Goal: Task Accomplishment & Management: Use online tool/utility

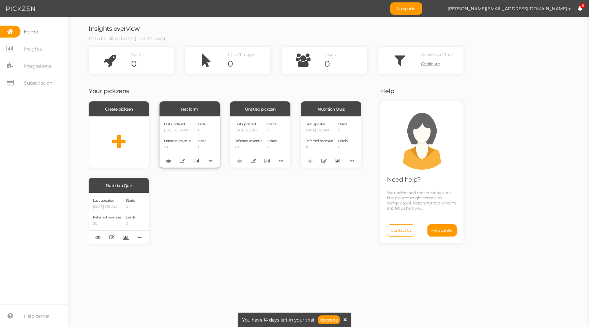
click at [191, 123] on div "Last updated [DATE] 6:50 PM" at bounding box center [178, 127] width 28 height 12
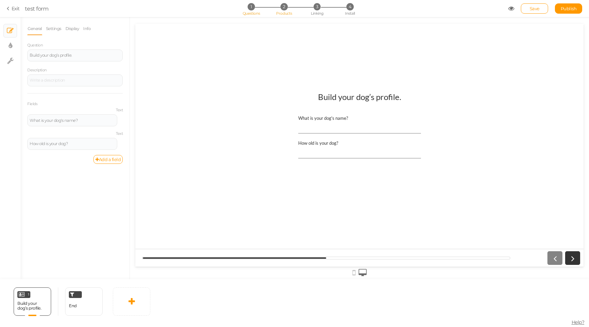
click at [283, 9] on span "2" at bounding box center [284, 6] width 7 height 7
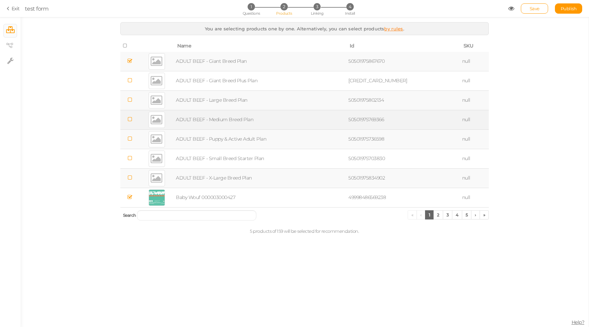
click at [132, 124] on td at bounding box center [129, 119] width 19 height 19
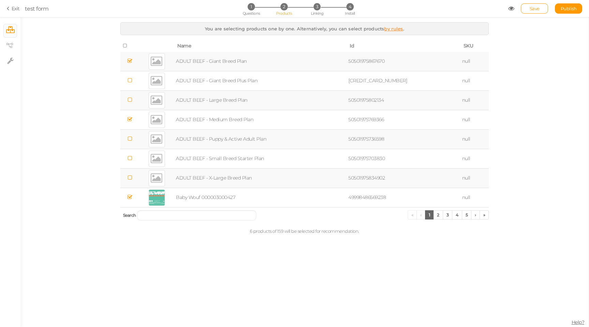
click at [131, 60] on icon at bounding box center [130, 60] width 5 height 5
click at [319, 13] on span "Linking" at bounding box center [317, 13] width 12 height 5
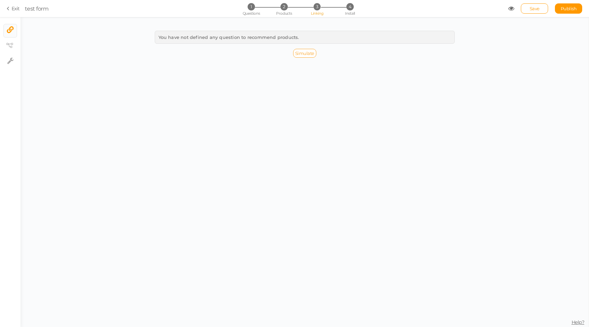
click at [303, 51] on span "Simulate" at bounding box center [304, 52] width 19 height 5
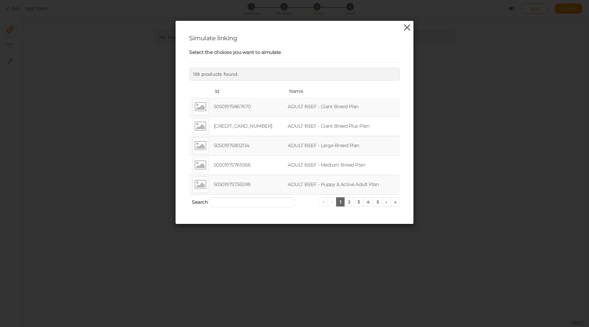
click at [411, 27] on icon at bounding box center [407, 28] width 10 height 10
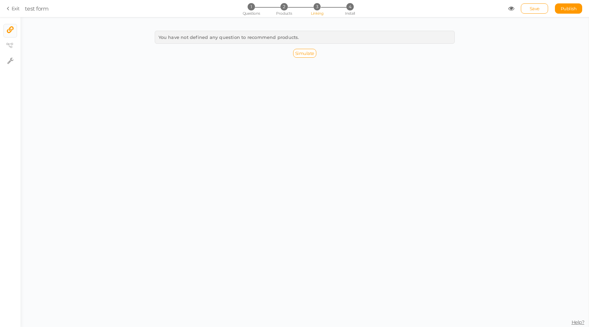
click at [509, 8] on icon at bounding box center [511, 8] width 6 height 6
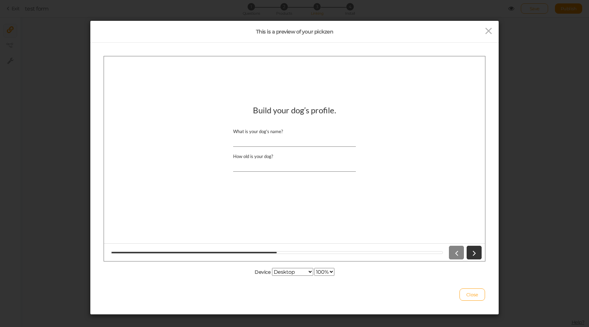
click at [279, 138] on input "What is your dog's name?" at bounding box center [294, 140] width 123 height 13
type input "[PERSON_NAME]"
click at [275, 167] on input "How old is your dog?" at bounding box center [294, 165] width 123 height 13
type input "10"
click at [476, 251] on icon at bounding box center [474, 252] width 9 height 9
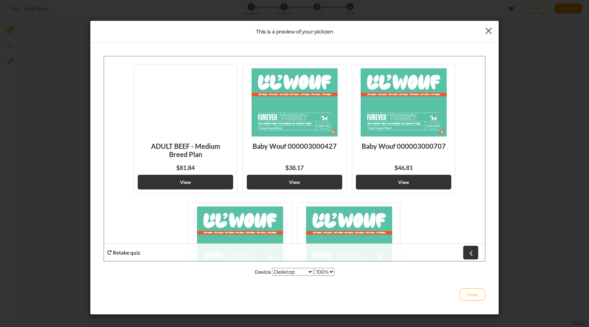
click at [488, 27] on icon at bounding box center [489, 31] width 10 height 10
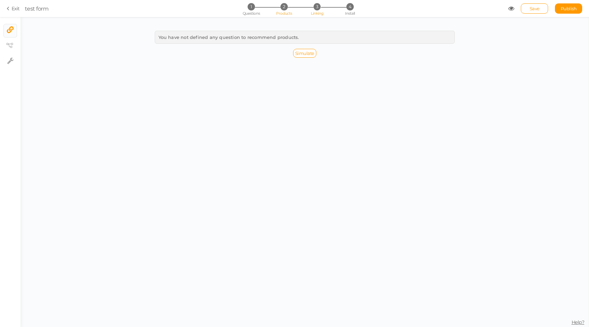
click at [282, 10] on li "2 Products" at bounding box center [284, 6] width 32 height 7
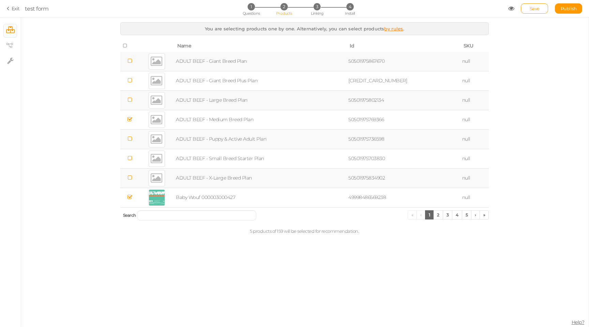
click at [126, 46] on icon at bounding box center [125, 45] width 5 height 5
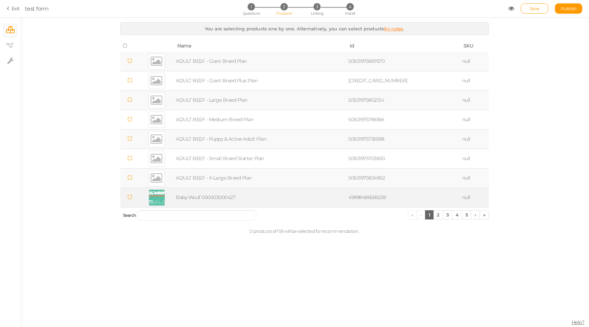
click at [132, 196] on icon at bounding box center [130, 196] width 5 height 5
click at [513, 9] on icon at bounding box center [511, 8] width 6 height 6
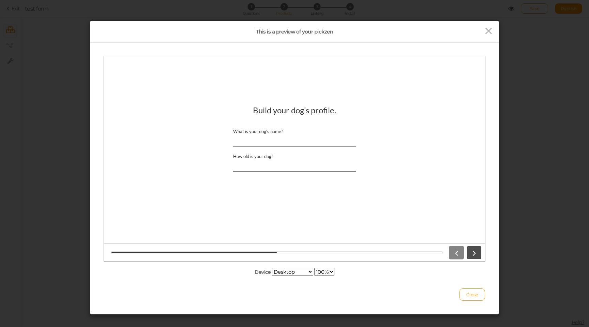
click at [471, 253] on icon at bounding box center [474, 252] width 9 height 9
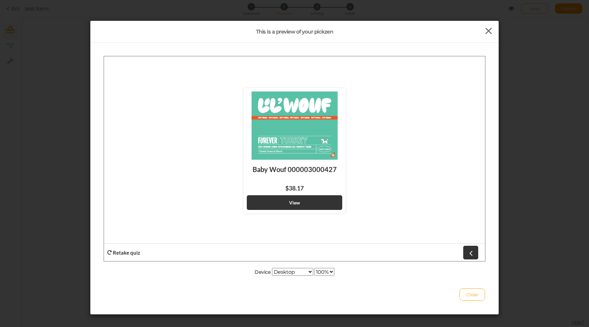
click at [491, 29] on icon at bounding box center [489, 31] width 10 height 10
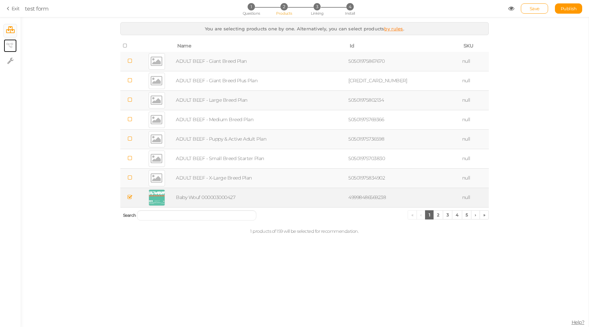
click at [7, 39] on link "× View tree" at bounding box center [10, 45] width 13 height 13
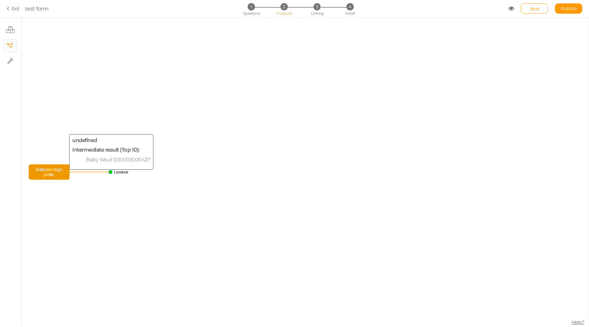
click at [57, 172] on span "Build your dog’s profile." at bounding box center [49, 172] width 38 height 12
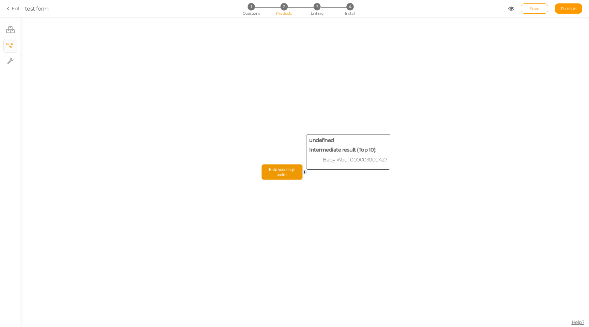
click at [284, 173] on span "Build your dog’s profile." at bounding box center [283, 172] width 38 height 12
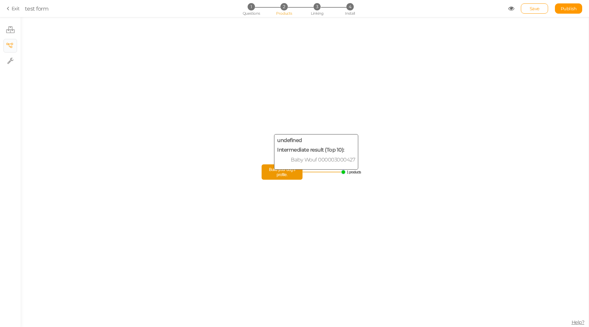
click at [282, 177] on span "Build your dog’s profile." at bounding box center [283, 172] width 38 height 12
click at [288, 175] on span "Build your dog’s profile." at bounding box center [283, 172] width 38 height 12
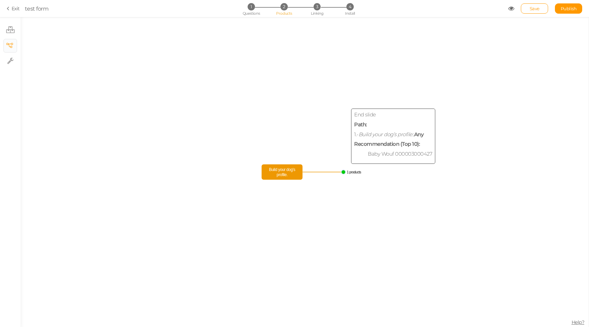
click at [344, 173] on circle at bounding box center [344, 172] width 4 height 4
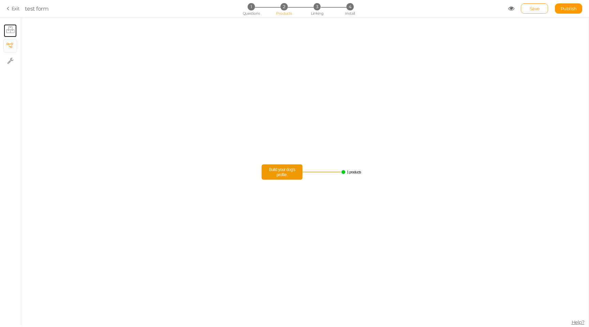
click at [5, 34] on link "× Products" at bounding box center [10, 30] width 13 height 13
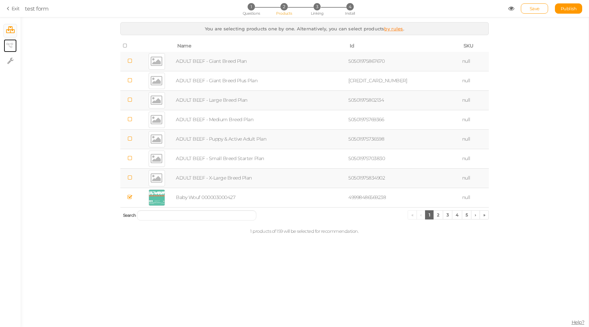
click at [8, 46] on icon at bounding box center [9, 45] width 7 height 5
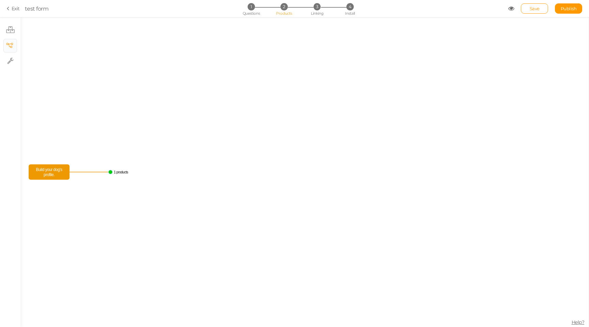
click at [57, 174] on span "Build your dog’s profile." at bounding box center [49, 172] width 38 height 12
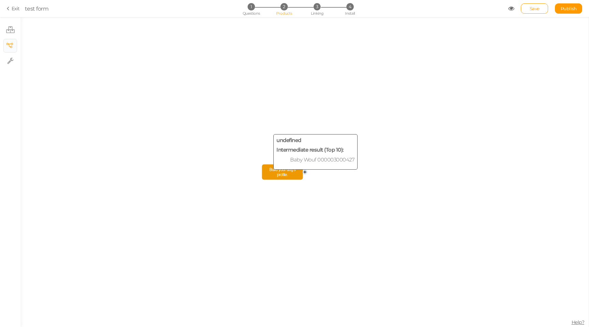
click at [276, 171] on span "Build your dog’s profile." at bounding box center [283, 172] width 38 height 12
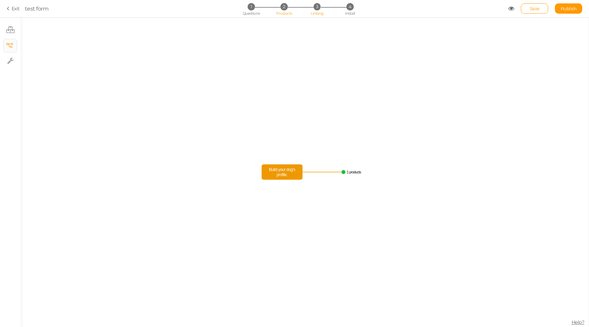
click at [316, 12] on span "Linking" at bounding box center [317, 13] width 12 height 5
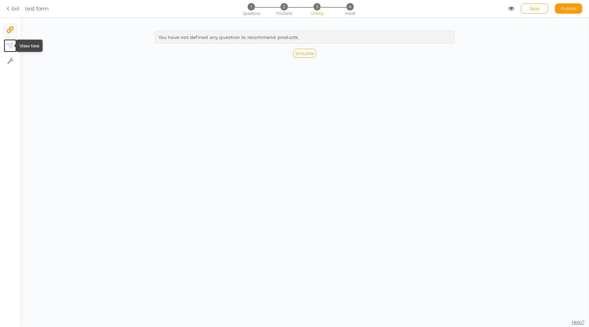
click at [11, 45] on icon at bounding box center [9, 45] width 7 height 5
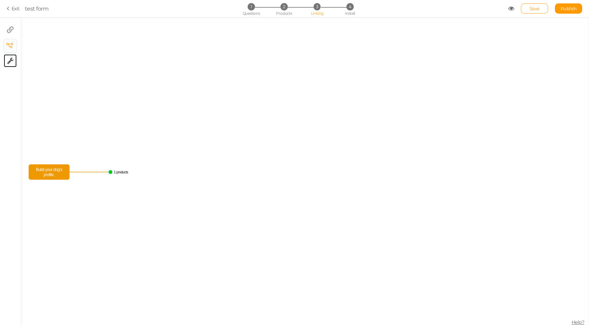
click at [12, 59] on icon at bounding box center [10, 60] width 6 height 7
select select "en"
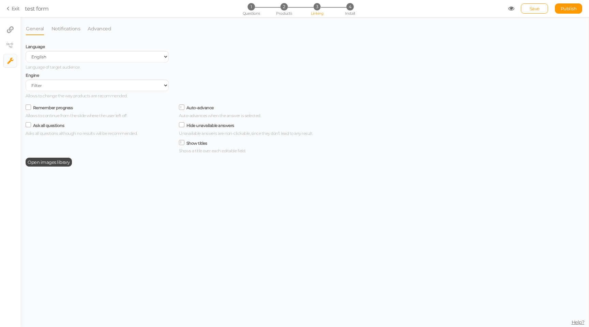
click at [51, 40] on div "General Notifications Advanced Language Spanish English Portuguese Language of …" at bounding box center [174, 174] width 297 height 304
click at [62, 29] on link "Notifications" at bounding box center [66, 28] width 30 height 13
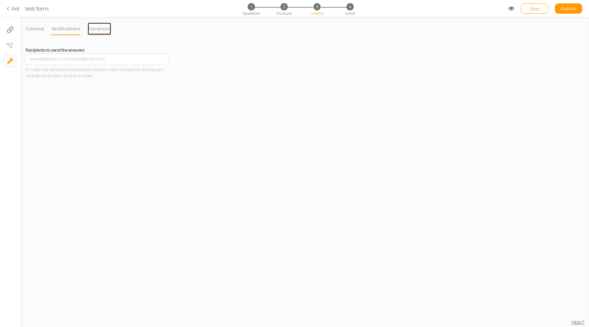
click at [106, 28] on link "Advanced" at bounding box center [99, 28] width 24 height 13
click at [45, 31] on li "General" at bounding box center [39, 28] width 26 height 13
click at [35, 29] on link "General" at bounding box center [35, 28] width 19 height 13
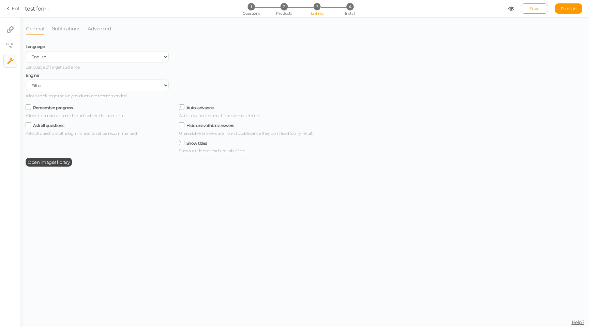
click at [19, 27] on ul "× Linking filter × View tree × Settings" at bounding box center [10, 42] width 20 height 51
click at [8, 28] on icon at bounding box center [10, 29] width 7 height 7
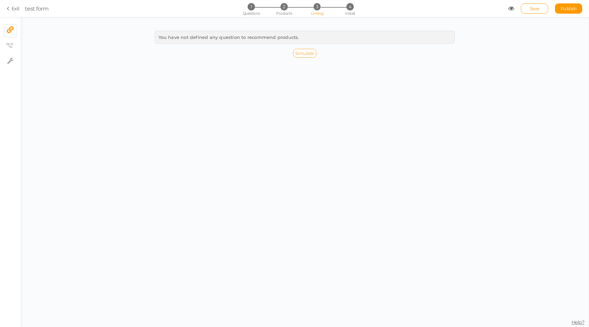
click at [294, 52] on link "Simulate" at bounding box center [304, 53] width 23 height 9
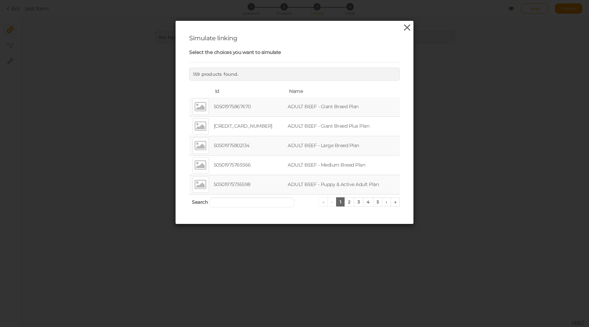
click at [409, 31] on icon at bounding box center [407, 28] width 10 height 10
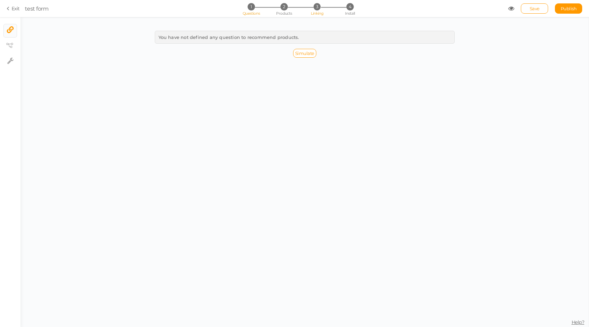
click at [244, 6] on li "1 Questions" at bounding box center [251, 6] width 32 height 7
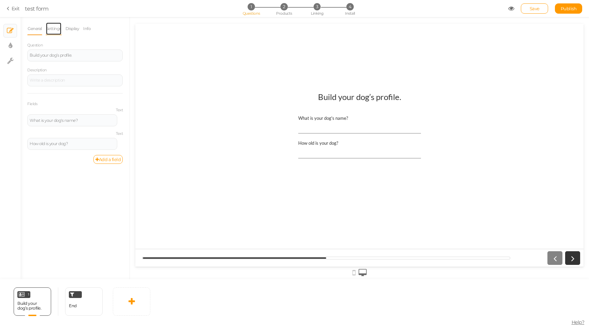
click at [48, 27] on link "Settings" at bounding box center [54, 28] width 16 height 13
click at [74, 29] on link "Display" at bounding box center [72, 28] width 15 height 13
click at [88, 28] on link "Info" at bounding box center [87, 28] width 8 height 13
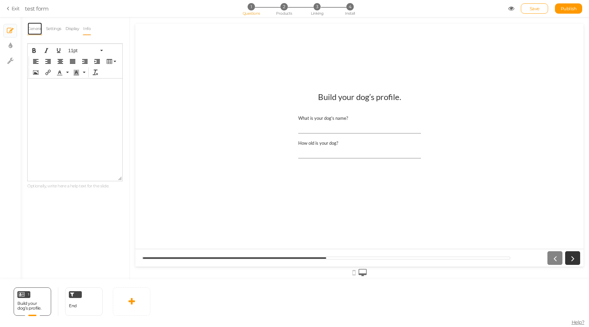
click at [33, 30] on link "General" at bounding box center [34, 28] width 15 height 13
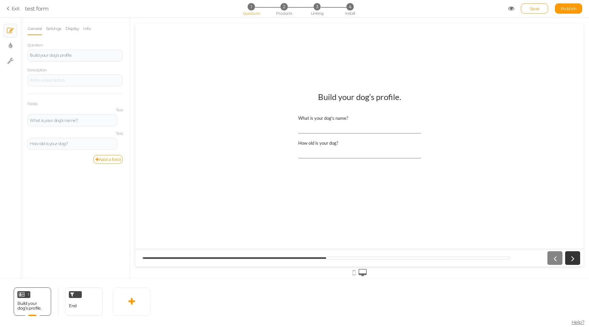
click at [212, 112] on div "Build your dog’s profile. What is your dog's name? How old is your dog?" at bounding box center [359, 145] width 448 height 117
click at [330, 147] on input "How old is your dog?" at bounding box center [359, 152] width 123 height 13
click at [119, 140] on link at bounding box center [122, 140] width 6 height 5
click at [95, 150] on span "Settings" at bounding box center [90, 149] width 15 height 5
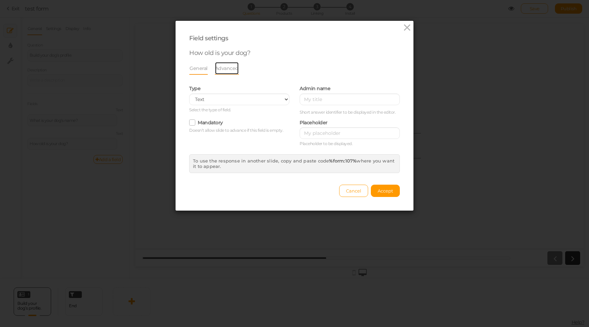
click at [229, 69] on link "Advanced" at bounding box center [227, 68] width 24 height 13
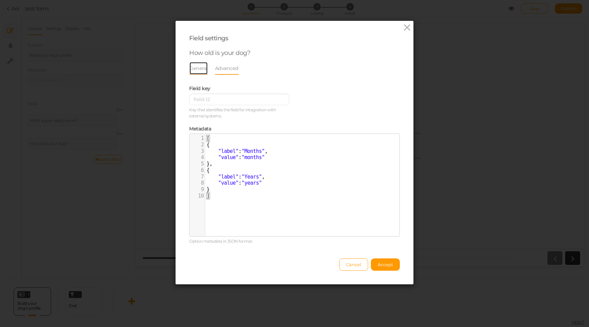
click at [202, 69] on link "General" at bounding box center [198, 68] width 19 height 13
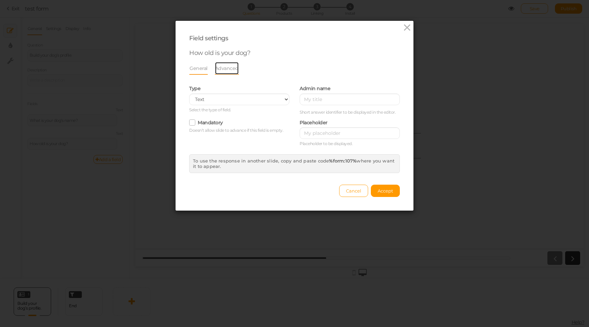
click at [230, 69] on link "Advanced" at bounding box center [227, 68] width 24 height 13
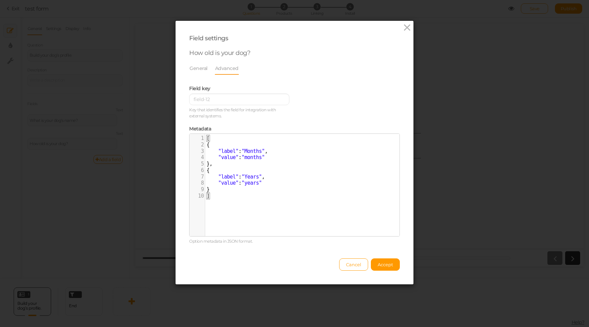
scroll to position [2, 0]
click at [253, 163] on pre "}," at bounding box center [302, 164] width 194 height 6
type textarea "[ { "label": "Months", "value": "months" }, { "label": "Years", "value": "years…"
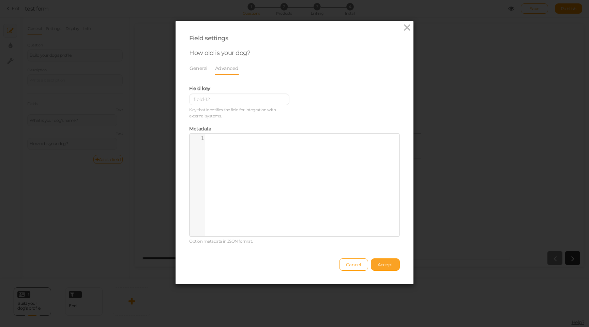
click at [378, 263] on span "Accept" at bounding box center [385, 264] width 15 height 5
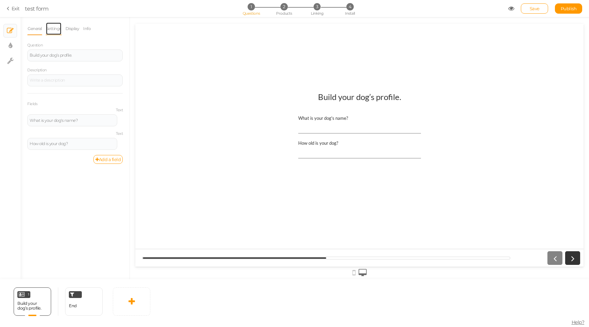
click at [55, 27] on link "Settings" at bounding box center [54, 28] width 16 height 13
click at [76, 30] on link "Display" at bounding box center [72, 28] width 15 height 13
click at [87, 29] on link "Info" at bounding box center [87, 28] width 8 height 13
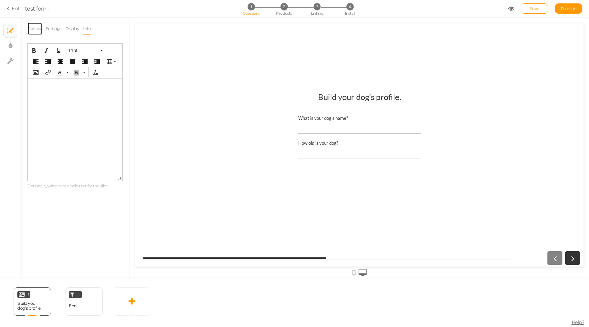
click at [37, 29] on link "General" at bounding box center [34, 28] width 15 height 13
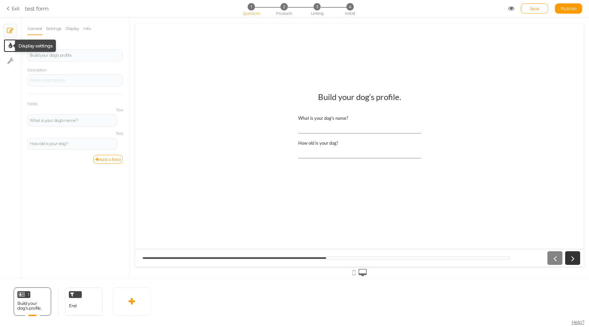
click at [12, 46] on icon at bounding box center [11, 45] width 4 height 7
select select "2"
select select "lato"
select select "fade"
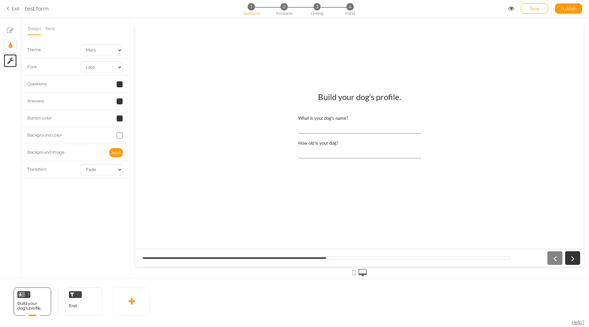
click at [12, 64] on tip-cont at bounding box center [10, 61] width 6 height 8
select select "en"
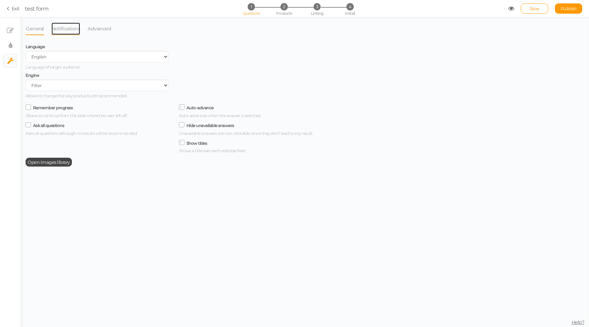
click at [60, 29] on link "Notifications" at bounding box center [66, 28] width 30 height 13
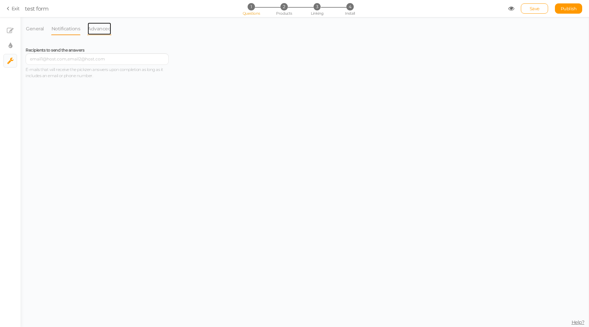
click at [107, 30] on link "Advanced" at bounding box center [99, 28] width 24 height 13
click at [34, 28] on link "General" at bounding box center [35, 28] width 19 height 13
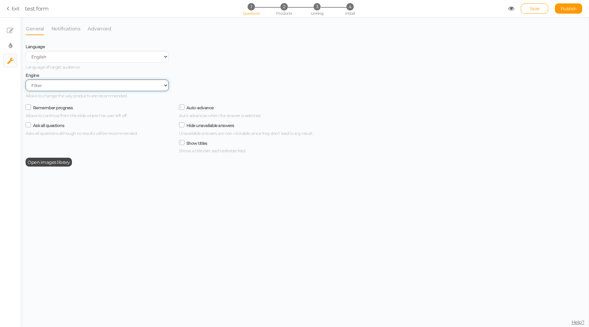
click at [50, 84] on select "Filter AI Tree No-Code Form (No products)" at bounding box center [97, 85] width 143 height 12
select select "form"
click at [26, 80] on select "Filter AI Tree No-Code Form (No products)" at bounding box center [97, 85] width 143 height 12
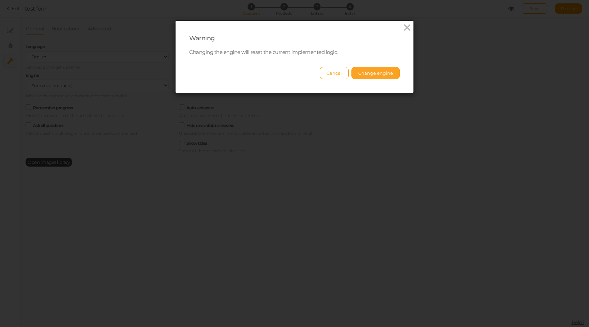
click at [359, 76] on button "Change engine" at bounding box center [376, 73] width 48 height 12
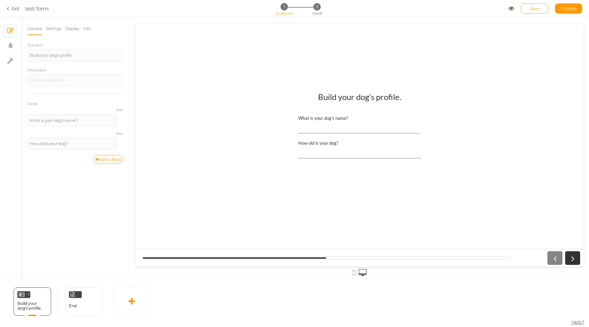
scroll to position [0, 0]
click at [12, 12] on section "Exit test form 1 Questions 2 Install Save Publish View published." at bounding box center [294, 8] width 589 height 17
click at [12, 10] on link "Exit" at bounding box center [13, 8] width 13 height 7
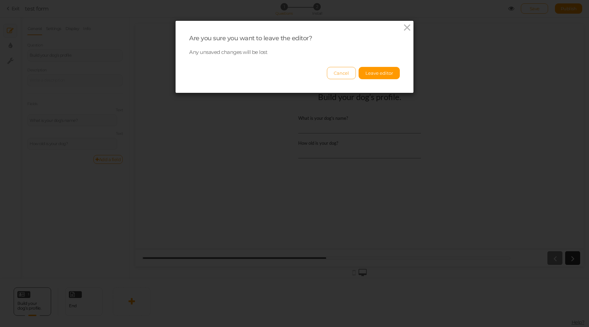
click at [334, 72] on button "Cancel" at bounding box center [341, 73] width 29 height 12
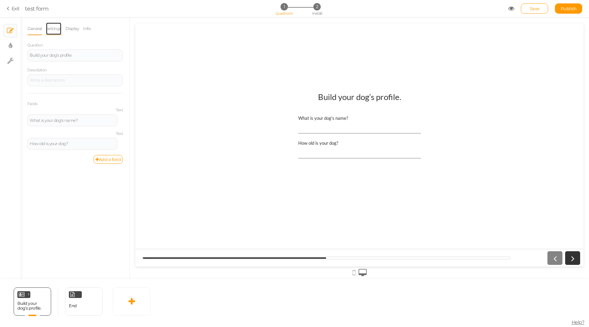
click at [52, 27] on link "Settings" at bounding box center [54, 28] width 16 height 13
click at [74, 29] on link "Display" at bounding box center [72, 28] width 15 height 13
click at [91, 31] on link "Info" at bounding box center [87, 28] width 8 height 13
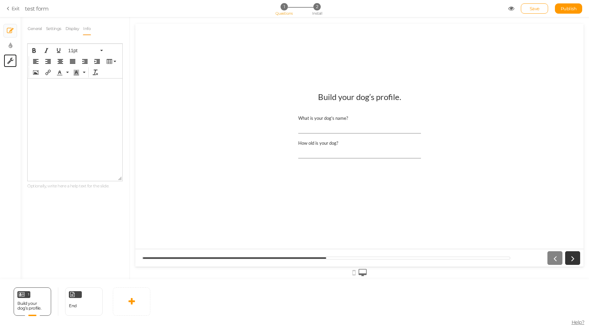
click at [13, 66] on link "× Settings" at bounding box center [10, 60] width 13 height 13
select select "en"
select select "form"
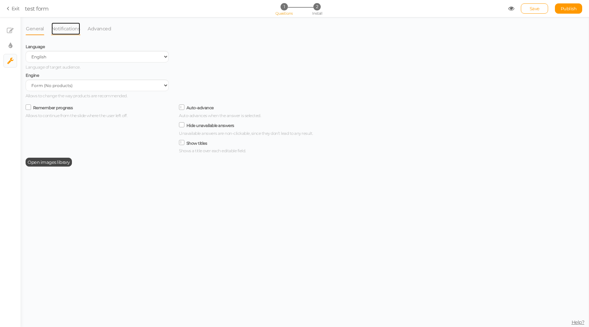
click at [62, 27] on link "Notifications" at bounding box center [66, 28] width 30 height 13
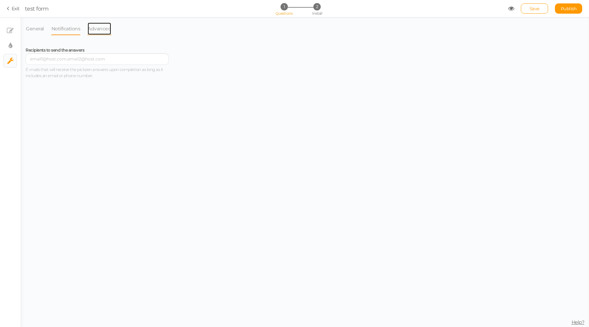
click at [103, 28] on link "Advanced" at bounding box center [99, 28] width 24 height 13
click at [101, 28] on link "Advanced" at bounding box center [99, 28] width 24 height 13
click at [64, 29] on link "Notifications" at bounding box center [66, 28] width 30 height 13
click at [39, 29] on link "General" at bounding box center [35, 28] width 19 height 13
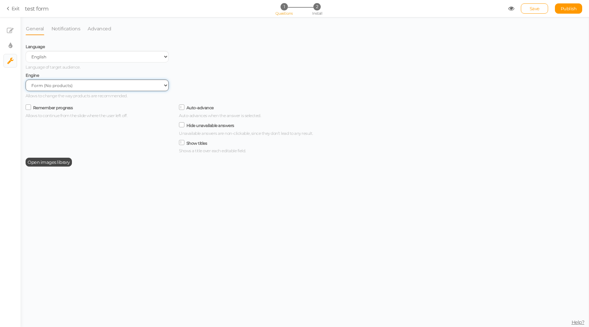
click at [50, 87] on select "Filter AI Tree No-Code Form (No products)" at bounding box center [97, 85] width 143 height 12
click at [12, 47] on link "× Display settings" at bounding box center [10, 45] width 13 height 13
select select "2"
select select "lato"
select select "fade"
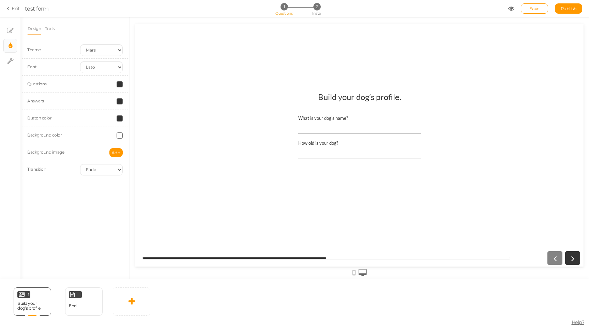
click at [12, 37] on li "× Slides" at bounding box center [10, 31] width 14 height 14
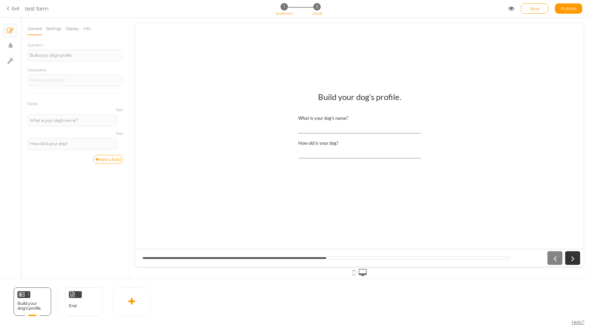
click at [311, 8] on li "2 Install" at bounding box center [317, 6] width 32 height 7
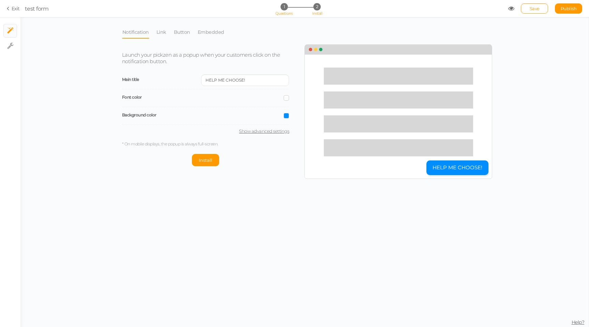
click at [285, 10] on span "1" at bounding box center [284, 6] width 7 height 7
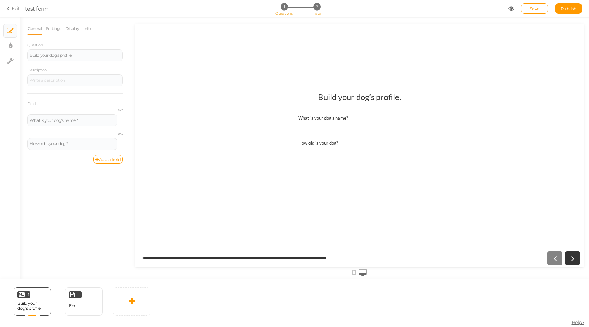
click at [323, 10] on li "2 Install" at bounding box center [317, 6] width 32 height 7
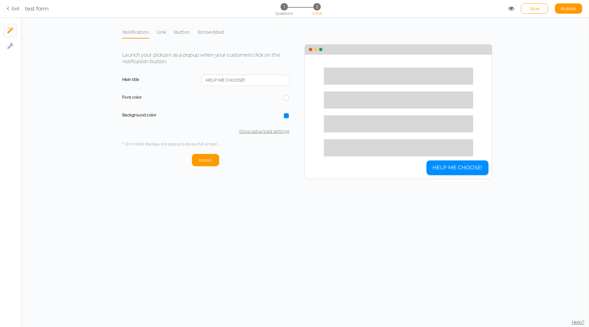
click at [455, 172] on button "HELP ME CHOOSE!" at bounding box center [458, 167] width 62 height 15
click at [512, 5] on icon at bounding box center [511, 8] width 6 height 6
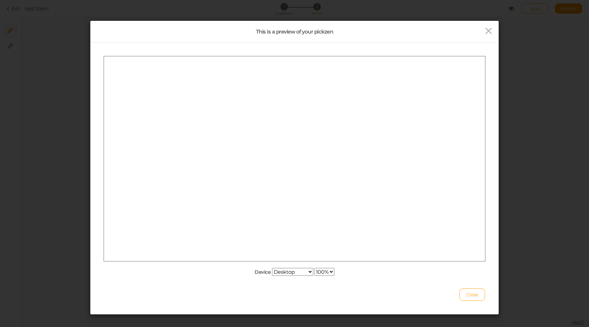
click at [512, 8] on div "This is a preview of your pickzen Device Desktop Small mobile Large mobile 100%…" at bounding box center [294, 163] width 589 height 327
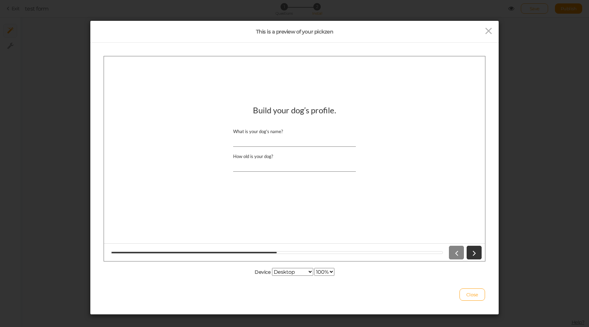
click at [293, 141] on input "What is your dog's name?" at bounding box center [294, 140] width 123 height 13
type input "fe"
click at [300, 163] on input "How old is your dog?" at bounding box center [294, 165] width 123 height 13
type input "19"
click at [473, 251] on icon at bounding box center [474, 252] width 9 height 9
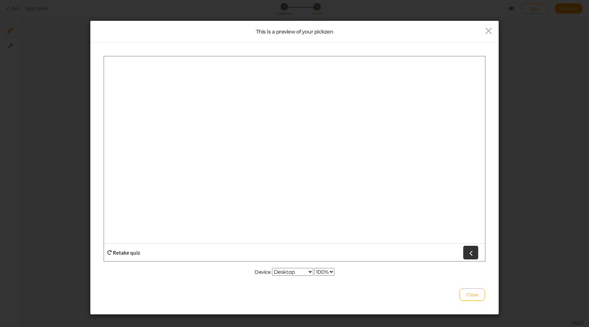
click at [288, 161] on div at bounding box center [295, 158] width 222 height 23
click at [124, 250] on strong "Retake quiz" at bounding box center [126, 252] width 27 height 6
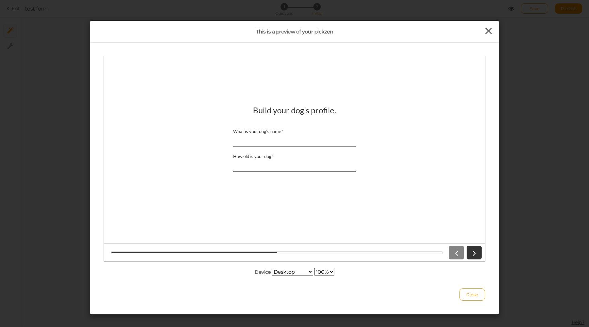
click at [488, 28] on icon at bounding box center [489, 31] width 10 height 10
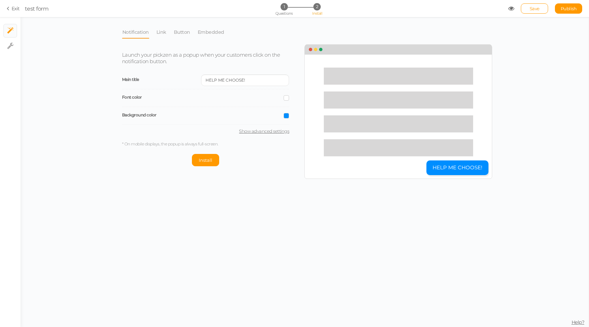
click at [15, 9] on link "Exit" at bounding box center [13, 8] width 13 height 7
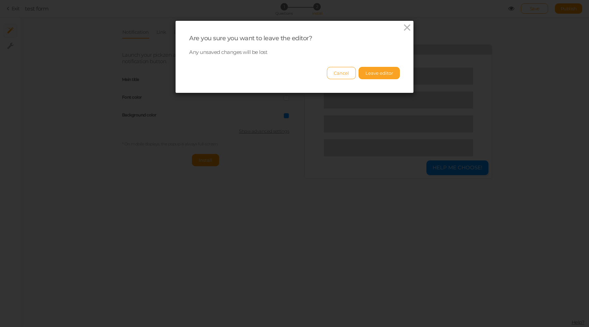
click at [375, 73] on button "Leave editor" at bounding box center [379, 73] width 41 height 12
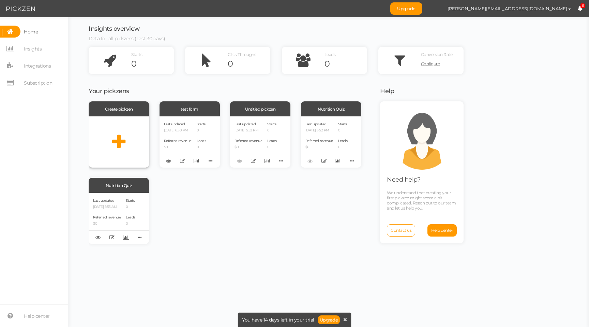
click at [122, 145] on icon at bounding box center [118, 141] width 13 height 17
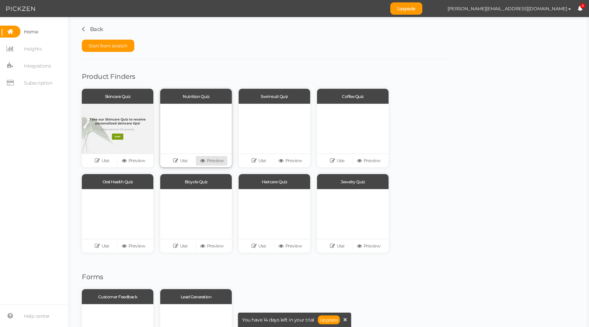
click at [213, 160] on link "Preview" at bounding box center [211, 161] width 31 height 10
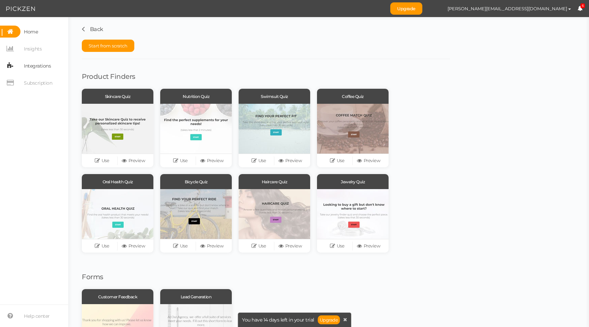
click at [35, 70] on span "Integrations" at bounding box center [37, 65] width 27 height 11
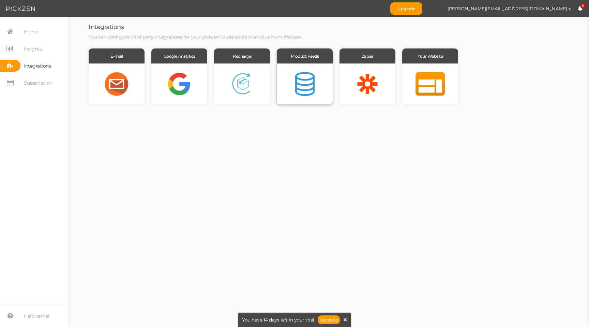
click at [304, 87] on div at bounding box center [305, 83] width 56 height 41
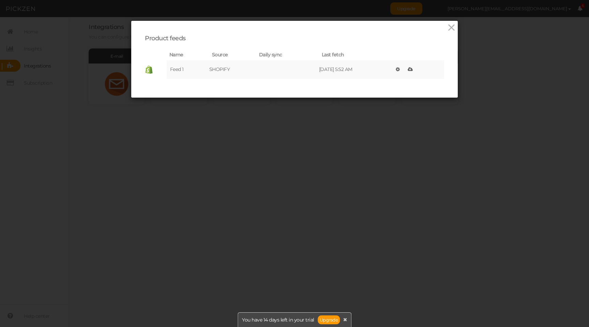
click at [280, 73] on td at bounding box center [287, 69] width 63 height 18
click at [451, 29] on icon at bounding box center [452, 28] width 10 height 10
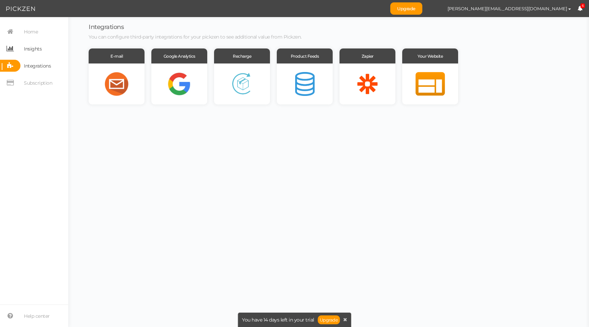
click at [27, 53] on span "Insights" at bounding box center [33, 48] width 18 height 11
select select "14062"
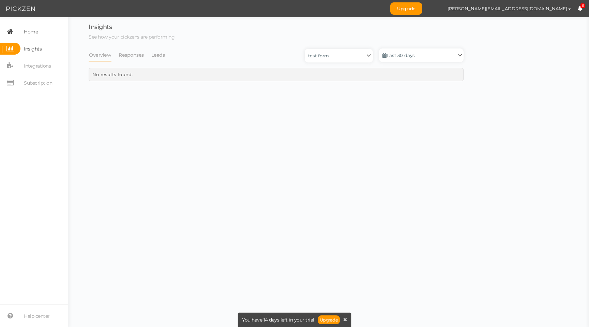
click at [30, 29] on span "Home" at bounding box center [31, 31] width 14 height 11
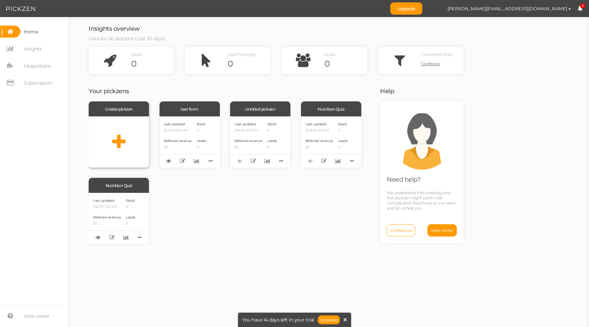
click at [127, 136] on div at bounding box center [119, 141] width 60 height 51
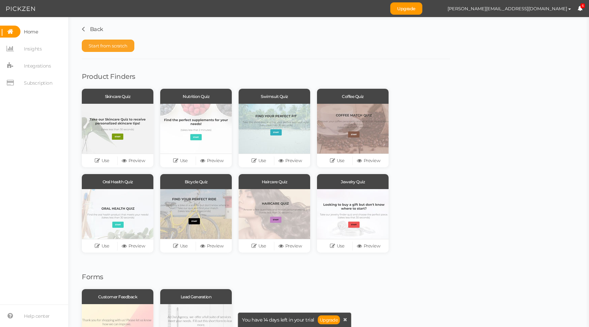
click at [111, 48] on button "Start from scratch" at bounding box center [108, 46] width 53 height 12
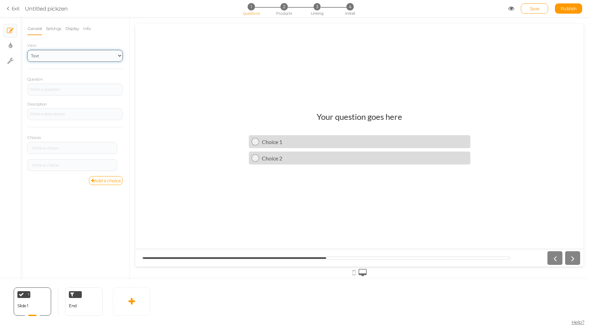
click at [57, 58] on select "Text Images Slider Dropdown" at bounding box center [74, 56] width 95 height 12
click at [280, 9] on li "2 Products" at bounding box center [284, 6] width 32 height 7
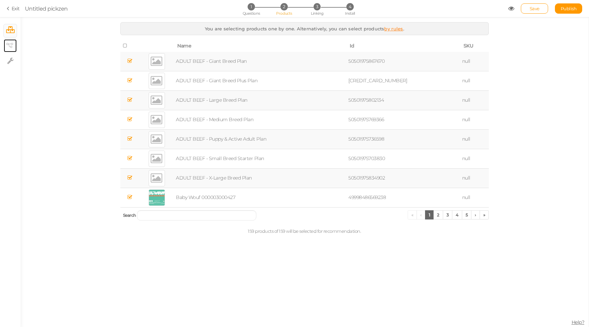
click at [15, 44] on link "× View tree" at bounding box center [10, 45] width 13 height 13
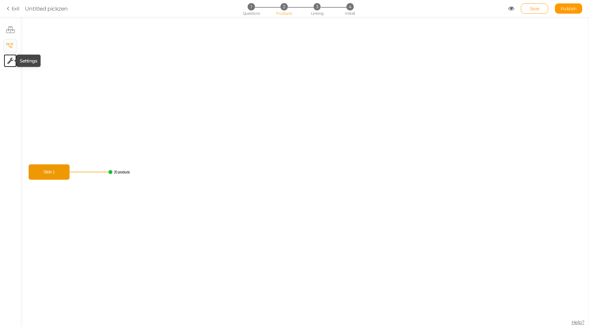
click at [12, 60] on icon at bounding box center [10, 60] width 6 height 7
select select "en"
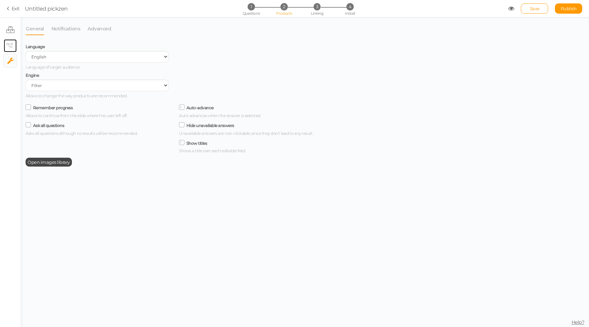
click at [7, 48] on link "× View tree" at bounding box center [10, 45] width 13 height 13
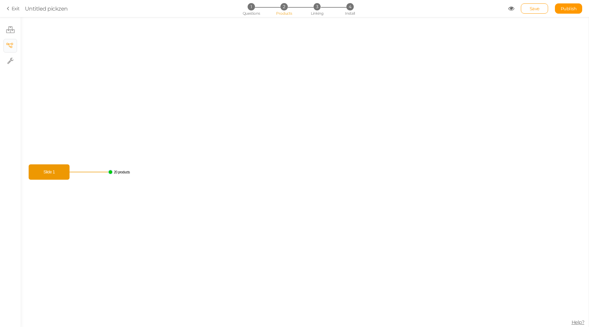
click at [122, 173] on text "20 products" at bounding box center [122, 172] width 16 height 4
click at [286, 9] on span "2" at bounding box center [284, 6] width 7 height 7
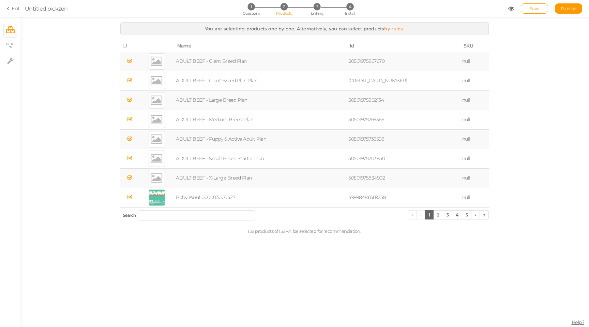
click at [17, 30] on li "× Products" at bounding box center [10, 31] width 14 height 14
click at [438, 212] on link "2" at bounding box center [438, 214] width 10 height 9
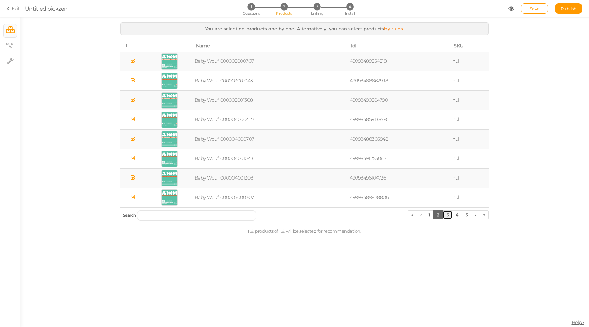
click at [449, 215] on link "3" at bounding box center [448, 214] width 10 height 9
click at [454, 214] on link "4" at bounding box center [457, 214] width 10 height 9
click at [464, 214] on link "6" at bounding box center [467, 214] width 10 height 9
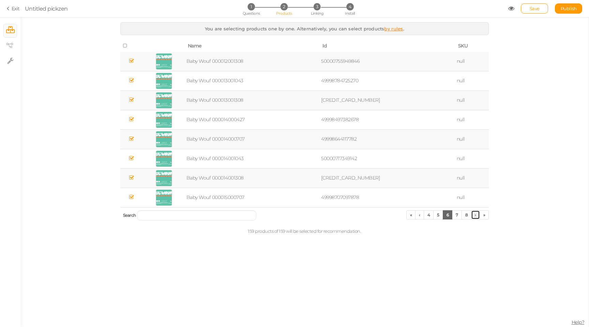
click at [473, 214] on link "›" at bounding box center [475, 214] width 9 height 9
click at [9, 46] on icon at bounding box center [9, 45] width 7 height 5
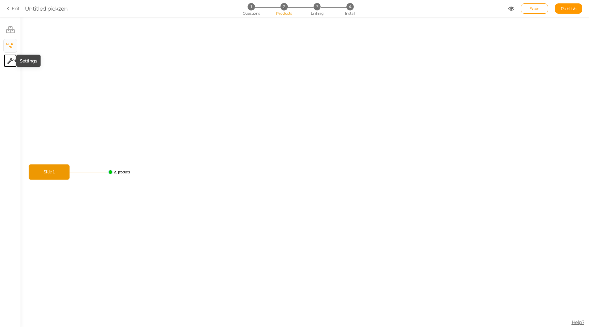
click at [13, 62] on icon at bounding box center [10, 60] width 6 height 7
select select "en"
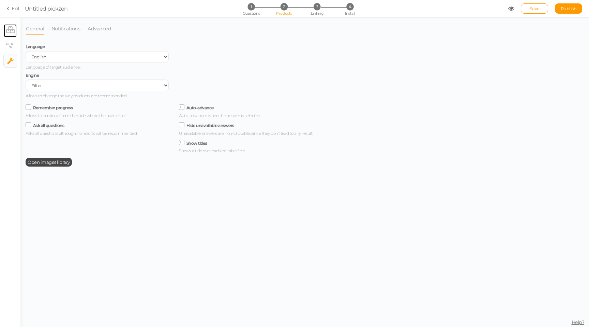
click at [13, 24] on link "× Products" at bounding box center [10, 30] width 13 height 13
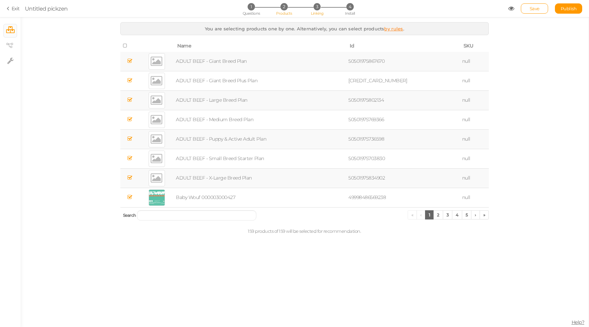
click at [310, 8] on li "3 Linking" at bounding box center [317, 6] width 32 height 7
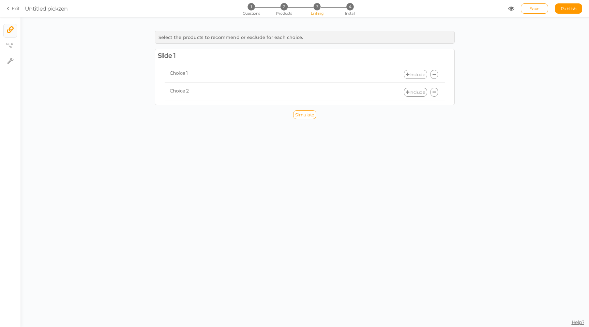
click at [179, 72] on span "Choice 1" at bounding box center [179, 73] width 18 height 6
click at [417, 74] on link "Include" at bounding box center [415, 74] width 23 height 9
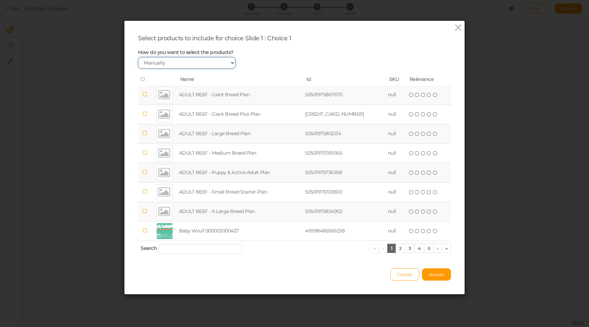
click at [173, 66] on select "Manually By tags By price" at bounding box center [187, 63] width 98 height 12
click at [138, 57] on select "Manually By tags By price" at bounding box center [187, 63] width 98 height 12
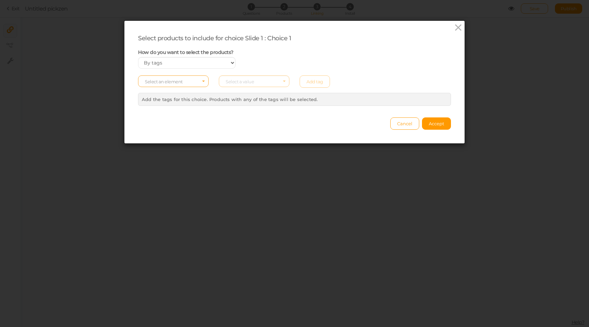
click at [164, 83] on span "Select an element" at bounding box center [164, 81] width 38 height 5
click at [156, 98] on span "tag" at bounding box center [173, 100] width 70 height 8
click at [240, 84] on span "Select a value" at bounding box center [240, 81] width 28 height 5
click at [249, 80] on input "Select box" at bounding box center [254, 81] width 71 height 12
click at [167, 79] on span "tag" at bounding box center [171, 81] width 53 height 5
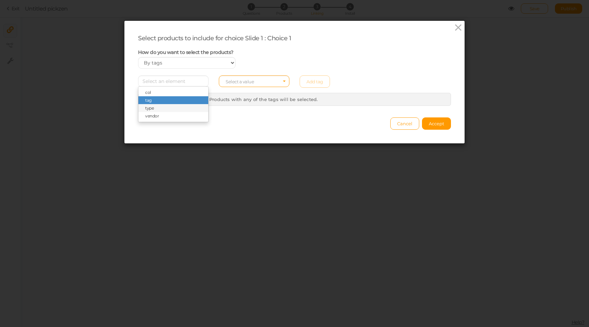
click at [155, 107] on span "type" at bounding box center [173, 108] width 70 height 8
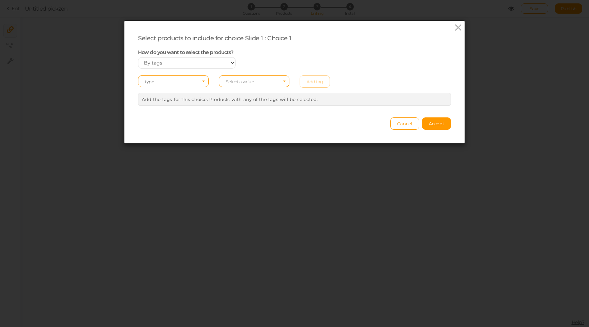
click at [163, 87] on div "Select an element type Select a value Add tag" at bounding box center [294, 81] width 323 height 12
click at [160, 81] on span "type" at bounding box center [171, 81] width 53 height 5
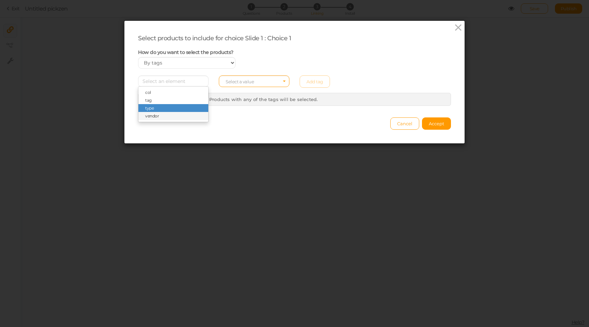
click at [156, 118] on span "vendor" at bounding box center [152, 115] width 14 height 5
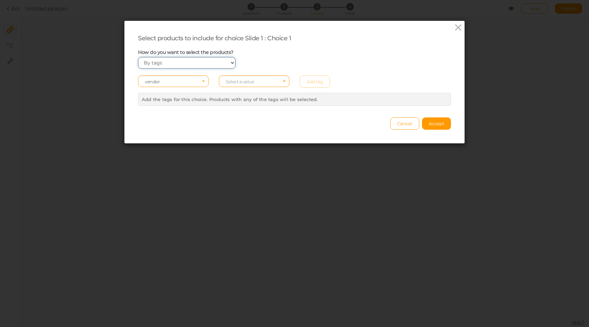
click at [159, 62] on select "Manually By tags By price" at bounding box center [187, 63] width 98 height 12
select select "manual"
click at [138, 57] on select "Manually By tags By price" at bounding box center [187, 63] width 98 height 12
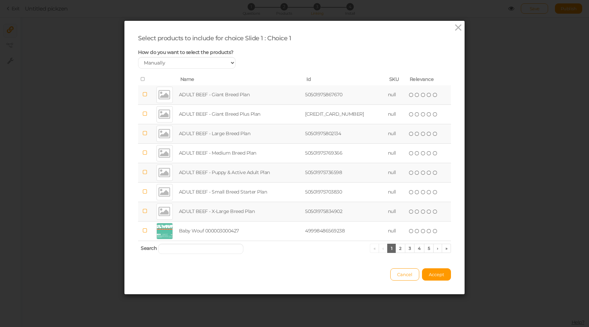
click at [147, 209] on icon at bounding box center [145, 210] width 5 height 5
click at [147, 211] on icon at bounding box center [145, 210] width 5 height 5
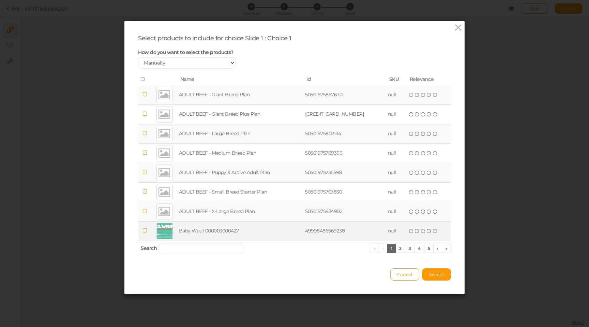
click at [146, 230] on icon at bounding box center [145, 230] width 5 height 5
click at [400, 247] on link "2" at bounding box center [401, 247] width 10 height 9
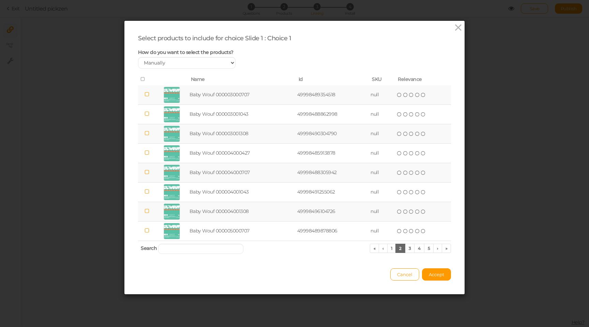
click at [147, 96] on icon at bounding box center [147, 94] width 5 height 5
click at [436, 272] on span "Accept" at bounding box center [436, 273] width 15 height 5
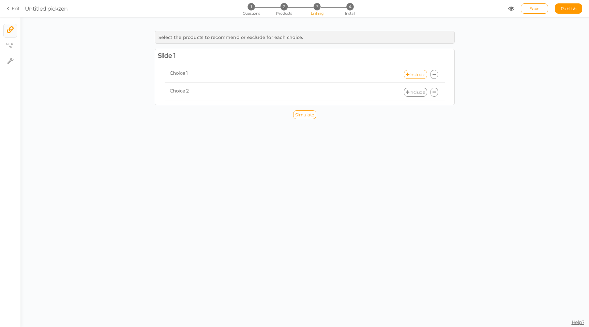
click at [415, 92] on link "Include" at bounding box center [415, 92] width 23 height 9
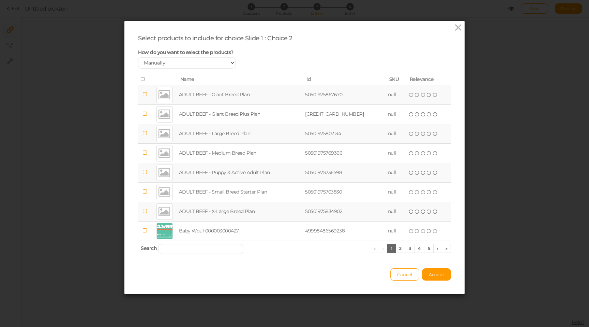
click at [147, 96] on icon at bounding box center [145, 94] width 5 height 5
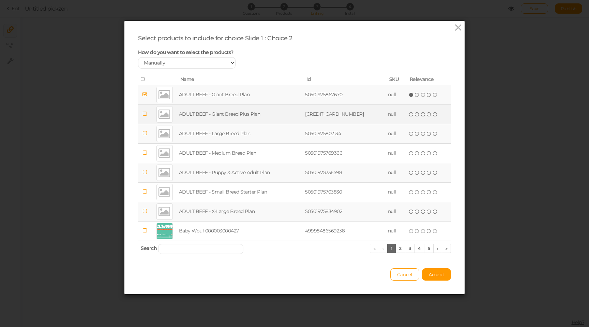
click at [146, 115] on icon at bounding box center [145, 113] width 5 height 5
click at [437, 269] on button "Accept" at bounding box center [436, 274] width 29 height 12
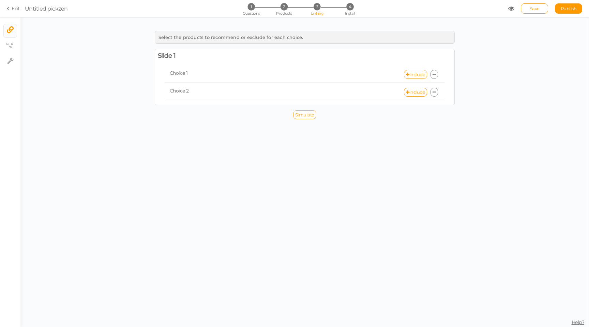
click at [311, 115] on span "Simulate" at bounding box center [304, 114] width 19 height 5
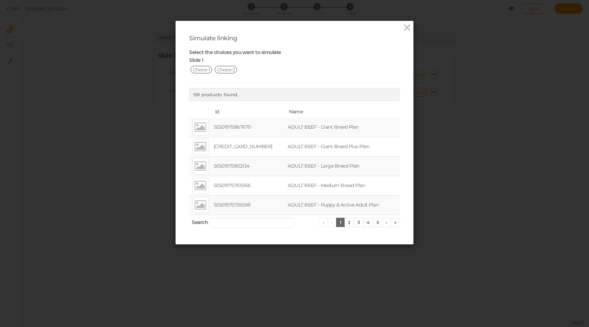
click at [202, 70] on span "Choice 1" at bounding box center [201, 70] width 21 height 8
click at [226, 70] on span "Choice 2" at bounding box center [226, 70] width 22 height 8
click at [204, 68] on span "Choice 1" at bounding box center [201, 70] width 21 height 8
click at [232, 68] on span "Choice 2" at bounding box center [226, 70] width 22 height 8
click at [210, 67] on span "Choice 1" at bounding box center [201, 70] width 21 height 8
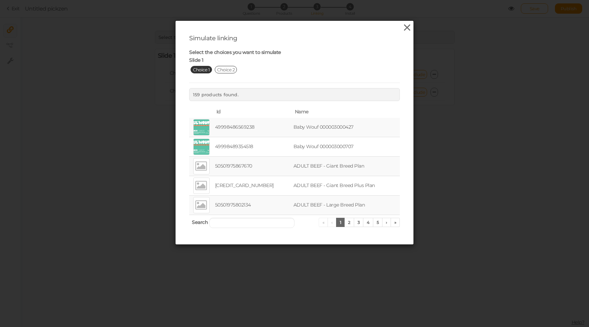
click at [407, 27] on icon at bounding box center [407, 28] width 10 height 10
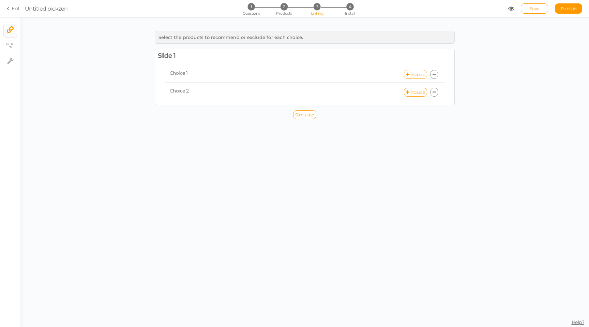
click at [508, 9] on icon at bounding box center [511, 8] width 6 height 6
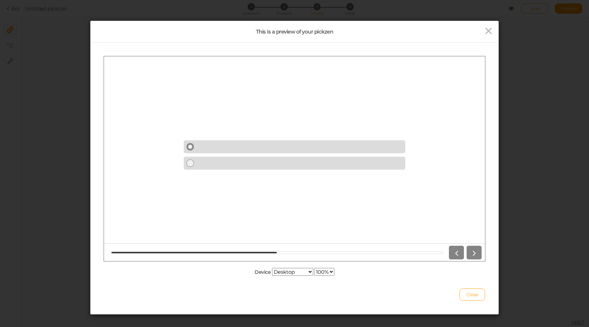
click at [203, 146] on link at bounding box center [295, 146] width 222 height 13
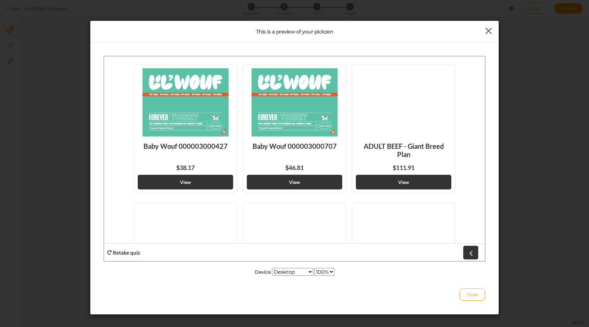
click at [488, 33] on icon at bounding box center [489, 31] width 10 height 10
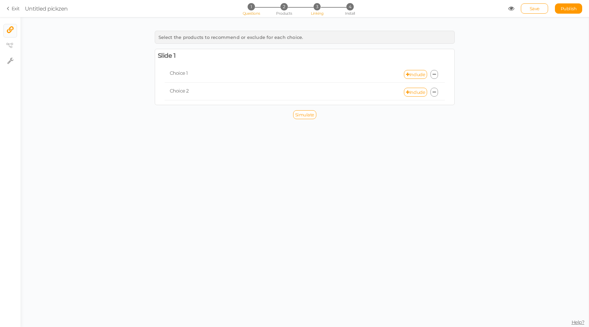
click at [251, 6] on span "1" at bounding box center [251, 6] width 7 height 7
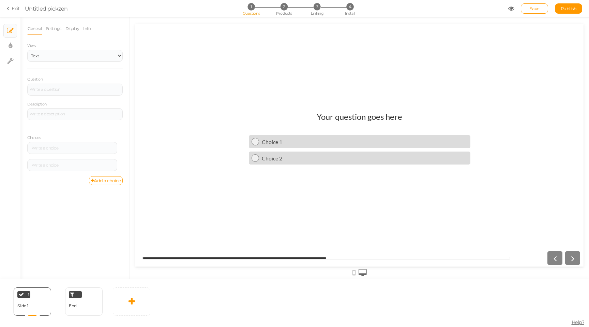
click at [364, 118] on h1 "Your question goes here" at bounding box center [360, 119] width 86 height 17
click at [63, 89] on div at bounding box center [75, 89] width 91 height 4
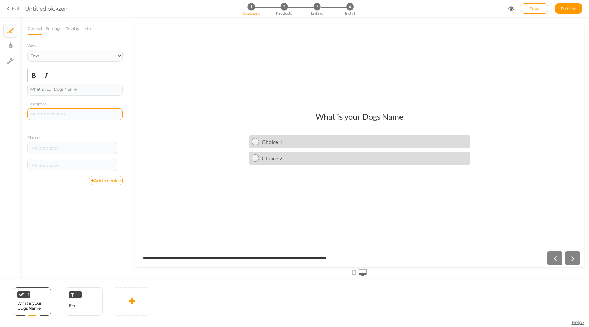
click at [83, 116] on div at bounding box center [74, 114] width 95 height 12
click at [120, 144] on icon at bounding box center [122, 145] width 4 height 4
click at [106, 159] on link "Delete" at bounding box center [96, 161] width 54 height 7
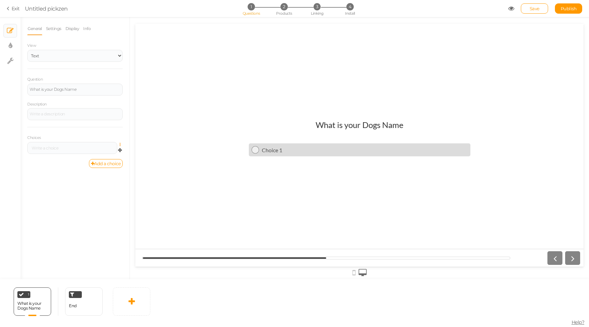
click at [120, 143] on icon at bounding box center [122, 145] width 4 height 4
click at [111, 152] on link "Settings" at bounding box center [96, 154] width 54 height 7
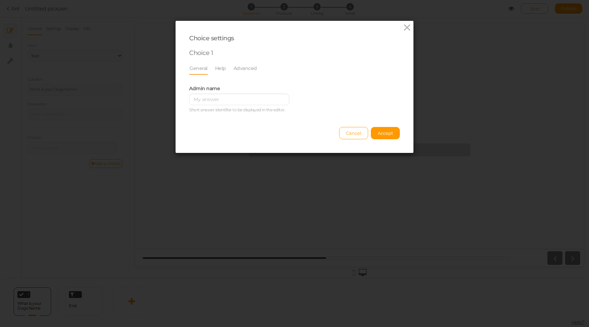
click at [229, 71] on li "Help" at bounding box center [224, 68] width 18 height 13
click at [227, 70] on li "Help" at bounding box center [224, 68] width 18 height 13
click at [239, 67] on link "Advanced" at bounding box center [245, 68] width 24 height 13
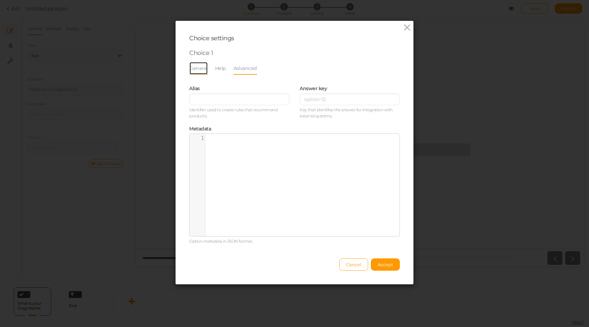
click at [203, 66] on link "General" at bounding box center [198, 68] width 19 height 13
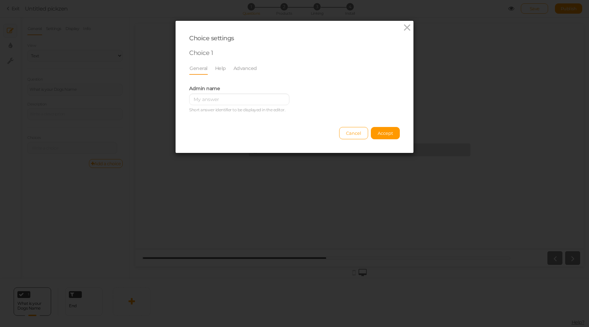
click at [195, 66] on link "General" at bounding box center [198, 68] width 19 height 13
click at [350, 132] on span "Cancel" at bounding box center [353, 132] width 15 height 5
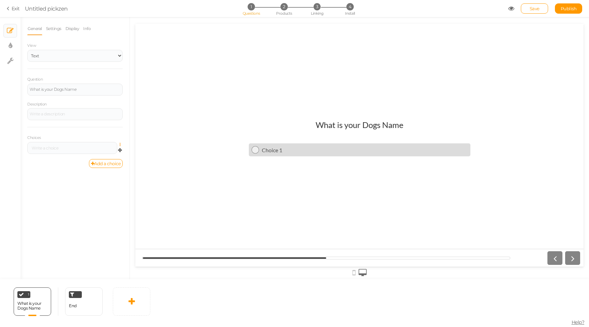
click at [120, 145] on icon at bounding box center [122, 145] width 4 height 4
click at [101, 152] on link "Settings" at bounding box center [96, 154] width 54 height 7
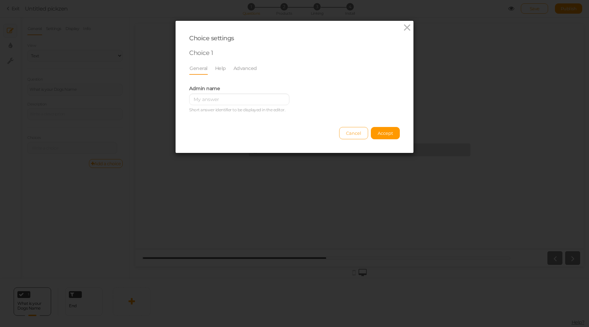
click at [362, 127] on button "Cancel" at bounding box center [353, 133] width 29 height 12
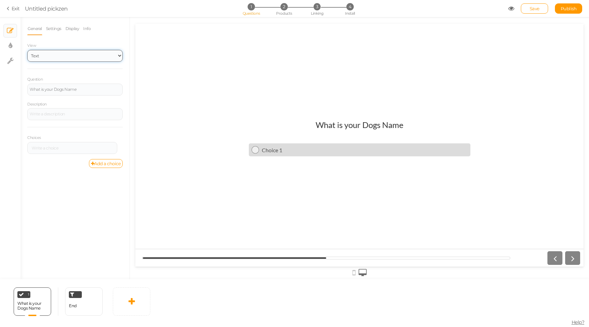
click at [119, 53] on select "Text Images Slider Dropdown" at bounding box center [74, 56] width 95 height 12
click at [27, 50] on select "Text Images Slider Dropdown" at bounding box center [74, 56] width 95 height 12
click at [57, 26] on link "Settings" at bounding box center [54, 28] width 16 height 13
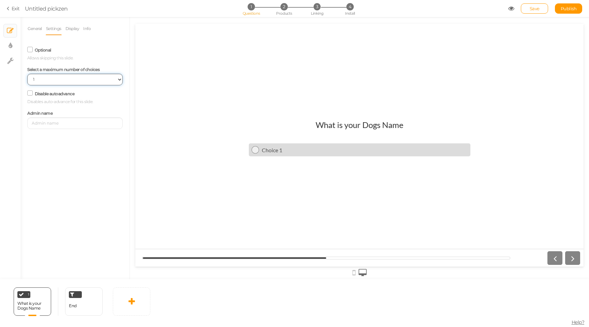
click at [77, 78] on select "No limit 1 2 3 4 5 6 7 8 9 10" at bounding box center [74, 80] width 95 height 12
click at [31, 27] on link "General" at bounding box center [34, 28] width 15 height 13
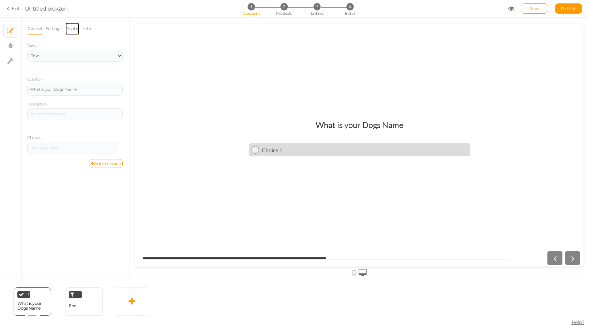
click at [66, 29] on link "Display" at bounding box center [72, 28] width 15 height 13
click at [91, 29] on link "Info" at bounding box center [87, 28] width 8 height 13
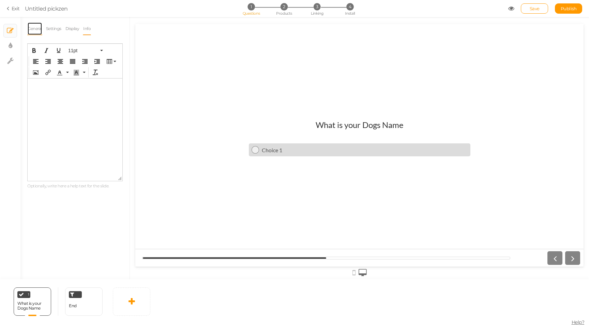
click at [41, 29] on link "General" at bounding box center [34, 28] width 15 height 13
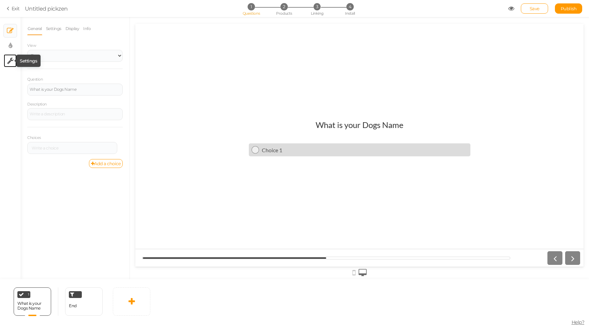
click at [12, 59] on icon at bounding box center [10, 60] width 6 height 7
select select "en"
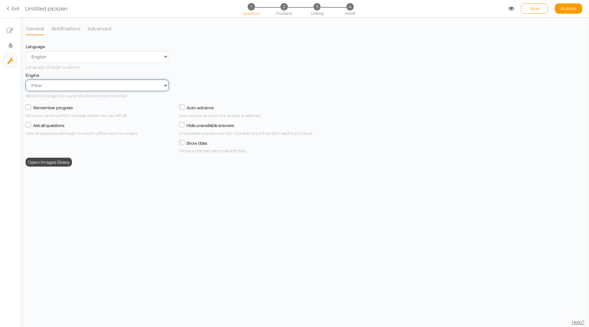
click at [72, 84] on select "Filter AI Tree No-Code Form (No products)" at bounding box center [97, 85] width 143 height 12
click at [26, 80] on select "Filter AI Tree No-Code Form (No products)" at bounding box center [97, 85] width 143 height 12
click at [72, 84] on select "Filter AI Tree No-Code Form (No products)" at bounding box center [97, 85] width 143 height 12
click at [26, 80] on select "Filter AI Tree No-Code Form (No products)" at bounding box center [97, 85] width 143 height 12
click at [15, 43] on link "× Display settings" at bounding box center [10, 45] width 13 height 13
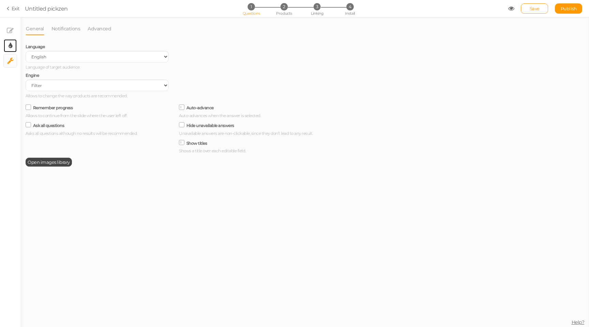
select select "2"
select select "lato"
select select "fade"
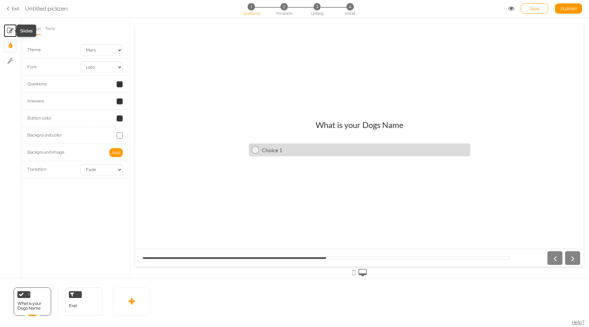
click at [11, 27] on icon at bounding box center [10, 30] width 7 height 7
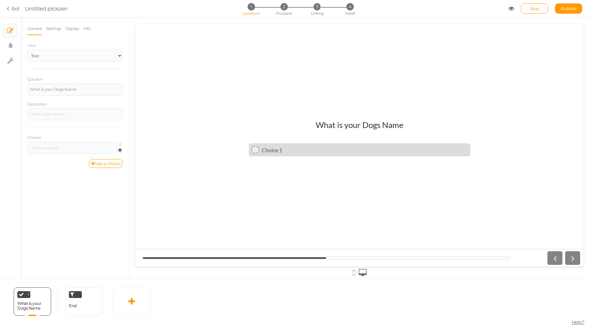
click at [120, 145] on icon at bounding box center [122, 145] width 4 height 4
click at [103, 153] on link "Settings" at bounding box center [96, 154] width 54 height 7
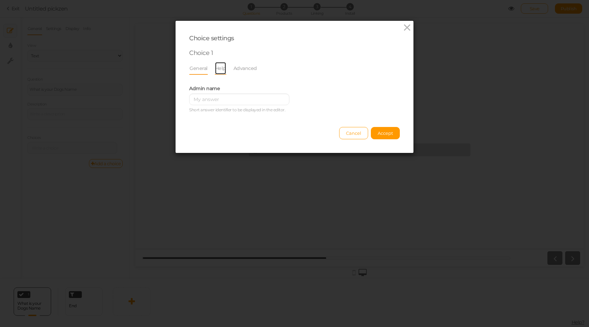
click at [220, 70] on link "Help" at bounding box center [221, 68] width 12 height 13
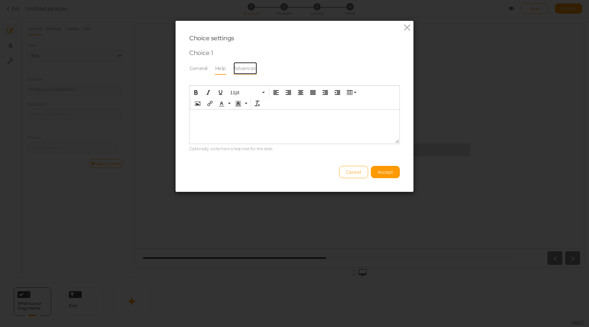
click at [242, 65] on link "Advanced" at bounding box center [245, 68] width 24 height 13
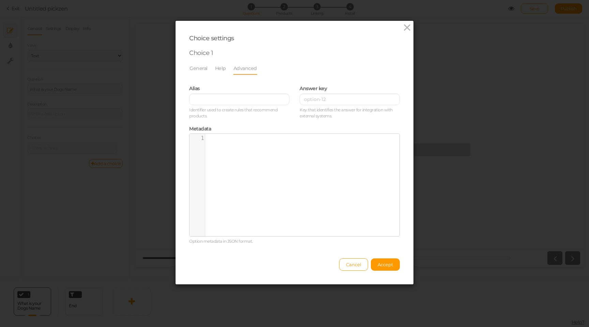
click at [183, 66] on div "Choice settings Choice 1 General Help Advanced Admin name [PERSON_NAME] answer …" at bounding box center [295, 152] width 238 height 263
click at [200, 69] on link "General" at bounding box center [198, 68] width 19 height 13
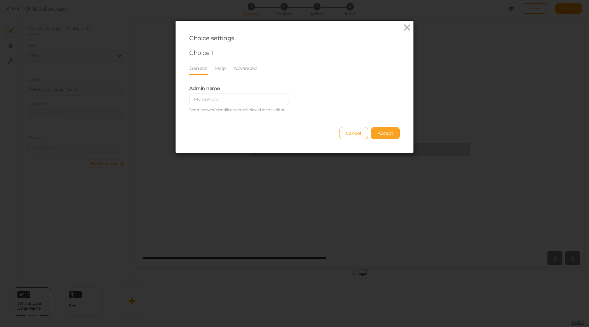
click at [386, 132] on span "Accept" at bounding box center [385, 132] width 15 height 5
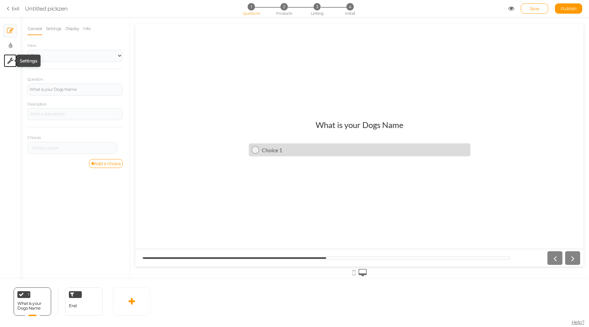
click at [9, 61] on icon at bounding box center [10, 60] width 6 height 7
select select "en"
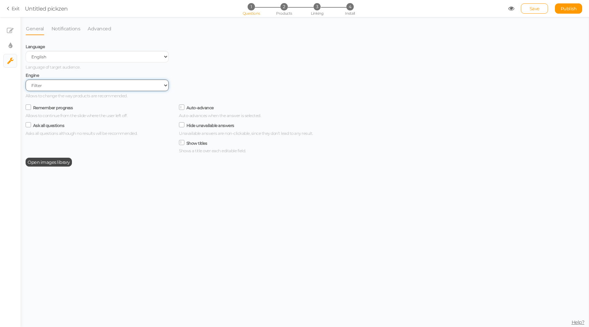
click at [56, 86] on select "Filter AI Tree No-Code Form (No products)" at bounding box center [97, 85] width 143 height 12
click at [26, 80] on select "Filter AI Tree No-Code Form (No products)" at bounding box center [97, 85] width 143 height 12
click at [8, 48] on link "× Display settings" at bounding box center [10, 45] width 13 height 13
select select "2"
select select "lato"
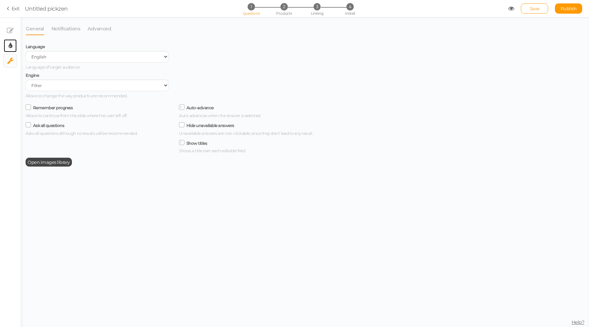
select select "fade"
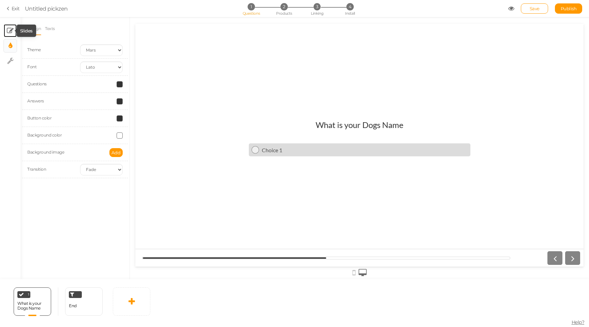
click at [11, 34] on tip-cont at bounding box center [10, 31] width 7 height 8
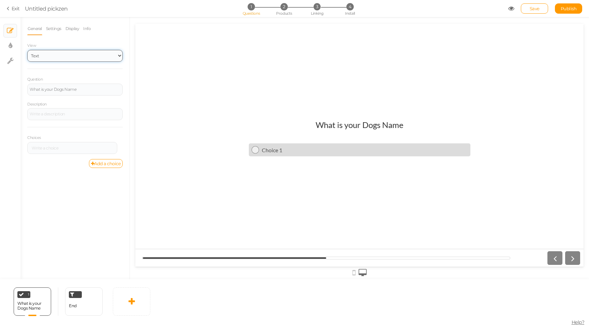
click at [78, 50] on select "Text Images Slider Dropdown" at bounding box center [74, 56] width 95 height 12
click at [116, 114] on div at bounding box center [75, 114] width 91 height 4
click at [121, 143] on icon at bounding box center [122, 145] width 4 height 4
click at [112, 152] on link "Settings" at bounding box center [96, 154] width 54 height 7
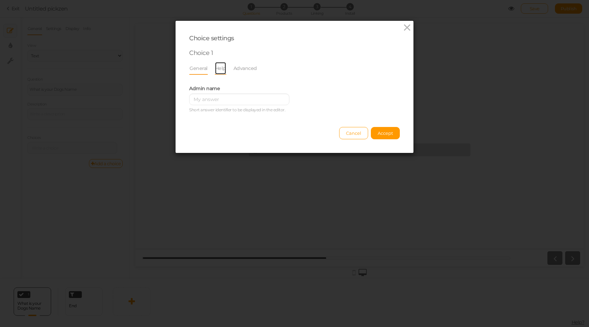
click at [219, 73] on link "Help" at bounding box center [221, 68] width 12 height 13
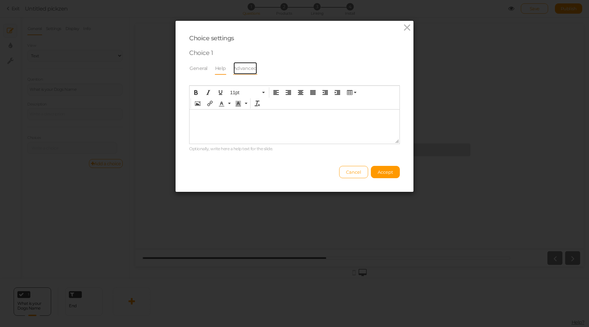
click at [242, 70] on link "Advanced" at bounding box center [245, 68] width 24 height 13
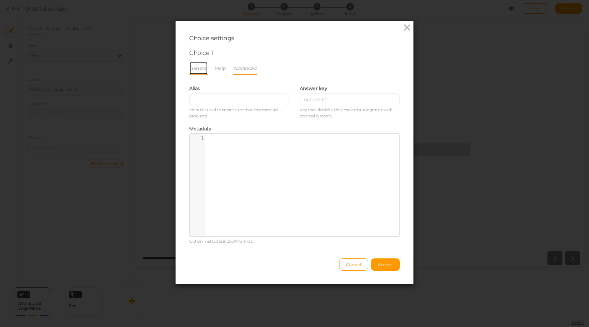
click at [204, 71] on link "General" at bounding box center [198, 68] width 19 height 13
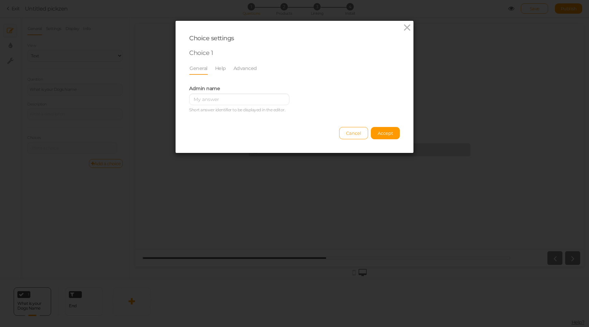
click at [226, 89] on div "Admin name [PERSON_NAME] answer identifier to be displayed in the editor." at bounding box center [239, 98] width 100 height 29
click at [348, 133] on span "Cancel" at bounding box center [353, 132] width 15 height 5
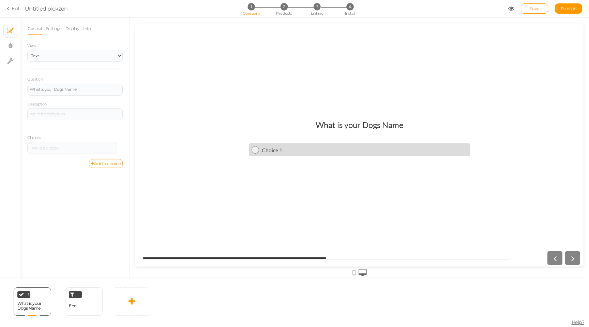
click at [110, 163] on link "Add a choice" at bounding box center [106, 163] width 34 height 9
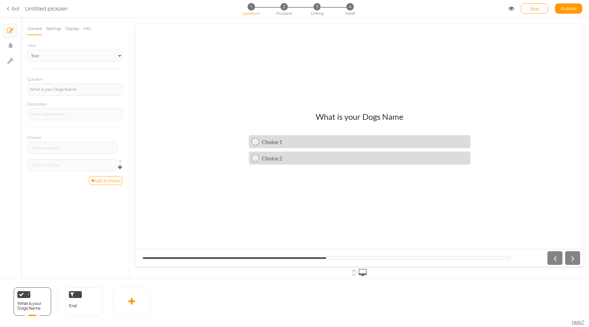
click at [122, 160] on icon at bounding box center [122, 162] width 4 height 4
click at [100, 169] on link "Settings" at bounding box center [96, 171] width 54 height 7
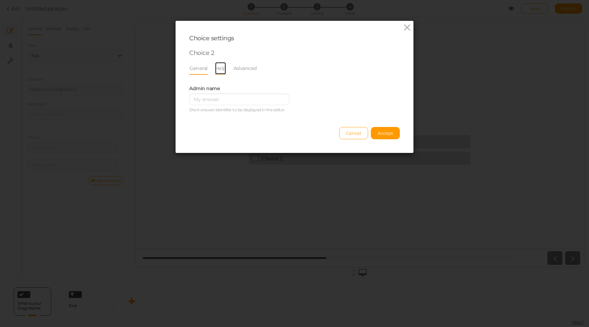
click at [220, 70] on link "Help" at bounding box center [221, 68] width 12 height 13
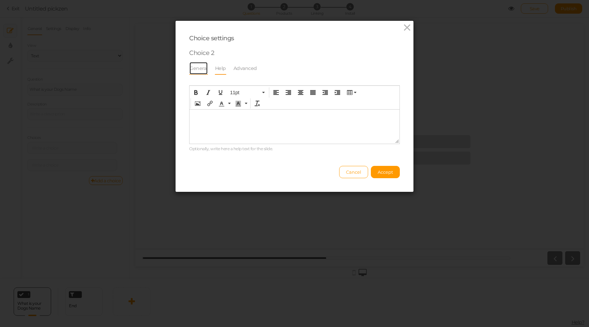
click at [202, 69] on link "General" at bounding box center [198, 68] width 19 height 13
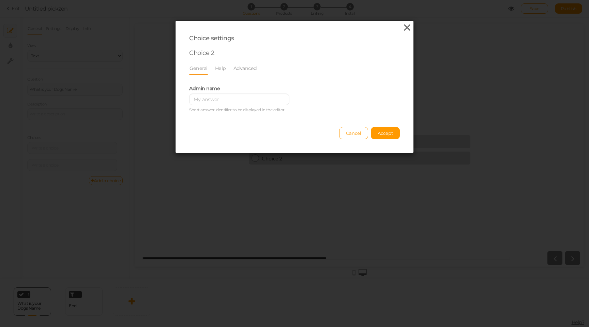
click at [407, 28] on icon at bounding box center [407, 28] width 10 height 10
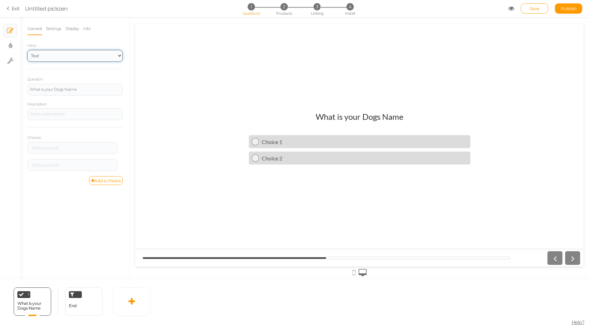
click at [121, 56] on select "Text Images Slider Dropdown" at bounding box center [74, 56] width 95 height 12
click at [54, 30] on link "Settings" at bounding box center [54, 28] width 16 height 13
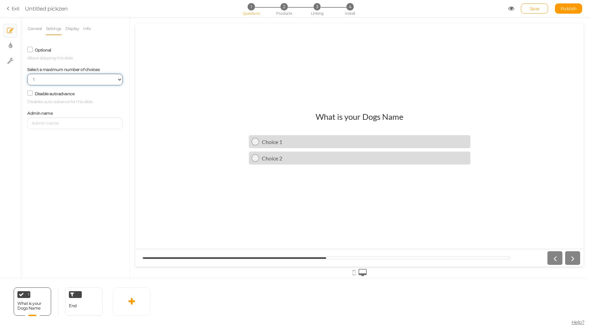
click at [60, 78] on select "No limit 1 2 3 4 5 6 7 8 9 10" at bounding box center [74, 80] width 95 height 12
click at [27, 74] on select "No limit 1 2 3 4 5 6 7 8 9 10" at bounding box center [74, 80] width 95 height 12
click at [59, 80] on select "No limit 1 2 3 4 5 6 7 8 9 10" at bounding box center [74, 80] width 95 height 12
select select "1"
click at [27, 74] on select "No limit 1 2 3 4 5 6 7 8 9 10" at bounding box center [74, 80] width 95 height 12
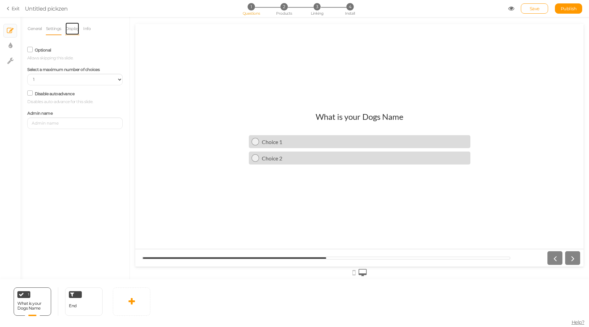
click at [75, 30] on link "Display" at bounding box center [72, 28] width 15 height 13
click at [87, 28] on link "Info" at bounding box center [87, 28] width 8 height 13
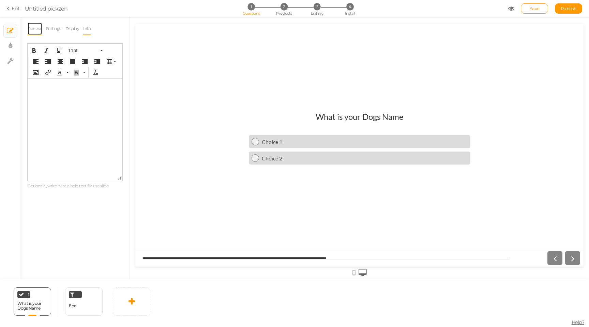
click at [38, 28] on link "General" at bounding box center [34, 28] width 15 height 13
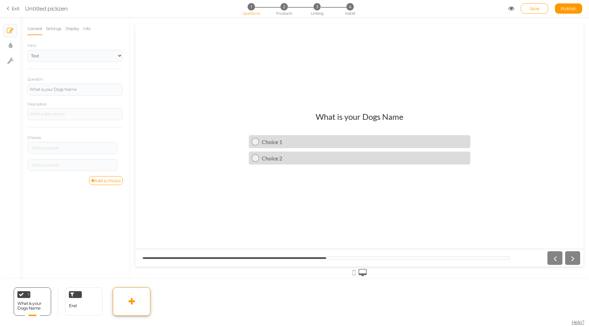
click at [132, 305] on link at bounding box center [132, 301] width 38 height 28
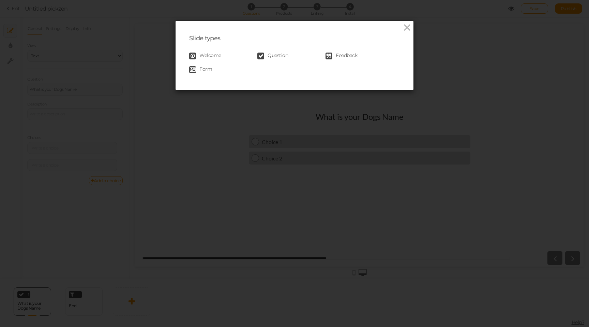
click at [280, 57] on span "Question" at bounding box center [278, 56] width 20 height 7
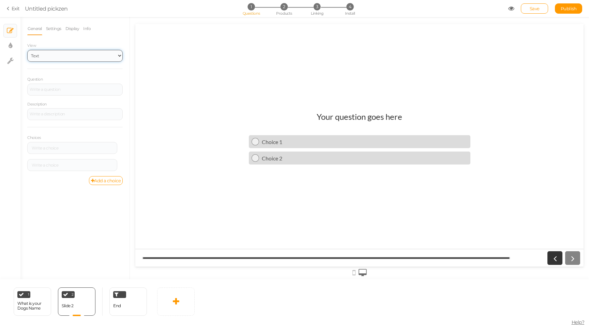
click at [87, 60] on select "Text Images Slider Dropdown" at bounding box center [74, 56] width 95 height 12
click at [27, 50] on select "Text Images Slider Dropdown" at bounding box center [74, 56] width 95 height 12
click at [68, 86] on div at bounding box center [74, 90] width 95 height 12
click at [61, 109] on div at bounding box center [74, 114] width 95 height 12
drag, startPoint x: 104, startPoint y: 180, endPoint x: 110, endPoint y: 145, distance: 36.0
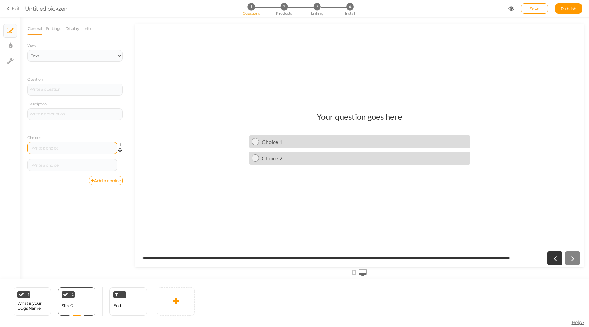
click at [110, 145] on div "View Text Images Slider Dropdown Question Description Choices Settings Delete S…" at bounding box center [74, 113] width 95 height 143
click at [119, 143] on link at bounding box center [122, 144] width 6 height 5
click at [98, 152] on span "Settings" at bounding box center [90, 154] width 15 height 5
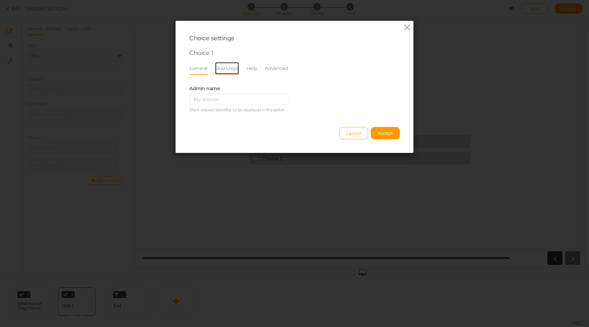
click at [216, 69] on link "Skip Logic" at bounding box center [227, 68] width 25 height 13
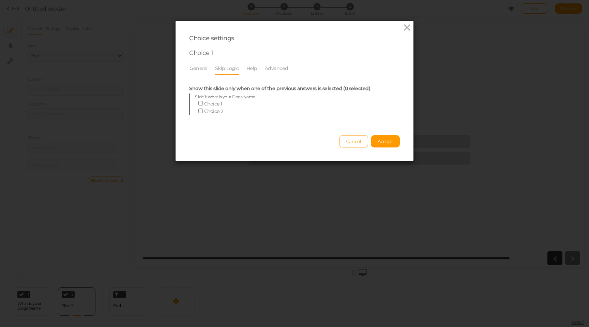
click at [242, 68] on li "Skip Logic" at bounding box center [230, 68] width 31 height 13
click at [257, 68] on li "Help" at bounding box center [255, 68] width 18 height 13
click at [254, 68] on link "Help" at bounding box center [252, 68] width 12 height 13
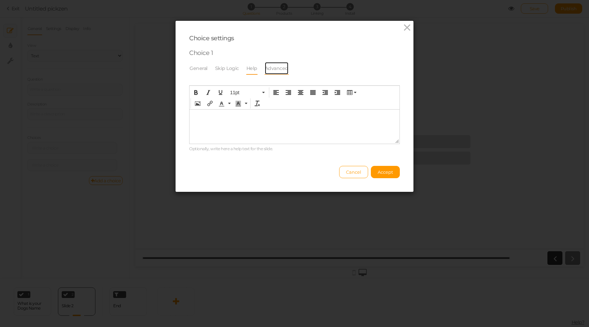
click at [274, 65] on link "Advanced" at bounding box center [277, 68] width 24 height 13
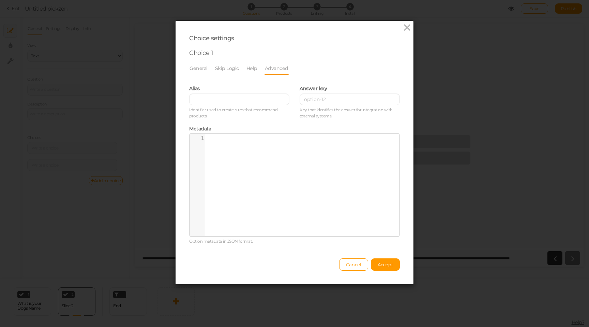
click at [209, 70] on li "General" at bounding box center [202, 68] width 26 height 13
click at [204, 70] on link "General" at bounding box center [198, 68] width 19 height 13
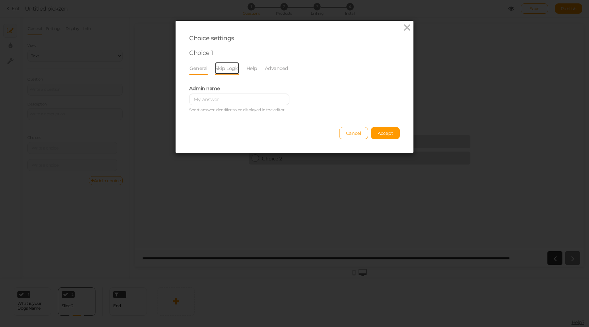
click at [233, 68] on link "Skip Logic" at bounding box center [227, 68] width 25 height 13
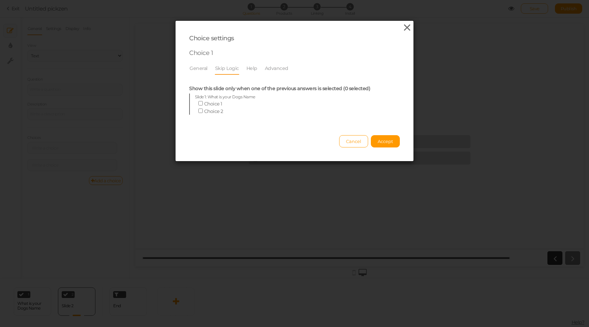
click at [407, 28] on icon at bounding box center [407, 28] width 10 height 10
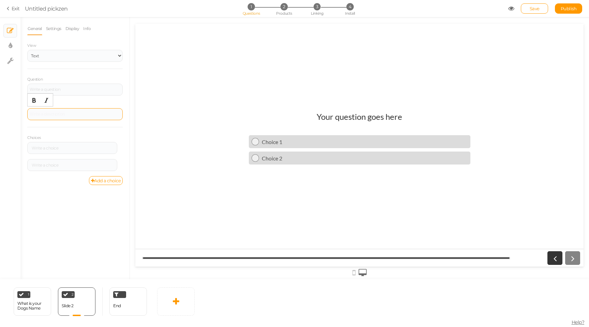
click at [53, 115] on div at bounding box center [74, 114] width 95 height 12
click at [72, 91] on div at bounding box center [75, 89] width 91 height 4
click at [180, 84] on div at bounding box center [359, 145] width 448 height 242
click at [80, 92] on div at bounding box center [74, 90] width 95 height 12
click at [55, 189] on div "General Settings Display Info View Text Images Slider Dropdown Question What is…" at bounding box center [74, 150] width 109 height 257
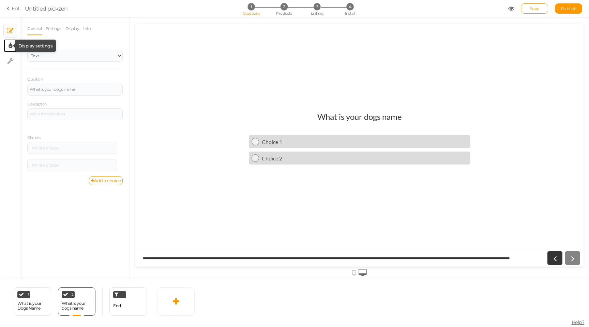
click at [10, 47] on icon at bounding box center [11, 45] width 4 height 7
select select "2"
select select "lato"
select select "fade"
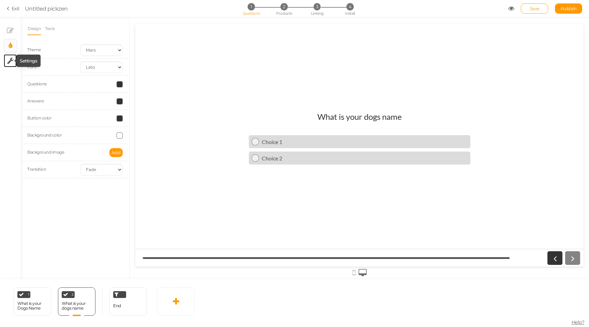
click at [10, 61] on icon at bounding box center [10, 60] width 6 height 7
select select "en"
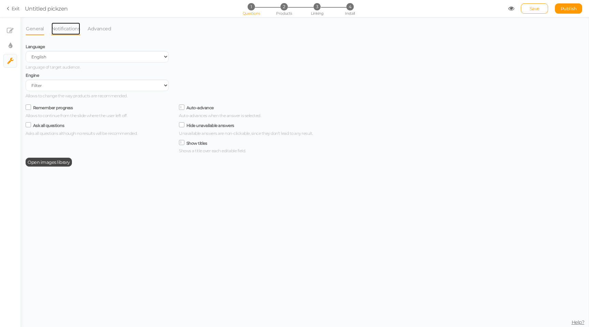
click at [68, 30] on link "Notifications" at bounding box center [66, 28] width 30 height 13
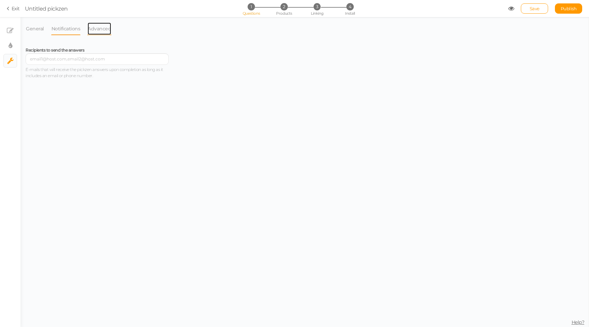
click at [102, 27] on link "Advanced" at bounding box center [99, 28] width 24 height 13
click at [10, 32] on icon at bounding box center [10, 30] width 7 height 7
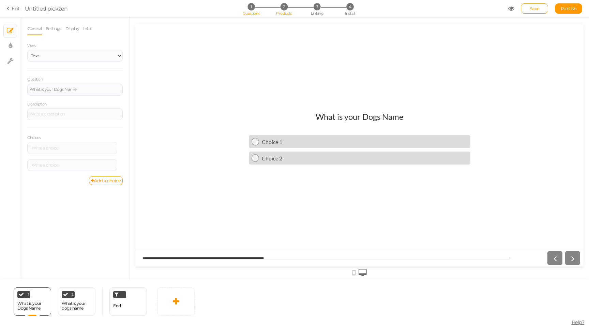
click at [286, 13] on span "Products" at bounding box center [284, 13] width 16 height 5
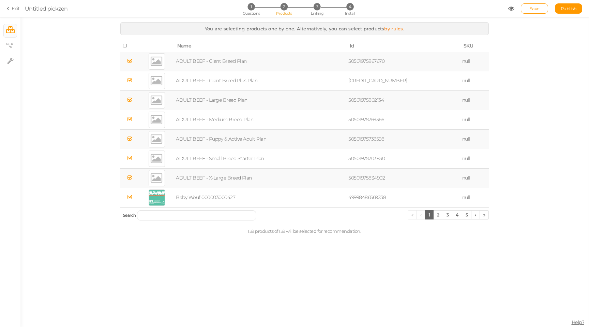
click at [123, 47] on icon at bounding box center [125, 45] width 5 height 5
click at [124, 45] on icon at bounding box center [125, 45] width 5 height 5
click at [11, 44] on icon at bounding box center [9, 45] width 7 height 5
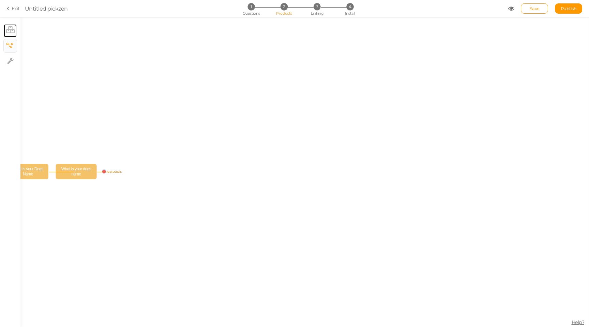
click at [11, 26] on link "× Products" at bounding box center [10, 30] width 13 height 13
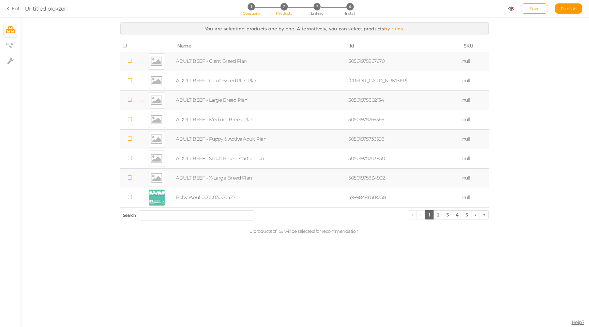
click at [258, 9] on li "1 Questions" at bounding box center [251, 6] width 32 height 7
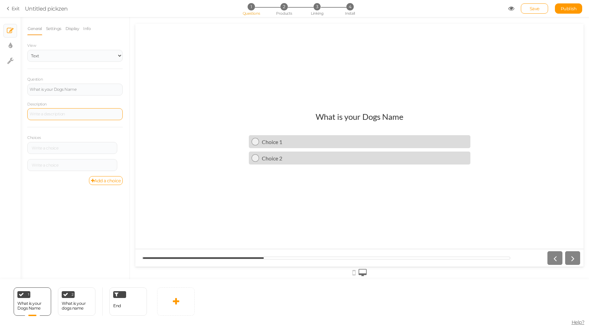
click at [57, 114] on div at bounding box center [74, 114] width 95 height 12
click at [61, 145] on div at bounding box center [72, 148] width 90 height 12
click at [59, 31] on link "Settings" at bounding box center [54, 28] width 16 height 13
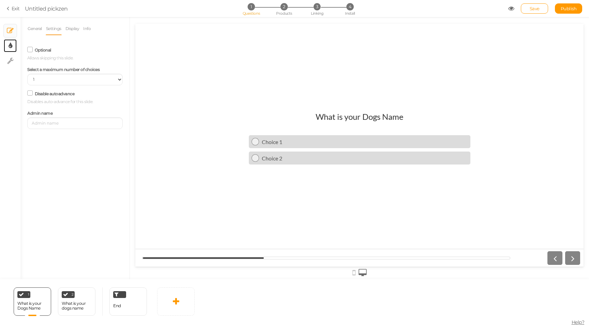
click at [13, 46] on link "× Display settings" at bounding box center [10, 45] width 13 height 13
select select "2"
select select "lato"
select select "fade"
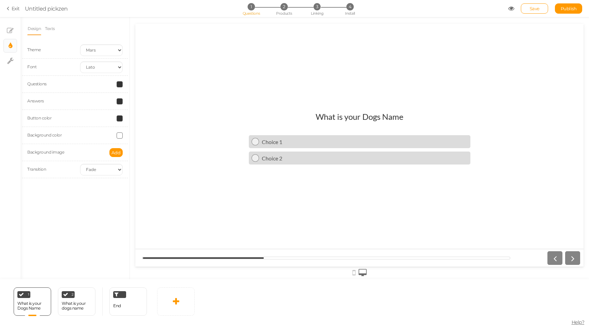
click at [121, 102] on span at bounding box center [120, 101] width 6 height 6
click at [100, 85] on div at bounding box center [101, 84] width 53 height 6
click at [46, 31] on link "Texts" at bounding box center [50, 28] width 11 height 13
click at [55, 77] on div "Select..." at bounding box center [74, 80] width 95 height 12
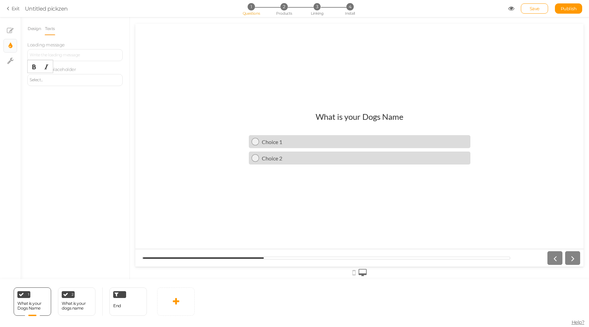
click at [78, 77] on div "Select..." at bounding box center [74, 80] width 95 height 12
click at [82, 33] on ul "Design Texts" at bounding box center [74, 28] width 95 height 13
click at [70, 54] on div at bounding box center [74, 55] width 95 height 12
click at [75, 83] on div "Select..." at bounding box center [74, 80] width 95 height 12
click at [77, 109] on div "Design Texts Theme Earth Mars Font Custom Default [PERSON_NAME] Montserrat Open…" at bounding box center [74, 148] width 109 height 262
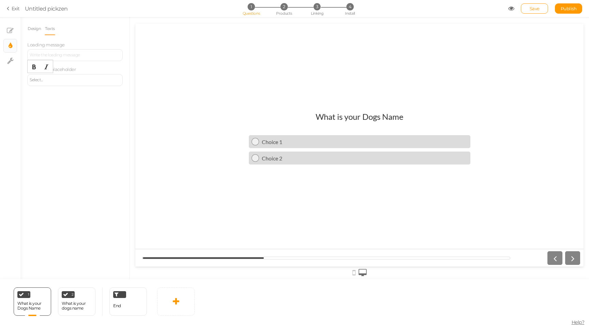
click at [38, 82] on div "Select..." at bounding box center [75, 80] width 91 height 4
click at [44, 93] on div "Design Texts Theme Earth Mars Font Custom Default [PERSON_NAME] Montserrat Open…" at bounding box center [74, 148] width 109 height 262
click at [12, 34] on tip-cont at bounding box center [10, 31] width 7 height 8
click at [64, 59] on select "Text Images Slider Dropdown" at bounding box center [74, 56] width 95 height 12
click at [27, 50] on select "Text Images Slider Dropdown" at bounding box center [74, 56] width 95 height 12
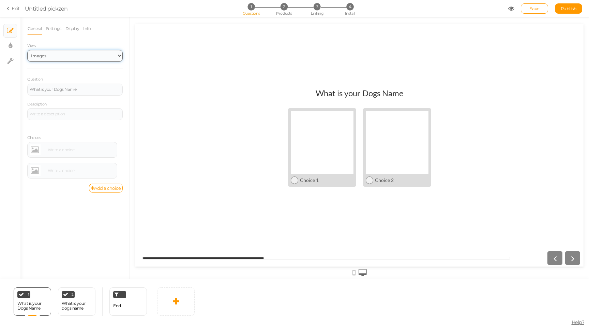
click at [70, 52] on select "Text Images Slider Dropdown" at bounding box center [74, 56] width 95 height 12
select select "1"
click at [27, 50] on select "Text Images Slider Dropdown" at bounding box center [74, 56] width 95 height 12
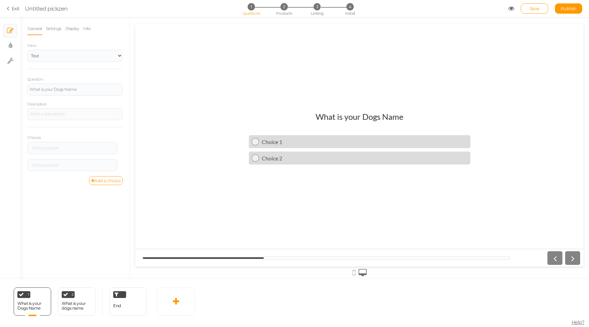
click at [106, 182] on link "Add a choice" at bounding box center [106, 180] width 34 height 9
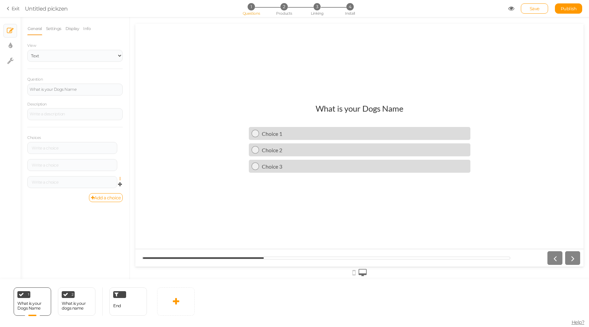
click at [121, 177] on icon at bounding box center [122, 179] width 4 height 4
click at [60, 26] on link "Settings" at bounding box center [54, 28] width 16 height 13
click at [10, 49] on tip-cont at bounding box center [11, 46] width 4 height 8
select select "2"
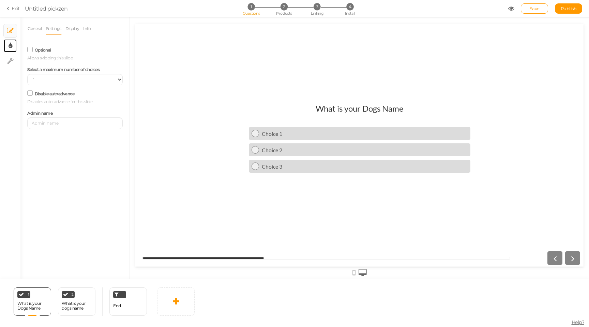
select select "lato"
select select "fade"
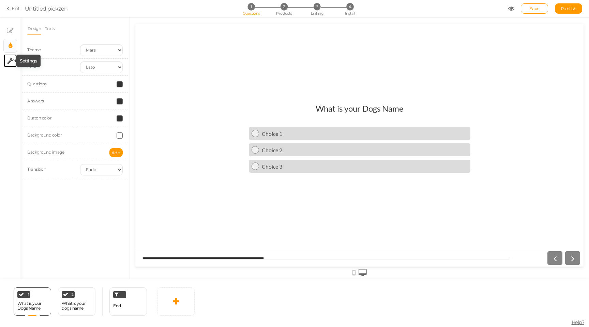
click at [11, 60] on icon at bounding box center [10, 60] width 6 height 7
select select "en"
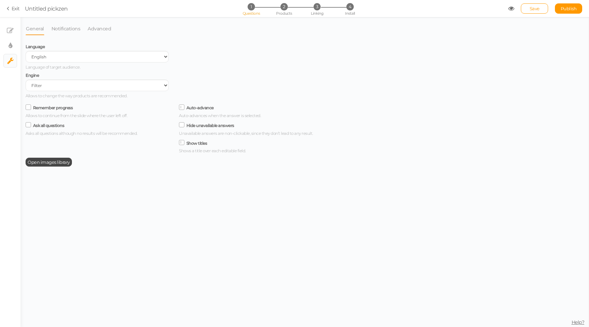
click at [25, 108] on icon at bounding box center [28, 106] width 9 height 3
click at [0, 0] on input "Remember progress" at bounding box center [0, 0] width 0 height 0
click at [38, 27] on link "General" at bounding box center [35, 28] width 19 height 13
click at [62, 29] on link "Notifications" at bounding box center [66, 28] width 30 height 13
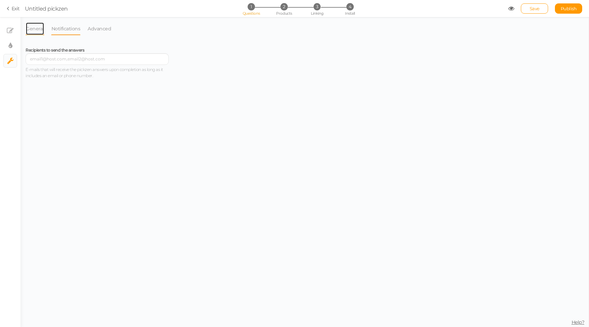
click at [32, 27] on link "General" at bounding box center [35, 28] width 19 height 13
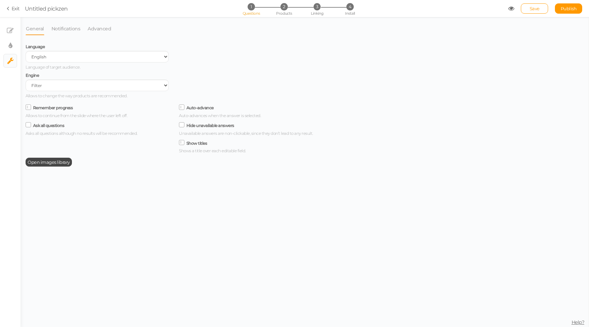
click at [130, 29] on ul "General Notifications Advanced" at bounding box center [174, 28] width 297 height 13
click at [109, 29] on link "Advanced" at bounding box center [99, 28] width 24 height 13
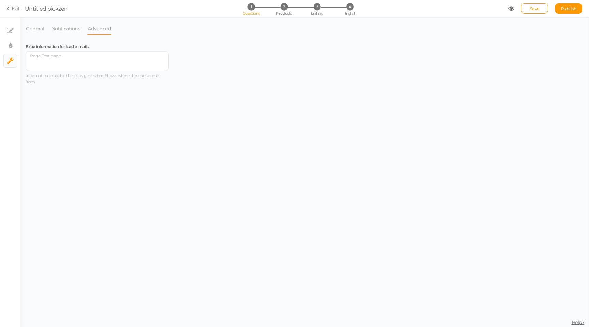
click at [251, 9] on span "1" at bounding box center [251, 6] width 7 height 7
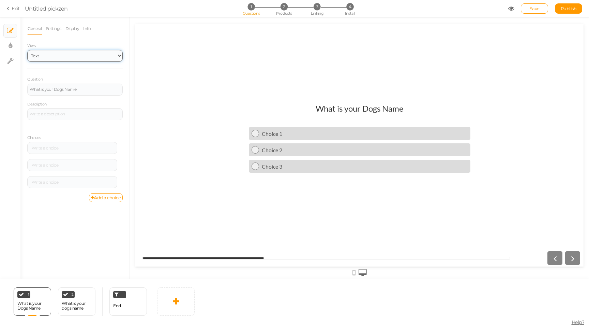
click at [56, 55] on select "Text Images Slider Dropdown" at bounding box center [74, 56] width 95 height 12
click at [27, 50] on select "Text Images Slider Dropdown" at bounding box center [74, 56] width 95 height 12
click at [82, 92] on div "What is your Dogs Name" at bounding box center [74, 90] width 95 height 12
click at [101, 79] on div "Question What is your Dogs Name" at bounding box center [74, 86] width 95 height 20
click at [85, 28] on link "Info" at bounding box center [87, 28] width 8 height 13
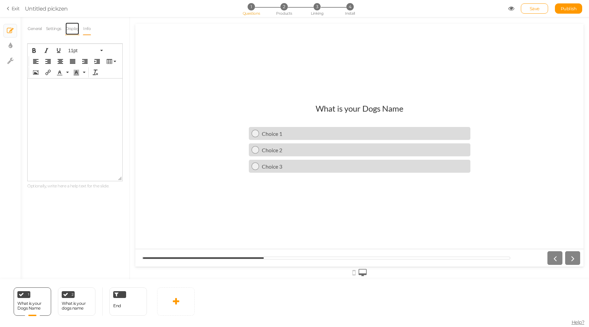
click at [71, 27] on link "Display" at bounding box center [72, 28] width 15 height 13
click at [59, 29] on link "Settings" at bounding box center [54, 28] width 16 height 13
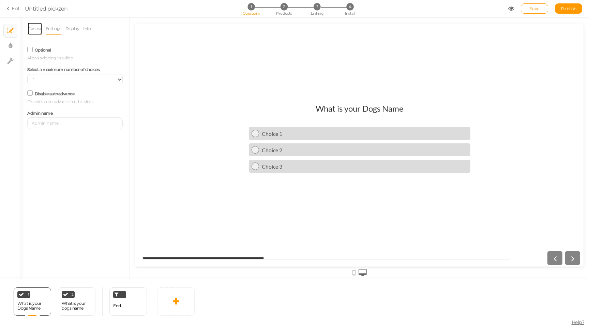
click at [41, 29] on link "General" at bounding box center [34, 28] width 15 height 13
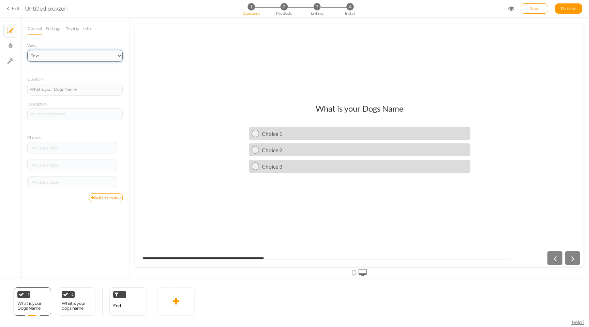
click at [75, 53] on select "Text Images Slider Dropdown" at bounding box center [74, 56] width 95 height 12
click at [11, 12] on section "Exit Untitled pickzen 1 Questions 2 Products 3 Linking 4 Install Save Publish" at bounding box center [294, 8] width 589 height 17
click at [11, 10] on icon at bounding box center [9, 8] width 5 height 6
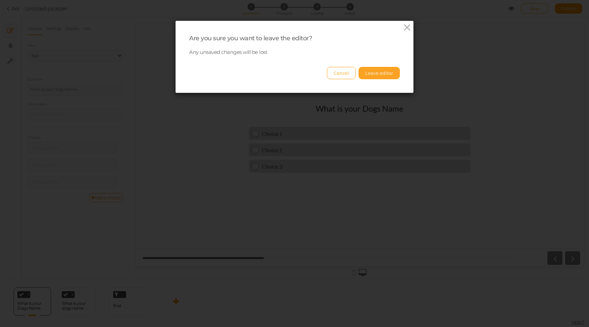
click at [374, 76] on button "Leave editor" at bounding box center [379, 73] width 41 height 12
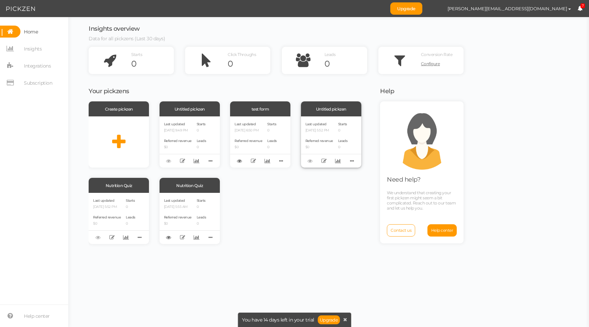
click at [346, 129] on p "0" at bounding box center [343, 130] width 10 height 4
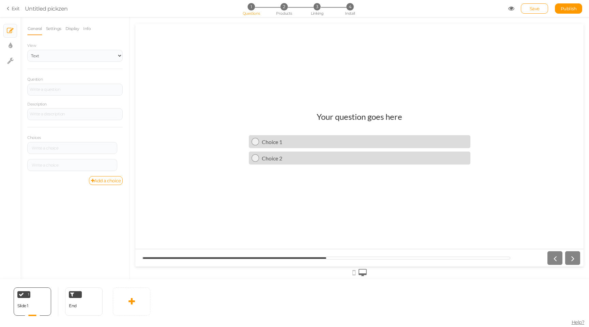
click at [16, 12] on section "Exit Untitled pickzen 1 Questions 2 Products 3 Linking 4 Install Save Publish" at bounding box center [294, 8] width 589 height 17
click at [15, 10] on link "Exit" at bounding box center [13, 8] width 13 height 7
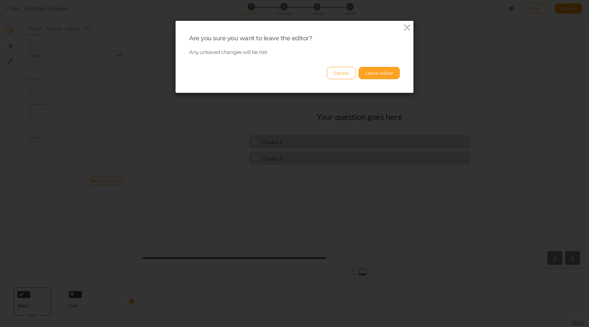
click at [380, 71] on button "Leave editor" at bounding box center [379, 73] width 41 height 12
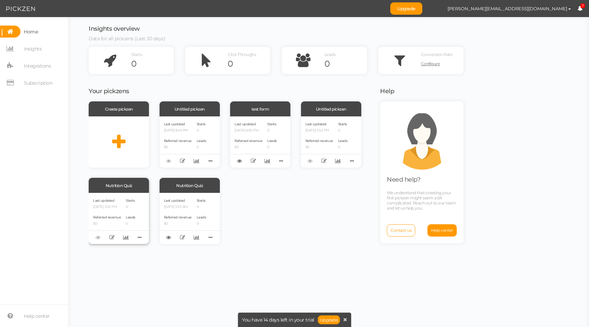
click at [124, 211] on div "Last updated [DATE] 5:52 PM Referred revenue $0 Starts 0 Leads 0" at bounding box center [119, 218] width 60 height 51
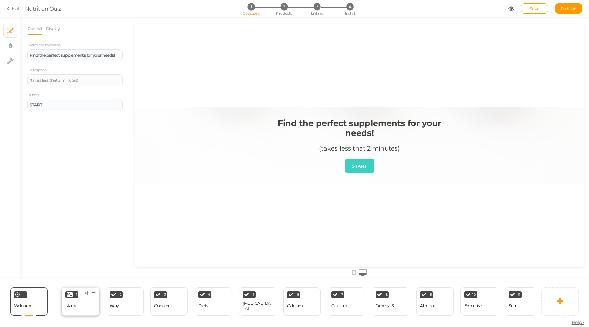
click at [74, 299] on div "1 Name × Define the conditions to show this slide. Clone Change type Delete" at bounding box center [81, 301] width 38 height 28
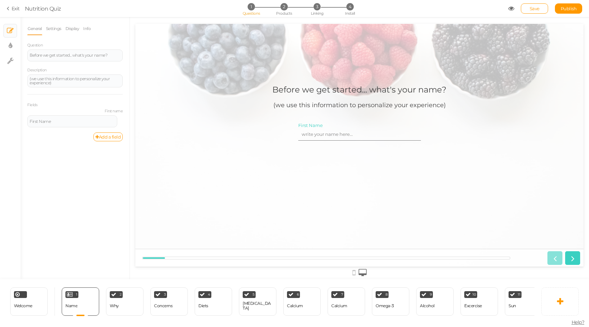
click at [325, 132] on input "First Name" at bounding box center [359, 134] width 123 height 13
click at [65, 57] on div "Before we get started... what's your name?" at bounding box center [75, 55] width 91 height 4
click at [77, 75] on div "(we use this information to personalize your experience)" at bounding box center [74, 80] width 95 height 13
click at [128, 288] on div "2 Why × Define the conditions to show this slide. Clone Change type Delete" at bounding box center [125, 301] width 38 height 28
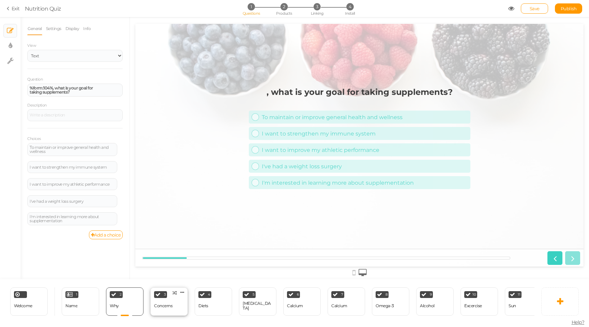
click at [164, 300] on div "Concerns" at bounding box center [163, 306] width 18 height 12
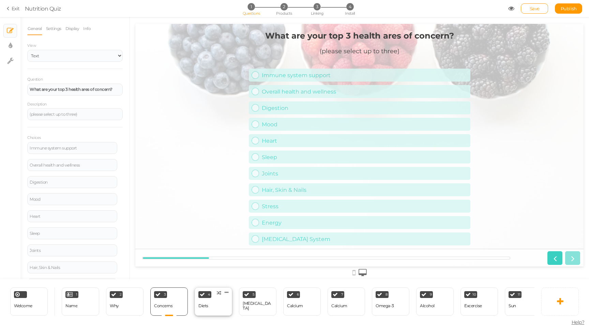
click at [209, 307] on div "4 Diets × Define the conditions to show this slide. Clone Change type Delete" at bounding box center [214, 301] width 38 height 28
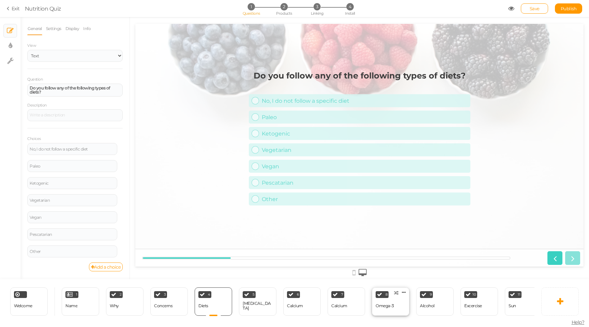
click at [388, 310] on div "Omega-3" at bounding box center [385, 306] width 18 height 12
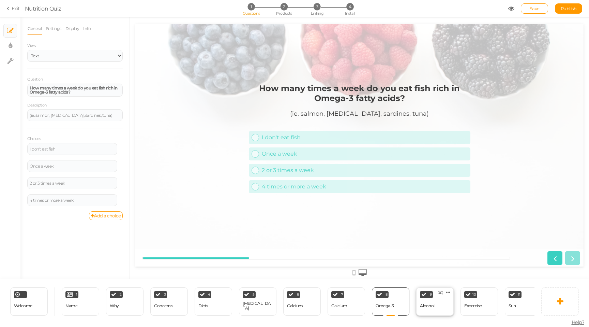
click at [436, 305] on div "9 Alcohol × Define the conditions to show this slide. Clone Change type Delete" at bounding box center [435, 301] width 38 height 28
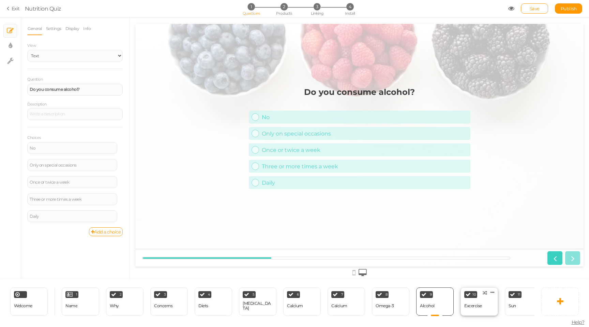
click at [470, 306] on div "Excercise" at bounding box center [473, 305] width 18 height 5
click at [506, 305] on div "11 Sun × Define the conditions to show this slide. Clone Change type Delete" at bounding box center [524, 301] width 38 height 28
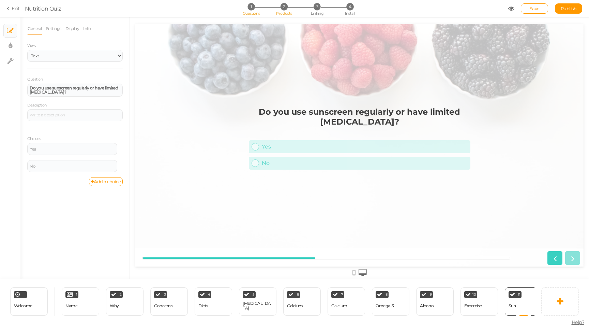
click at [280, 14] on span "Products" at bounding box center [284, 13] width 16 height 5
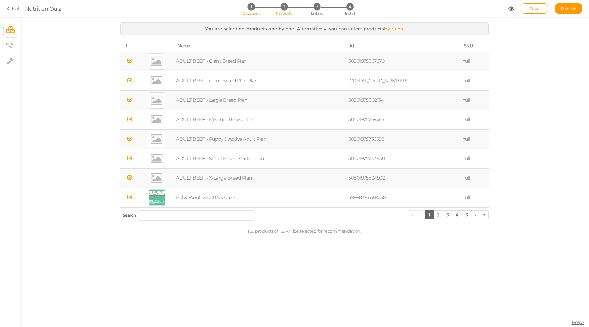
click at [252, 8] on span "1" at bounding box center [251, 6] width 7 height 7
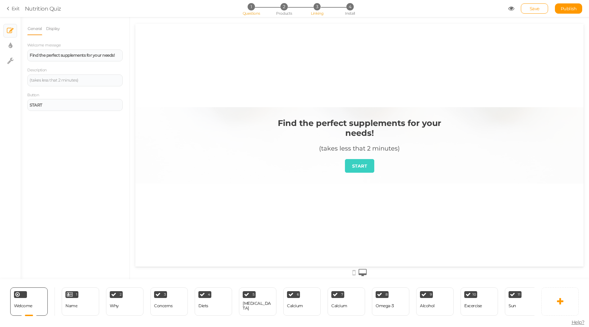
click at [323, 5] on li "3 Linking" at bounding box center [317, 6] width 32 height 7
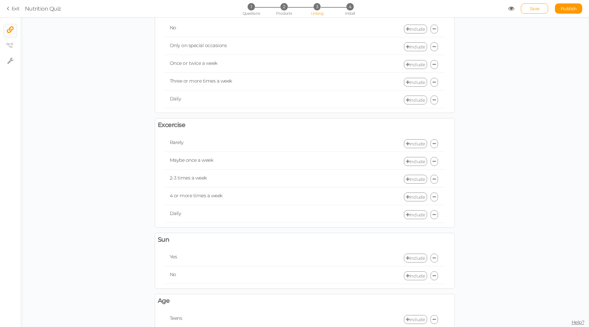
scroll to position [1027, 0]
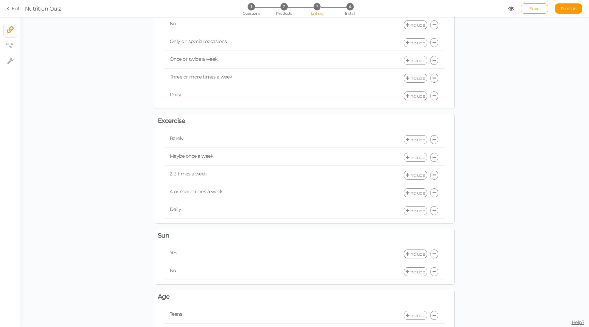
click at [417, 139] on link "Include" at bounding box center [415, 139] width 23 height 9
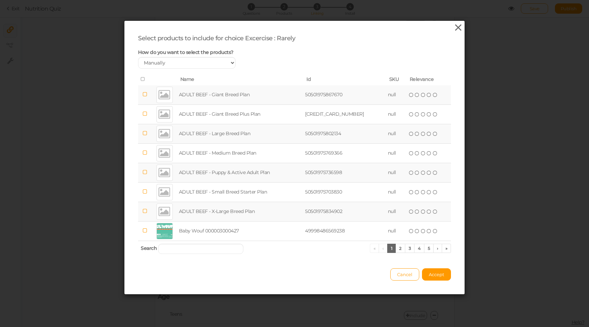
click at [458, 28] on icon at bounding box center [458, 28] width 10 height 10
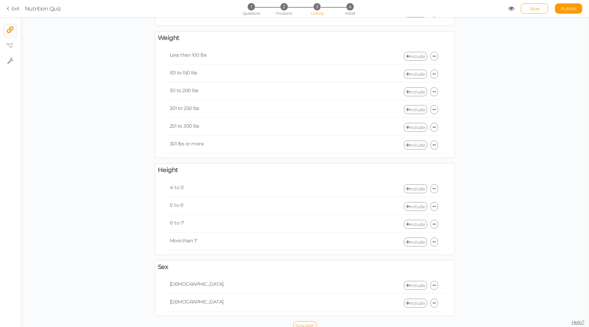
scroll to position [1425, 0]
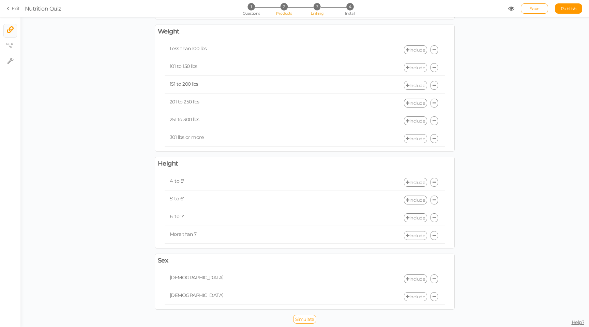
click at [280, 11] on span "Products" at bounding box center [284, 13] width 16 height 5
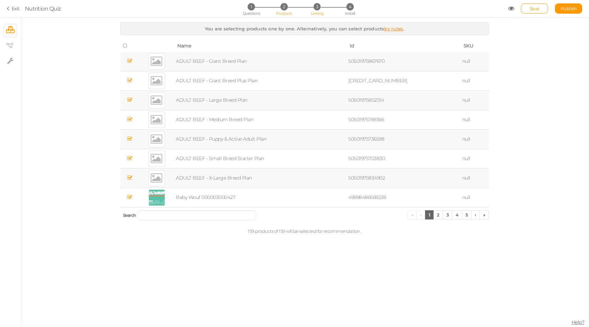
click at [317, 12] on span "Linking" at bounding box center [317, 13] width 12 height 5
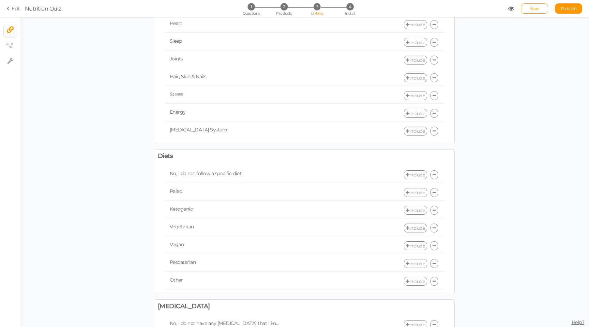
scroll to position [0, 0]
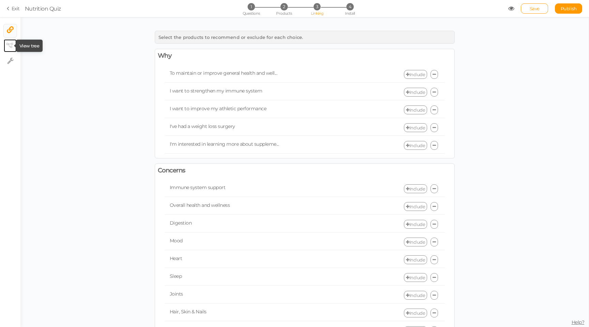
click at [10, 42] on tip-cont at bounding box center [10, 46] width 5 height 8
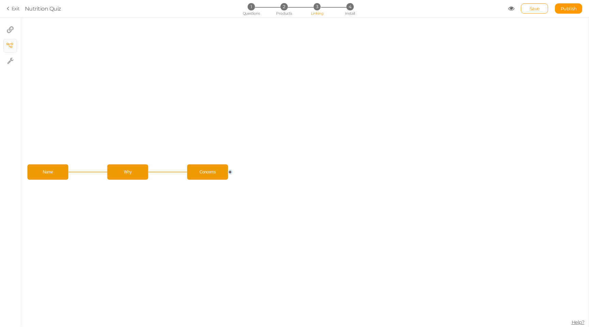
click at [11, 10] on icon at bounding box center [9, 8] width 5 height 6
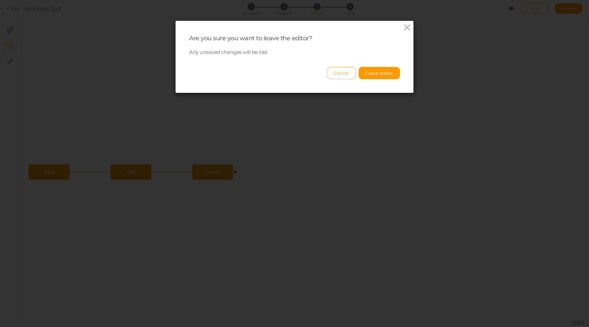
click at [337, 71] on button "Cancel" at bounding box center [341, 73] width 29 height 12
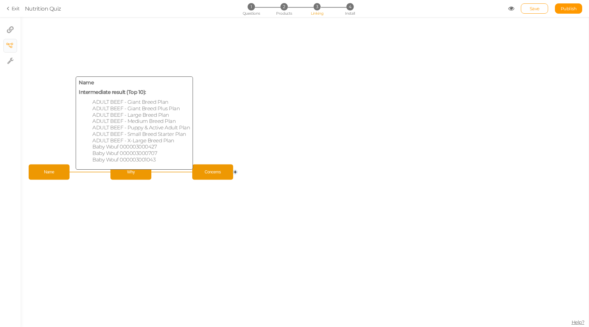
click at [60, 173] on span "Name" at bounding box center [49, 172] width 38 height 12
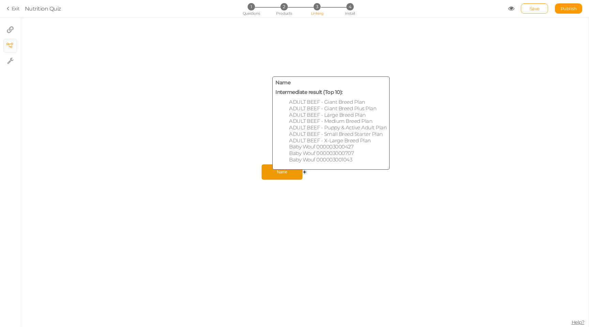
click at [273, 174] on span "Name" at bounding box center [283, 172] width 38 height 12
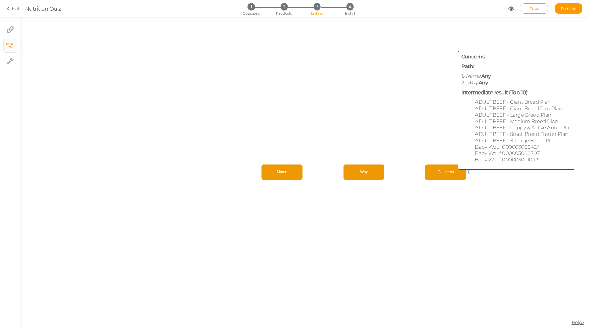
click at [446, 170] on span "Concerns" at bounding box center [446, 172] width 38 height 12
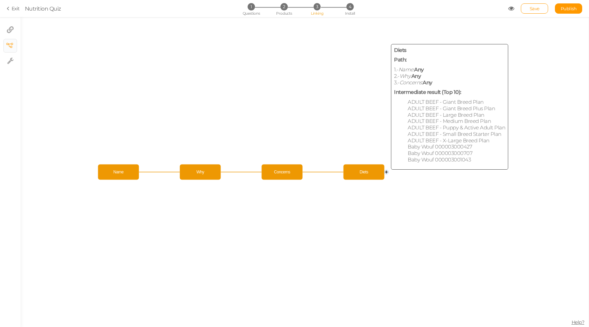
click at [369, 172] on span "Diets" at bounding box center [364, 172] width 38 height 12
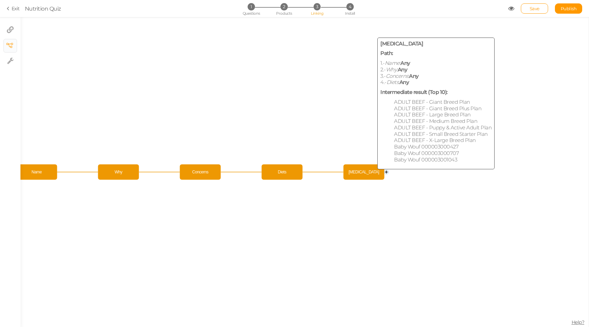
click at [369, 172] on span "[MEDICAL_DATA]" at bounding box center [364, 172] width 38 height 12
click at [369, 172] on span "Calcium" at bounding box center [364, 172] width 38 height 12
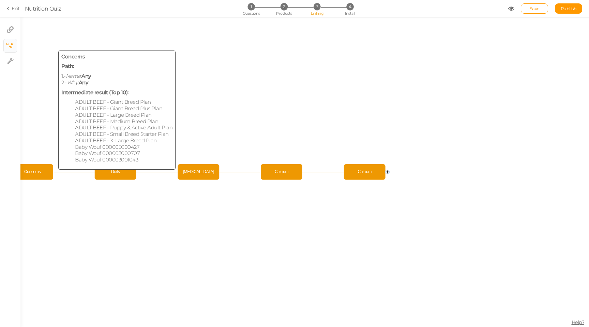
click at [37, 174] on span "Concerns" at bounding box center [32, 172] width 38 height 12
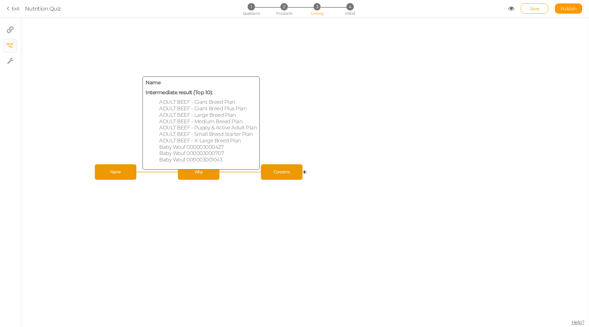
click at [129, 177] on span "Name" at bounding box center [115, 172] width 38 height 12
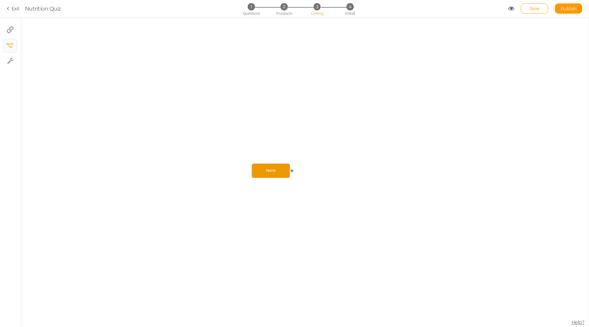
scroll to position [1, 0]
click at [12, 12] on section "Exit Nutrition Quiz 1 Questions 2 Products 3 Linking 4 Install Save Publish" at bounding box center [294, 8] width 589 height 17
click at [12, 11] on link "Exit" at bounding box center [13, 8] width 13 height 7
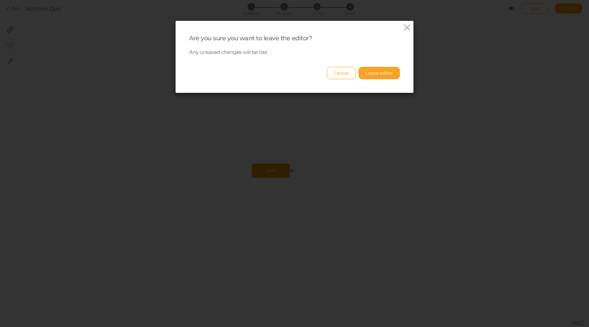
click at [378, 76] on button "Leave editor" at bounding box center [379, 73] width 41 height 12
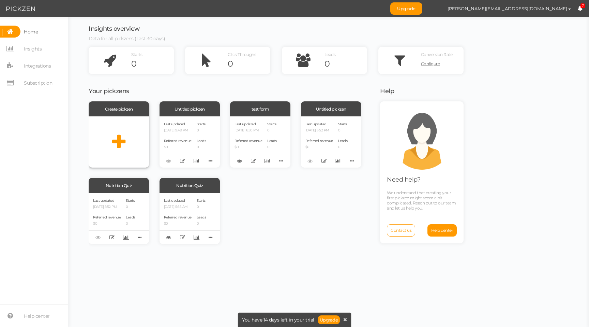
click at [123, 139] on icon at bounding box center [118, 141] width 13 height 17
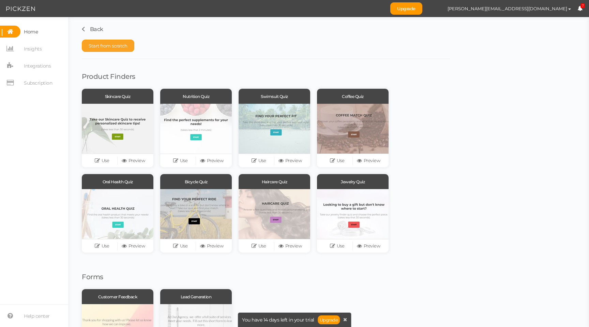
click at [114, 47] on span "Start from scratch" at bounding box center [108, 45] width 39 height 5
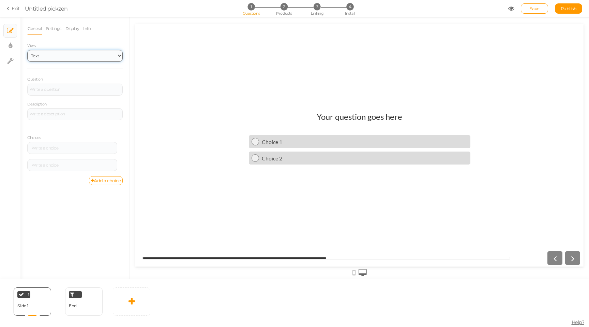
click at [56, 59] on select "Text Images Slider Dropdown" at bounding box center [74, 56] width 95 height 12
click at [27, 50] on select "Text Images Slider Dropdown" at bounding box center [74, 56] width 95 height 12
click at [83, 233] on div "General Settings Display Info View Text Images Slider Dropdown Question Descrip…" at bounding box center [74, 150] width 109 height 257
click at [53, 90] on div at bounding box center [74, 90] width 95 height 12
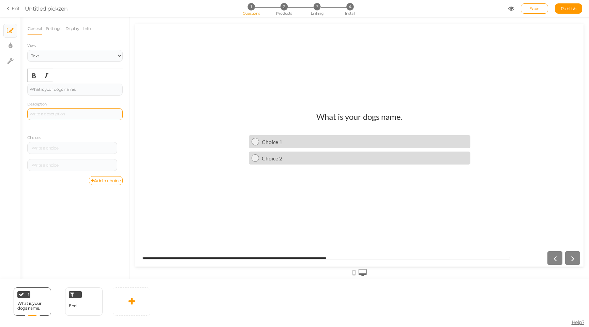
click at [53, 113] on div at bounding box center [74, 114] width 95 height 12
click at [121, 145] on icon at bounding box center [122, 145] width 4 height 4
click at [101, 152] on link "Settings" at bounding box center [96, 154] width 54 height 7
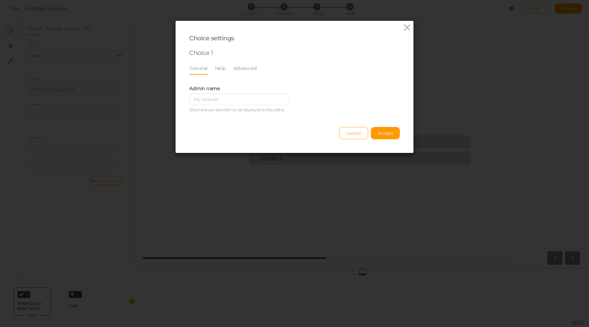
click at [208, 105] on div "Admin name [PERSON_NAME] answer identifier to be displayed in the editor." at bounding box center [239, 98] width 100 height 29
click at [209, 101] on input "text" at bounding box center [239, 99] width 100 height 12
click at [222, 66] on link "Help" at bounding box center [221, 68] width 12 height 13
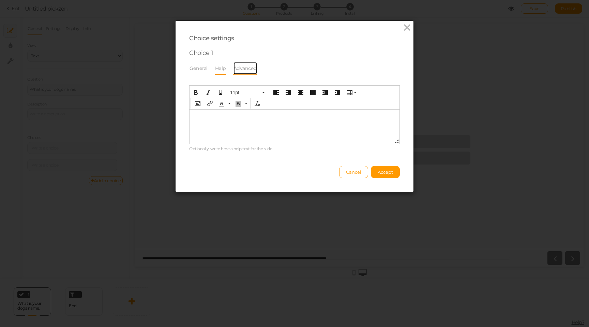
click at [242, 69] on link "Advanced" at bounding box center [245, 68] width 24 height 13
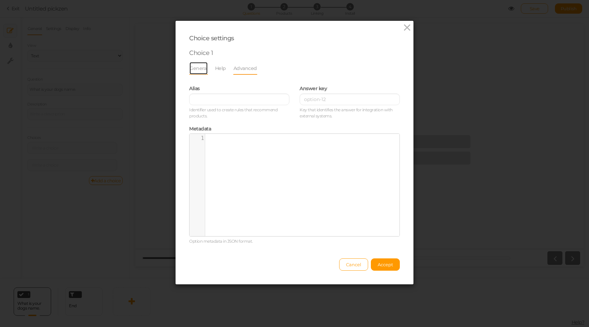
click at [197, 71] on link "General" at bounding box center [198, 68] width 19 height 13
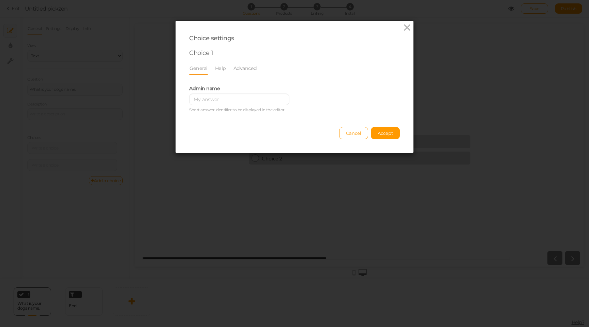
click at [205, 50] on div "Choice 1" at bounding box center [294, 53] width 211 height 8
click at [353, 132] on span "Cancel" at bounding box center [353, 132] width 15 height 5
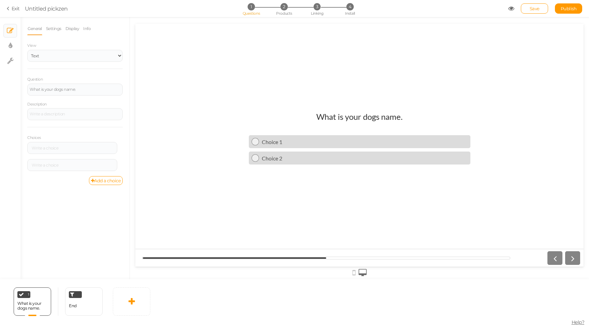
click at [97, 195] on div "General Settings Display Info View Text Images Slider Dropdown Question What is…" at bounding box center [74, 150] width 109 height 257
click at [54, 24] on link "Settings" at bounding box center [54, 28] width 16 height 13
click at [69, 31] on link "Display" at bounding box center [72, 28] width 15 height 13
click at [88, 30] on link "Info" at bounding box center [87, 28] width 8 height 13
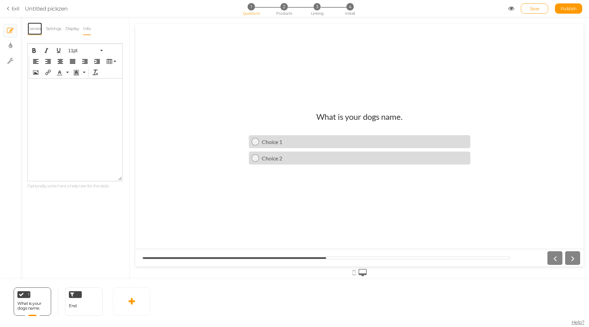
click at [28, 27] on link "General" at bounding box center [34, 28] width 15 height 13
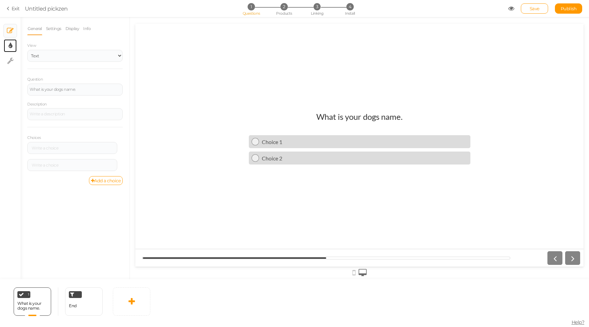
click at [9, 49] on tip-cont at bounding box center [11, 46] width 4 height 8
select select "2"
select select "lato"
select select "fade"
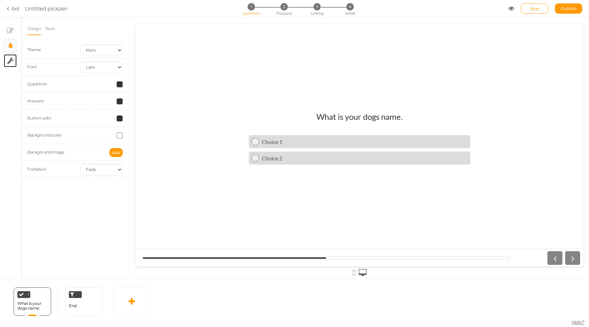
click at [11, 66] on link "× Settings" at bounding box center [10, 60] width 13 height 13
select select "en"
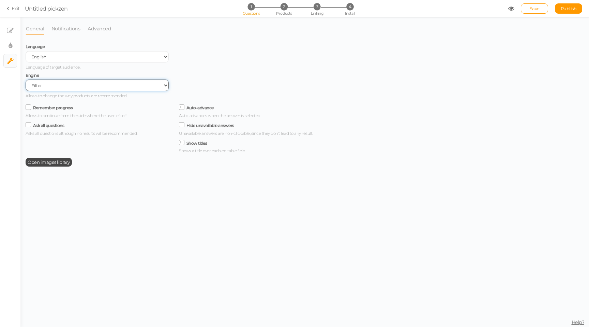
click at [62, 88] on select "Filter AI Tree No-Code Form (No products)" at bounding box center [97, 85] width 143 height 12
click at [26, 80] on select "Filter AI Tree No-Code Form (No products)" at bounding box center [97, 85] width 143 height 12
click at [62, 88] on select "Filter AI Tree No-Code Form (No products)" at bounding box center [97, 85] width 143 height 12
click at [26, 80] on select "Filter AI Tree No-Code Form (No products)" at bounding box center [97, 85] width 143 height 12
click at [60, 30] on link "Notifications" at bounding box center [66, 28] width 30 height 13
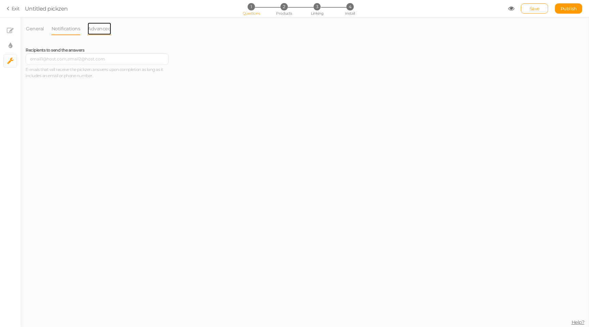
click at [95, 31] on link "Advanced" at bounding box center [99, 28] width 24 height 13
click at [45, 27] on li "General" at bounding box center [39, 28] width 26 height 13
click at [39, 27] on link "General" at bounding box center [35, 28] width 19 height 13
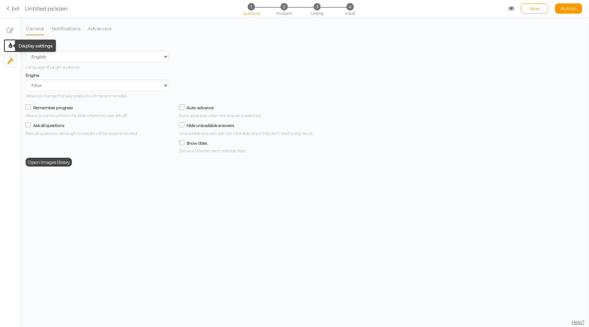
click at [9, 43] on icon at bounding box center [11, 45] width 4 height 7
select select "2"
select select "lato"
select select "fade"
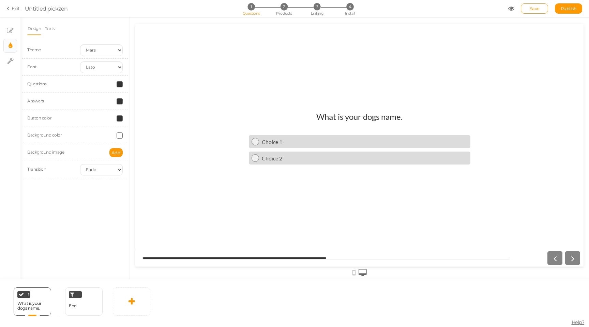
click at [13, 24] on ul "× Slides × Display settings × Settings" at bounding box center [10, 42] width 20 height 51
click at [13, 25] on link "× Slides" at bounding box center [10, 30] width 13 height 13
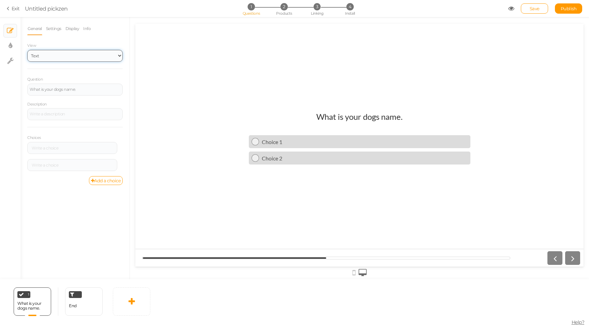
click at [71, 56] on select "Text Images Slider Dropdown" at bounding box center [74, 56] width 95 height 12
click at [27, 50] on select "Text Images Slider Dropdown" at bounding box center [74, 56] width 95 height 12
click at [137, 292] on link at bounding box center [132, 301] width 38 height 28
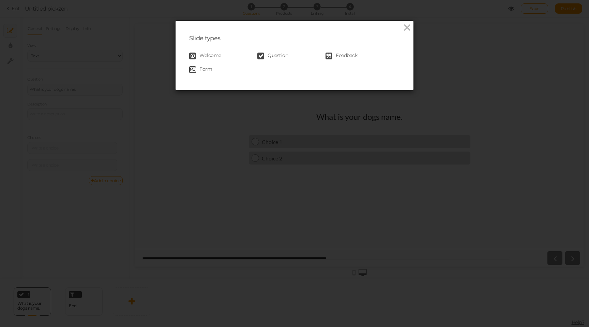
click at [207, 69] on span "Form" at bounding box center [205, 69] width 13 height 7
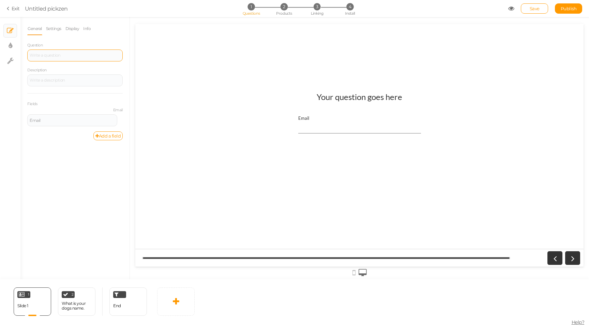
click at [75, 58] on div at bounding box center [74, 55] width 95 height 12
click at [72, 73] on div "Description" at bounding box center [74, 76] width 95 height 20
click at [69, 79] on div at bounding box center [75, 80] width 91 height 4
click at [81, 55] on div "What is your dogs name" at bounding box center [75, 55] width 91 height 4
click at [61, 121] on div "Email" at bounding box center [72, 120] width 85 height 4
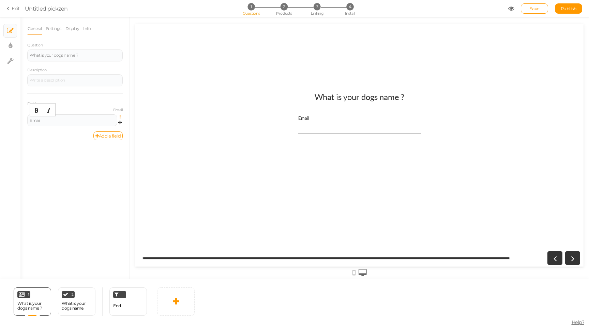
click at [120, 116] on icon at bounding box center [122, 117] width 4 height 4
click at [102, 125] on link "Settings" at bounding box center [96, 126] width 54 height 7
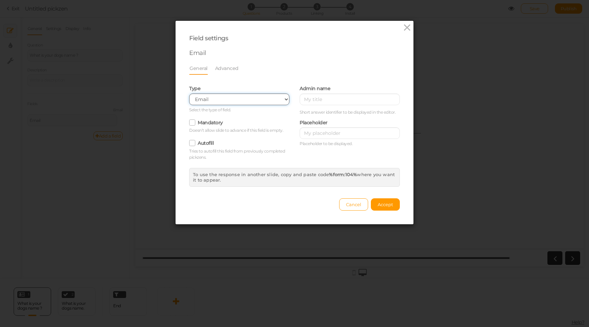
click at [214, 98] on select "Text Text area Number Complete name First name Last name Email Phone Range Drop…" at bounding box center [239, 99] width 100 height 12
select select "text"
click at [189, 93] on select "Text Text area Number Complete name First name Last name Email Phone Range Drop…" at bounding box center [239, 99] width 100 height 12
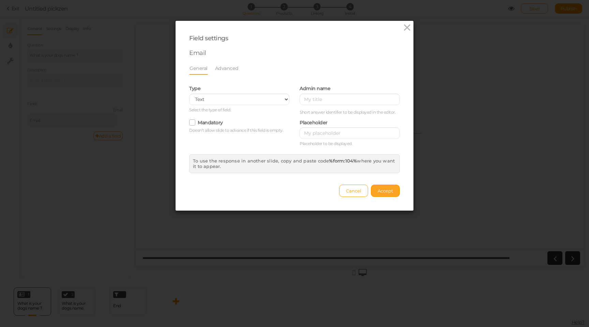
click at [389, 191] on span "Accept" at bounding box center [385, 190] width 15 height 5
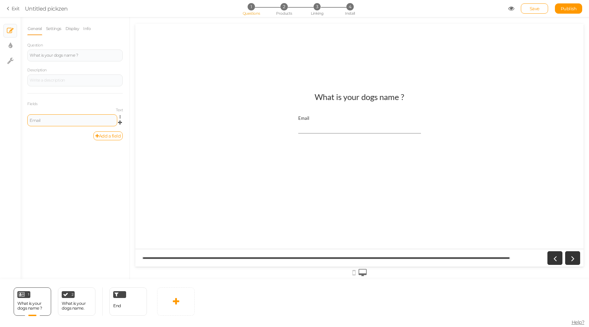
click at [63, 123] on div "Email" at bounding box center [72, 120] width 90 height 12
click at [62, 120] on div "Email" at bounding box center [72, 120] width 85 height 4
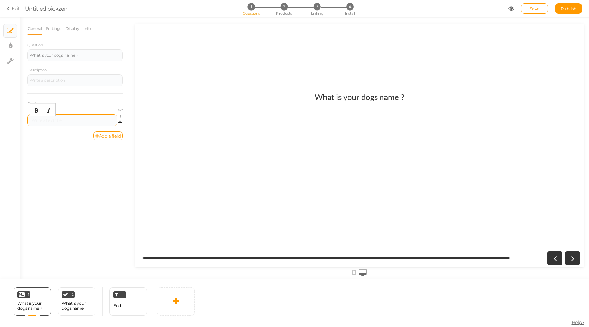
click at [82, 167] on div "General Settings Display Info Question What is your dogs name ? Description Fie…" at bounding box center [74, 150] width 109 height 257
click at [74, 79] on div at bounding box center [75, 80] width 91 height 4
click at [53, 204] on div "General Settings Display Info Question What is your dogs name ? Description Fie…" at bounding box center [74, 150] width 109 height 257
click at [63, 178] on div "General Settings Display Info Question What is your dogs name ? Description Fie…" at bounding box center [74, 150] width 109 height 257
click at [70, 150] on div "General Settings Display Info Question What is your dogs name ? Description Fie…" at bounding box center [74, 150] width 109 height 257
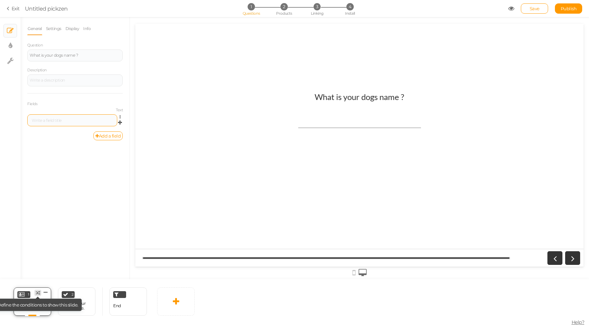
click at [38, 292] on icon at bounding box center [38, 292] width 4 height 4
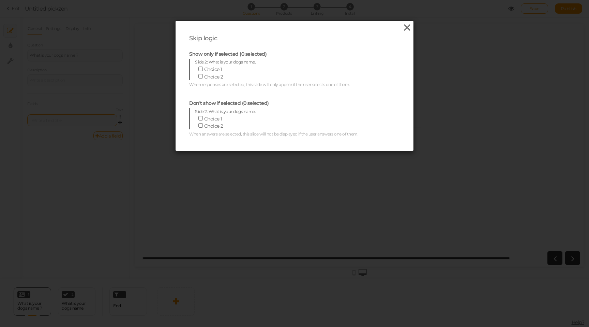
click at [407, 29] on icon at bounding box center [407, 28] width 10 height 10
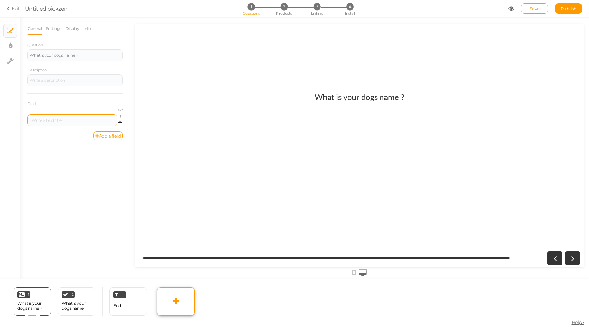
click at [174, 300] on icon at bounding box center [176, 301] width 6 height 8
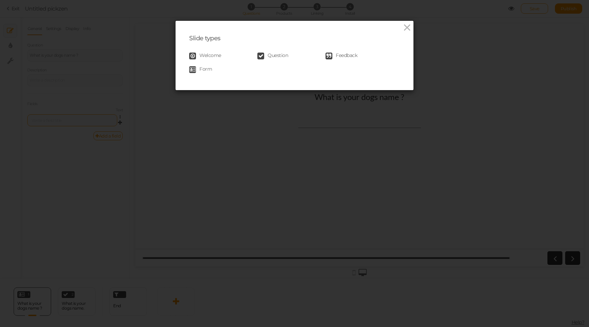
click at [206, 54] on span "Welcome" at bounding box center [210, 56] width 22 height 7
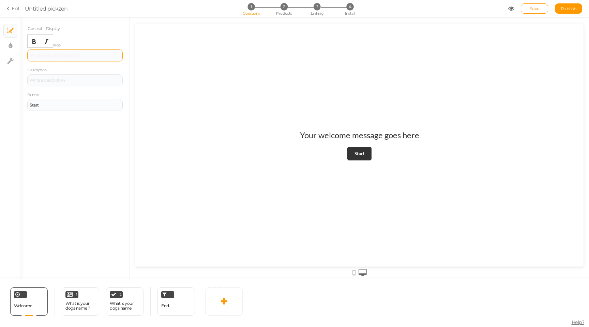
click at [62, 56] on div at bounding box center [74, 55] width 95 height 12
click at [43, 293] on icon at bounding box center [42, 291] width 4 height 5
click at [42, 289] on span "Delete" at bounding box center [41, 290] width 12 height 5
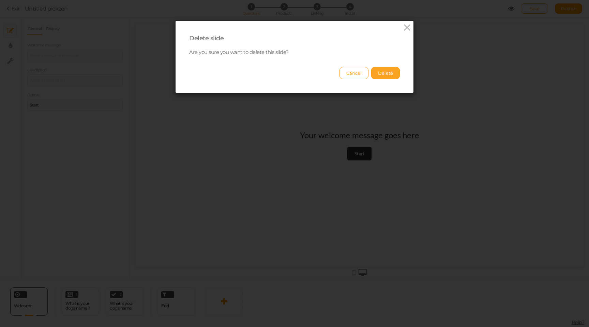
click at [391, 74] on button "Delete" at bounding box center [385, 73] width 29 height 12
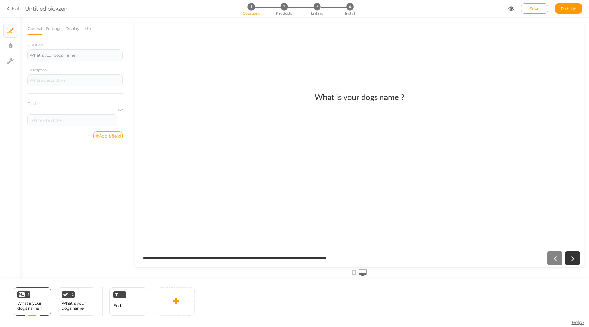
click at [113, 135] on link "Add a field" at bounding box center [107, 135] width 29 height 9
click at [121, 139] on icon at bounding box center [122, 140] width 4 height 4
click at [91, 150] on span "Settings" at bounding box center [90, 149] width 15 height 5
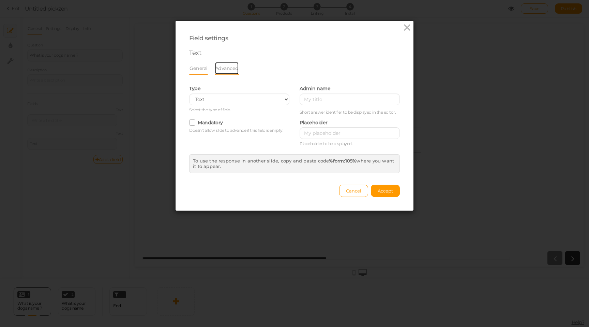
click at [227, 69] on link "Advanced" at bounding box center [227, 68] width 24 height 13
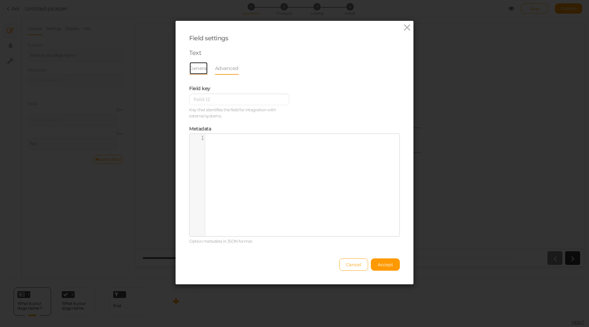
click at [191, 70] on link "General" at bounding box center [198, 68] width 19 height 13
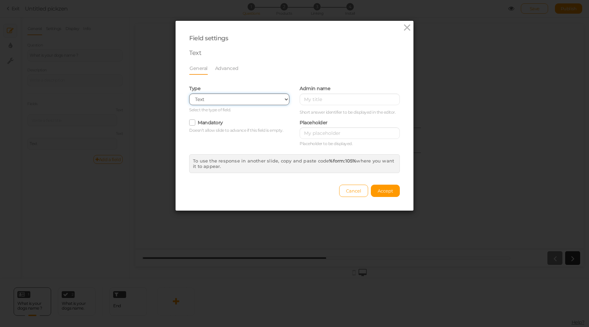
click at [252, 102] on select "Text Text area Number Complete name First name Last name Email Phone Range Drop…" at bounding box center [239, 99] width 100 height 12
select select "email"
click at [189, 93] on select "Text Text area Number Complete name First name Last name Email Phone Range Drop…" at bounding box center [239, 99] width 100 height 12
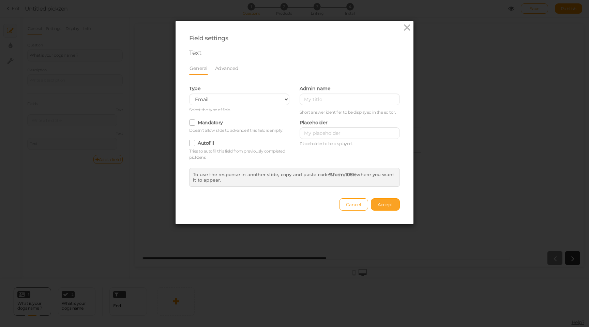
click at [383, 203] on span "Accept" at bounding box center [385, 204] width 15 height 5
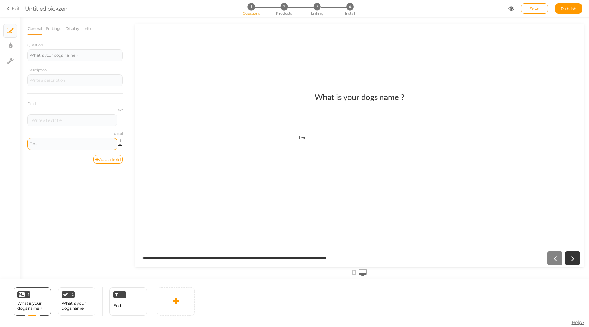
click at [62, 144] on div "Text" at bounding box center [72, 143] width 85 height 4
click at [59, 123] on div at bounding box center [72, 120] width 90 height 12
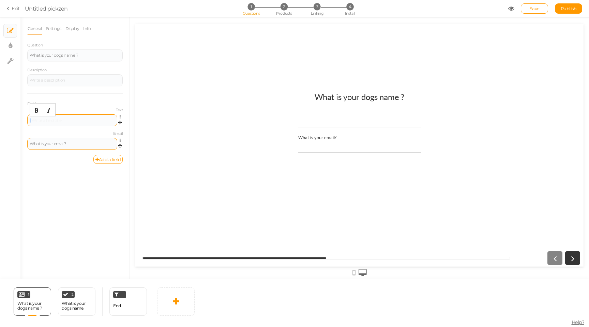
click at [58, 120] on div at bounding box center [72, 120] width 85 height 4
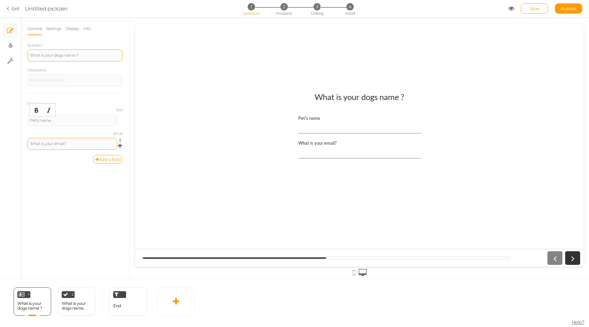
click at [65, 55] on div "What is your dogs name ?" at bounding box center [75, 55] width 91 height 4
click at [72, 310] on div "What is your dogs name." at bounding box center [77, 306] width 30 height 12
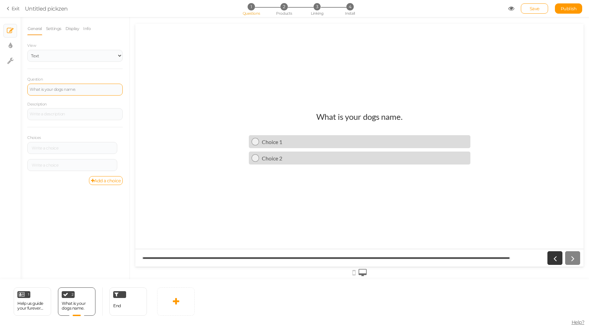
click at [63, 90] on div "What is your dogs name." at bounding box center [75, 89] width 91 height 4
click at [60, 55] on select "Text Images Slider Dropdown" at bounding box center [74, 56] width 95 height 12
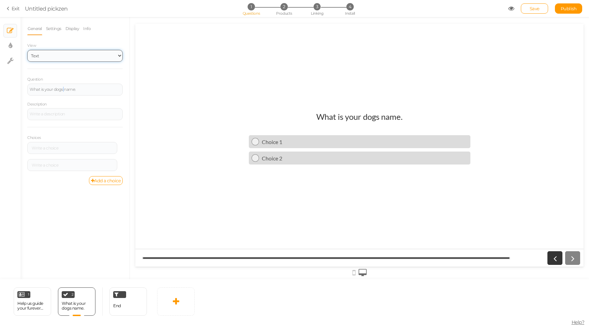
click at [27, 50] on select "Text Images Slider Dropdown" at bounding box center [74, 56] width 95 height 12
click at [58, 113] on div at bounding box center [74, 114] width 95 height 12
click at [50, 148] on div at bounding box center [72, 148] width 85 height 4
click at [80, 116] on div at bounding box center [74, 114] width 95 height 12
click at [30, 304] on div "Help us guide your furever Jouney" at bounding box center [32, 306] width 30 height 10
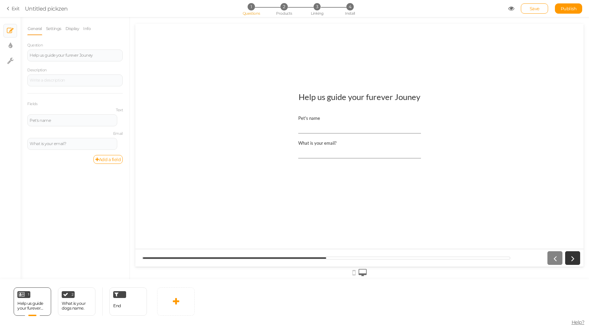
click at [311, 157] on input "What is your email?" at bounding box center [359, 152] width 123 height 13
click at [570, 259] on icon at bounding box center [572, 257] width 9 height 9
click at [359, 153] on input "calodjfl" at bounding box center [359, 152] width 123 height 13
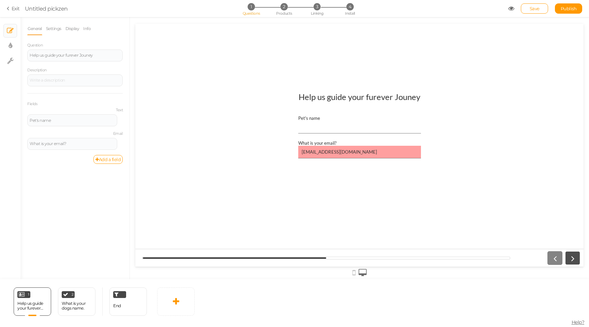
type input "[EMAIL_ADDRESS][DOMAIN_NAME]"
click at [577, 258] on icon at bounding box center [572, 257] width 9 height 9
click at [575, 258] on icon at bounding box center [572, 257] width 9 height 9
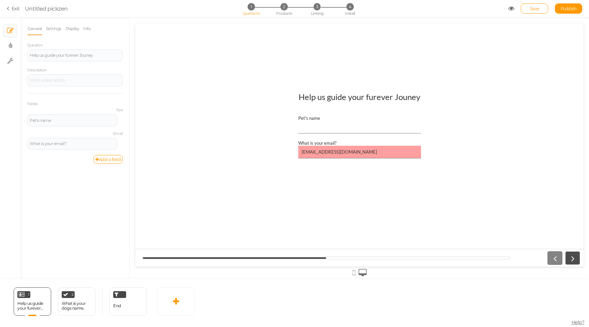
click at [575, 258] on icon at bounding box center [572, 257] width 9 height 9
click at [362, 120] on div "Pet's name" at bounding box center [359, 117] width 123 height 5
click at [362, 121] on input "Pet's name" at bounding box center [359, 127] width 123 height 13
type input "[PERSON_NAME]"
click at [578, 260] on link at bounding box center [572, 258] width 15 height 14
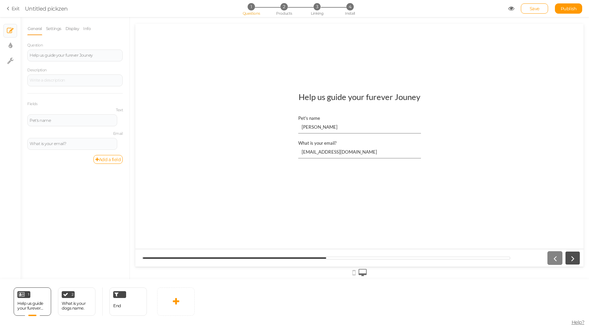
click at [575, 259] on icon at bounding box center [572, 257] width 9 height 9
click at [354, 152] on input "[EMAIL_ADDRESS][DOMAIN_NAME]" at bounding box center [359, 152] width 123 height 13
type input "[PERSON_NAME][EMAIL_ADDRESS][PERSON_NAME][DOMAIN_NAME]"
click at [571, 257] on icon at bounding box center [572, 257] width 9 height 9
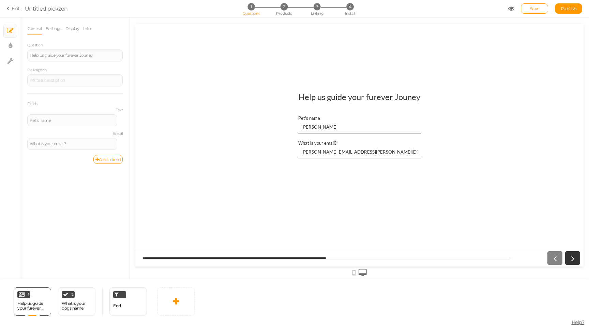
click at [511, 12] on div "Save Publish" at bounding box center [545, 8] width 74 height 10
click at [511, 7] on icon at bounding box center [511, 8] width 6 height 6
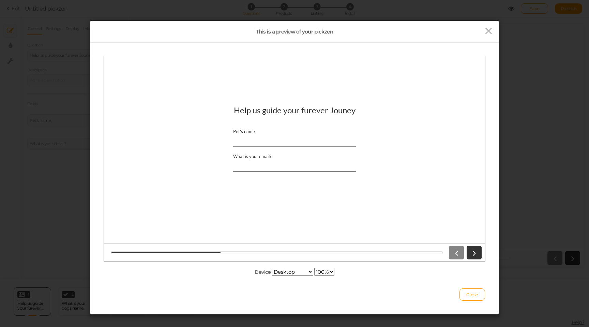
click at [252, 139] on input "Pet's name" at bounding box center [294, 140] width 123 height 13
type input "[PERSON_NAME]"
click at [479, 259] on div at bounding box center [294, 252] width 381 height 18
click at [477, 254] on icon at bounding box center [474, 252] width 9 height 9
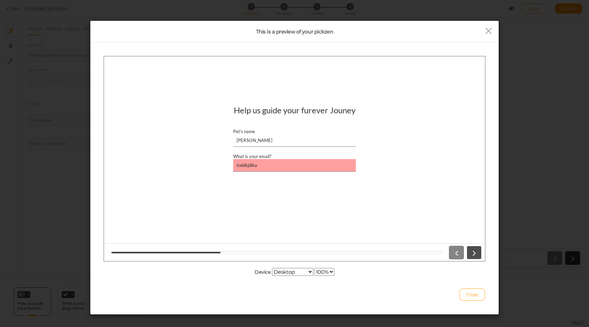
click at [477, 254] on icon at bounding box center [474, 252] width 9 height 9
click at [297, 168] on input "toddkjdlka" at bounding box center [294, 165] width 123 height 13
type input "[EMAIL_ADDRESS][DOMAIN_NAME]"
click at [469, 246] on link at bounding box center [474, 252] width 15 height 14
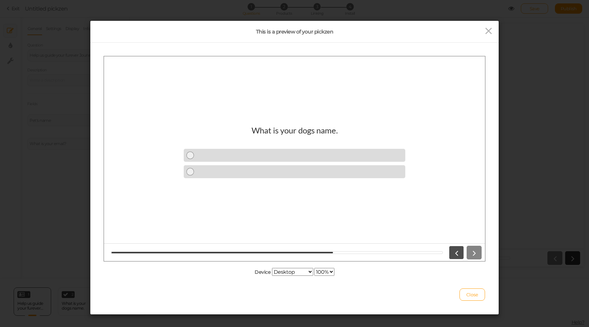
click at [456, 250] on icon at bounding box center [456, 252] width 9 height 9
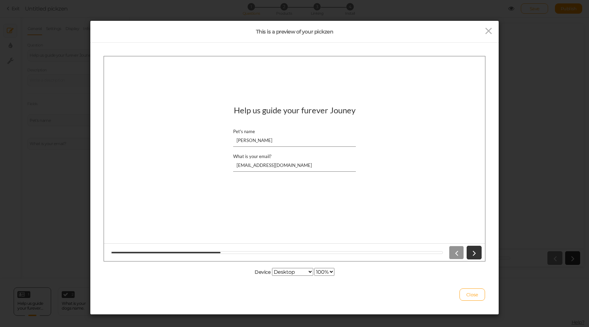
click at [456, 250] on div at bounding box center [463, 252] width 35 height 14
click at [490, 28] on icon at bounding box center [489, 31] width 10 height 10
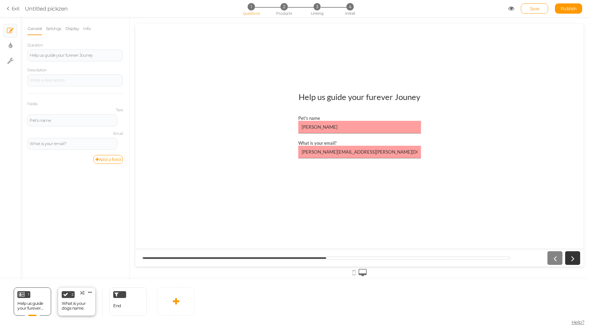
click at [76, 295] on div "2 What is your dogs name. × Define the conditions to show this slide. Clone Cha…" at bounding box center [77, 301] width 38 height 28
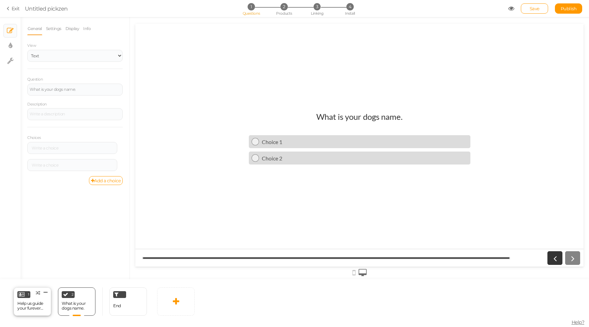
click at [32, 301] on div "Help us guide your furever Jouney" at bounding box center [32, 306] width 30 height 10
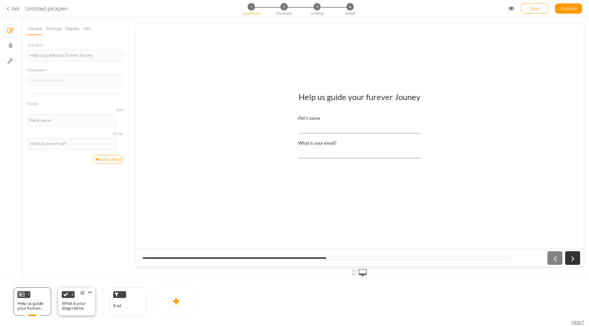
click at [62, 303] on div "What is your dogs name." at bounding box center [77, 306] width 30 height 10
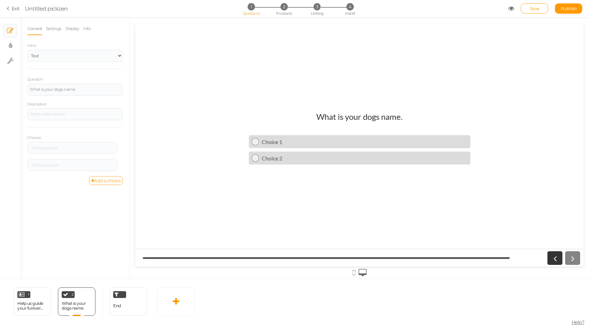
click at [99, 180] on link "Add a choice" at bounding box center [106, 180] width 34 height 9
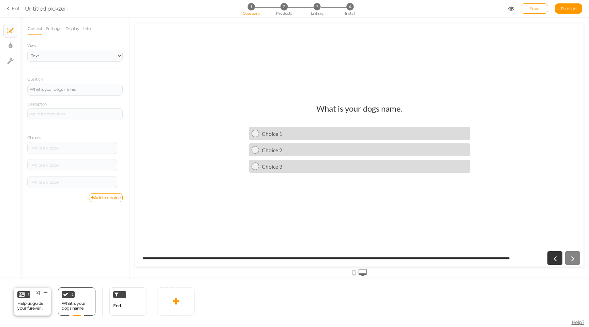
click at [32, 296] on div "1 Help us guide your furever Jouney × Define the conditions to show this slide.…" at bounding box center [33, 301] width 38 height 28
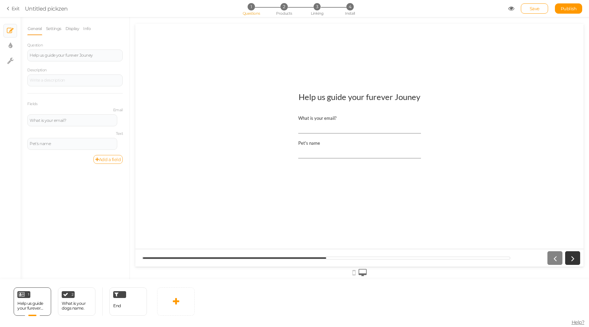
click at [110, 158] on link "Add a field" at bounding box center [107, 159] width 29 height 9
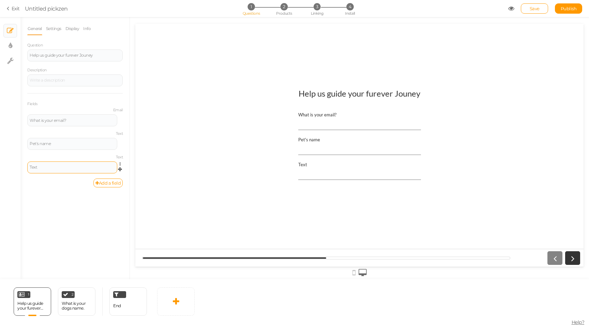
click at [52, 166] on div "Text" at bounding box center [72, 167] width 85 height 4
click at [61, 197] on div "General Settings Display Info Question Help us guide your furever Jouney Descri…" at bounding box center [74, 150] width 109 height 257
click at [121, 165] on icon at bounding box center [122, 164] width 4 height 4
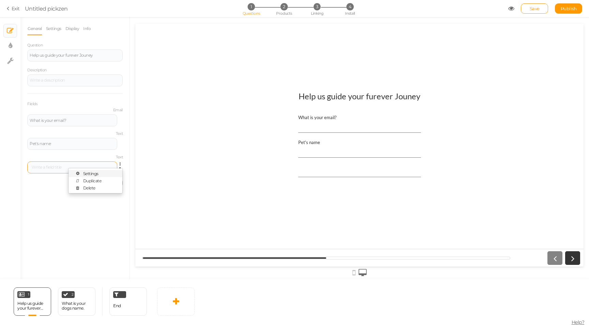
click at [97, 173] on span "Settings" at bounding box center [90, 173] width 15 height 5
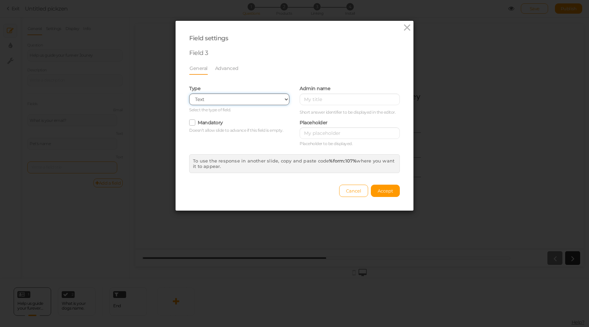
click at [215, 98] on select "Text Text area Number Complete name First name Last name Email Phone Range Drop…" at bounding box center [239, 99] width 100 height 12
select select "select"
click at [189, 93] on select "Text Text area Number Complete name First name Last name Email Phone Range Drop…" at bounding box center [239, 99] width 100 height 12
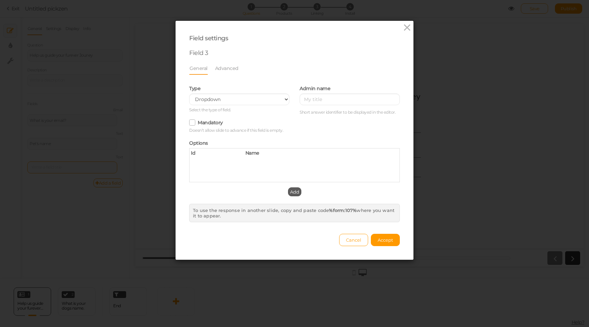
click at [293, 191] on span "Add" at bounding box center [294, 191] width 9 height 5
click at [407, 26] on icon at bounding box center [407, 28] width 10 height 10
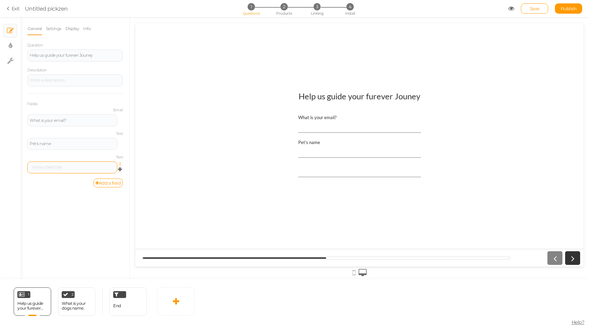
click at [120, 164] on icon at bounding box center [122, 164] width 4 height 4
click at [96, 185] on link "Delete" at bounding box center [96, 187] width 54 height 7
click at [114, 160] on link "Add a field" at bounding box center [107, 159] width 29 height 9
click at [95, 168] on div "Text" at bounding box center [72, 167] width 85 height 4
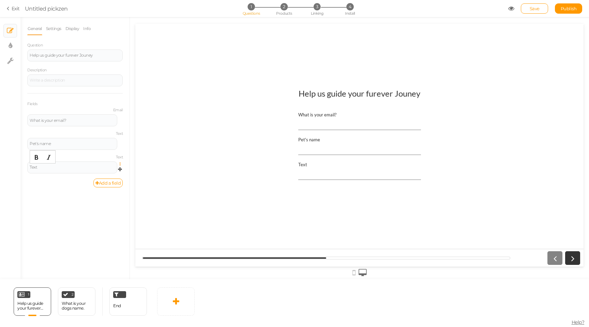
click at [120, 162] on icon at bounding box center [122, 164] width 4 height 4
click at [96, 175] on span "Settings" at bounding box center [90, 173] width 15 height 5
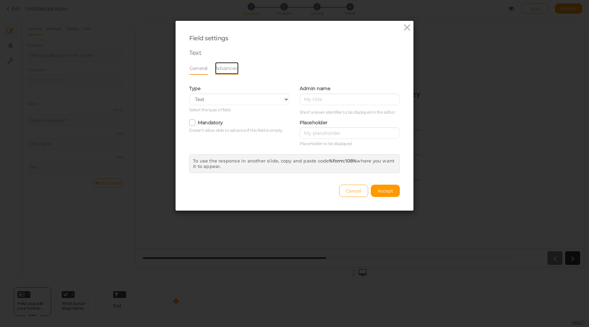
click at [221, 72] on link "Advanced" at bounding box center [227, 68] width 24 height 13
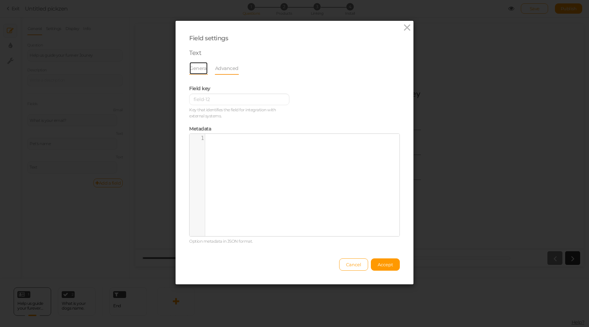
click at [195, 69] on link "General" at bounding box center [198, 68] width 19 height 13
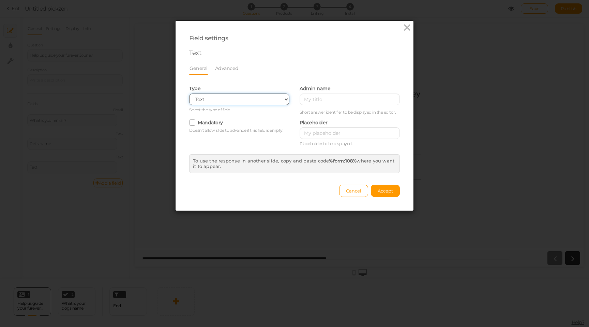
click at [212, 98] on select "Text Text area Number Complete name First name Last name Email Phone Range Drop…" at bounding box center [239, 99] width 100 height 12
select select "range2"
click at [189, 93] on select "Text Text area Number Complete name First name Last name Email Phone Range Drop…" at bounding box center [239, 99] width 100 height 12
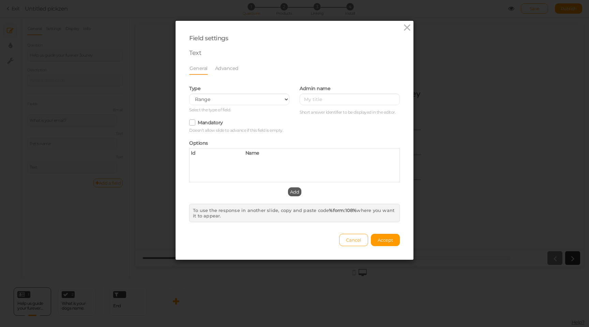
click at [291, 191] on span "Add" at bounding box center [294, 191] width 9 height 5
click at [207, 162] on span "optionId" at bounding box center [201, 160] width 20 height 6
click at [270, 162] on span "Option title" at bounding box center [258, 160] width 27 height 6
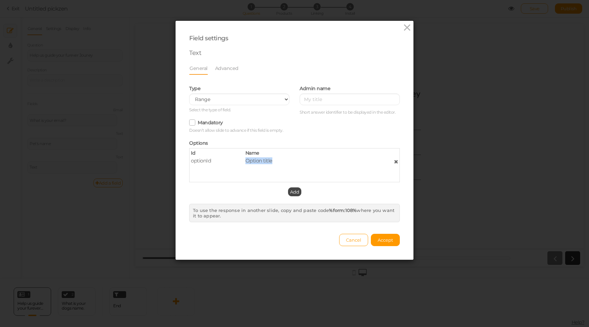
click at [270, 162] on span "Option title" at bounding box center [258, 160] width 27 height 6
click at [200, 161] on span "optionId" at bounding box center [201, 160] width 20 height 6
click at [286, 190] on div "Add" at bounding box center [294, 191] width 211 height 9
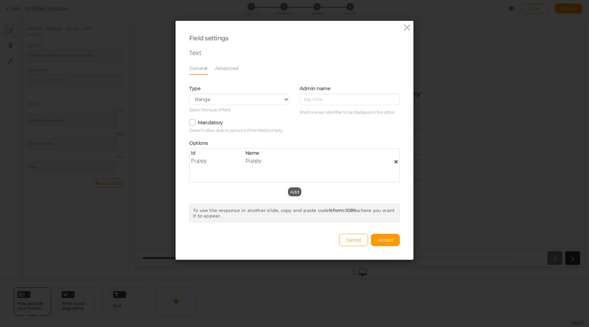
click at [294, 191] on span "Add" at bounding box center [294, 191] width 9 height 5
click at [264, 168] on span "Option title" at bounding box center [258, 168] width 27 height 6
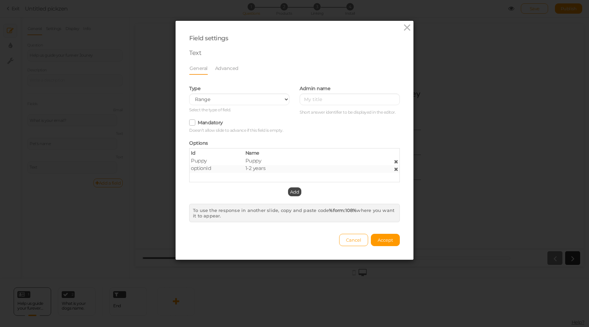
click at [200, 169] on span "optionId" at bounding box center [201, 168] width 20 height 6
click at [295, 192] on span "Add" at bounding box center [294, 191] width 9 height 5
click at [255, 175] on span "Option title" at bounding box center [258, 175] width 27 height 6
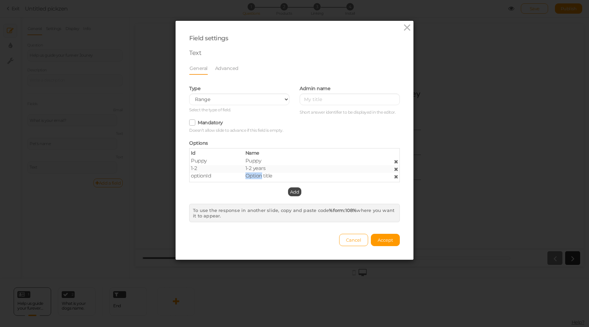
click at [255, 175] on span "Option title" at bounding box center [258, 175] width 27 height 6
click at [206, 175] on span "optionId" at bounding box center [201, 175] width 20 height 6
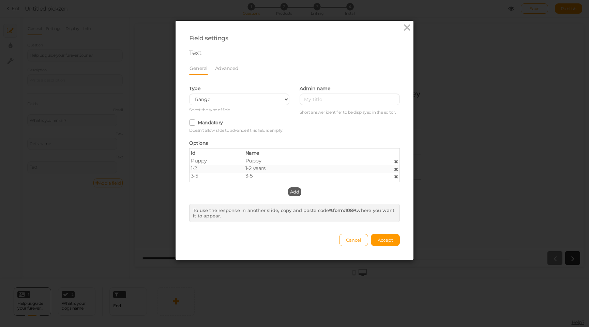
click at [296, 192] on span "Add" at bounding box center [294, 191] width 9 height 5
click at [208, 178] on span "optionId" at bounding box center [201, 177] width 20 height 6
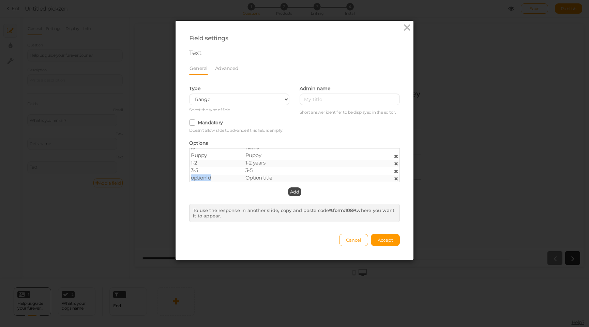
click at [208, 178] on span "optionId" at bounding box center [201, 177] width 20 height 6
click at [255, 180] on span "Option title" at bounding box center [258, 177] width 27 height 6
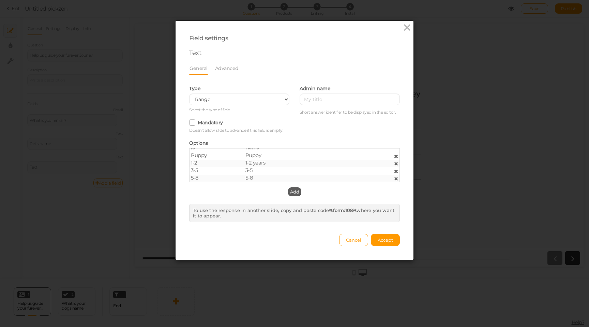
click at [294, 194] on span "Add" at bounding box center [294, 191] width 9 height 5
click at [295, 192] on span "Add" at bounding box center [294, 191] width 9 height 5
click at [247, 172] on span "Option title" at bounding box center [258, 169] width 27 height 6
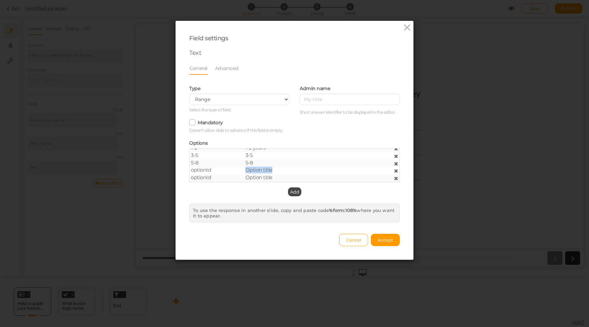
click at [247, 172] on span "Option title" at bounding box center [258, 169] width 27 height 6
click at [204, 171] on span "optionId" at bounding box center [201, 169] width 20 height 6
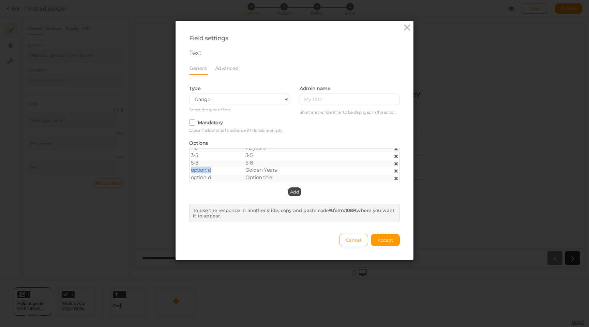
click at [204, 171] on span "optionId" at bounding box center [201, 169] width 20 height 6
click at [389, 240] on span "Accept" at bounding box center [385, 239] width 15 height 5
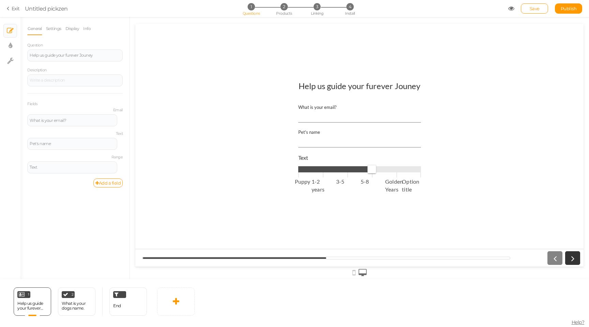
drag, startPoint x: 297, startPoint y: 168, endPoint x: 378, endPoint y: 168, distance: 81.1
click at [376, 168] on span at bounding box center [372, 169] width 9 height 9
click at [400, 170] on span "Puppy 1-2 years 3-5 5-8 Golden Years Option title" at bounding box center [359, 169] width 123 height 10
click at [413, 169] on span "Puppy 1-2 years 3-5 5-8 Golden Years Option title" at bounding box center [359, 169] width 123 height 10
type input "2"
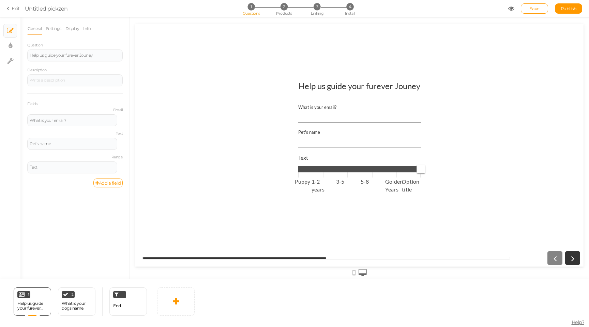
click at [348, 171] on span at bounding box center [359, 169] width 123 height 6
click at [60, 165] on div "Text" at bounding box center [72, 167] width 85 height 4
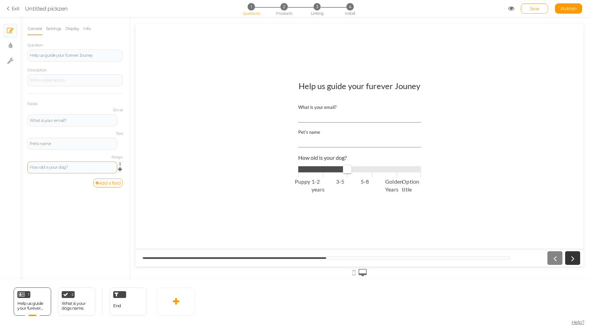
click at [119, 165] on link at bounding box center [122, 163] width 6 height 5
click at [96, 173] on span "Settings" at bounding box center [90, 173] width 15 height 5
select select "range2"
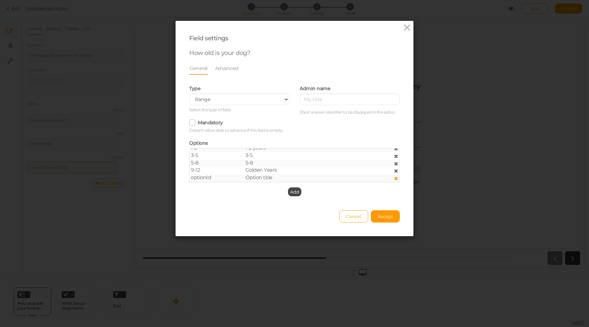
click at [395, 179] on icon at bounding box center [396, 178] width 4 height 5
click at [202, 123] on label "Mandatory" at bounding box center [210, 122] width 25 height 6
click at [0, 0] on input "Mandatory" at bounding box center [0, 0] width 0 height 0
click at [224, 66] on link "Advanced" at bounding box center [227, 68] width 24 height 13
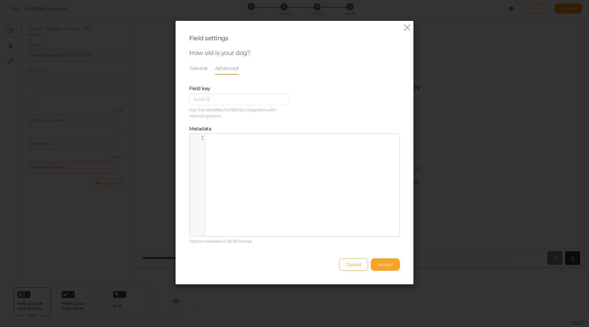
click at [386, 265] on span "Accept" at bounding box center [385, 264] width 15 height 5
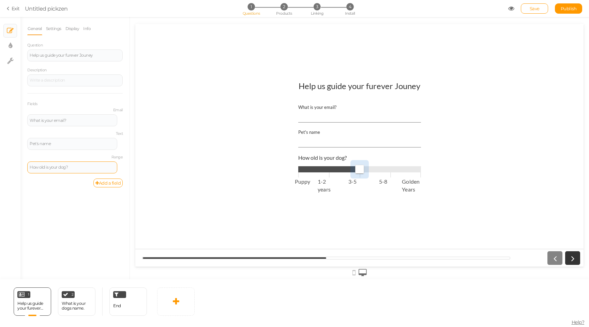
type input "3"
drag, startPoint x: 360, startPoint y: 169, endPoint x: 383, endPoint y: 169, distance: 23.5
click at [386, 169] on span at bounding box center [390, 169] width 9 height 9
click at [69, 296] on div "2" at bounding box center [68, 294] width 13 height 7
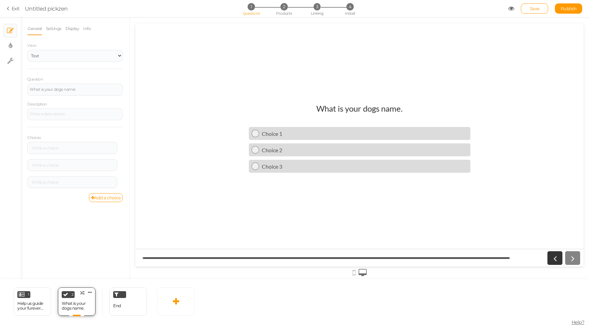
scroll to position [0, 0]
click at [30, 298] on div "1 Help us guide your furever Jouney × Define the conditions to show this slide.…" at bounding box center [33, 301] width 38 height 28
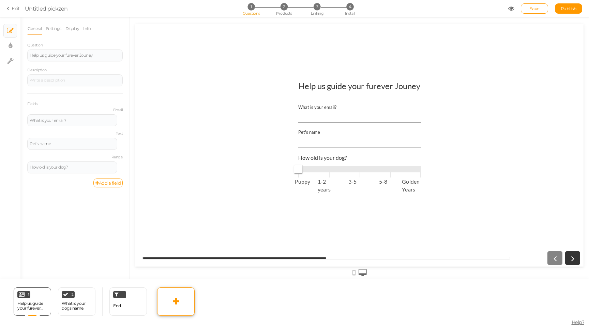
click at [186, 300] on link at bounding box center [176, 301] width 38 height 28
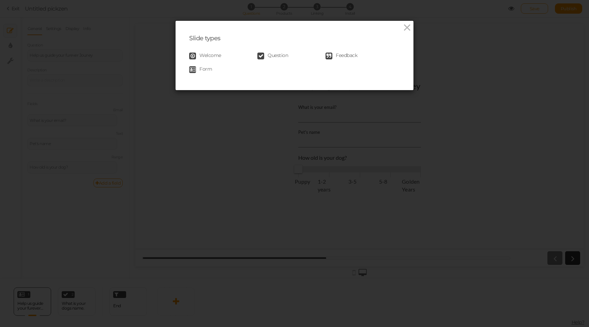
click at [206, 68] on span "Form" at bounding box center [205, 69] width 13 height 7
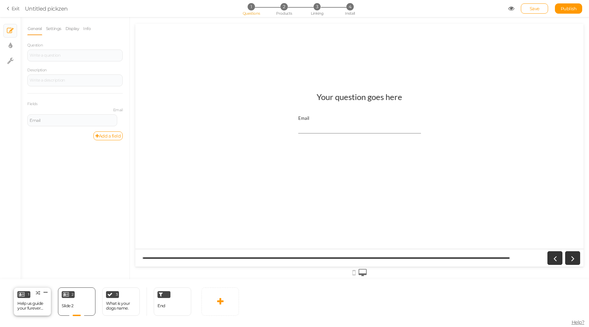
click at [21, 289] on div "1 Help us guide your furever Jouney × Define the conditions to show this slide.…" at bounding box center [33, 301] width 38 height 28
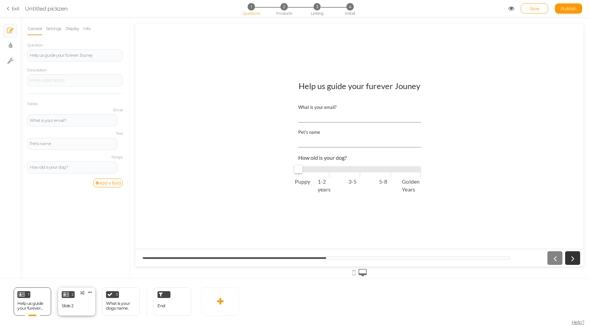
click at [65, 297] on div "2 Slide 2 × Define the conditions to show this slide. Clone Change type Delete" at bounding box center [77, 301] width 38 height 28
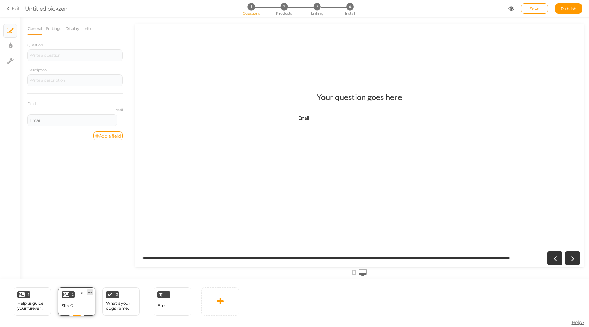
click at [92, 289] on link at bounding box center [90, 292] width 7 height 6
click at [79, 304] on span "Delete" at bounding box center [77, 304] width 12 height 5
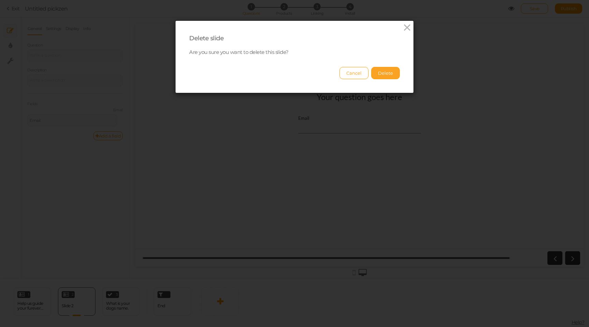
click at [389, 72] on button "Delete" at bounding box center [385, 73] width 29 height 12
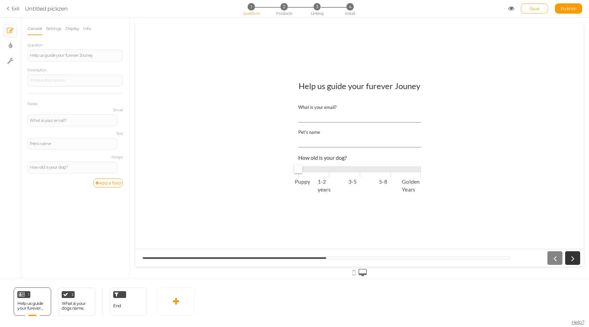
click at [538, 8] on span "Save" at bounding box center [535, 8] width 10 height 5
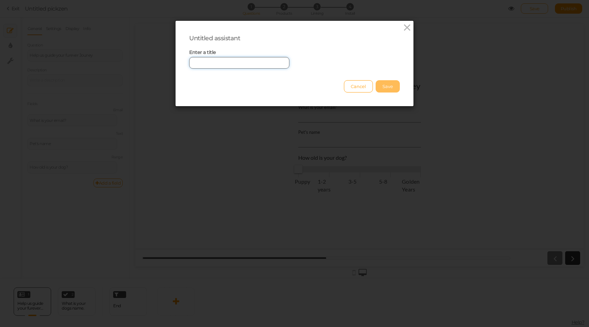
click at [250, 62] on input "text" at bounding box center [239, 63] width 100 height 12
type input "Furever -01"
click at [394, 86] on button "Save" at bounding box center [388, 86] width 24 height 12
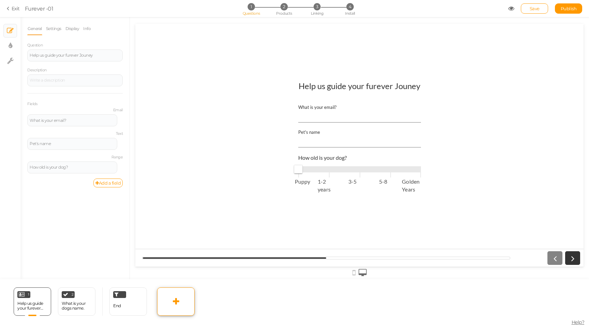
click at [173, 298] on link at bounding box center [176, 301] width 38 height 28
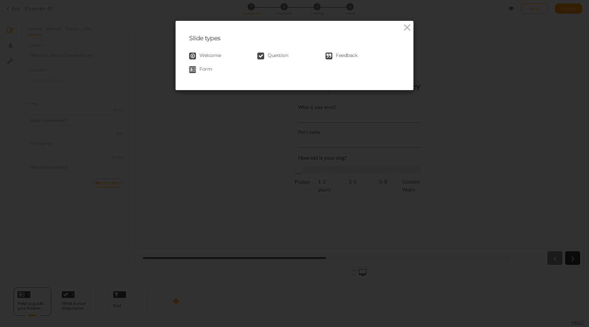
click at [268, 54] on span "Question" at bounding box center [278, 56] width 20 height 7
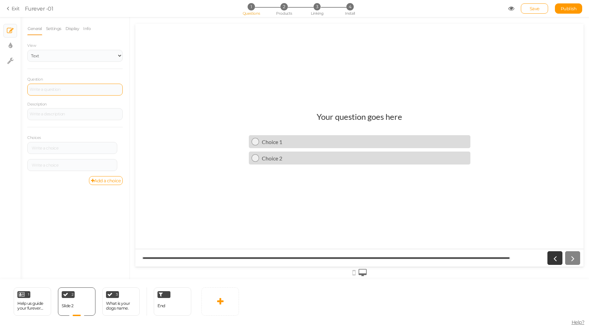
click at [53, 91] on div at bounding box center [74, 90] width 95 height 12
click at [60, 89] on div "Is your Dog Sp" at bounding box center [75, 89] width 91 height 4
click at [56, 149] on div at bounding box center [72, 148] width 85 height 4
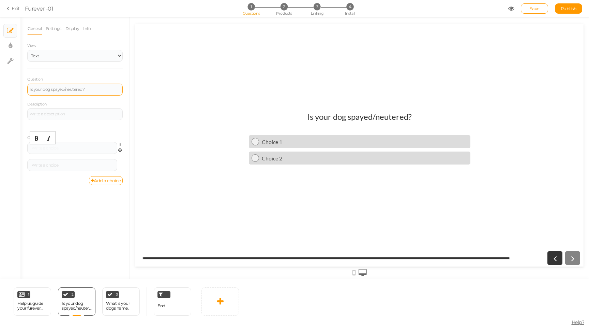
click at [90, 154] on div "Settings Delete" at bounding box center [74, 150] width 95 height 17
click at [84, 150] on div at bounding box center [72, 148] width 85 height 4
click at [73, 165] on div at bounding box center [72, 165] width 85 height 4
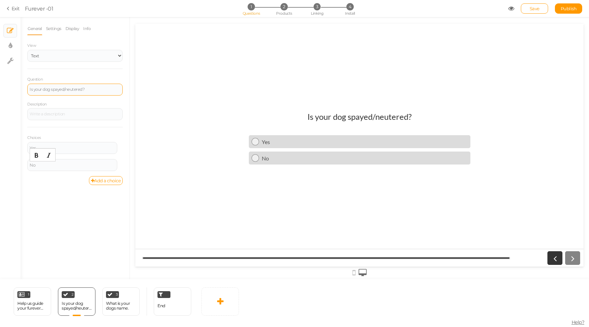
click at [192, 196] on div at bounding box center [359, 145] width 448 height 242
click at [65, 182] on div "Add a choice" at bounding box center [74, 180] width 95 height 9
click at [77, 304] on div "Is your dog spayed/neutered?" at bounding box center [77, 306] width 30 height 10
click at [121, 302] on div "What is your dogs name." at bounding box center [121, 306] width 30 height 10
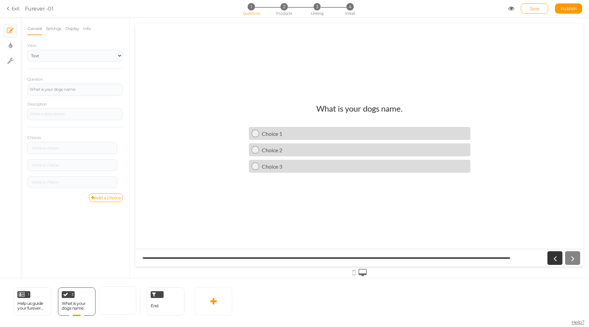
drag, startPoint x: 65, startPoint y: 307, endPoint x: 125, endPoint y: 305, distance: 59.7
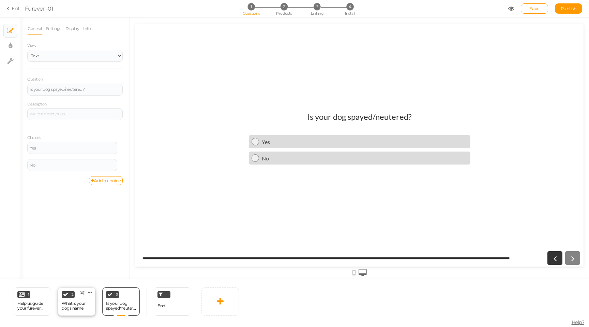
click at [74, 304] on div "What is your dogs name." at bounding box center [77, 306] width 30 height 10
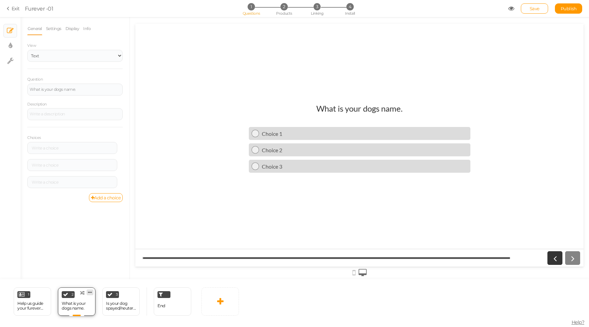
click at [92, 289] on link at bounding box center [90, 292] width 7 height 6
click at [77, 303] on span "Delete" at bounding box center [77, 304] width 12 height 5
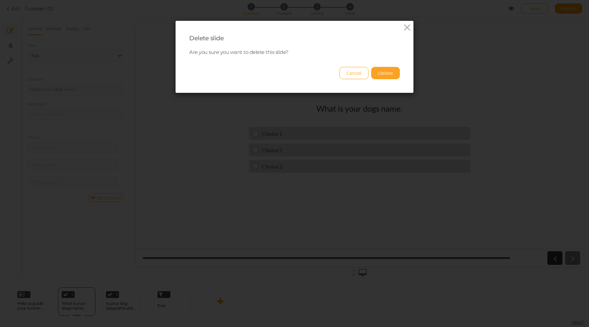
click at [388, 70] on button "Delete" at bounding box center [385, 73] width 29 height 12
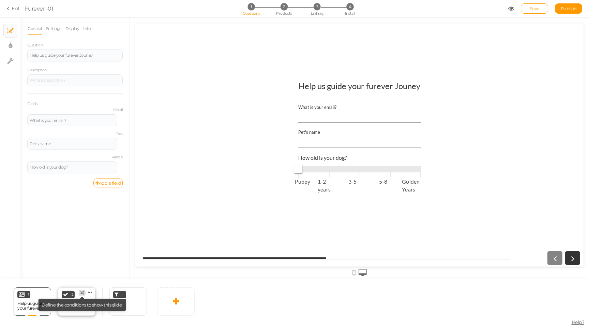
click at [81, 292] on icon at bounding box center [82, 292] width 4 height 4
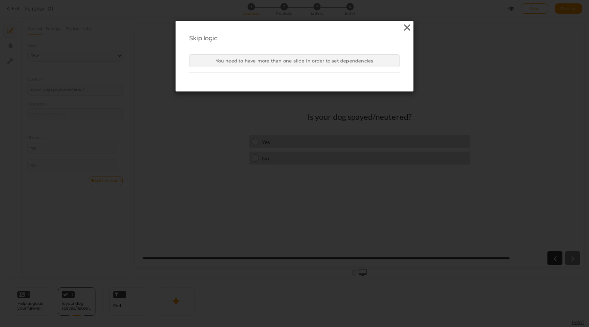
click at [407, 30] on icon at bounding box center [407, 28] width 10 height 10
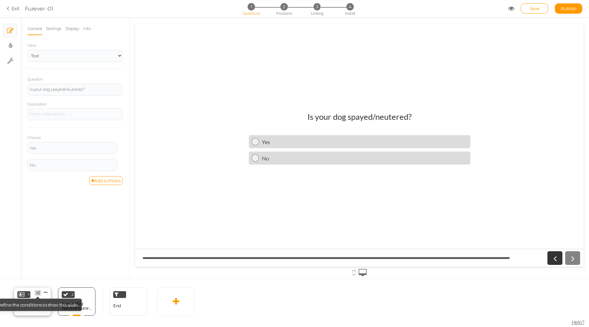
click at [34, 304] on tip-tip "× Define the conditions to show this slide." at bounding box center [37, 304] width 81 height 5
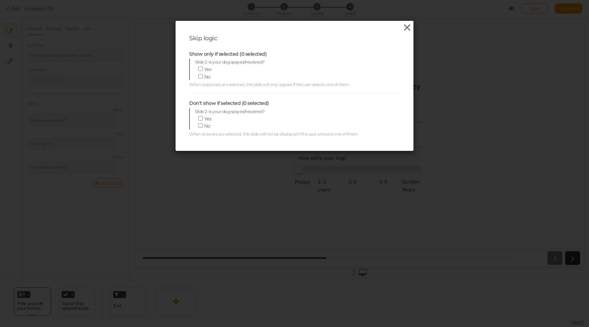
click at [407, 27] on icon at bounding box center [407, 28] width 10 height 10
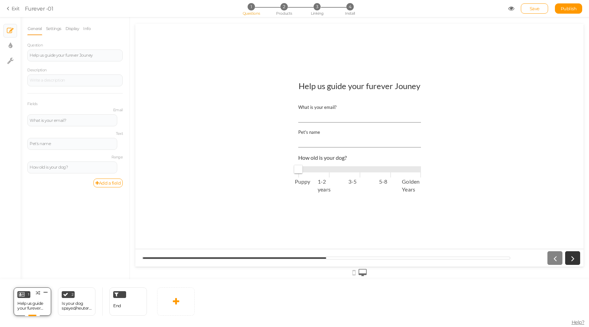
click at [30, 308] on div "Help us guide your furever Jouney" at bounding box center [32, 306] width 30 height 10
click at [36, 290] on icon at bounding box center [38, 292] width 4 height 4
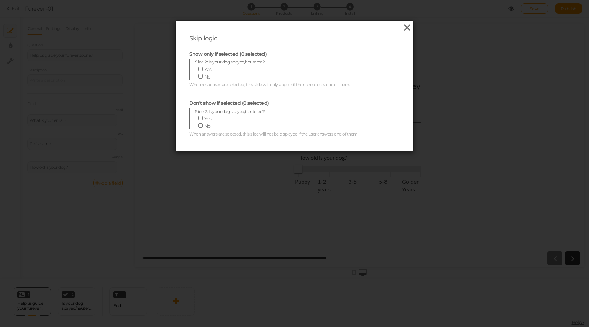
click at [410, 29] on icon at bounding box center [407, 28] width 10 height 10
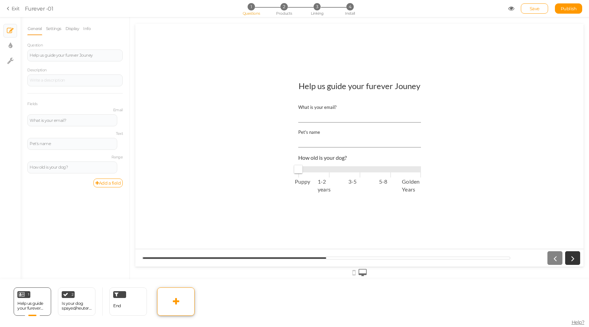
click at [171, 302] on link at bounding box center [176, 301] width 38 height 28
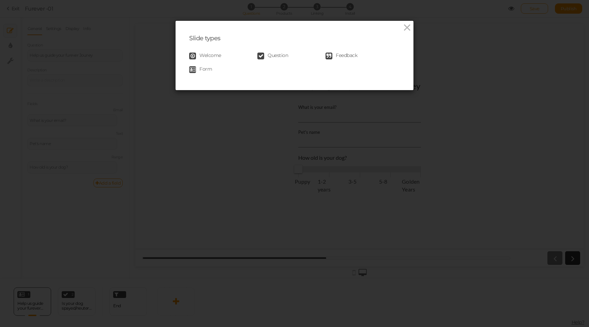
click at [274, 53] on span "Question" at bounding box center [278, 56] width 20 height 7
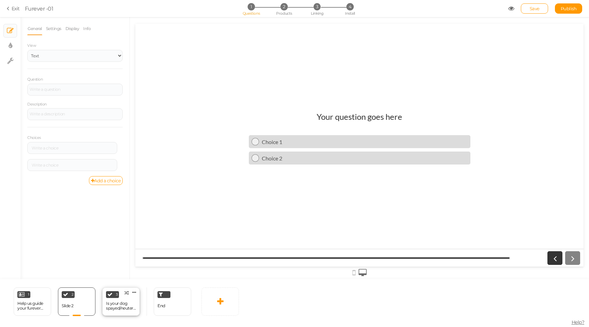
click at [117, 304] on div "Is your dog spayed/neutered?" at bounding box center [121, 306] width 30 height 10
click at [117, 191] on div "General Settings Display Info View Text Images Slider Dropdown Question Is your…" at bounding box center [74, 150] width 109 height 257
click at [40, 304] on div "Help us guide your furever Jouney" at bounding box center [32, 306] width 30 height 10
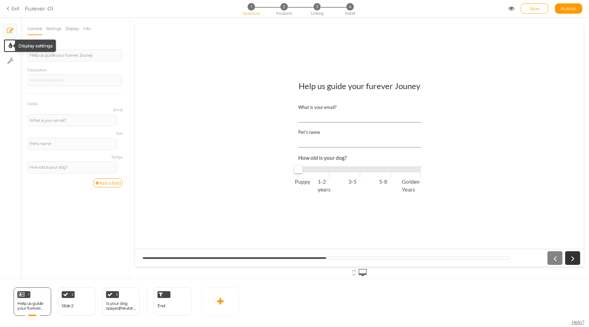
click at [11, 49] on icon at bounding box center [11, 45] width 4 height 7
select select "2"
select select "lato"
select select "fade"
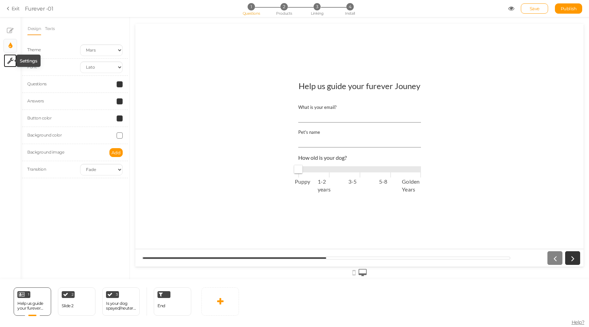
click at [9, 60] on icon at bounding box center [10, 60] width 6 height 7
select select "en"
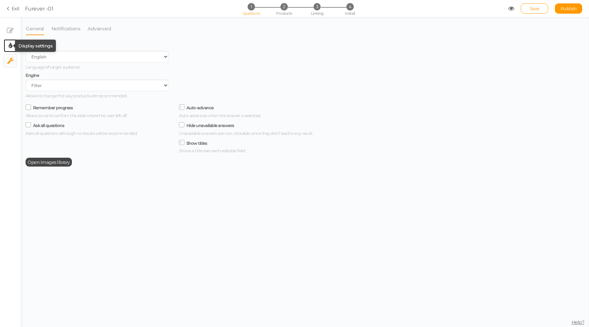
click at [9, 43] on icon at bounding box center [11, 45] width 4 height 7
select select "2"
select select "lato"
select select "fade"
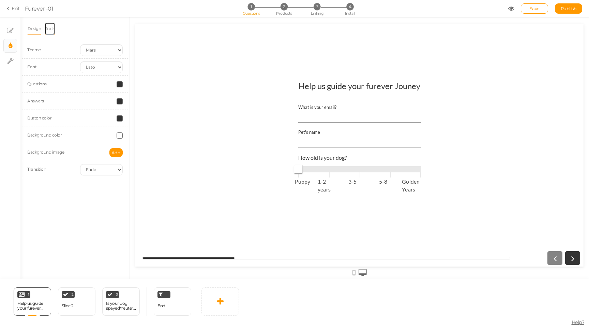
click at [52, 26] on link "Texts" at bounding box center [50, 28] width 11 height 13
click at [49, 83] on div "Select..." at bounding box center [74, 80] width 95 height 12
click at [38, 114] on div "Design Texts Theme Earth Mars Font Custom Default [PERSON_NAME] Montserrat Open…" at bounding box center [74, 148] width 109 height 262
click at [62, 79] on div "Select..." at bounding box center [75, 80] width 91 height 4
click at [66, 118] on div "Design Texts Theme Earth Mars Font Custom Default [PERSON_NAME] Montserrat Open…" at bounding box center [74, 148] width 109 height 262
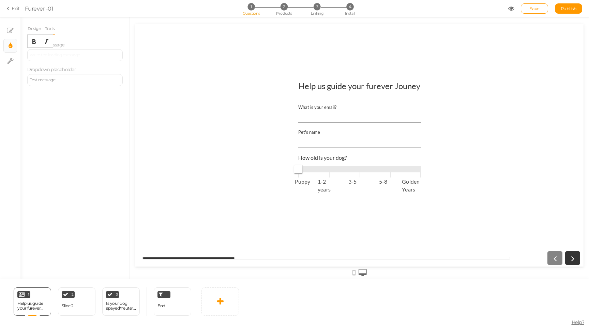
click at [71, 57] on div at bounding box center [74, 55] width 95 height 12
click at [88, 181] on div "Design Texts Theme Earth Mars Font Custom Default [PERSON_NAME] Montserrat Open…" at bounding box center [74, 148] width 109 height 262
click at [62, 85] on div "Test message" at bounding box center [74, 80] width 95 height 12
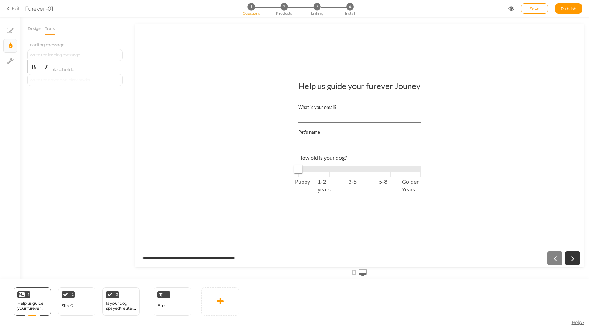
click at [52, 95] on div "Design Texts Theme Earth Mars Font Custom Default [PERSON_NAME] Montserrat Open…" at bounding box center [74, 148] width 109 height 262
click at [11, 34] on tip-cont at bounding box center [10, 31] width 7 height 8
type input "1"
click at [328, 172] on span "Puppy 1-2 years 3-5 5-8 Golden Years" at bounding box center [359, 169] width 123 height 10
click at [284, 6] on span "2" at bounding box center [284, 6] width 7 height 7
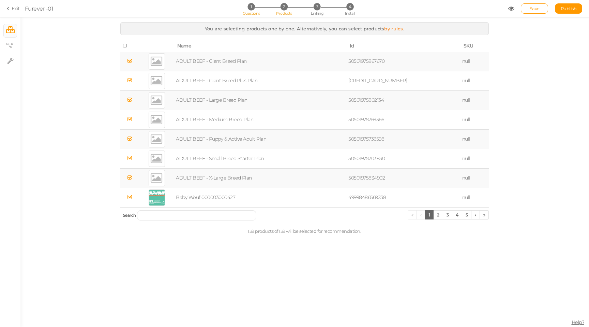
click at [252, 8] on span "1" at bounding box center [251, 6] width 7 height 7
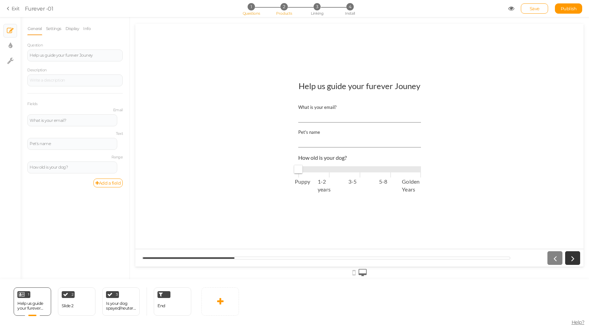
click at [283, 12] on span "Products" at bounding box center [284, 13] width 16 height 5
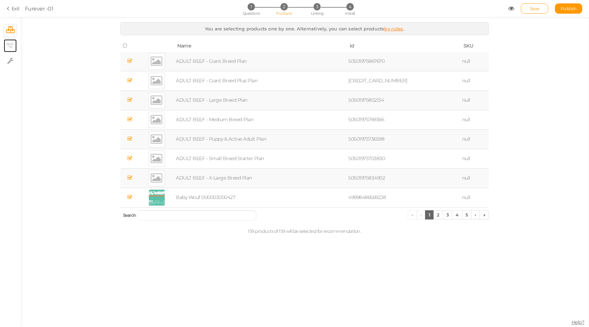
click at [8, 42] on tip-cont at bounding box center [10, 46] width 5 height 8
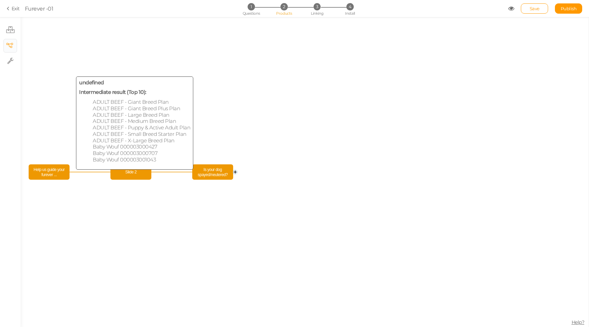
click at [56, 170] on span "Help us guide your furever ..." at bounding box center [49, 172] width 38 height 12
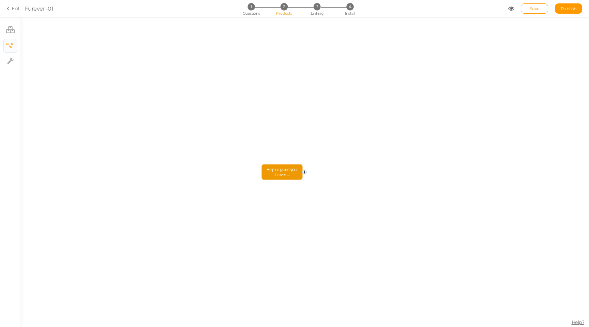
click at [305, 171] on circle at bounding box center [305, 172] width 4 height 4
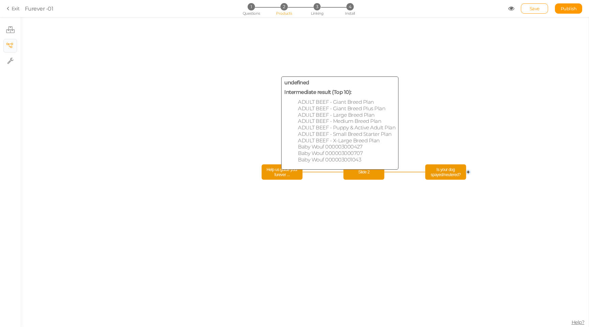
click at [273, 169] on span "Help us guide your furever ..." at bounding box center [283, 172] width 38 height 12
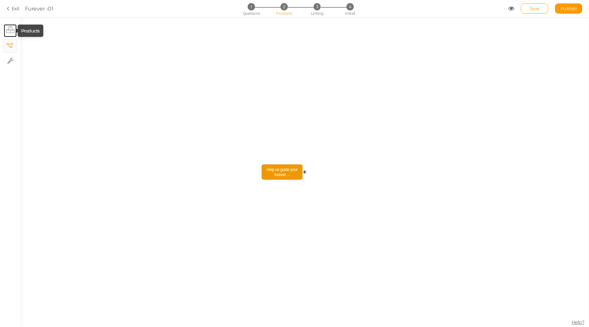
click at [9, 30] on icon at bounding box center [10, 29] width 9 height 7
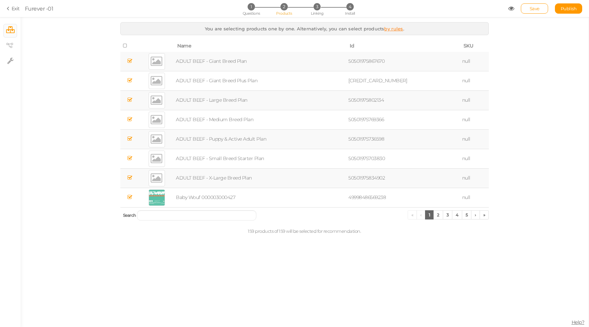
click at [125, 48] on icon at bounding box center [125, 45] width 5 height 5
click at [9, 45] on icon at bounding box center [9, 45] width 7 height 5
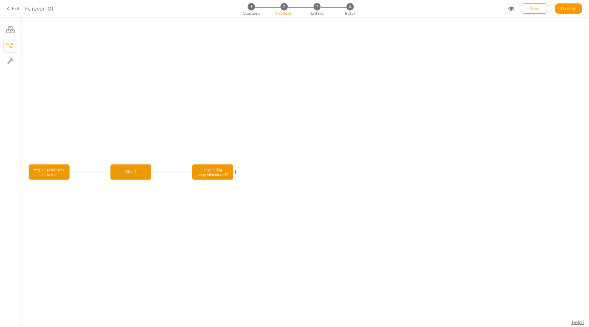
click at [48, 181] on icon "Is your dog spayed/neutered? Slide 2 Help us guide your furever ..." at bounding box center [304, 172] width 568 height 310
click at [48, 173] on span "Help us guide your furever ..." at bounding box center [49, 172] width 38 height 12
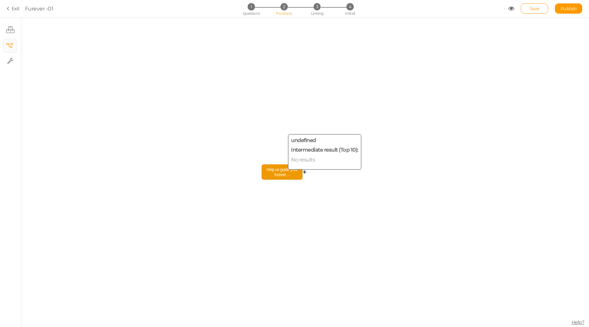
click at [276, 170] on span "Help us guide your furever ..." at bounding box center [283, 172] width 38 height 12
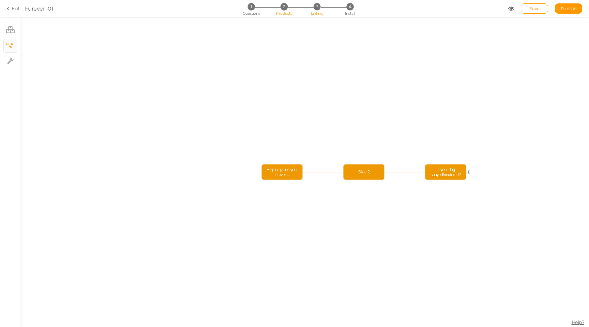
click at [318, 10] on li "3 Linking" at bounding box center [317, 6] width 32 height 7
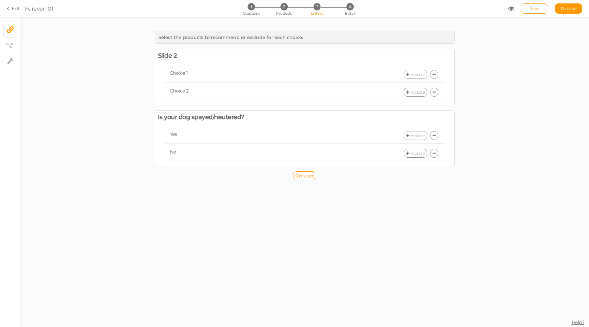
click at [536, 11] on span "Save" at bounding box center [535, 8] width 10 height 5
click at [38, 4] on section "Exit Furever -01 1 Questions 2 Products 3 Linking 4 Install Save Publish" at bounding box center [294, 8] width 589 height 17
click at [36, 10] on div "Furever -01" at bounding box center [39, 8] width 29 height 8
click at [11, 9] on icon at bounding box center [9, 8] width 5 height 6
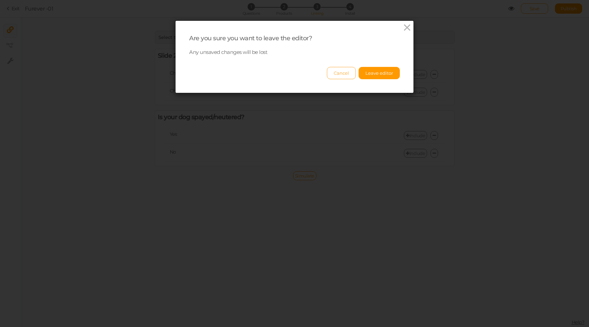
click at [341, 71] on button "Cancel" at bounding box center [341, 73] width 29 height 12
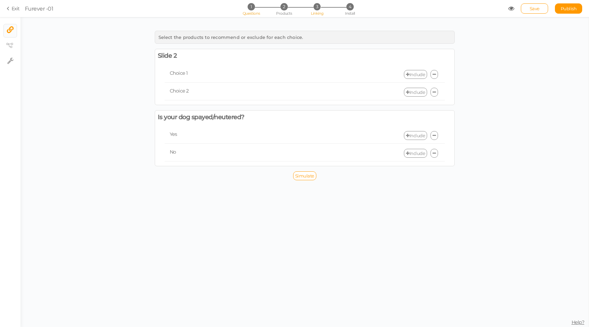
click at [249, 14] on span "Questions" at bounding box center [251, 13] width 17 height 5
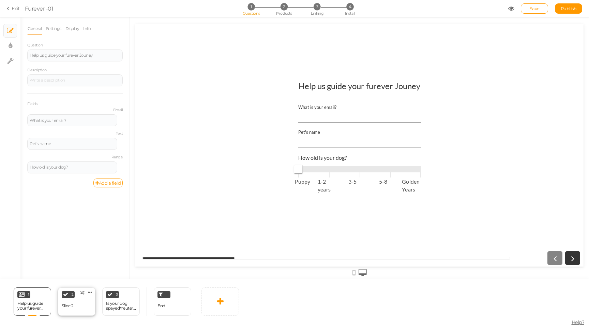
click at [83, 297] on div "2 Slide 2 × Define the conditions to show this slide. Clone Change type Delete" at bounding box center [77, 301] width 38 height 28
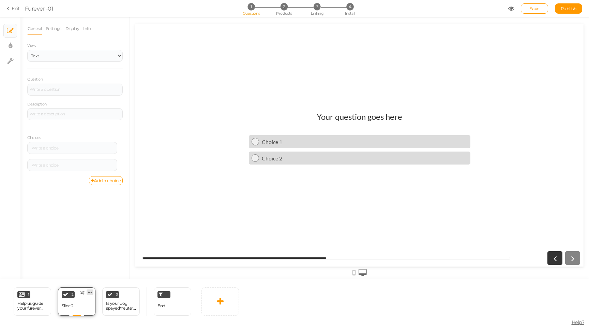
click at [89, 293] on icon at bounding box center [90, 291] width 4 height 5
click at [78, 304] on span "Delete" at bounding box center [77, 304] width 12 height 5
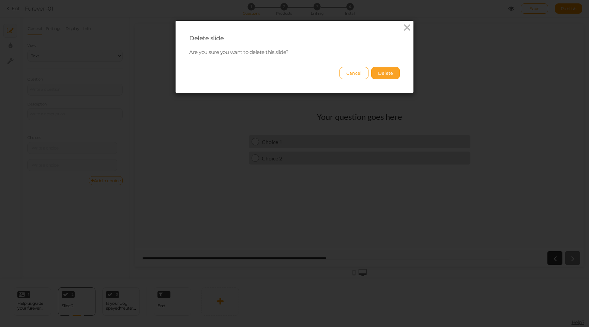
click at [398, 77] on button "Delete" at bounding box center [385, 73] width 29 height 12
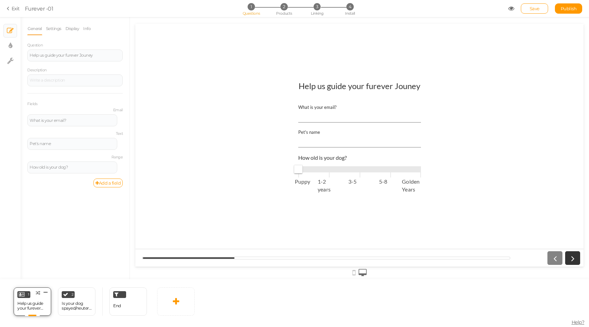
click at [36, 304] on div "Help us guide your furever Jouney" at bounding box center [32, 306] width 30 height 10
click at [72, 301] on div "Is your dog spayed/neutered?" at bounding box center [77, 306] width 30 height 10
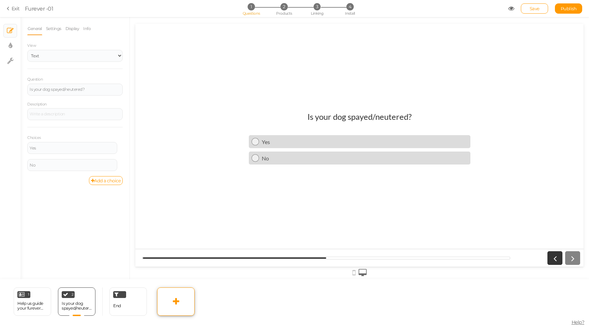
click at [174, 296] on link at bounding box center [176, 301] width 38 height 28
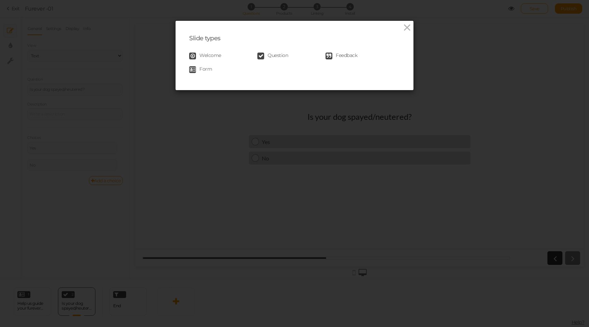
click at [278, 57] on span "Question" at bounding box center [278, 56] width 20 height 7
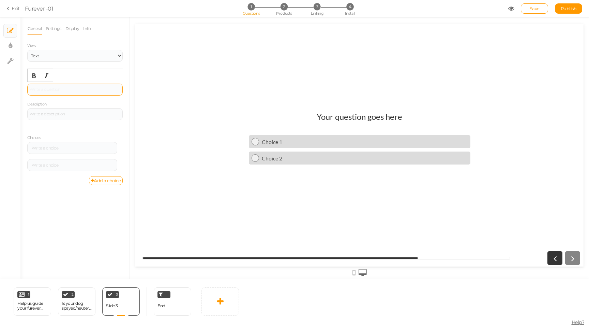
click at [77, 89] on div at bounding box center [75, 89] width 91 height 4
click at [120, 144] on icon at bounding box center [122, 145] width 4 height 4
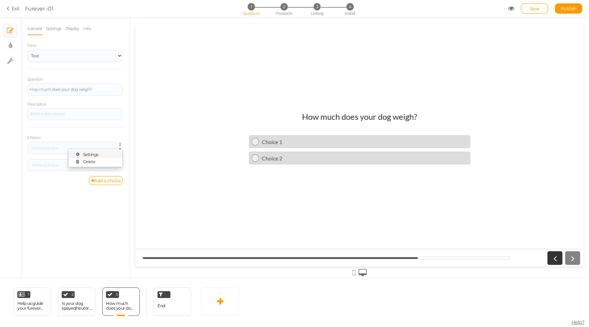
click at [106, 153] on link "Settings" at bounding box center [96, 154] width 54 height 7
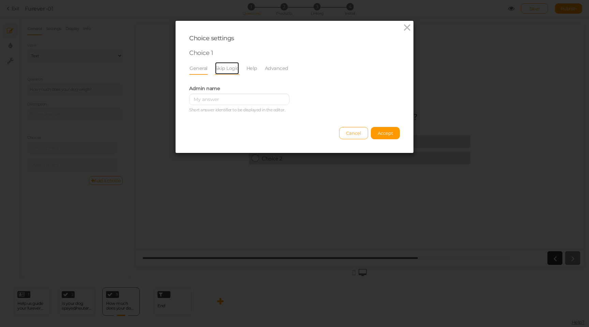
click at [221, 68] on link "Skip Logic" at bounding box center [227, 68] width 25 height 13
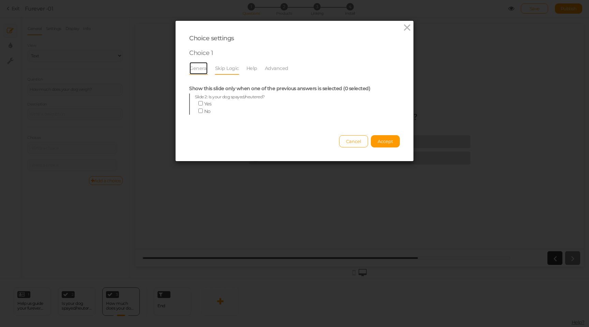
click at [199, 68] on link "General" at bounding box center [198, 68] width 19 height 13
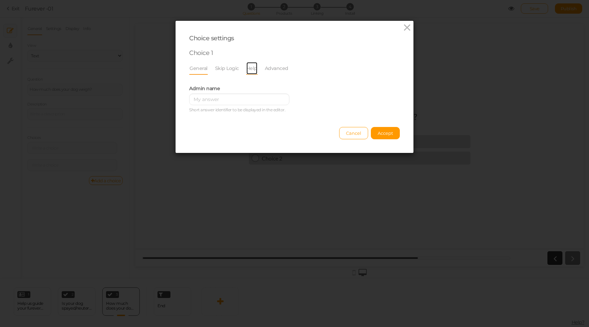
click at [252, 69] on link "Help" at bounding box center [252, 68] width 12 height 13
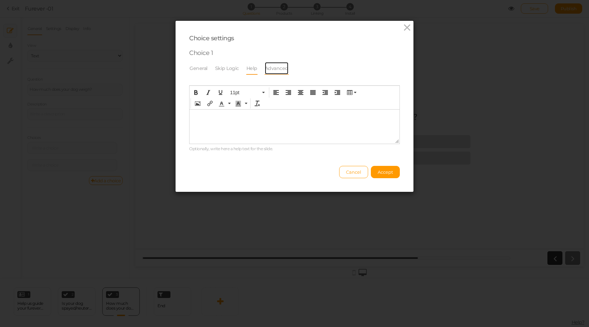
click at [269, 69] on link "Advanced" at bounding box center [277, 68] width 24 height 13
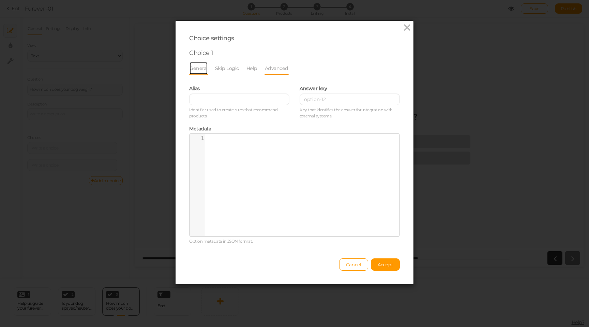
click at [198, 68] on link "General" at bounding box center [198, 68] width 19 height 13
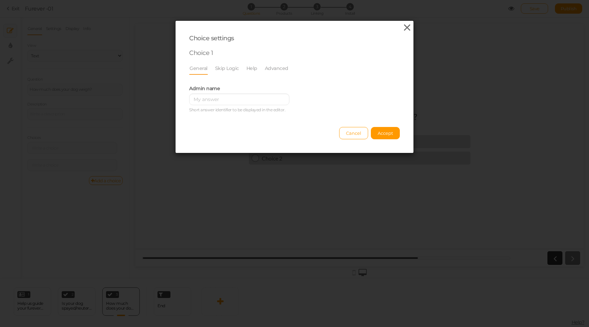
click at [408, 30] on icon at bounding box center [407, 28] width 10 height 10
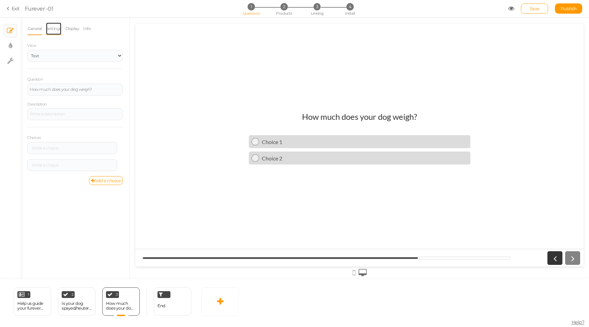
click at [58, 26] on link "Settings" at bounding box center [54, 28] width 16 height 13
click at [68, 28] on link "Display" at bounding box center [72, 28] width 15 height 13
click at [90, 28] on link "Info" at bounding box center [87, 28] width 8 height 13
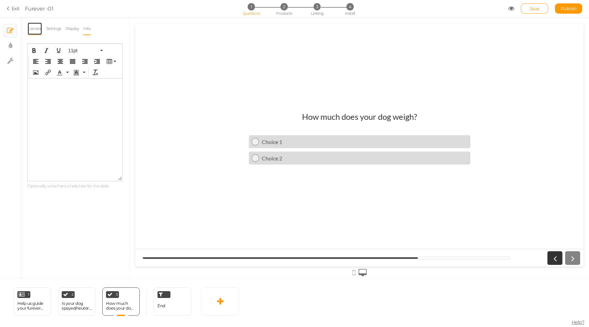
click at [30, 28] on link "General" at bounding box center [34, 28] width 15 height 13
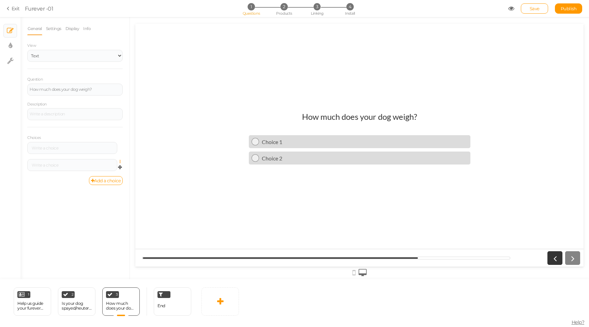
click at [120, 161] on icon at bounding box center [122, 162] width 4 height 4
click at [102, 170] on link "Settings" at bounding box center [96, 171] width 54 height 7
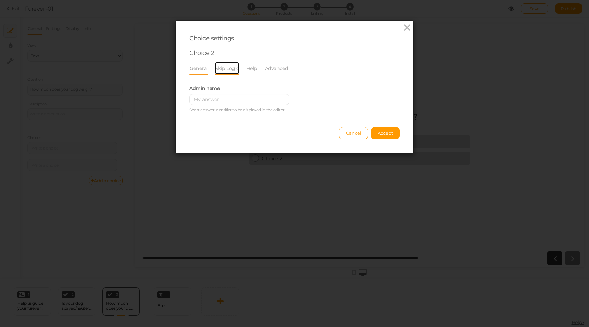
click at [224, 66] on link "Skip Logic" at bounding box center [227, 68] width 25 height 13
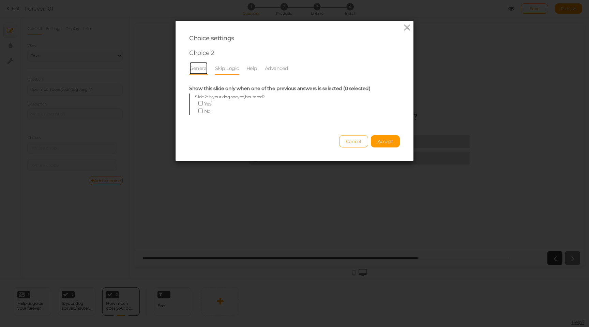
click at [199, 66] on link "General" at bounding box center [198, 68] width 19 height 13
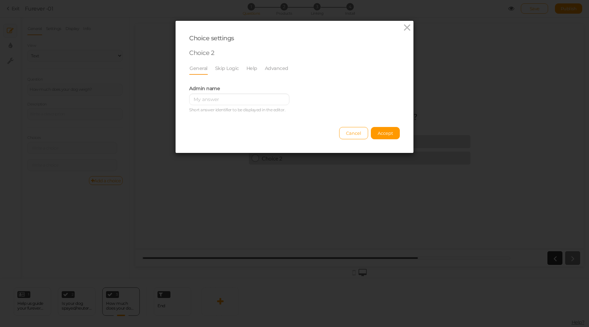
click at [257, 68] on li "Help" at bounding box center [255, 68] width 18 height 13
click at [253, 67] on link "Help" at bounding box center [252, 68] width 12 height 13
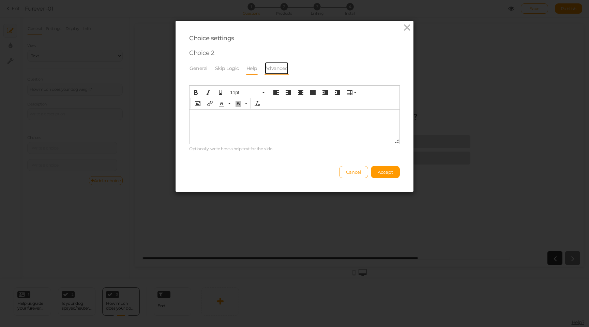
click at [276, 67] on link "Advanced" at bounding box center [277, 68] width 24 height 13
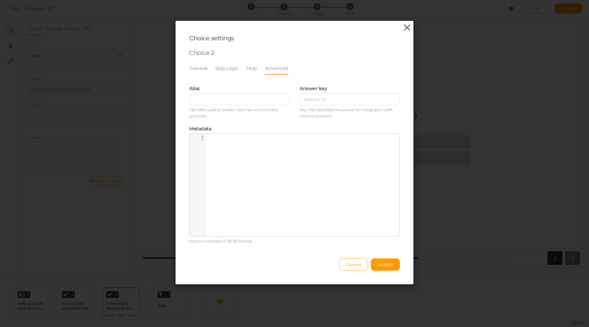
click at [411, 27] on icon at bounding box center [407, 28] width 10 height 10
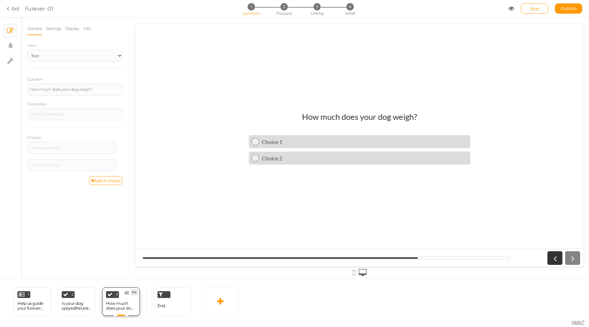
click at [136, 290] on icon at bounding box center [134, 291] width 4 height 5
click at [120, 297] on span "Change type" at bounding box center [127, 297] width 25 height 5
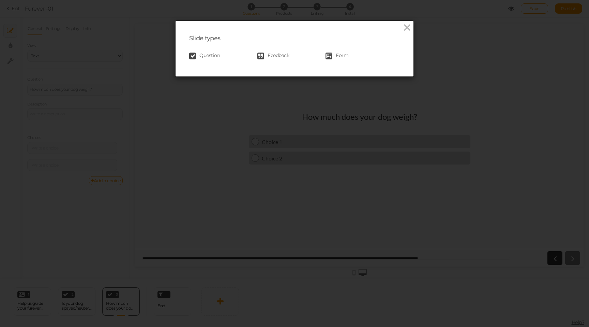
click at [338, 55] on span "Form" at bounding box center [342, 56] width 13 height 7
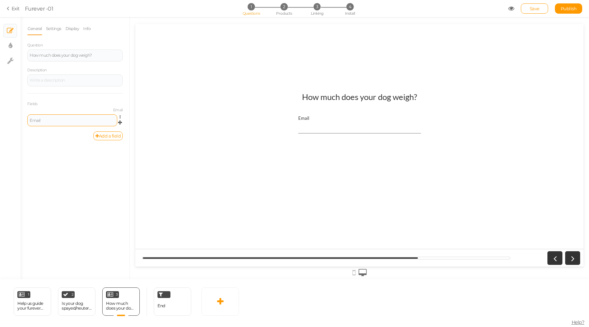
click at [93, 118] on div "Email" at bounding box center [72, 120] width 85 height 4
click at [108, 136] on link "Add a field" at bounding box center [107, 135] width 29 height 9
click at [66, 144] on div "Text" at bounding box center [72, 143] width 85 height 4
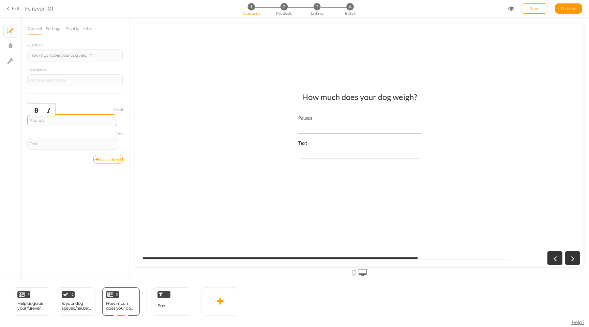
click at [70, 122] on div "Pounds" at bounding box center [72, 120] width 85 height 4
click at [122, 139] on icon at bounding box center [122, 140] width 4 height 4
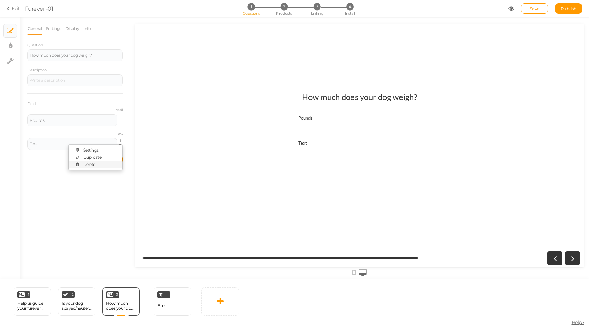
click at [101, 160] on ul "Settings Duplicate Delete" at bounding box center [95, 157] width 55 height 26
click at [119, 139] on link at bounding box center [122, 140] width 6 height 5
click at [101, 163] on link "Delete" at bounding box center [96, 164] width 54 height 7
click at [83, 120] on div "Pounds" at bounding box center [72, 120] width 85 height 4
click at [119, 115] on link at bounding box center [122, 116] width 6 height 5
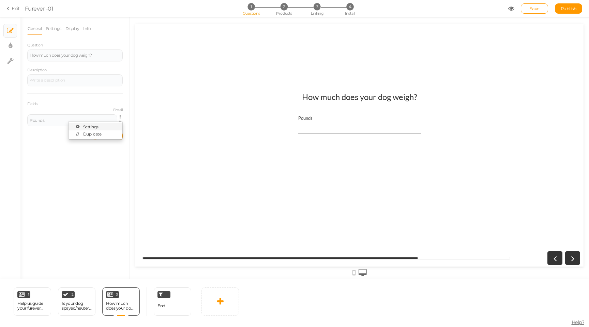
click at [103, 124] on link "Settings" at bounding box center [96, 126] width 54 height 7
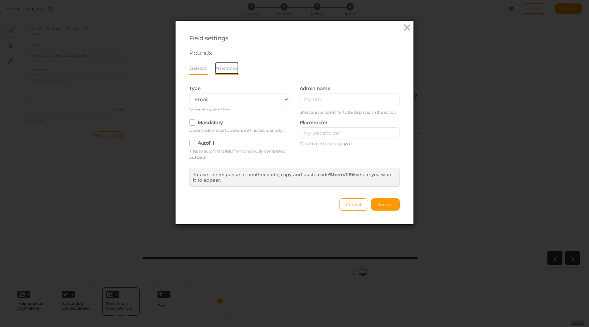
click at [220, 74] on link "Advanced" at bounding box center [227, 68] width 24 height 13
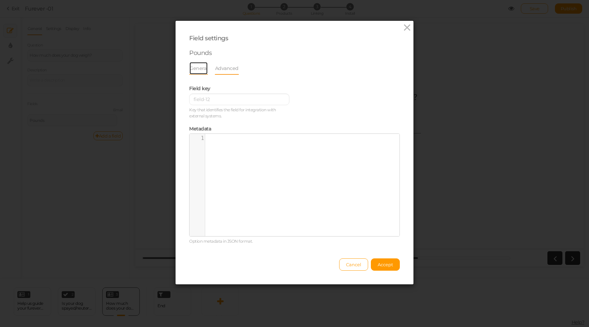
click at [200, 71] on link "General" at bounding box center [198, 68] width 19 height 13
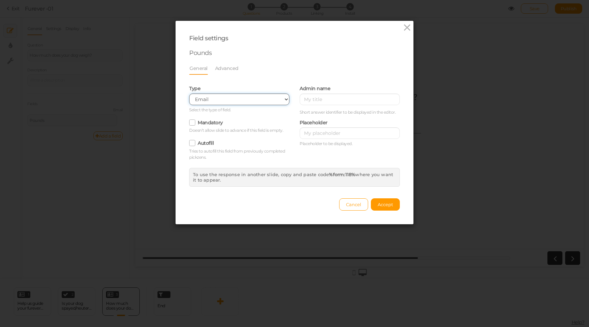
click at [217, 96] on select "Text Text area Number Complete name First name Last name Email Phone Range Drop…" at bounding box center [239, 99] width 100 height 12
select select "range2"
click at [189, 93] on select "Text Text area Number Complete name First name Last name Email Phone Range Drop…" at bounding box center [239, 99] width 100 height 12
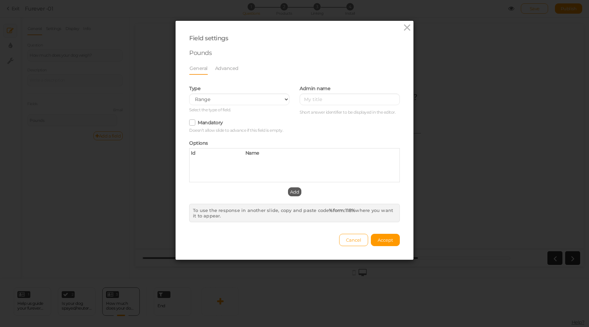
click at [293, 190] on span "Add" at bounding box center [294, 191] width 9 height 5
click at [258, 160] on span "Option title" at bounding box center [258, 160] width 27 height 6
click at [256, 161] on span "Option title" at bounding box center [258, 160] width 27 height 6
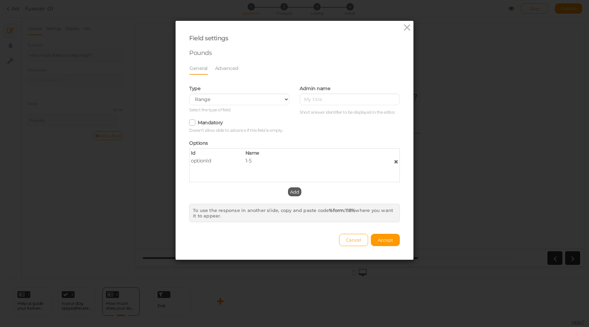
click at [295, 190] on span "Add" at bounding box center [294, 191] width 9 height 5
click at [261, 171] on span "Option title" at bounding box center [258, 168] width 27 height 6
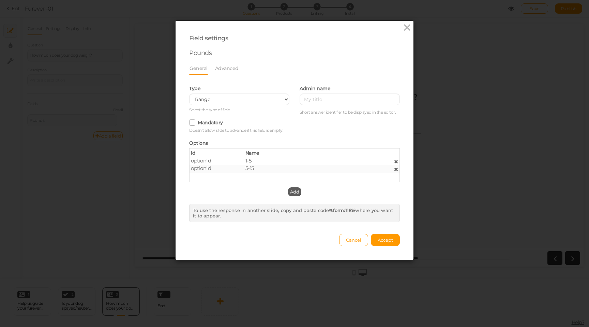
click at [296, 191] on span "Add" at bounding box center [294, 191] width 9 height 5
click at [263, 178] on span "Option title" at bounding box center [258, 175] width 27 height 6
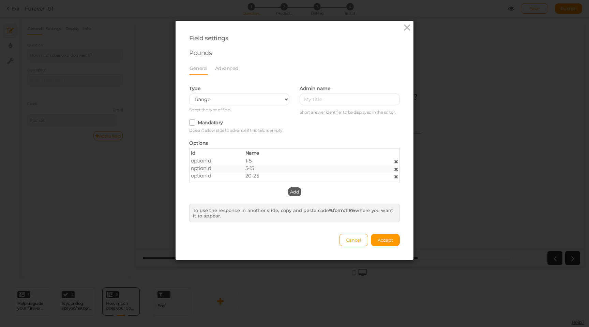
click at [293, 192] on span "Add" at bounding box center [294, 191] width 9 height 5
click at [265, 178] on span "Option title" at bounding box center [258, 178] width 27 height 6
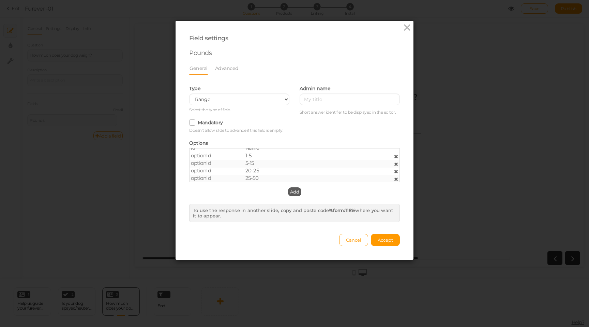
click at [293, 194] on span "Add" at bounding box center [294, 191] width 9 height 5
click at [294, 192] on span "Add" at bounding box center [294, 191] width 9 height 5
click at [274, 171] on div "Option title" at bounding box center [294, 170] width 109 height 6
click at [268, 170] on span "Option title" at bounding box center [258, 169] width 27 height 6
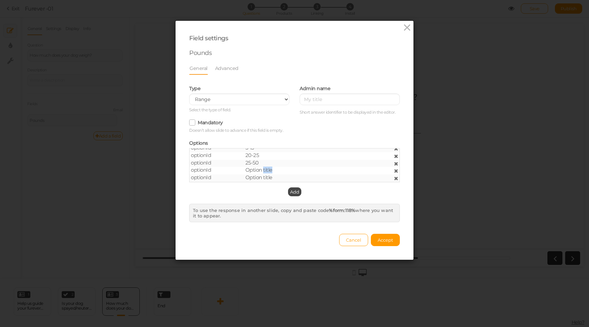
click at [268, 170] on span "Option title" at bounding box center [258, 169] width 27 height 6
click at [267, 181] on div "optionId Option title" at bounding box center [295, 178] width 218 height 8
click at [267, 179] on span "Option title" at bounding box center [258, 177] width 27 height 6
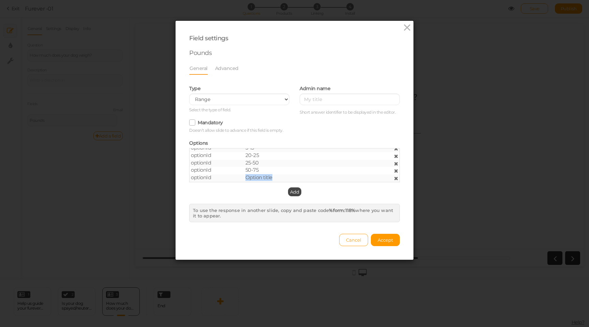
click at [267, 179] on span "Option title" at bounding box center [258, 177] width 27 height 6
click at [384, 240] on span "Accept" at bounding box center [385, 239] width 15 height 5
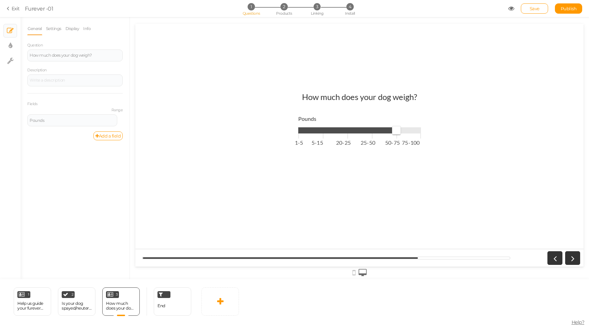
type input "0"
drag, startPoint x: 303, startPoint y: 131, endPoint x: 285, endPoint y: 136, distance: 18.5
click at [285, 137] on div "How much does your dog weigh? Pounds 1-5 5-15 20-25 [PHONE_NUMBER] 75-100" at bounding box center [360, 145] width 222 height 117
click at [120, 116] on icon at bounding box center [122, 117] width 4 height 4
click at [100, 125] on link "Settings" at bounding box center [96, 126] width 54 height 7
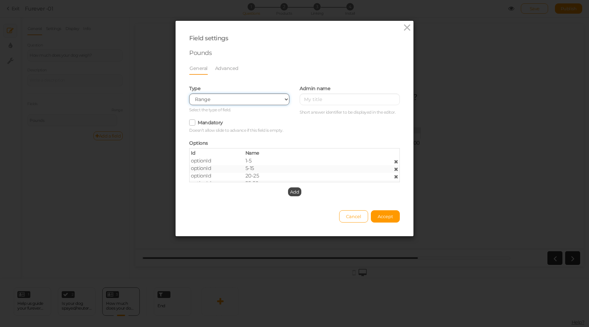
click at [225, 102] on select "Text Text area Number Complete name First name Last name Email Phone Range Drop…" at bounding box center [239, 99] width 100 height 12
select select "number"
click at [189, 93] on select "Text Text area Number Complete name First name Last name Email Phone Range Drop…" at bounding box center [239, 99] width 100 height 12
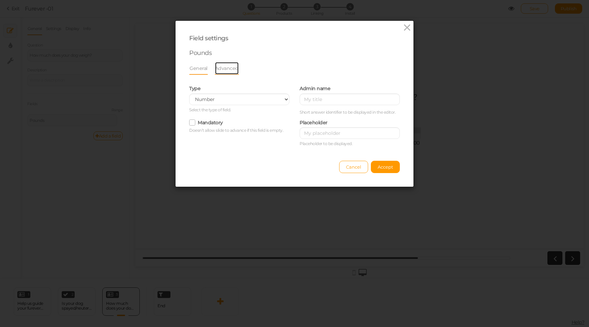
click at [228, 71] on link "Advanced" at bounding box center [227, 68] width 24 height 13
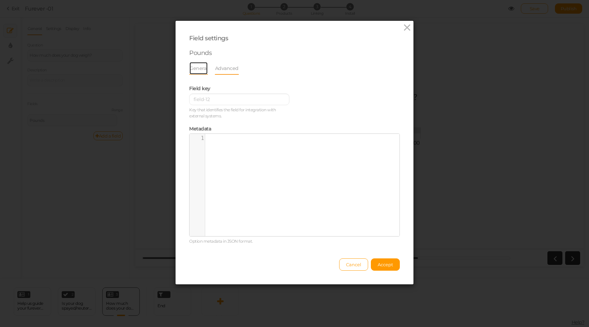
click at [202, 69] on link "General" at bounding box center [198, 68] width 19 height 13
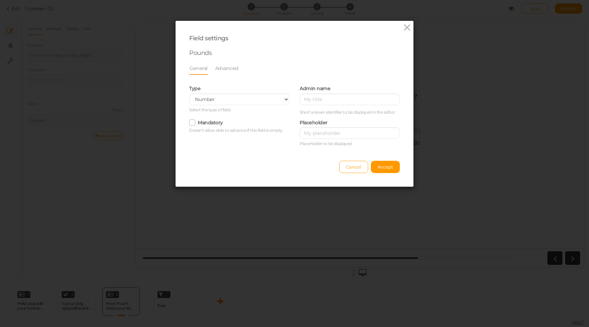
click at [195, 122] on icon at bounding box center [192, 122] width 11 height 4
click at [0, 0] on input "Mandatory" at bounding box center [0, 0] width 0 height 0
click at [385, 170] on button "Accept" at bounding box center [385, 167] width 29 height 12
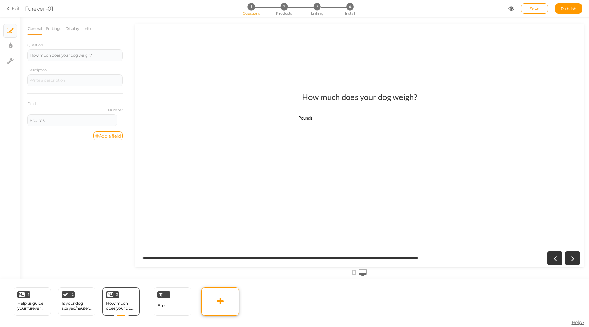
click at [220, 303] on icon at bounding box center [220, 301] width 6 height 8
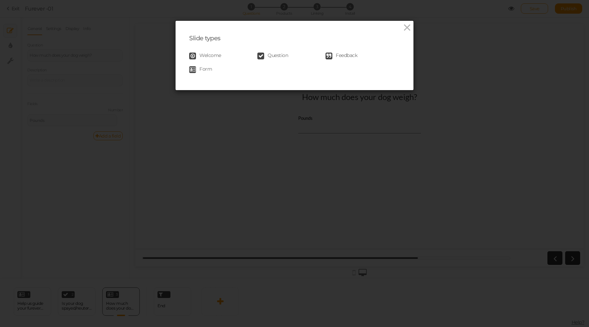
click at [280, 57] on span "Question" at bounding box center [278, 56] width 20 height 7
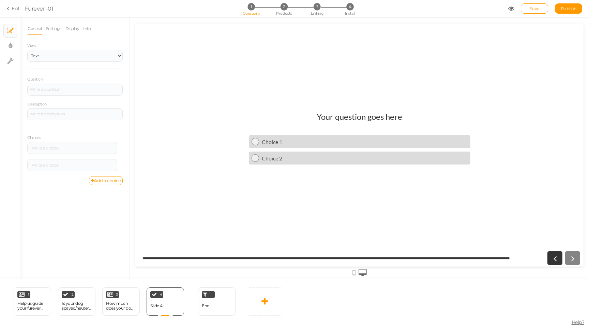
scroll to position [0, 0]
click at [92, 60] on select "Text Images Slider Dropdown" at bounding box center [74, 56] width 95 height 12
click at [27, 50] on select "Text Images Slider Dropdown" at bounding box center [74, 56] width 95 height 12
click at [61, 92] on div at bounding box center [74, 90] width 95 height 12
paste div
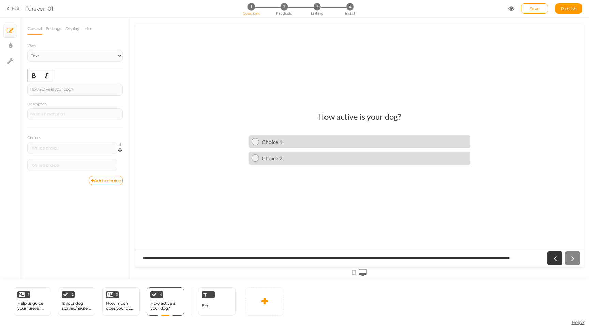
click at [119, 144] on span "Settings Delete" at bounding box center [120, 145] width 6 height 6
click at [122, 144] on icon at bounding box center [122, 145] width 4 height 4
click at [105, 152] on link "Settings" at bounding box center [96, 154] width 54 height 7
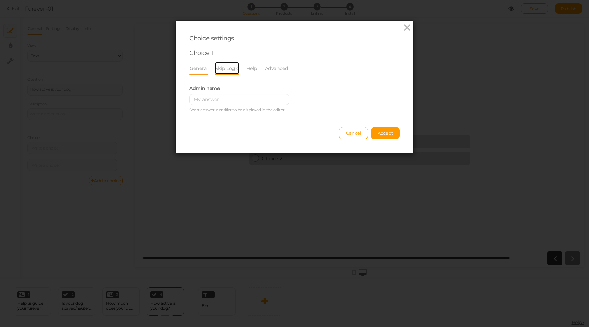
click at [215, 67] on link "Skip Logic" at bounding box center [227, 68] width 25 height 13
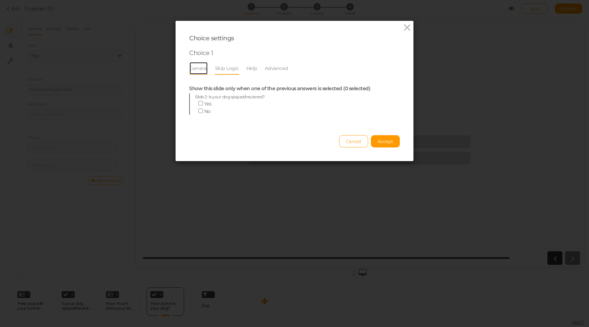
click at [197, 68] on link "General" at bounding box center [198, 68] width 19 height 13
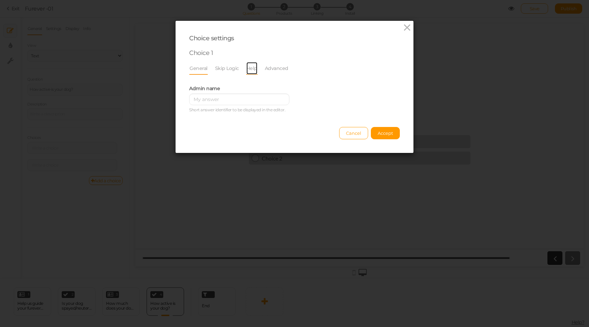
click at [246, 67] on link "Help" at bounding box center [252, 68] width 12 height 13
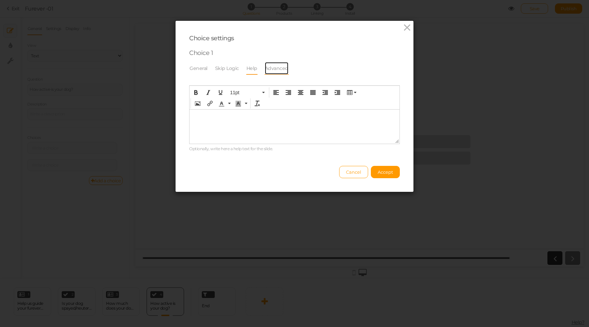
click at [272, 67] on link "Advanced" at bounding box center [277, 68] width 24 height 13
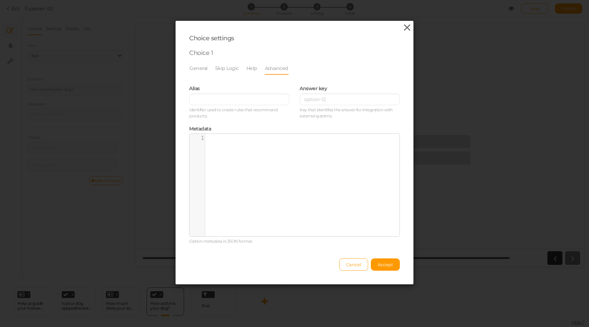
click at [410, 29] on icon at bounding box center [407, 28] width 10 height 10
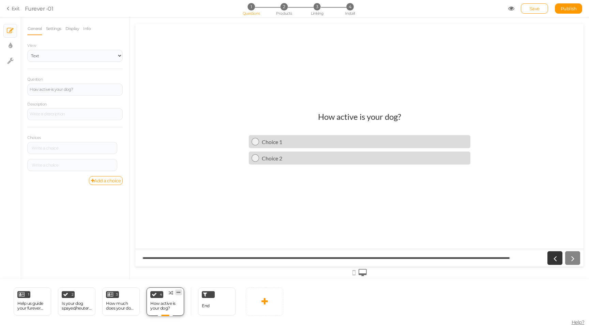
click at [179, 293] on icon at bounding box center [179, 291] width 4 height 5
click at [169, 299] on span "Change type" at bounding box center [171, 297] width 25 height 5
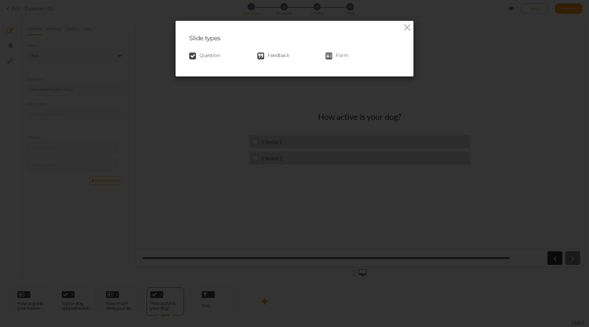
click at [337, 53] on span "Form" at bounding box center [342, 56] width 13 height 7
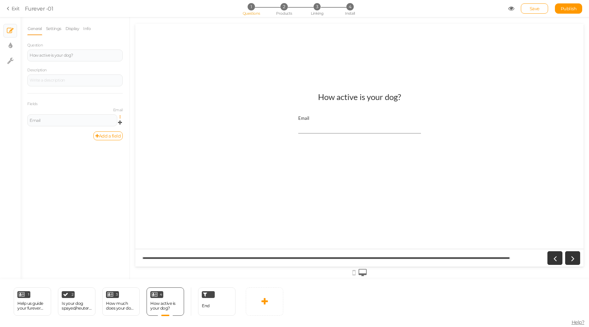
click at [120, 117] on icon at bounding box center [122, 117] width 4 height 4
click at [103, 124] on link "Settings" at bounding box center [96, 126] width 54 height 7
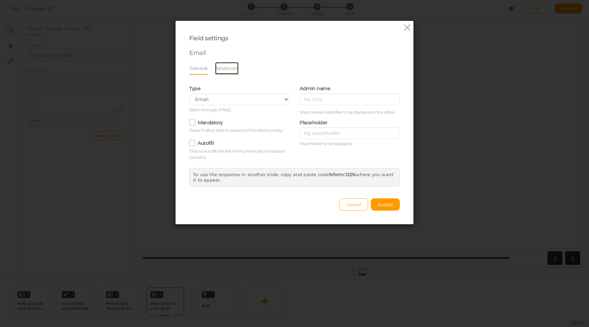
click at [224, 70] on link "Advanced" at bounding box center [227, 68] width 24 height 13
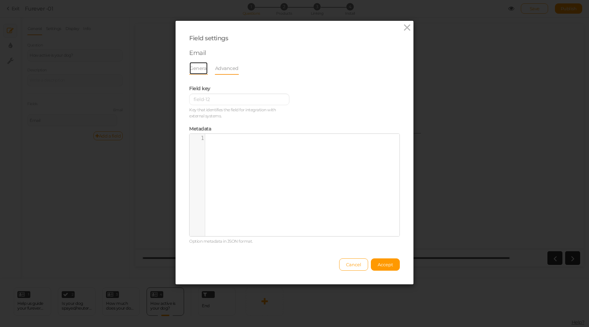
click at [203, 70] on link "General" at bounding box center [198, 68] width 19 height 13
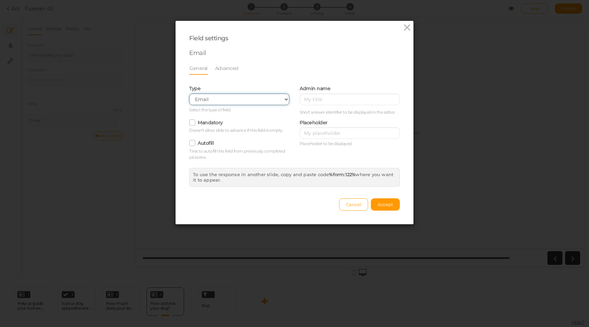
click at [221, 98] on select "Text Text area Number Complete name First name Last name Email Phone Range Drop…" at bounding box center [239, 99] width 100 height 12
select select "range2"
click at [189, 93] on select "Text Text area Number Complete name First name Last name Email Phone Range Drop…" at bounding box center [239, 99] width 100 height 12
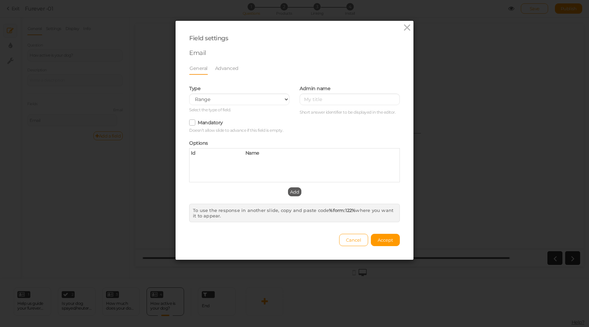
click at [292, 192] on span "Add" at bounding box center [294, 191] width 9 height 5
click at [264, 160] on span "Option title" at bounding box center [258, 160] width 27 height 6
click at [254, 162] on span "Option title" at bounding box center [258, 160] width 27 height 6
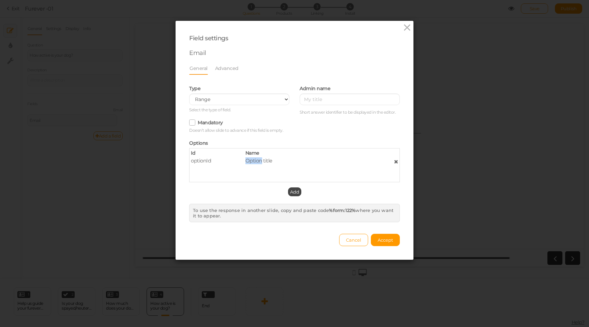
click at [254, 162] on span "Option title" at bounding box center [258, 160] width 27 height 6
paste span
click at [259, 163] on p "Low" at bounding box center [301, 164] width 85 height 6
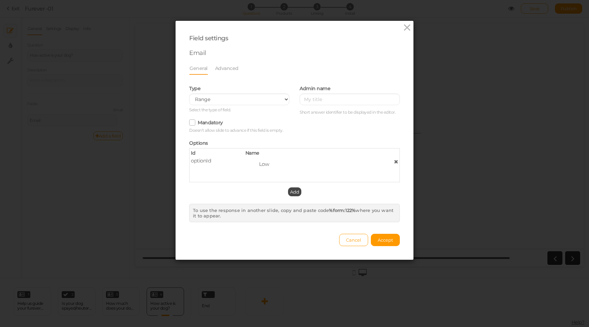
click at [220, 159] on div "optionId" at bounding box center [213, 161] width 55 height 6
click at [292, 191] on span "Add" at bounding box center [294, 191] width 9 height 5
click at [266, 167] on span "Option title" at bounding box center [258, 168] width 27 height 6
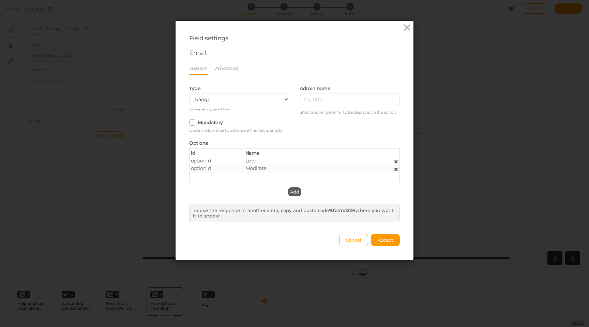
click at [294, 192] on span "Add" at bounding box center [294, 191] width 9 height 5
click at [270, 176] on span "Option title" at bounding box center [258, 175] width 27 height 6
click at [377, 233] on div "Cancel Accept" at bounding box center [294, 236] width 211 height 19
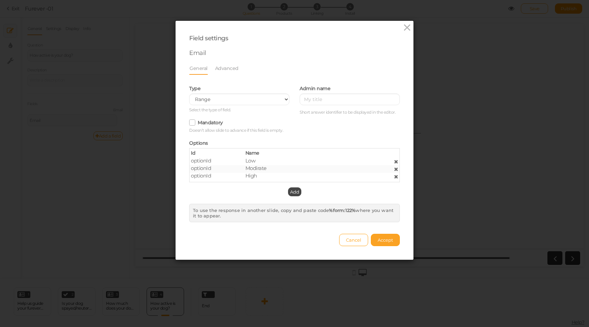
click at [382, 240] on span "Accept" at bounding box center [385, 239] width 15 height 5
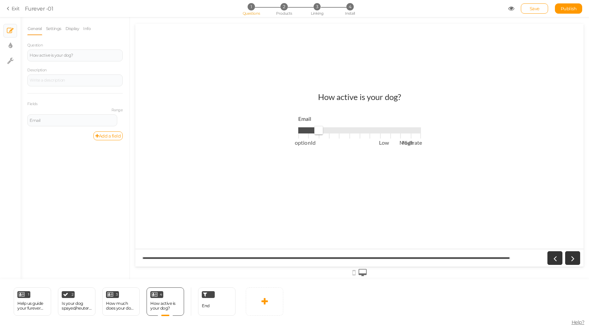
drag, startPoint x: 298, startPoint y: 132, endPoint x: 323, endPoint y: 132, distance: 25.2
click at [323, 132] on span at bounding box center [318, 130] width 9 height 9
click at [247, 160] on div "How active is your dog? Email optionId Low Modirate High" at bounding box center [359, 145] width 448 height 117
click at [83, 121] on div "Email" at bounding box center [72, 120] width 85 height 4
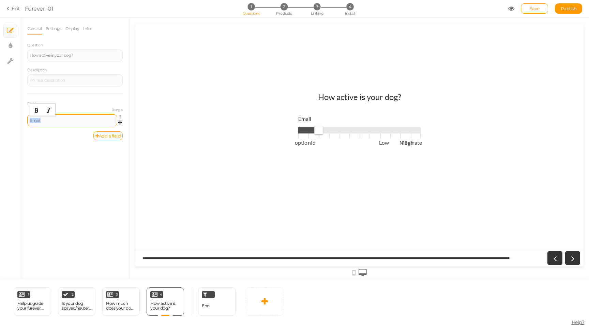
click at [83, 121] on div "Email" at bounding box center [72, 120] width 85 height 4
click at [73, 168] on div "General Settings Display Info Question How active is your dog? Description Fiel…" at bounding box center [74, 150] width 109 height 257
type input "0"
drag, startPoint x: 316, startPoint y: 125, endPoint x: 291, endPoint y: 125, distance: 25.2
click at [291, 125] on div "How active is your dog? optionId Low Modirate High" at bounding box center [360, 145] width 222 height 117
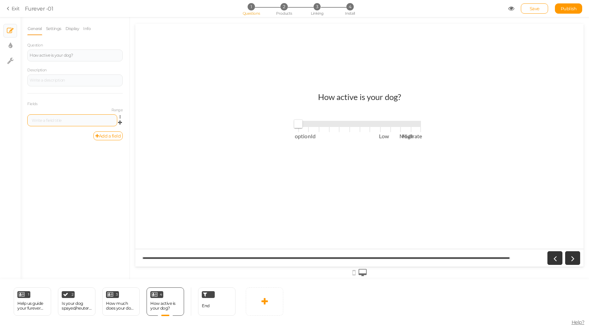
click at [302, 134] on span "optionId" at bounding box center [306, 136] width 22 height 8
click at [119, 116] on link at bounding box center [122, 116] width 6 height 5
click at [101, 125] on link "Settings" at bounding box center [96, 126] width 54 height 7
select select "range2"
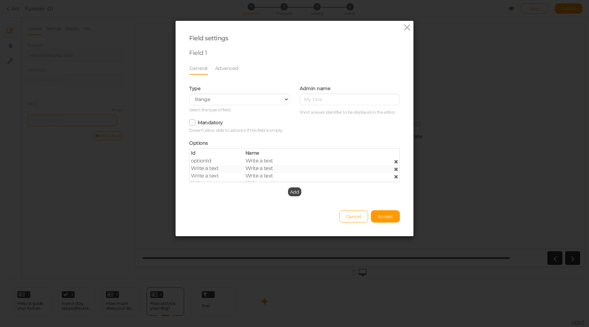
click at [242, 161] on div "optionId Write a text" at bounding box center [295, 162] width 218 height 8
click at [398, 162] on div at bounding box center [385, 162] width 36 height 8
click at [397, 162] on icon at bounding box center [396, 161] width 4 height 5
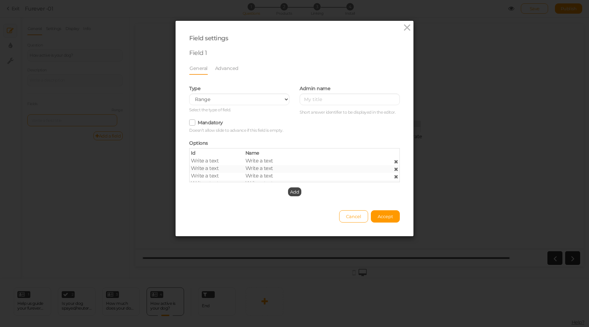
click at [397, 162] on icon at bounding box center [396, 161] width 4 height 5
click at [396, 161] on icon at bounding box center [396, 161] width 4 height 5
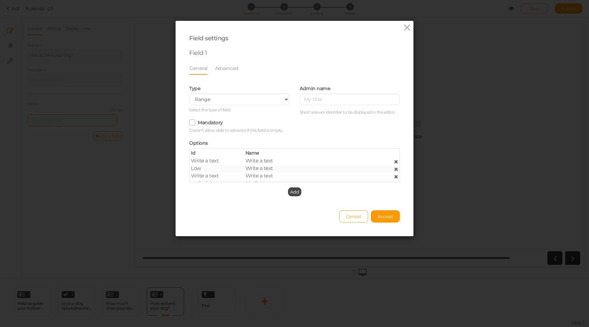
click at [396, 161] on icon at bounding box center [396, 161] width 4 height 5
click at [398, 161] on icon at bounding box center [396, 161] width 4 height 5
click at [294, 189] on span "Add" at bounding box center [294, 191] width 9 height 5
click at [268, 174] on span "Option title" at bounding box center [258, 175] width 27 height 6
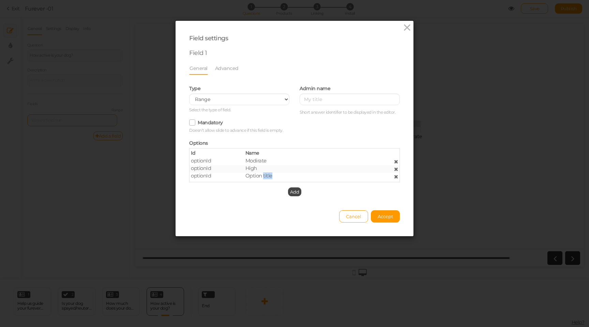
click at [268, 174] on span "Option title" at bounding box center [258, 175] width 27 height 6
click at [340, 199] on div "Field settings Field 1 General Advanced Type Text Text area Number Complete nam…" at bounding box center [295, 128] width 238 height 215
drag, startPoint x: 198, startPoint y: 178, endPoint x: 198, endPoint y: 161, distance: 17.7
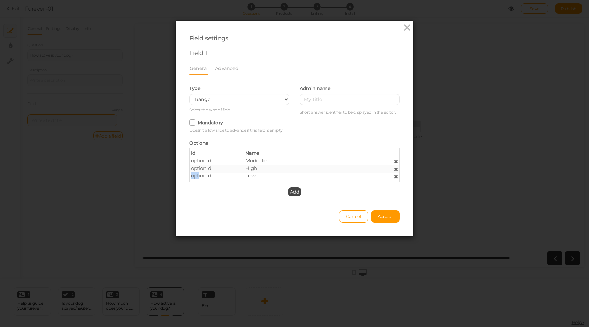
click at [198, 160] on div "optionId Modirate optionId High optionId Low" at bounding box center [294, 169] width 207 height 22
click at [257, 158] on span "Modirate" at bounding box center [255, 160] width 21 height 6
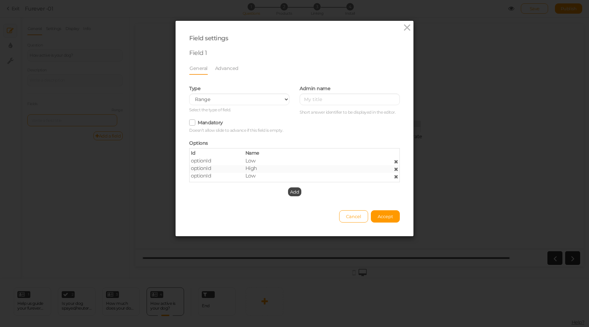
click at [254, 167] on span "High" at bounding box center [251, 168] width 12 height 6
click at [257, 176] on div "Low" at bounding box center [294, 176] width 109 height 6
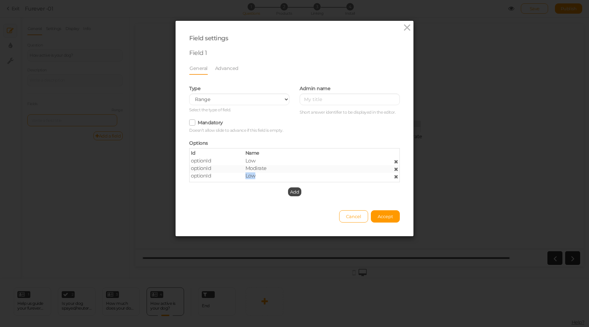
click at [257, 176] on div "Low" at bounding box center [294, 176] width 109 height 6
click at [383, 221] on button "Accept" at bounding box center [385, 216] width 29 height 12
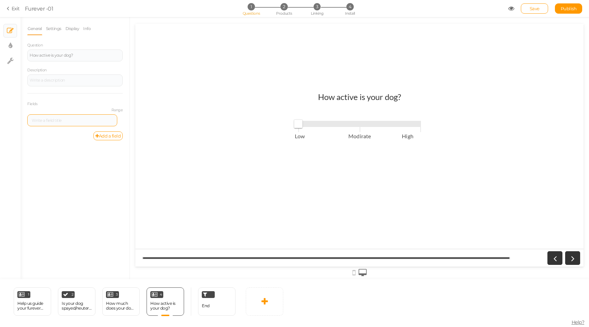
click at [89, 182] on div "General Settings Display Info Question How active is your dog? Description Fiel…" at bounding box center [74, 150] width 109 height 257
click at [95, 83] on div at bounding box center [74, 80] width 95 height 12
click at [76, 169] on div "General Settings Display Info Question How active is your dog? Description Fiel…" at bounding box center [74, 150] width 109 height 257
click at [74, 83] on div at bounding box center [74, 80] width 95 height 12
click at [70, 169] on div "General Settings Display Info Question How active is your dog? Description Fiel…" at bounding box center [74, 150] width 109 height 257
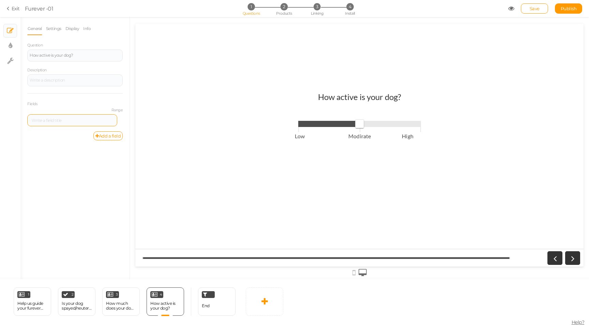
drag, startPoint x: 299, startPoint y: 124, endPoint x: 355, endPoint y: 125, distance: 56.3
click at [355, 125] on span at bounding box center [359, 123] width 9 height 9
type input "2"
click at [420, 126] on span at bounding box center [359, 124] width 123 height 6
click at [179, 291] on icon at bounding box center [179, 291] width 4 height 5
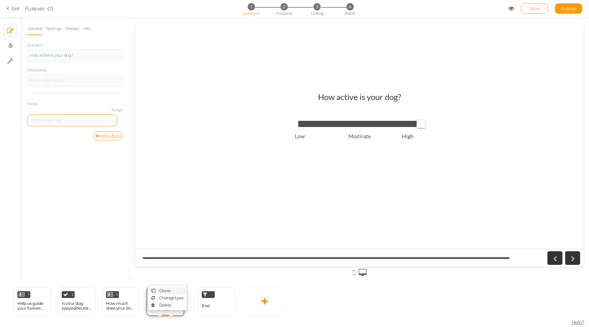
click at [168, 289] on span "Clone" at bounding box center [164, 290] width 11 height 5
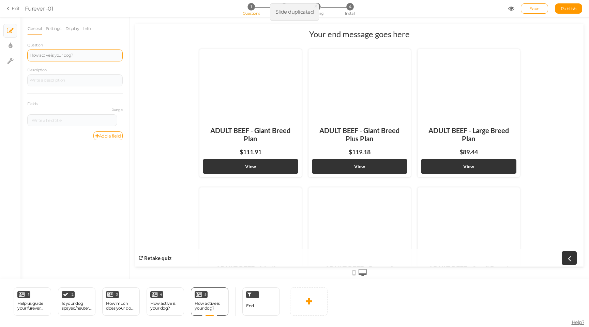
click at [82, 57] on div "How active is your dog?" at bounding box center [75, 55] width 91 height 4
paste div
click at [168, 300] on div "How active is your dog?" at bounding box center [165, 306] width 30 height 12
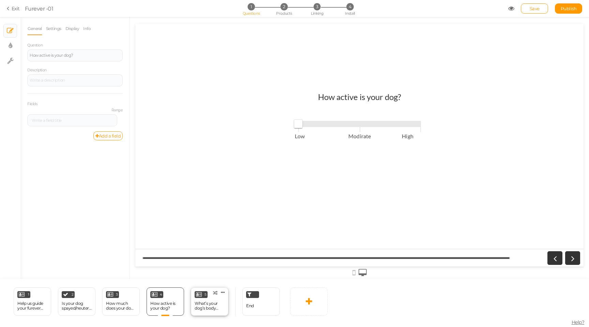
click at [206, 303] on div "What’s your dog’s body condition" at bounding box center [210, 306] width 30 height 10
click at [121, 115] on icon at bounding box center [122, 117] width 4 height 4
click at [108, 124] on link "Settings" at bounding box center [96, 126] width 54 height 7
select select "range2"
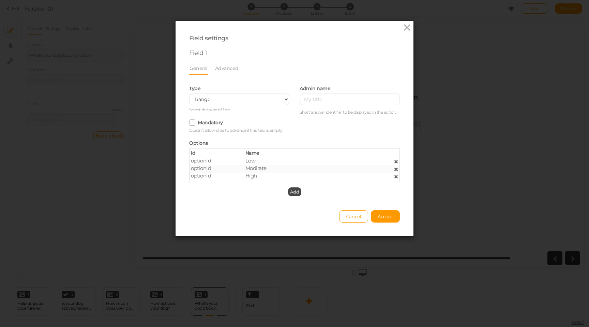
click at [254, 162] on span "Low" at bounding box center [250, 160] width 10 height 6
paste span
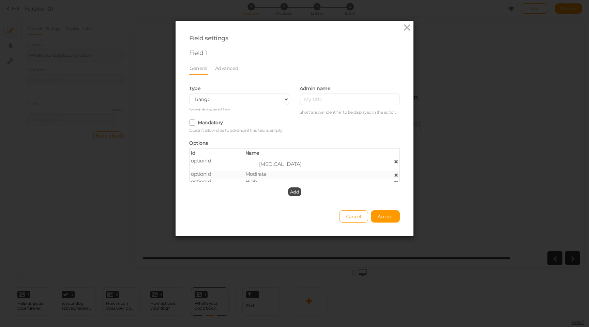
click at [258, 164] on ul "[MEDICAL_DATA]" at bounding box center [294, 164] width 99 height 6
click at [260, 169] on span "Modirate" at bounding box center [255, 168] width 21 height 6
paste span
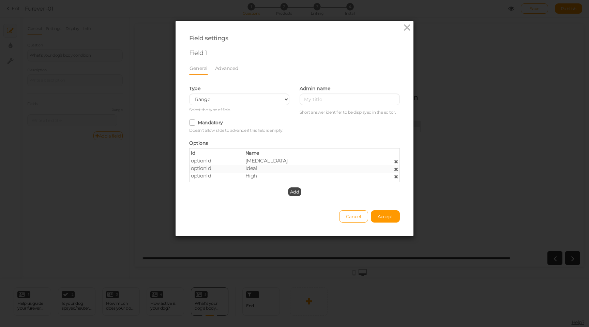
click at [255, 175] on span "High" at bounding box center [251, 175] width 12 height 6
click at [264, 178] on div "High" at bounding box center [294, 176] width 109 height 6
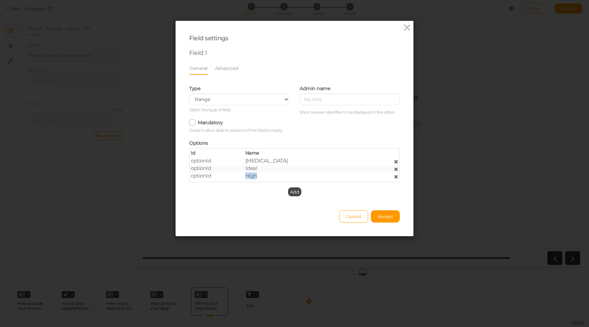
click at [264, 178] on div "High" at bounding box center [294, 176] width 109 height 6
click at [258, 177] on div "High" at bounding box center [294, 176] width 109 height 6
paste span
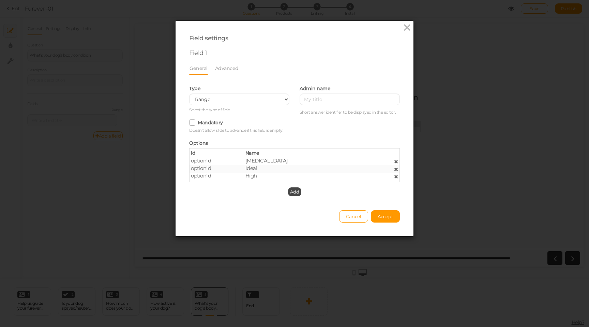
scroll to position [1, 0]
click at [258, 177] on ul "Overweight," at bounding box center [294, 178] width 99 height 6
click at [312, 201] on div "Field settings Field 1 General Advanced Type Text Text area Number Complete nam…" at bounding box center [295, 128] width 238 height 215
click at [280, 176] on div "Overweight," at bounding box center [294, 176] width 109 height 6
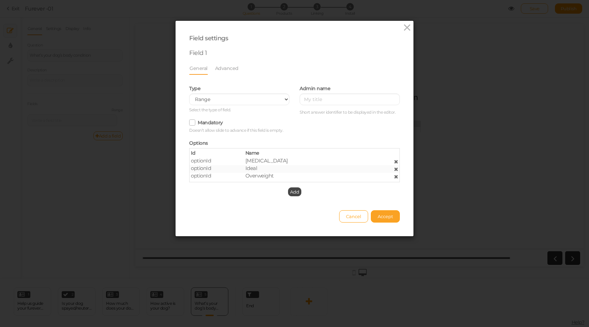
click at [386, 218] on span "Accept" at bounding box center [385, 215] width 15 height 5
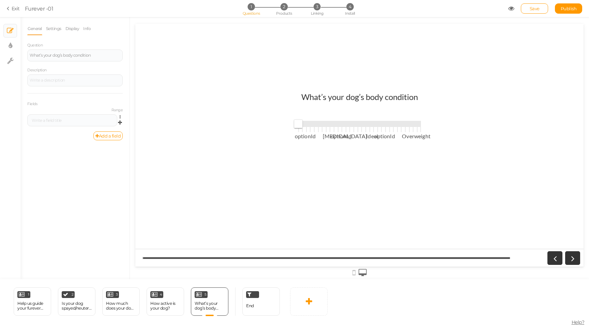
click at [119, 117] on link at bounding box center [122, 116] width 6 height 5
click at [102, 126] on link "Settings" at bounding box center [96, 126] width 54 height 7
select select "range2"
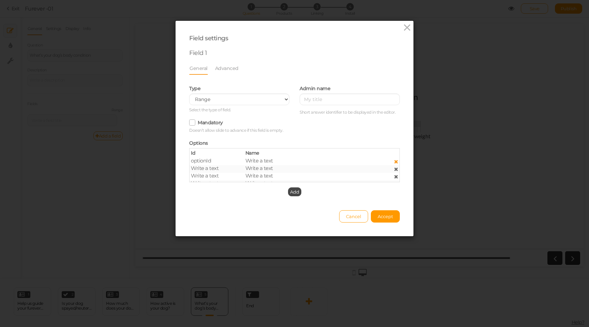
click at [396, 162] on icon at bounding box center [396, 161] width 4 height 5
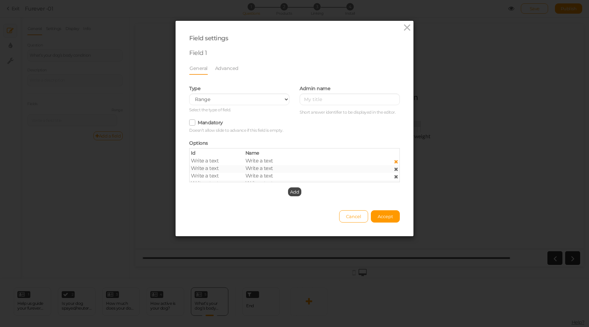
click at [397, 162] on icon at bounding box center [396, 161] width 4 height 5
click at [388, 161] on div at bounding box center [385, 162] width 36 height 8
click at [396, 161] on icon at bounding box center [396, 161] width 4 height 5
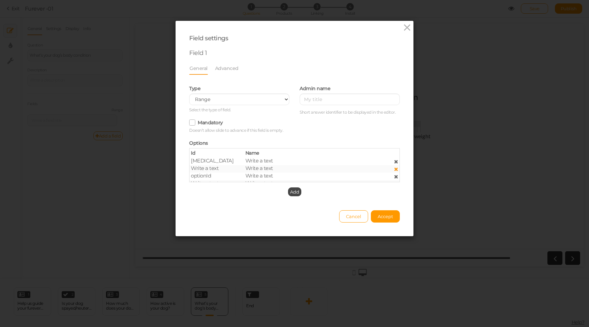
click at [397, 170] on icon at bounding box center [396, 168] width 4 height 5
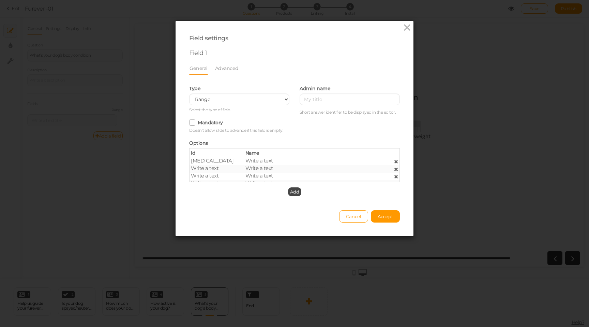
click at [397, 170] on icon at bounding box center [396, 168] width 4 height 5
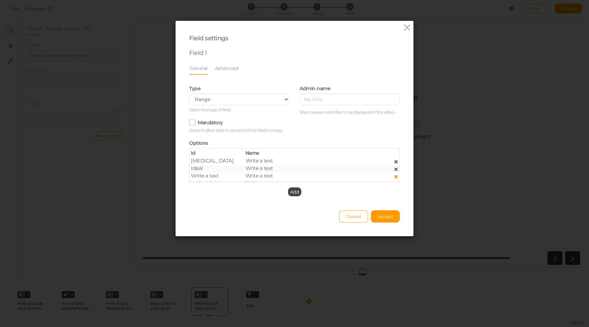
click at [396, 176] on icon at bounding box center [396, 176] width 4 height 5
click at [396, 177] on icon at bounding box center [396, 176] width 4 height 5
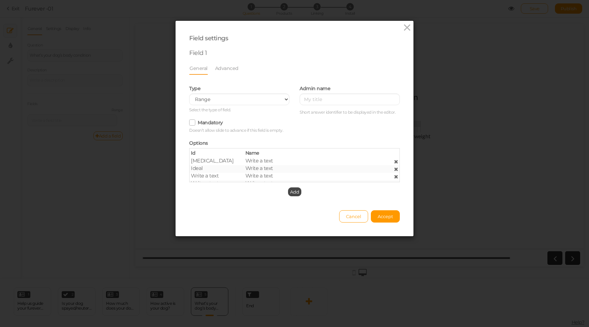
click at [396, 177] on icon at bounding box center [396, 176] width 4 height 5
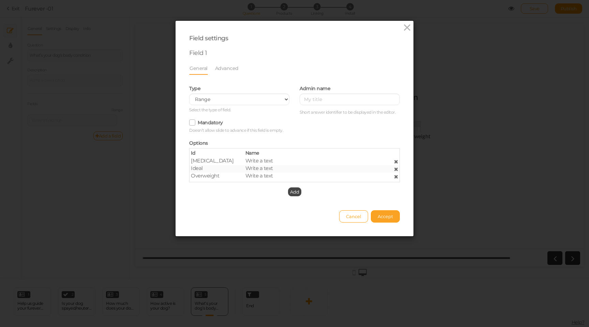
click at [379, 216] on span "Accept" at bounding box center [385, 215] width 15 height 5
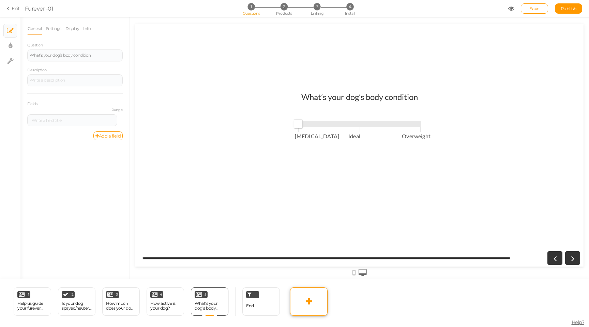
click at [308, 308] on link at bounding box center [309, 301] width 38 height 28
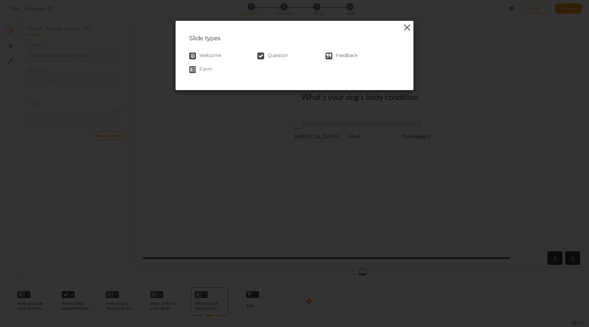
click at [403, 32] on icon at bounding box center [407, 28] width 10 height 10
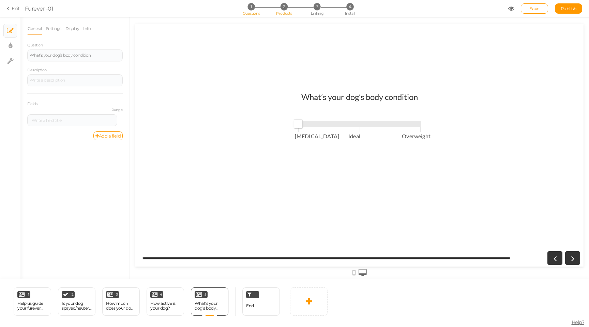
click at [285, 10] on li "2 Products" at bounding box center [284, 6] width 32 height 7
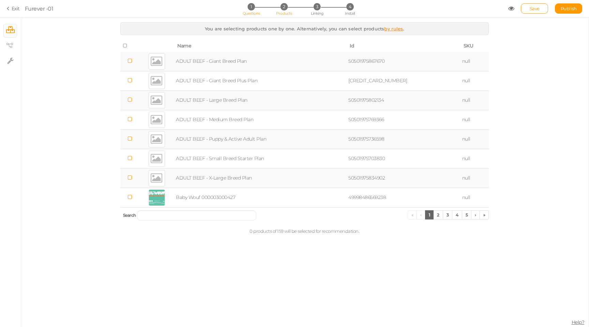
click at [251, 6] on span "1" at bounding box center [251, 6] width 7 height 7
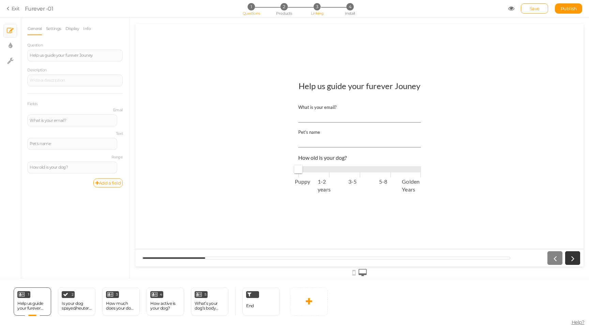
click at [315, 10] on li "3 Linking" at bounding box center [317, 6] width 32 height 7
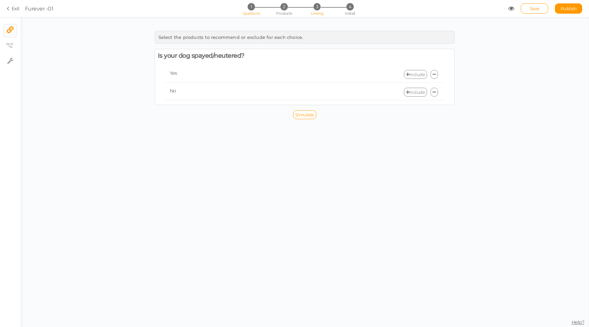
click at [257, 9] on li "1 Questions" at bounding box center [251, 6] width 32 height 7
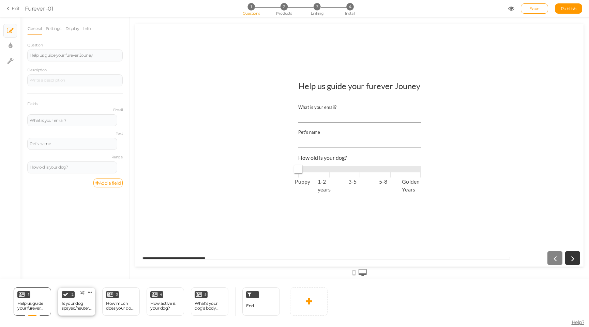
click at [79, 305] on div "Is your dog spayed/neutered?" at bounding box center [77, 306] width 30 height 10
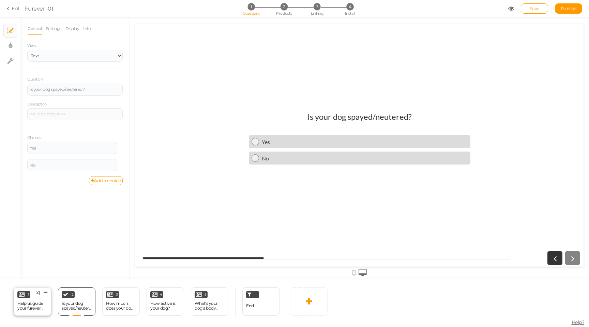
click at [32, 306] on div "Help us guide your furever Jouney" at bounding box center [32, 306] width 30 height 10
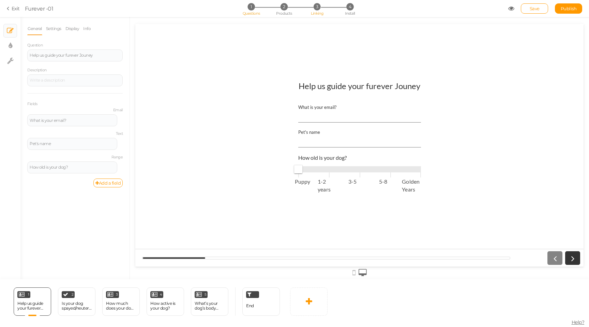
click at [317, 8] on span "3" at bounding box center [317, 6] width 7 height 7
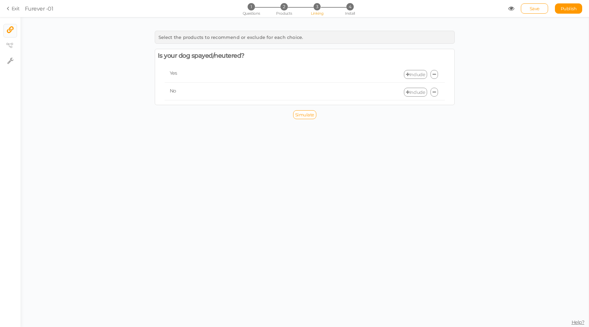
click at [419, 74] on link "Include" at bounding box center [415, 74] width 23 height 9
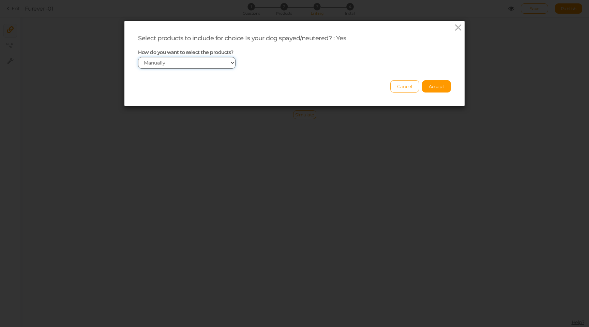
click at [182, 64] on select "Manually By tags By price" at bounding box center [187, 63] width 98 height 12
click at [138, 57] on select "Manually By tags By price" at bounding box center [187, 63] width 98 height 12
click at [214, 64] on select "Manually By tags By price" at bounding box center [187, 63] width 98 height 12
click at [138, 57] on select "Manually By tags By price" at bounding box center [187, 63] width 98 height 12
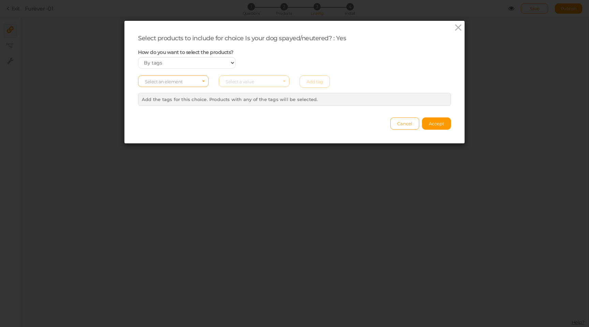
click at [200, 77] on span "Select an element" at bounding box center [173, 81] width 71 height 12
click at [151, 100] on span "tag" at bounding box center [148, 100] width 6 height 5
click at [168, 60] on select "Manually By tags By price" at bounding box center [187, 63] width 98 height 12
select select "manual"
click at [138, 57] on select "Manually By tags By price" at bounding box center [187, 63] width 98 height 12
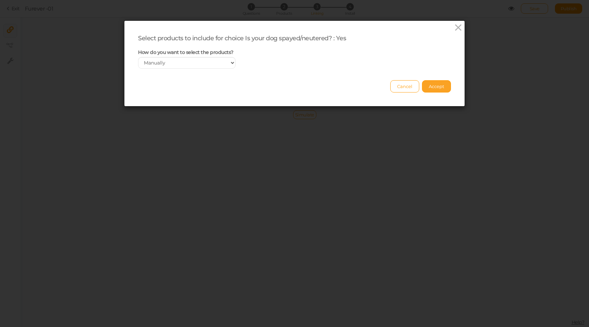
click at [431, 87] on span "Accept" at bounding box center [436, 86] width 15 height 5
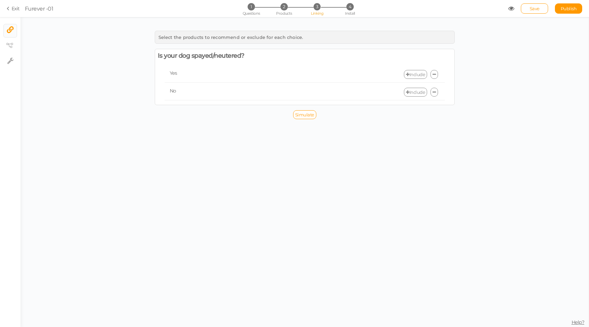
click at [413, 74] on link "Include" at bounding box center [415, 74] width 23 height 9
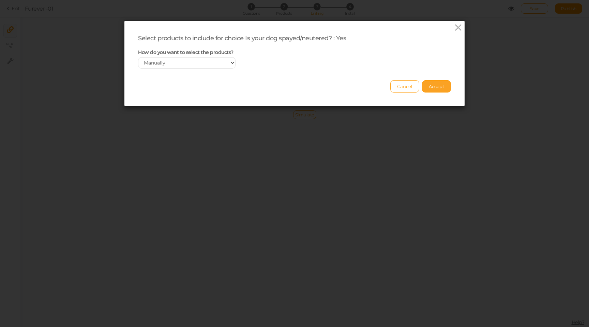
click at [442, 84] on span "Accept" at bounding box center [436, 86] width 15 height 5
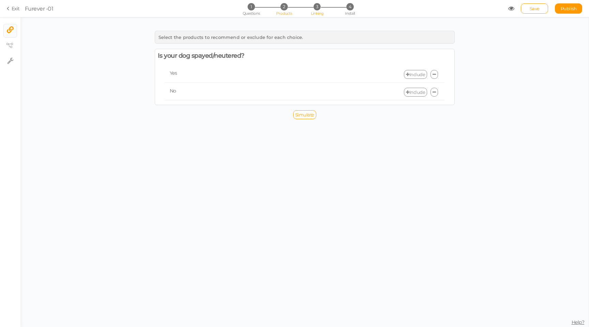
click at [287, 7] on span "2" at bounding box center [284, 6] width 7 height 7
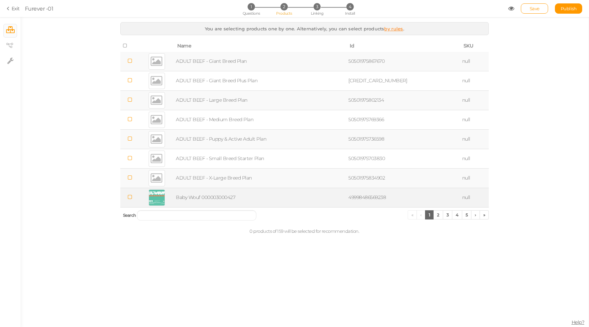
click at [131, 196] on icon at bounding box center [130, 196] width 5 height 5
click at [132, 178] on icon at bounding box center [130, 177] width 5 height 5
click at [513, 9] on icon at bounding box center [511, 8] width 6 height 6
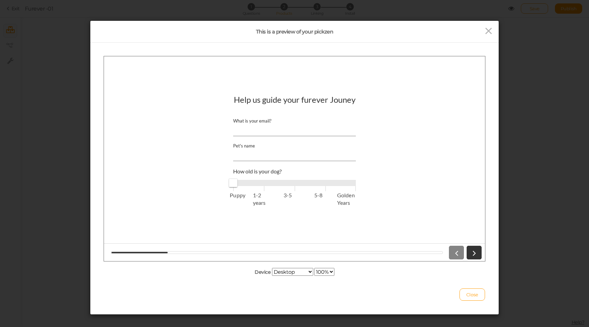
click at [259, 193] on span "1-2 years" at bounding box center [264, 199] width 22 height 16
click at [457, 248] on div at bounding box center [463, 252] width 35 height 14
click at [457, 252] on div at bounding box center [463, 252] width 35 height 14
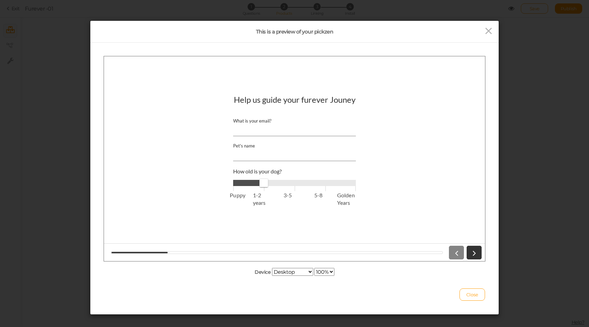
click at [457, 252] on div at bounding box center [463, 252] width 35 height 14
type input "0"
drag, startPoint x: 263, startPoint y: 183, endPoint x: 225, endPoint y: 185, distance: 37.9
click at [225, 185] on div "Help us guide your furever Jouney What is your email? Pet's name How old is you…" at bounding box center [295, 158] width 222 height 139
click at [277, 123] on input "What is your email?" at bounding box center [294, 129] width 123 height 13
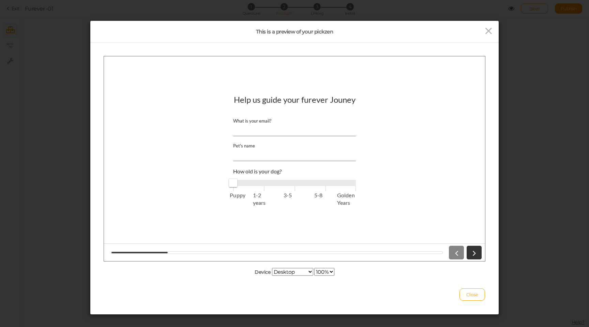
click at [277, 123] on input "What is your email?" at bounding box center [294, 129] width 123 height 13
click at [264, 127] on input "[PERSON_NAME]" at bounding box center [294, 129] width 123 height 13
type input "[PERSON_NAME][EMAIL_ADDRESS][PERSON_NAME][DOMAIN_NAME]"
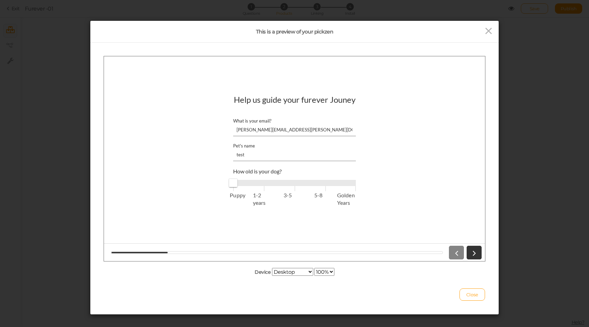
type input "test"
type input "1"
click at [256, 192] on span "1-2 years" at bounding box center [264, 199] width 22 height 16
click at [468, 249] on link at bounding box center [474, 252] width 15 height 14
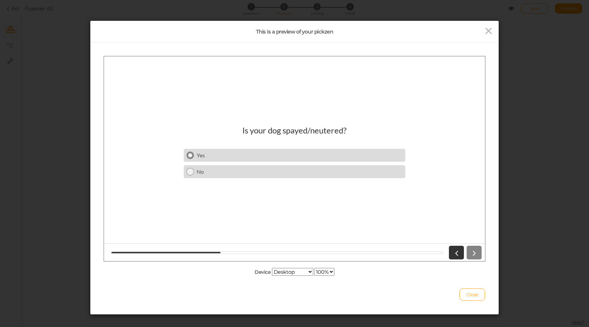
click at [253, 154] on div "Yes" at bounding box center [300, 154] width 206 height 6
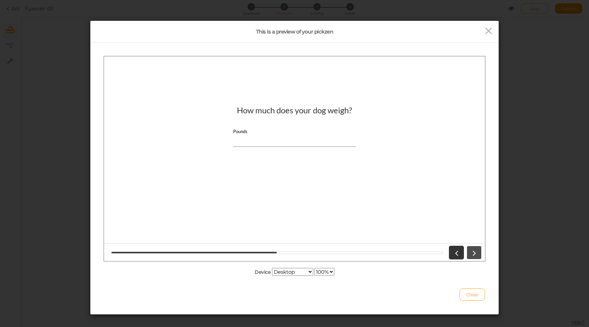
click at [472, 255] on icon at bounding box center [474, 252] width 9 height 9
click at [334, 146] on input "Pounds" at bounding box center [294, 140] width 123 height 13
type input "23"
click at [474, 252] on icon at bounding box center [474, 252] width 9 height 9
type input "1"
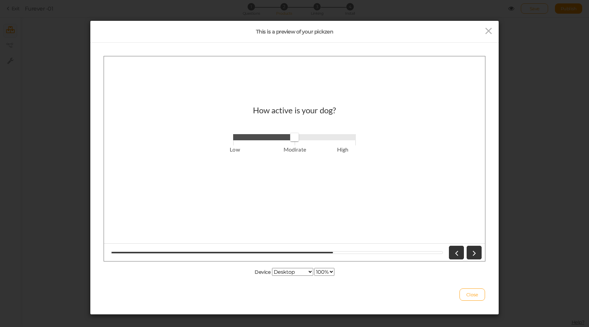
click at [302, 137] on span at bounding box center [294, 137] width 123 height 6
click at [474, 251] on icon at bounding box center [474, 252] width 9 height 9
type input "1"
click at [295, 138] on span at bounding box center [294, 137] width 123 height 6
click at [474, 249] on icon at bounding box center [474, 252] width 9 height 9
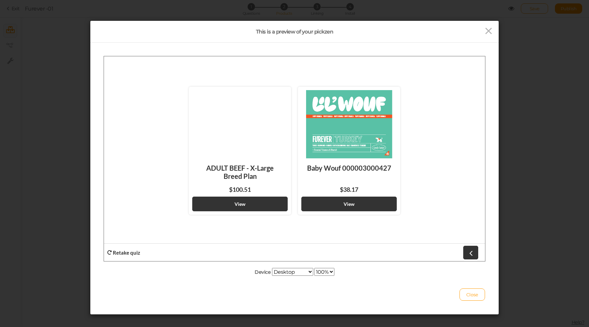
scroll to position [8, 0]
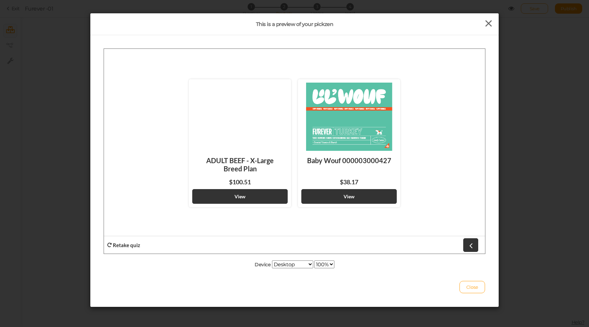
click at [491, 21] on icon at bounding box center [489, 23] width 10 height 10
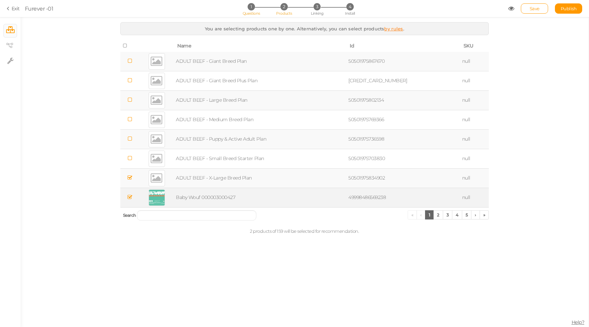
click at [250, 10] on span "1" at bounding box center [251, 6] width 7 height 7
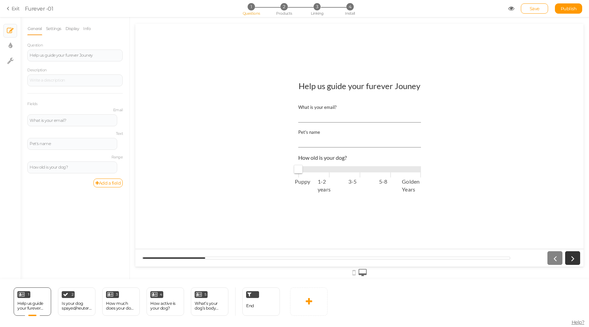
scroll to position [0, 0]
click at [71, 304] on div "Is your dog spayed/neutered?" at bounding box center [77, 306] width 30 height 10
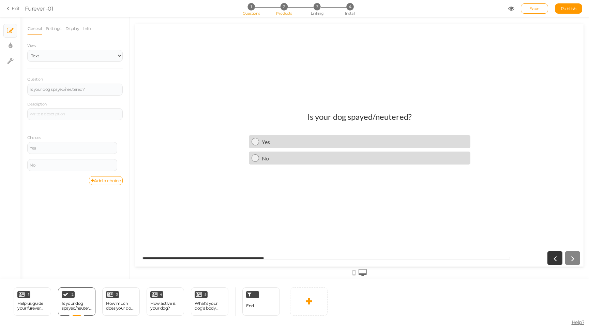
click at [286, 8] on span "2" at bounding box center [284, 6] width 7 height 7
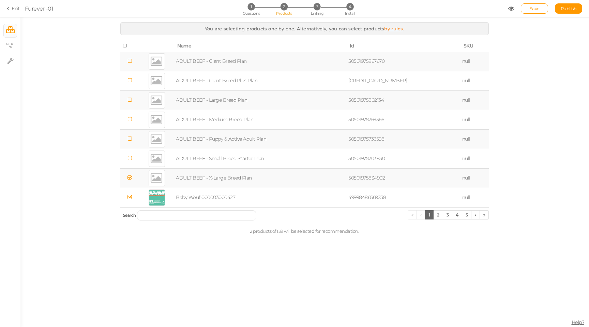
click at [398, 27] on link "by rules" at bounding box center [393, 28] width 19 height 5
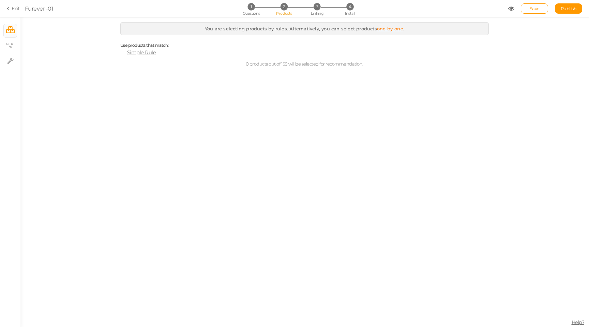
click at [143, 52] on span "Simple Rule" at bounding box center [141, 52] width 29 height 6
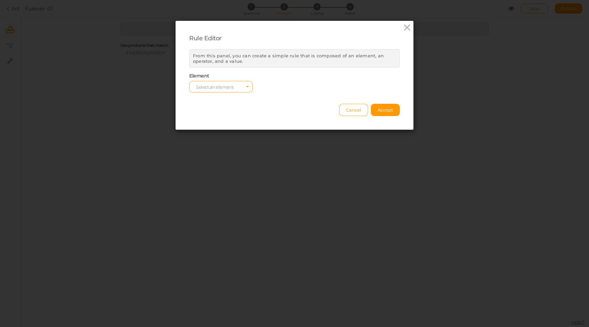
click at [218, 81] on span "Select an element" at bounding box center [220, 87] width 63 height 12
click at [277, 116] on div "Rule Editor From this panel, you can create a simple rule that is composed of a…" at bounding box center [295, 75] width 238 height 109
click at [352, 109] on span "Cancel" at bounding box center [353, 109] width 15 height 5
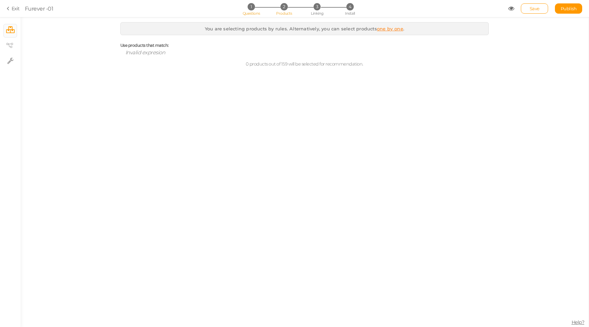
click at [257, 12] on span "Questions" at bounding box center [251, 13] width 17 height 5
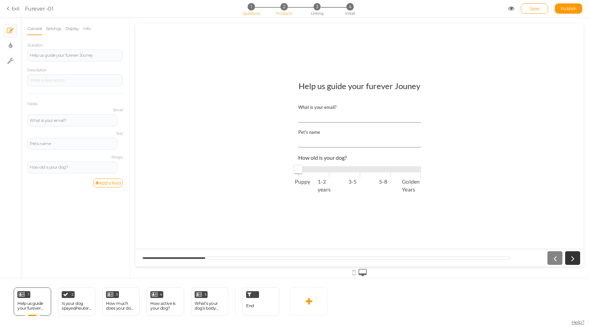
click at [284, 8] on span "2" at bounding box center [284, 6] width 7 height 7
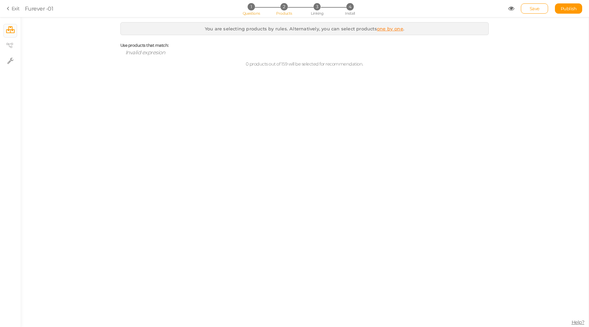
click at [247, 9] on li "1 Questions" at bounding box center [251, 6] width 32 height 7
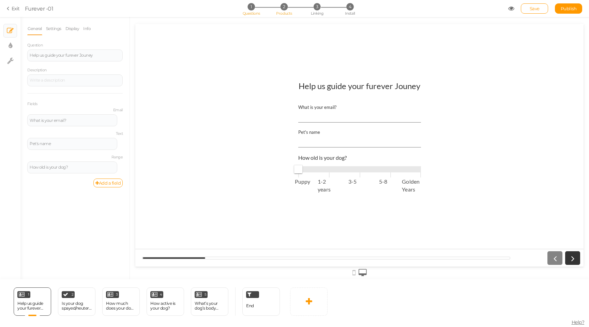
click at [283, 13] on span "Products" at bounding box center [284, 13] width 16 height 5
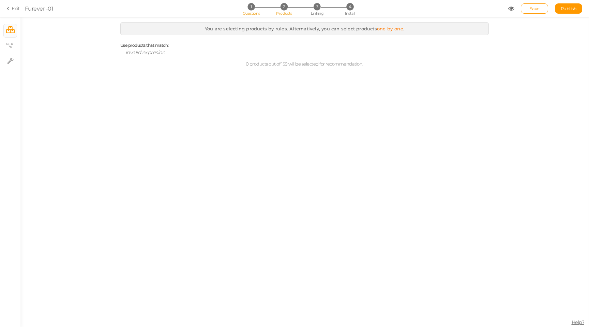
click at [258, 7] on li "1 Questions" at bounding box center [251, 6] width 32 height 7
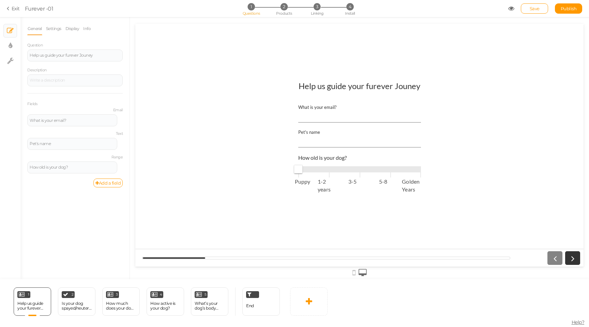
type input "1"
click at [331, 165] on span "Puppy 1-2 years 3-5 5-8 Golden Years" at bounding box center [359, 169] width 123 height 10
click at [320, 139] on input "Pet's name" at bounding box center [359, 141] width 123 height 13
click at [284, 7] on span "2" at bounding box center [284, 6] width 7 height 7
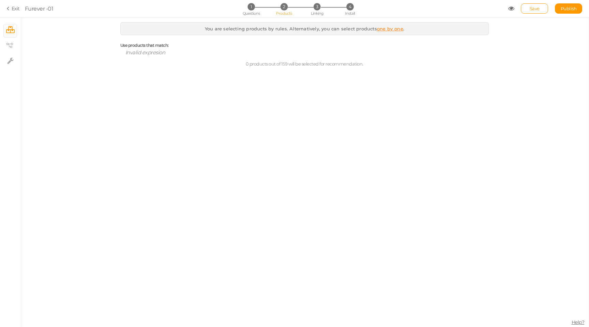
click at [388, 29] on link "one by one" at bounding box center [390, 28] width 26 height 5
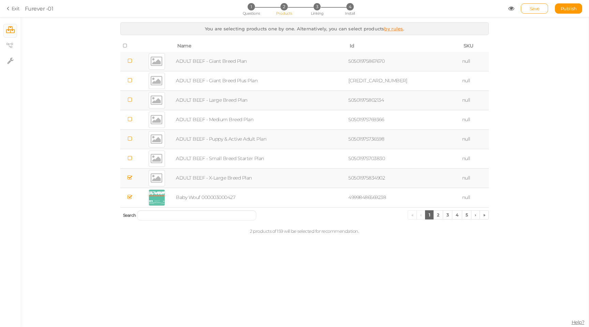
click at [131, 179] on icon at bounding box center [130, 177] width 5 height 5
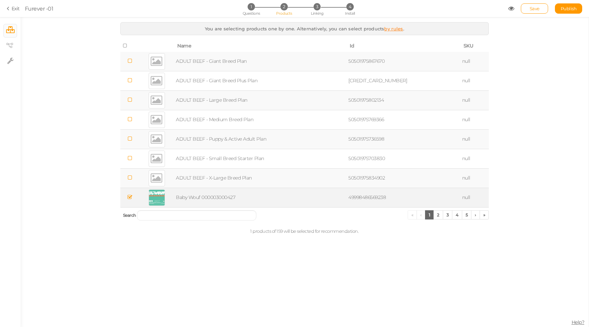
click at [129, 194] on td at bounding box center [129, 197] width 19 height 19
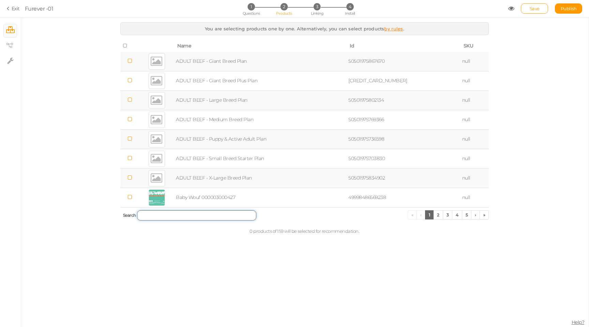
click at [175, 218] on input "search" at bounding box center [196, 215] width 119 height 10
type input "p"
type input "b"
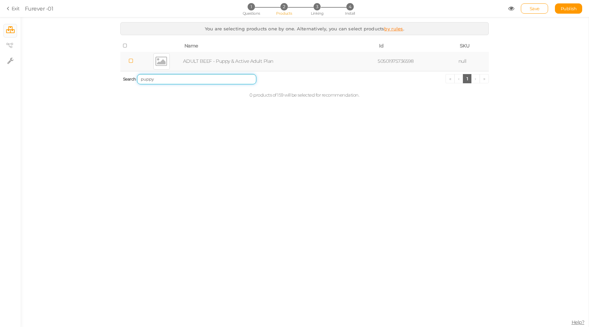
type input "puppy"
click at [133, 62] on icon at bounding box center [131, 60] width 5 height 5
click at [536, 4] on link "Save" at bounding box center [534, 8] width 27 height 10
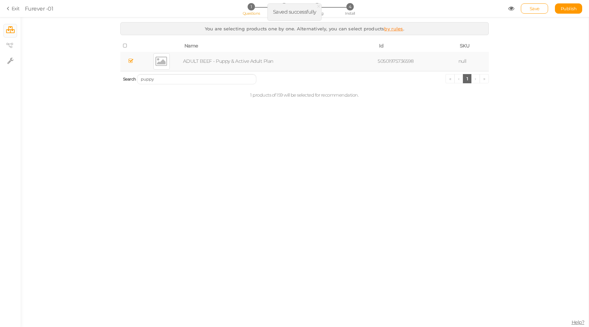
click at [248, 11] on span "Questions" at bounding box center [251, 13] width 17 height 5
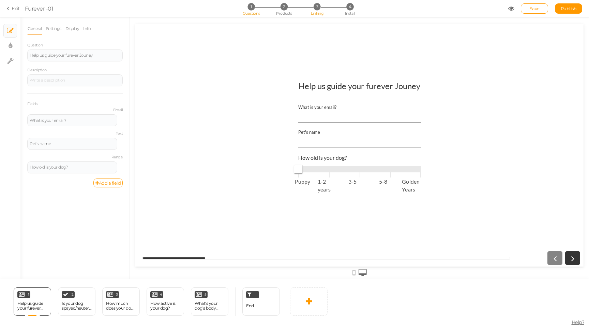
click at [311, 13] on span "Linking" at bounding box center [317, 13] width 12 height 5
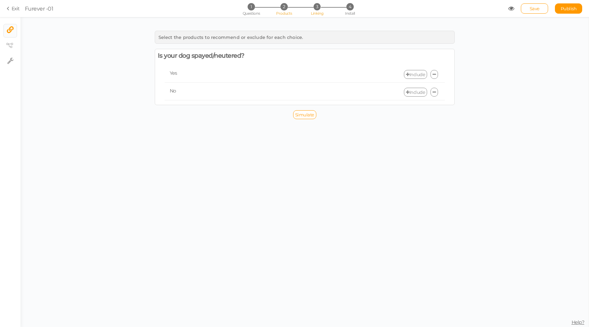
click at [287, 9] on span "2" at bounding box center [284, 6] width 7 height 7
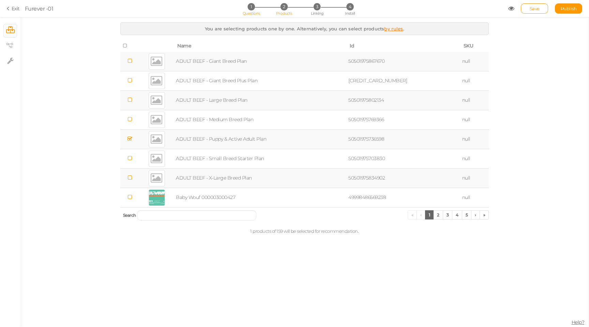
click at [254, 6] on span "1" at bounding box center [251, 6] width 7 height 7
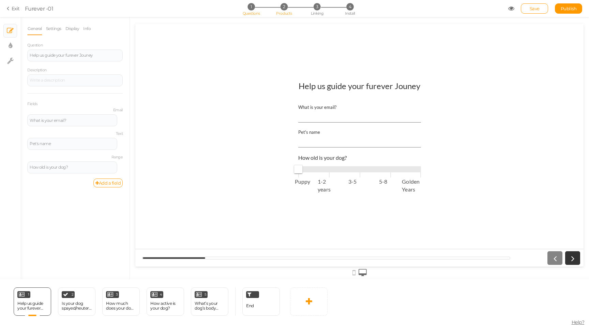
click at [290, 5] on li "2 Products" at bounding box center [284, 6] width 32 height 7
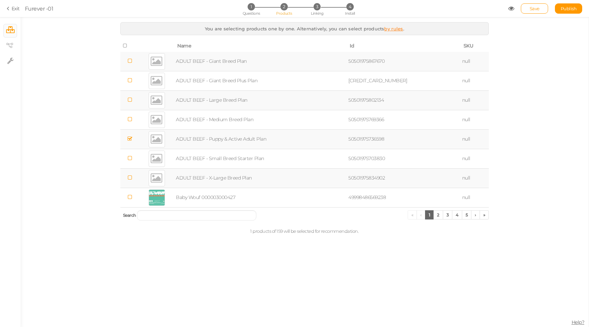
click at [512, 5] on div "Save Publish" at bounding box center [545, 8] width 74 height 10
click at [512, 10] on icon at bounding box center [511, 8] width 6 height 6
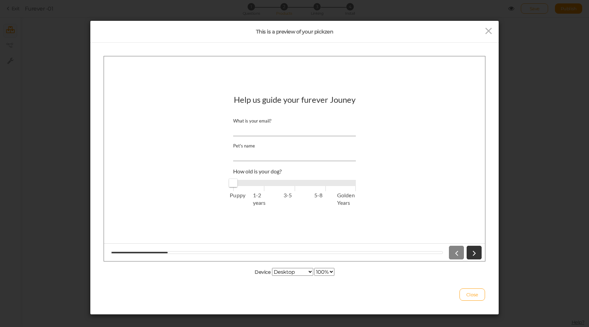
type input "1"
click at [258, 184] on span "Puppy 1-2 years 3-5 5-8 Golden Years" at bounding box center [294, 182] width 123 height 10
click at [475, 252] on icon at bounding box center [474, 252] width 9 height 9
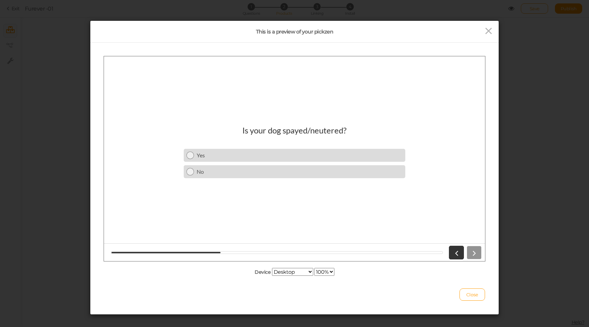
click at [475, 252] on div at bounding box center [463, 252] width 35 height 14
click at [207, 168] on div "No" at bounding box center [300, 171] width 206 height 6
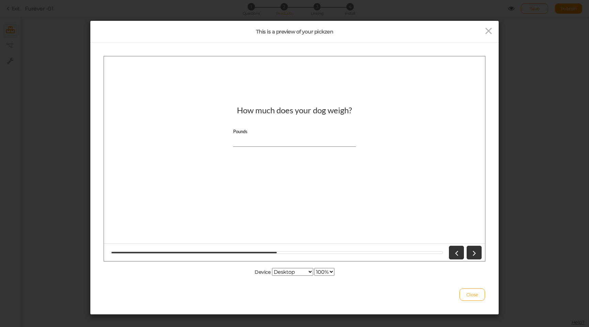
click at [302, 140] on input "Pounds" at bounding box center [294, 140] width 123 height 13
type input "8"
click at [474, 258] on link at bounding box center [474, 252] width 15 height 14
type input "1"
click at [297, 138] on span at bounding box center [294, 137] width 123 height 6
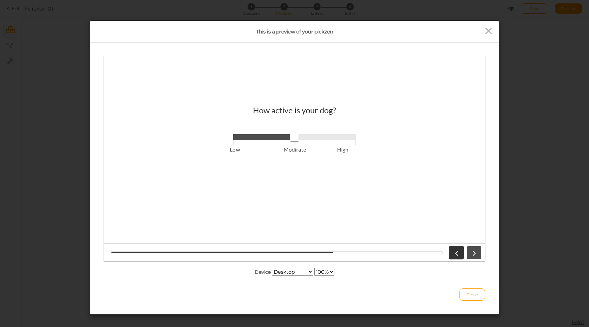
click at [473, 248] on icon at bounding box center [474, 252] width 9 height 9
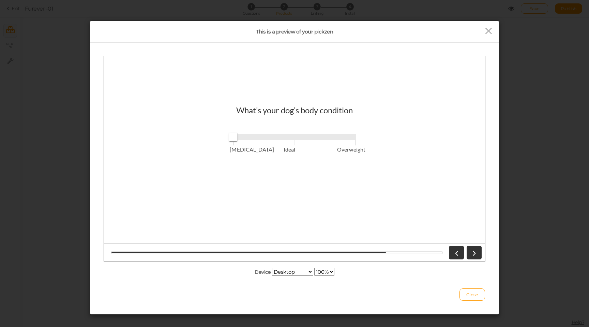
click at [300, 131] on div at bounding box center [294, 129] width 123 height 3
type input "1"
click at [296, 141] on span "[MEDICAL_DATA] Ideal Overweight" at bounding box center [294, 137] width 123 height 10
click at [472, 250] on icon at bounding box center [474, 252] width 9 height 9
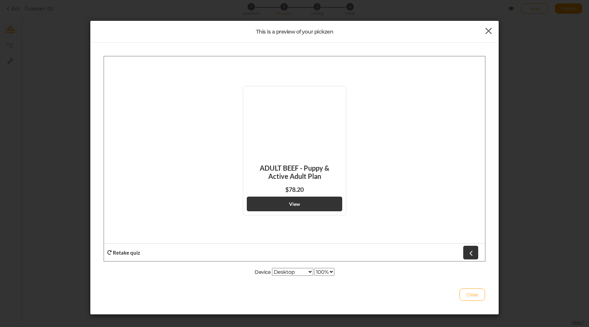
click at [493, 29] on icon at bounding box center [489, 31] width 10 height 10
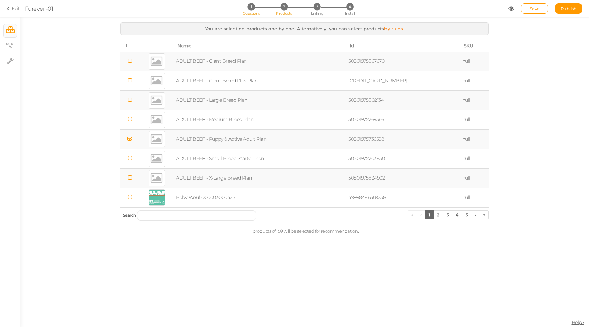
click at [249, 8] on span "1" at bounding box center [251, 6] width 7 height 7
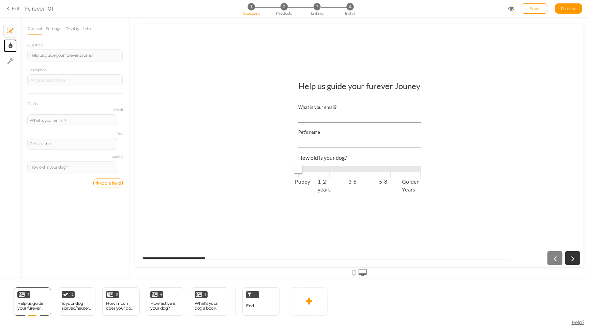
click at [8, 46] on link "× Display settings" at bounding box center [10, 45] width 13 height 13
select select "2"
select select "lato"
select select "fade"
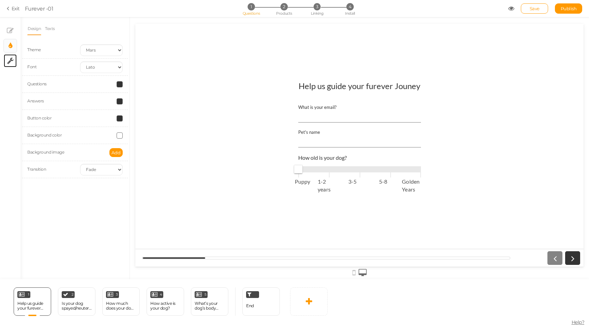
click at [11, 57] on tip-cont at bounding box center [10, 61] width 6 height 8
select select "en"
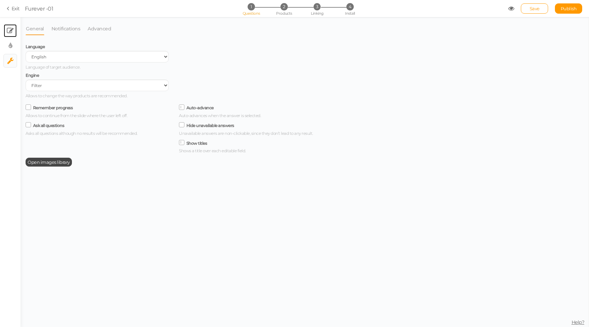
click at [6, 32] on link "× Slides" at bounding box center [10, 30] width 13 height 13
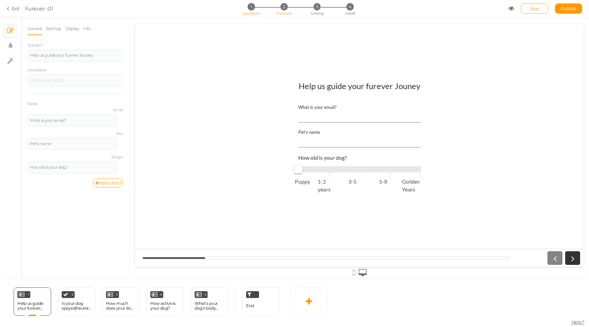
click at [284, 9] on span "2" at bounding box center [284, 6] width 7 height 7
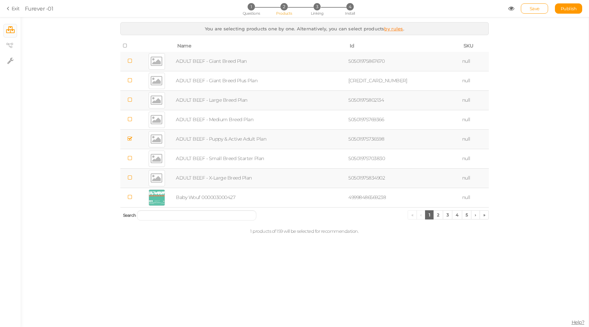
click at [317, 10] on div "1 Questions 2 Products 3 Linking 4 Install" at bounding box center [294, 9] width 143 height 12
click at [317, 9] on span "3" at bounding box center [317, 6] width 7 height 7
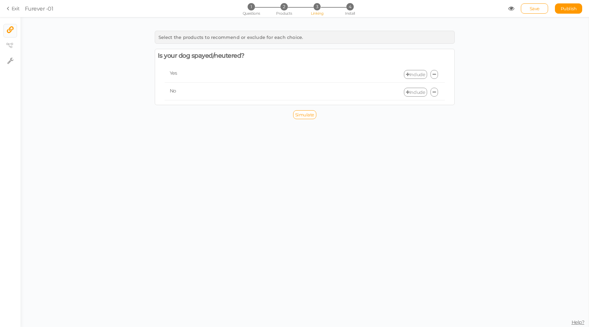
click at [414, 75] on link "Include" at bounding box center [415, 74] width 23 height 9
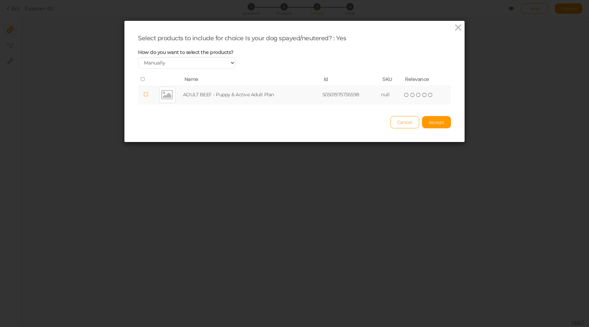
click at [221, 54] on span "How do you want to select the products?" at bounding box center [185, 52] width 95 height 6
click at [216, 60] on select "Manually By tags By price" at bounding box center [187, 63] width 98 height 12
click at [138, 57] on select "Manually By tags By price" at bounding box center [187, 63] width 98 height 12
click at [444, 27] on div "Select products to include for choice Is your dog spayed/neutered? : Yes How do…" at bounding box center [294, 81] width 340 height 121
click at [459, 28] on icon at bounding box center [458, 28] width 10 height 10
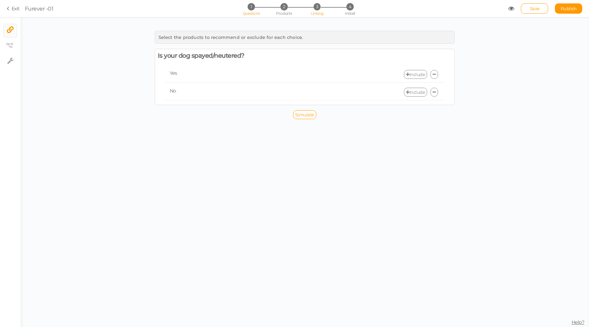
click at [254, 5] on span "1" at bounding box center [251, 6] width 7 height 7
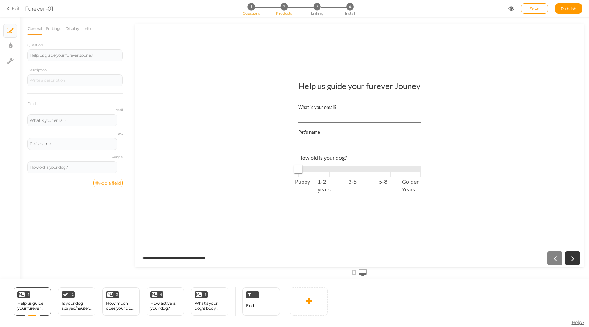
click at [284, 14] on span "Products" at bounding box center [284, 13] width 16 height 5
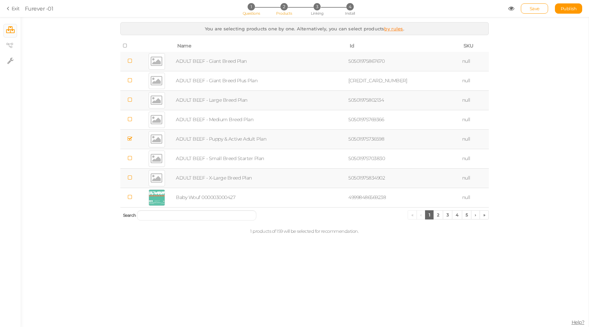
click at [252, 7] on span "1" at bounding box center [251, 6] width 7 height 7
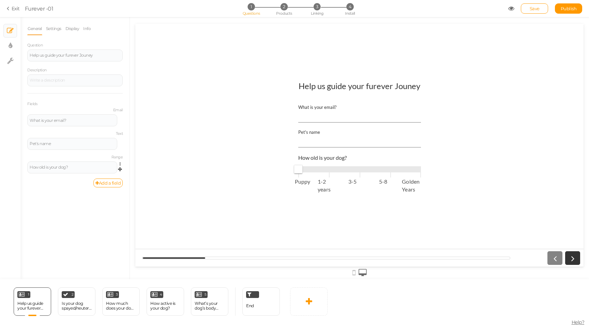
click at [119, 165] on link at bounding box center [122, 163] width 6 height 5
click at [100, 187] on link "Delete" at bounding box center [96, 187] width 54 height 7
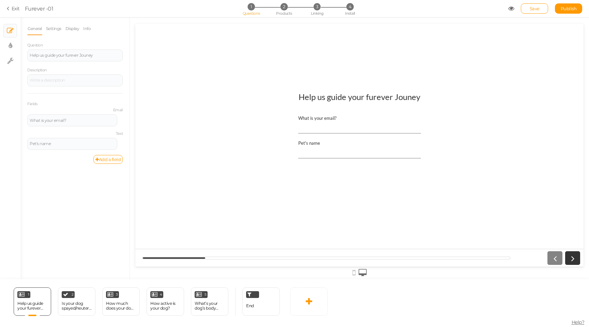
click at [328, 154] on input "Pet's name" at bounding box center [359, 152] width 123 height 13
click at [91, 292] on icon at bounding box center [90, 291] width 4 height 5
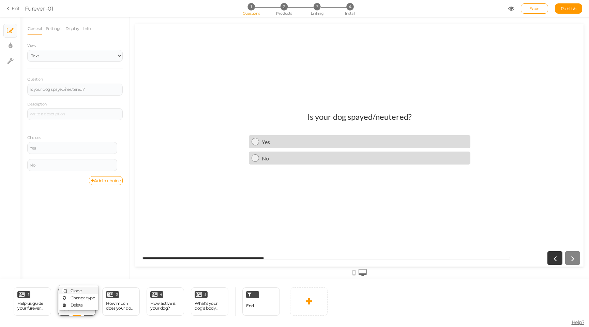
click at [74, 290] on span "Clone" at bounding box center [76, 290] width 11 height 5
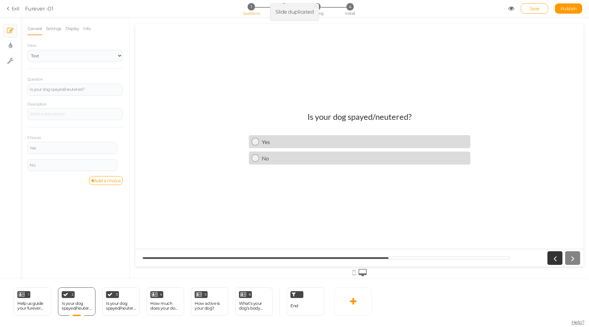
click at [359, 115] on div "Is your dog spayed/neutered?" at bounding box center [360, 116] width 104 height 10
click at [65, 89] on div "Is your dog spayed/neutered?" at bounding box center [75, 89] width 91 height 4
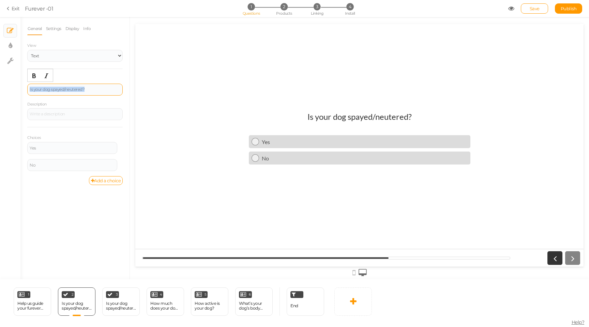
click at [65, 89] on div "Is your dog spayed/neutered?" at bounding box center [75, 89] width 91 height 4
click at [87, 58] on select "Text Images Slider Dropdown" at bounding box center [74, 56] width 95 height 12
click at [27, 50] on select "Text Images Slider Dropdown" at bounding box center [74, 56] width 95 height 12
click at [66, 60] on select "Text Images Slider Dropdown" at bounding box center [74, 56] width 95 height 12
select select "1001"
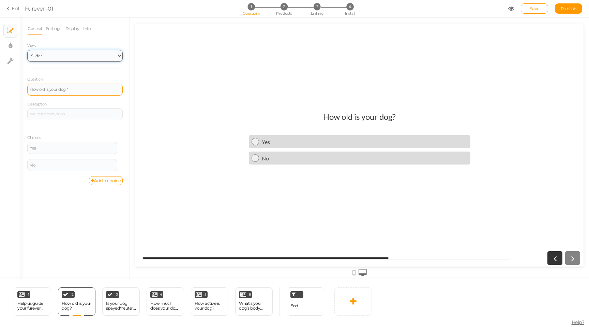
click at [27, 50] on select "Text Images Slider Dropdown" at bounding box center [74, 56] width 95 height 12
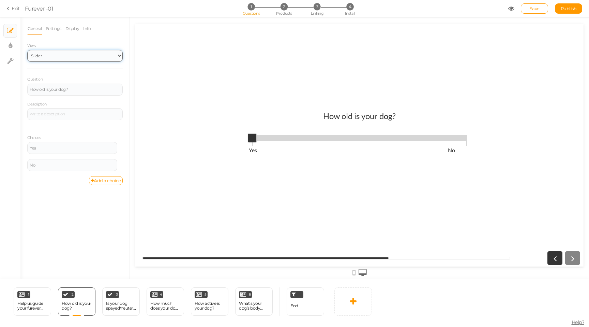
click at [77, 58] on select "Text Images Slider Dropdown" at bounding box center [74, 56] width 95 height 12
click at [27, 50] on select "Text Images Slider Dropdown" at bounding box center [74, 56] width 95 height 12
click at [96, 57] on select "Text Images Slider Dropdown" at bounding box center [74, 56] width 95 height 12
click at [27, 50] on select "Text Images Slider Dropdown" at bounding box center [74, 56] width 95 height 12
click at [73, 90] on div "How old is your dog?" at bounding box center [75, 89] width 91 height 4
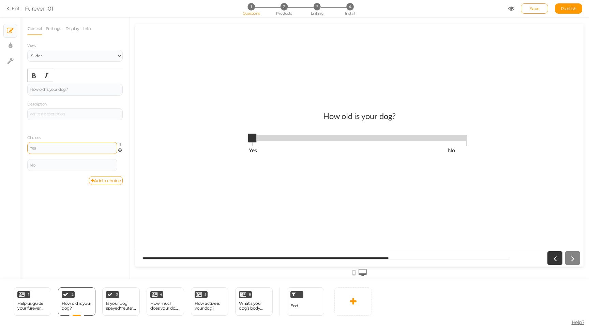
click at [55, 150] on div "Yes" at bounding box center [72, 148] width 90 height 12
click at [53, 147] on div "Yes" at bounding box center [72, 148] width 85 height 4
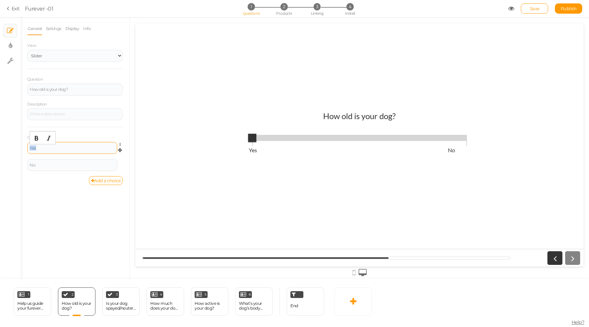
click at [53, 147] on div "Yes" at bounding box center [72, 148] width 85 height 4
click at [80, 167] on div "No" at bounding box center [72, 165] width 90 height 12
click at [69, 169] on div "No" at bounding box center [72, 165] width 90 height 12
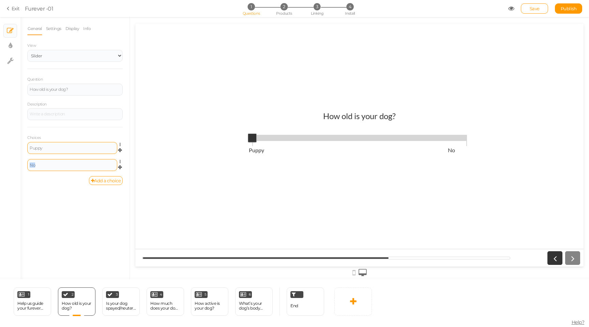
click at [56, 166] on div "No" at bounding box center [72, 165] width 85 height 4
click at [108, 181] on link "Add a choice" at bounding box center [106, 180] width 34 height 9
click at [65, 182] on div at bounding box center [72, 182] width 85 height 4
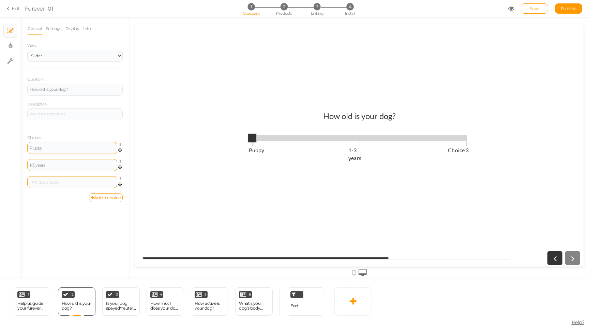
click at [65, 182] on div at bounding box center [72, 182] width 85 height 4
click at [104, 197] on link "Add a choice" at bounding box center [106, 197] width 34 height 9
click at [83, 198] on div at bounding box center [72, 199] width 85 height 4
click at [94, 248] on div "General Settings Display Info View Text Images Slider Dropdown Question How old…" at bounding box center [74, 150] width 109 height 257
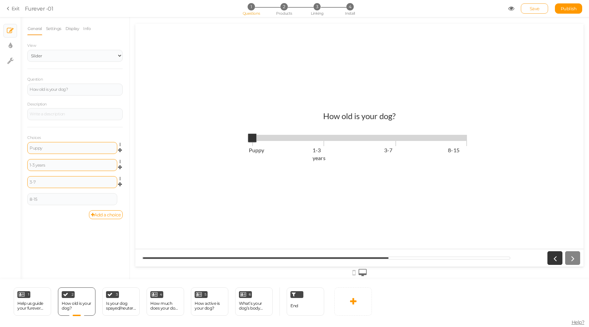
click at [535, 11] on link "Save" at bounding box center [534, 8] width 27 height 10
click at [284, 8] on span "2" at bounding box center [284, 6] width 7 height 7
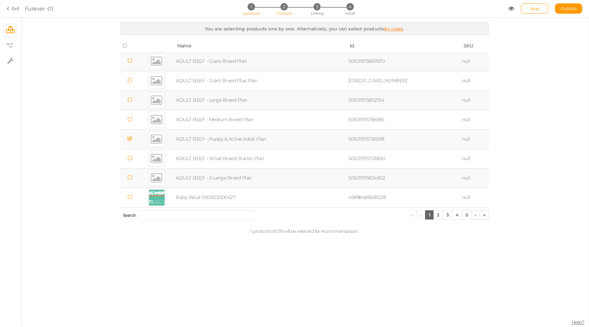
click at [259, 8] on li "1 Questions" at bounding box center [251, 6] width 32 height 7
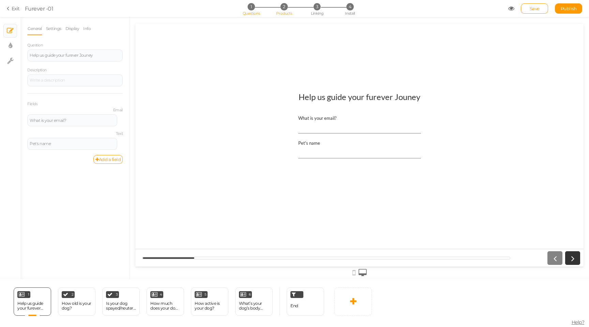
click at [280, 10] on li "2 Products" at bounding box center [284, 6] width 32 height 7
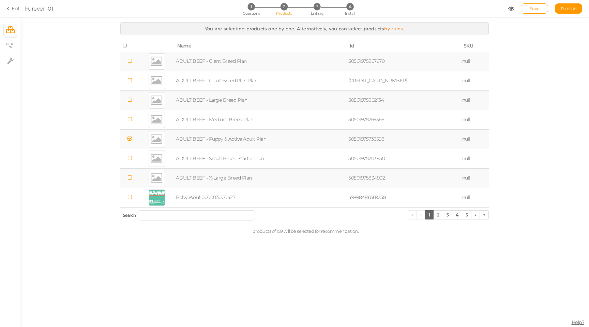
click at [392, 29] on link "by rules" at bounding box center [393, 28] width 19 height 5
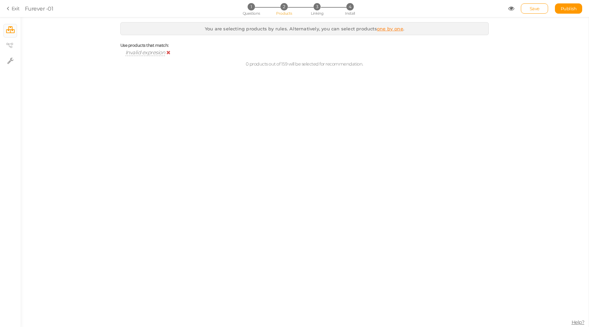
click at [146, 55] on span "Invalid expresion" at bounding box center [145, 52] width 40 height 6
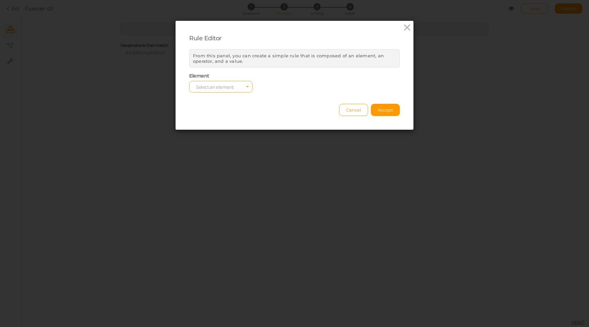
click at [229, 90] on span "Select an element" at bounding box center [220, 87] width 63 height 12
click at [356, 115] on button "Cancel" at bounding box center [353, 110] width 29 height 12
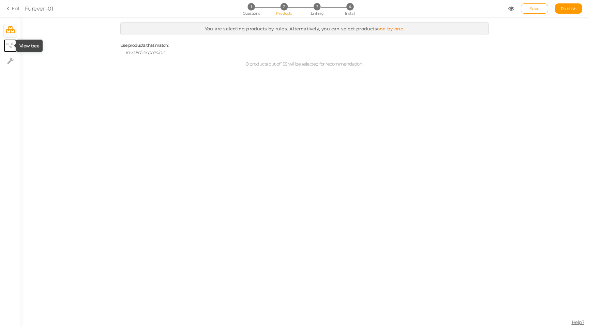
click at [7, 44] on icon at bounding box center [9, 45] width 7 height 5
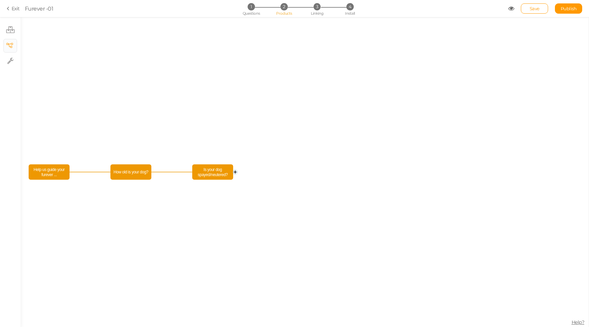
click at [127, 164] on icon "Is your dog spayed/neutered? How old is your dog? Help us guide your furever ..." at bounding box center [304, 172] width 568 height 310
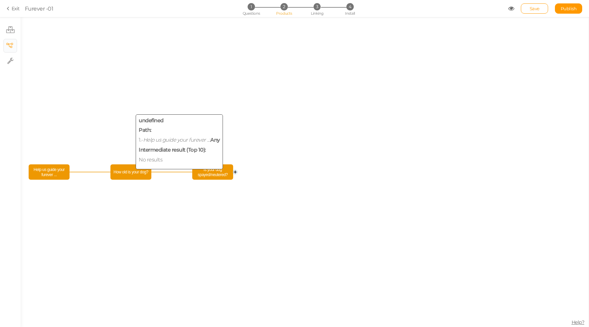
click at [127, 171] on span "How old is your dog?" at bounding box center [131, 172] width 38 height 12
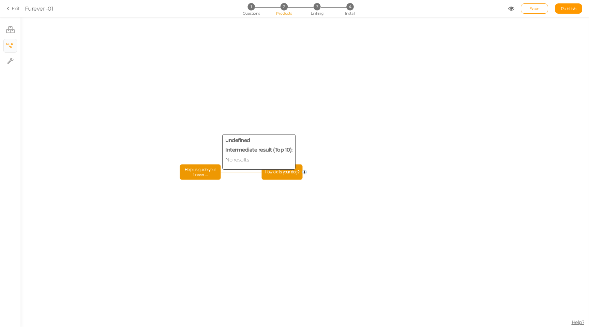
click at [194, 176] on span "Help us guide your furever ..." at bounding box center [201, 172] width 38 height 12
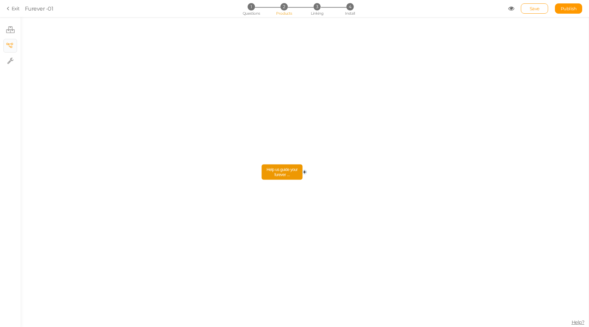
click at [303, 172] on circle at bounding box center [305, 172] width 4 height 4
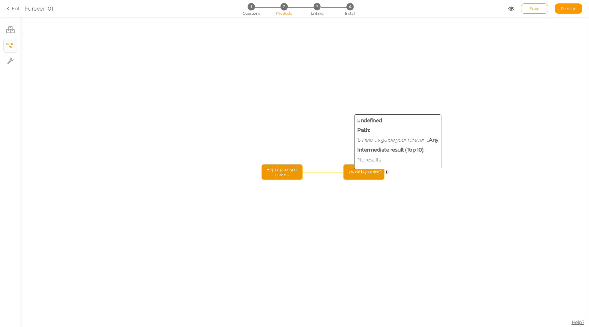
click at [352, 173] on span "How old is your dog?" at bounding box center [364, 172] width 38 height 12
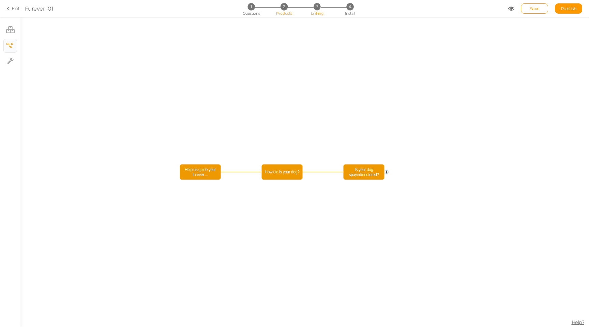
click at [316, 10] on span "3" at bounding box center [317, 6] width 7 height 7
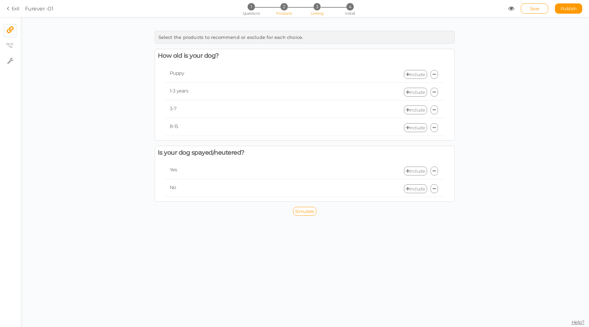
click at [284, 9] on span "2" at bounding box center [284, 6] width 7 height 7
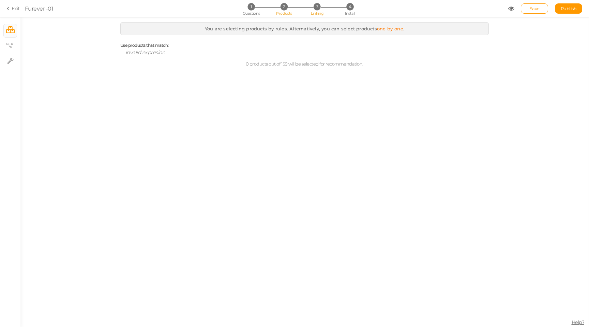
click at [320, 9] on li "3 Linking" at bounding box center [317, 6] width 32 height 7
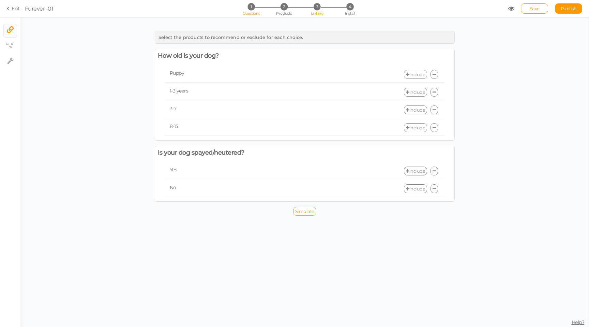
click at [259, 13] on span "Questions" at bounding box center [251, 13] width 17 height 5
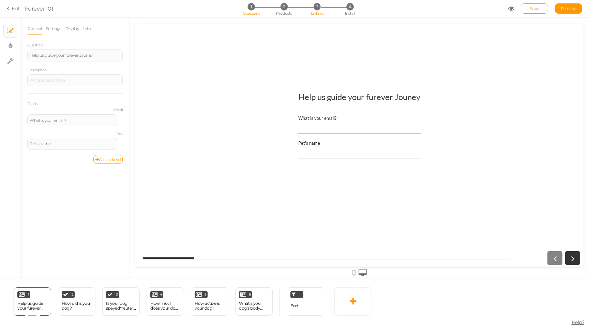
click at [316, 9] on span "3" at bounding box center [317, 6] width 7 height 7
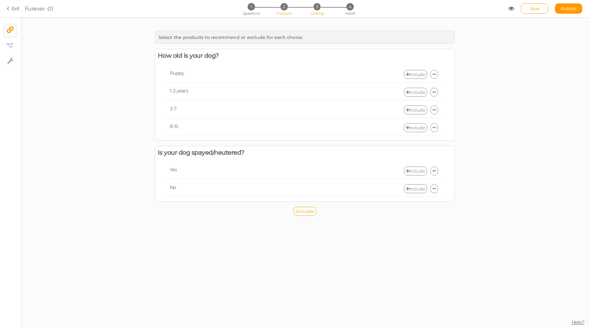
click at [281, 11] on span "Products" at bounding box center [284, 13] width 16 height 5
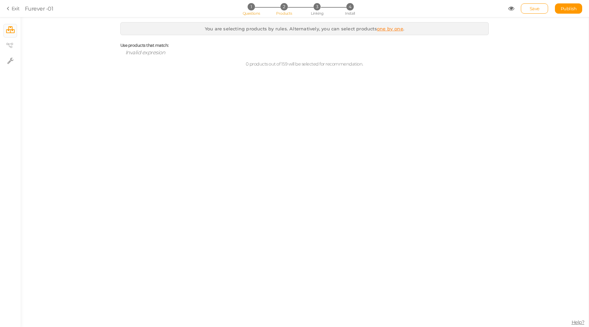
click at [252, 8] on span "1" at bounding box center [251, 6] width 7 height 7
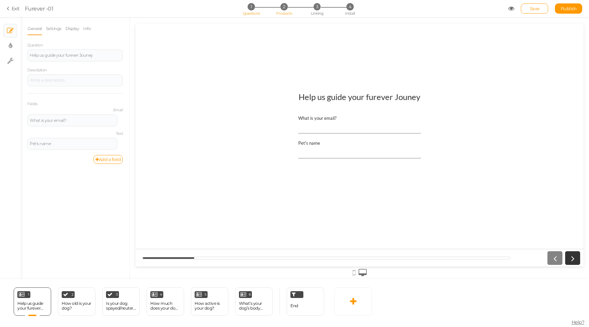
click at [282, 12] on span "Products" at bounding box center [284, 13] width 16 height 5
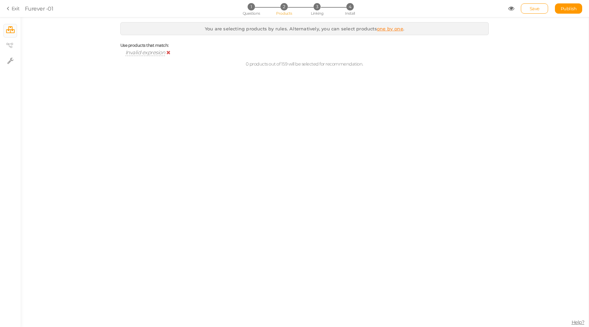
click at [148, 55] on span "Invalid expresion" at bounding box center [145, 52] width 40 height 6
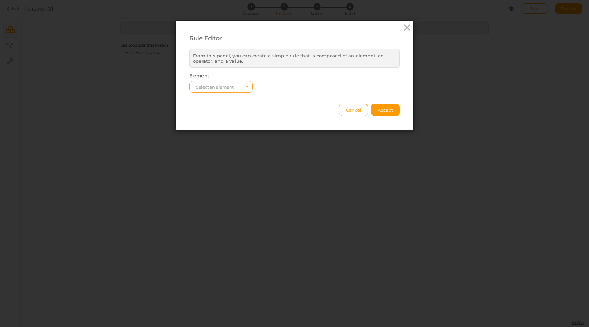
click at [224, 88] on span "Select an element" at bounding box center [215, 86] width 38 height 5
click at [206, 115] on span "type" at bounding box center [221, 113] width 63 height 8
click at [228, 90] on span "Select an element type" at bounding box center [220, 87] width 63 height 12
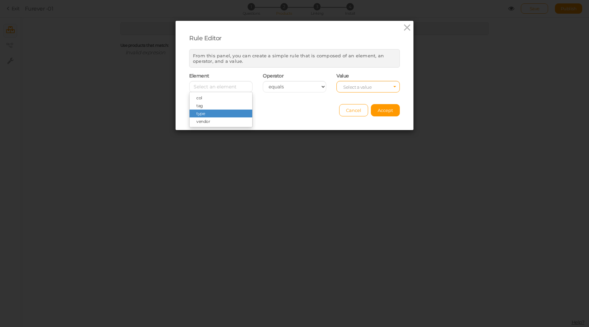
click at [311, 106] on div "Cancel Accept" at bounding box center [294, 107] width 211 height 19
click at [379, 86] on span "Select a value" at bounding box center [368, 87] width 63 height 12
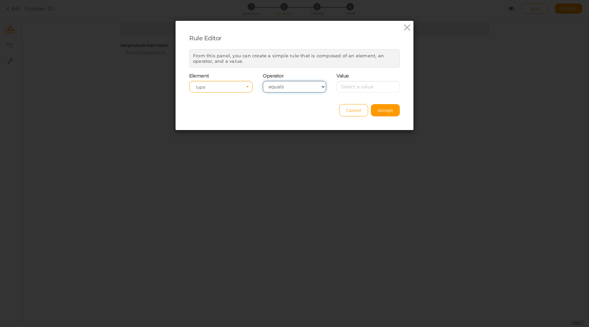
click at [281, 83] on select "equals contains not contains different less than greater than less than or equa…" at bounding box center [294, 87] width 63 height 12
click at [263, 81] on select "equals contains not contains different less than greater than less than or equa…" at bounding box center [294, 87] width 63 height 12
click at [226, 85] on span "type" at bounding box center [218, 87] width 45 height 5
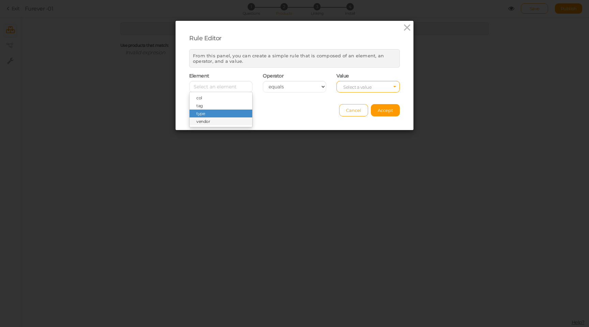
click at [213, 120] on span "vendor" at bounding box center [221, 121] width 63 height 8
click at [407, 29] on icon at bounding box center [407, 28] width 10 height 10
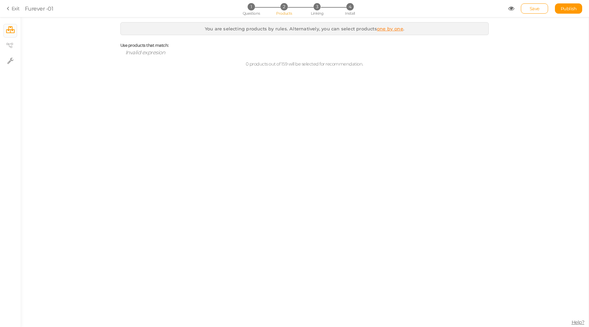
click at [396, 27] on link "one by one" at bounding box center [390, 28] width 26 height 5
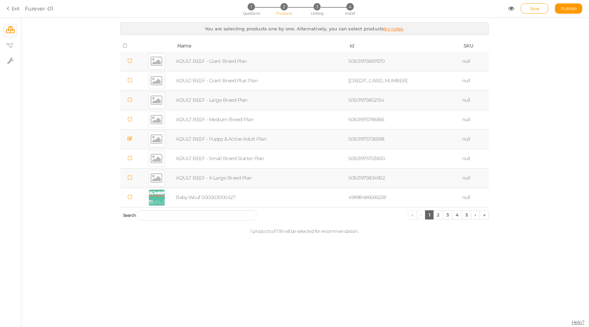
click at [126, 47] on icon at bounding box center [125, 45] width 5 height 5
click at [541, 6] on link "Save" at bounding box center [534, 8] width 27 height 10
click at [319, 7] on span "3" at bounding box center [317, 6] width 7 height 7
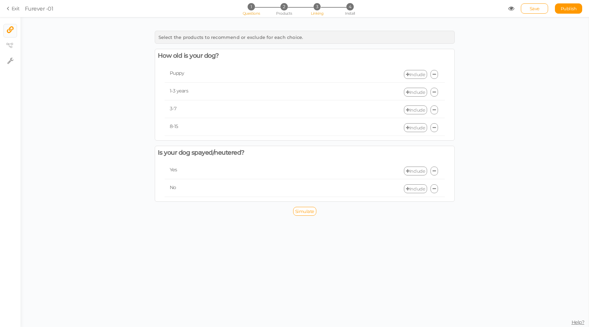
click at [249, 9] on span "1" at bounding box center [251, 6] width 7 height 7
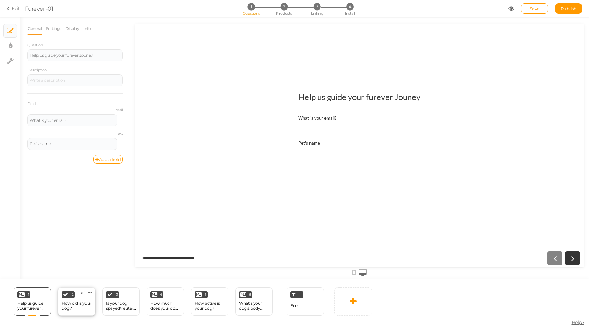
click at [65, 305] on div "How old is your dog?" at bounding box center [77, 306] width 30 height 10
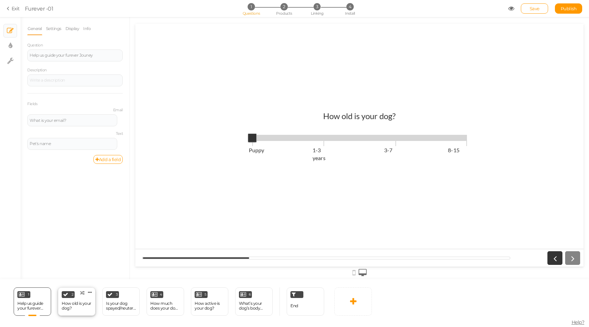
select select "1001"
click at [286, 6] on span "2" at bounding box center [284, 6] width 7 height 7
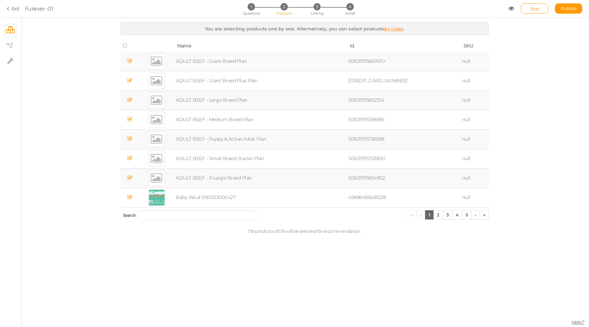
click at [122, 46] on th at bounding box center [129, 46] width 19 height 12
click at [124, 44] on icon at bounding box center [125, 45] width 5 height 5
click at [318, 7] on span "3" at bounding box center [317, 6] width 7 height 7
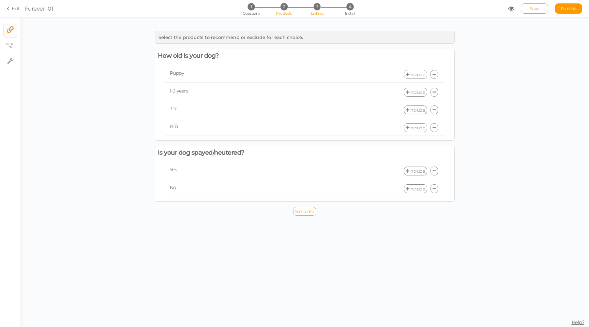
click at [284, 9] on span "2" at bounding box center [284, 6] width 7 height 7
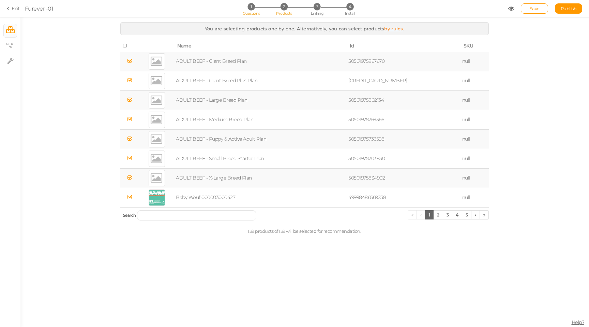
click at [262, 6] on li "1 Questions" at bounding box center [251, 6] width 32 height 7
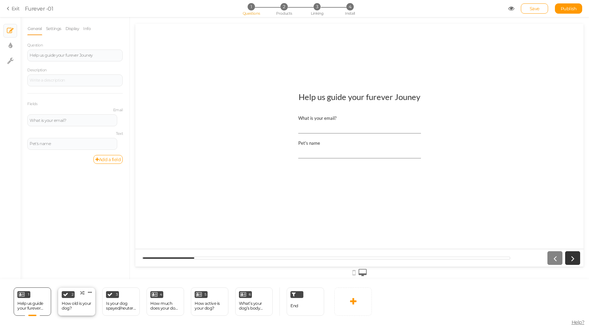
click at [66, 304] on div "How old is your dog?" at bounding box center [77, 306] width 30 height 10
select select "1001"
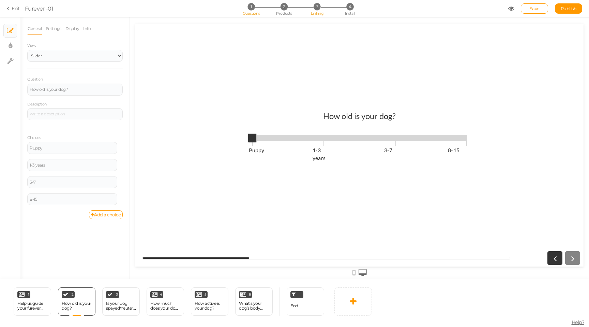
click at [319, 7] on span "3" at bounding box center [317, 6] width 7 height 7
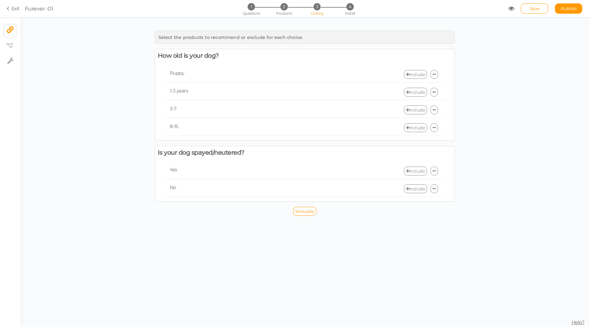
click at [419, 74] on link "Include" at bounding box center [415, 74] width 23 height 9
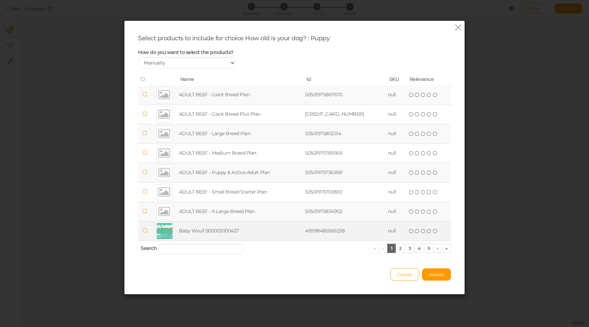
click at [191, 231] on td "Baby Wouf 000003000427" at bounding box center [241, 230] width 126 height 19
click at [194, 233] on td "Baby Wouf 000003000427" at bounding box center [241, 230] width 126 height 19
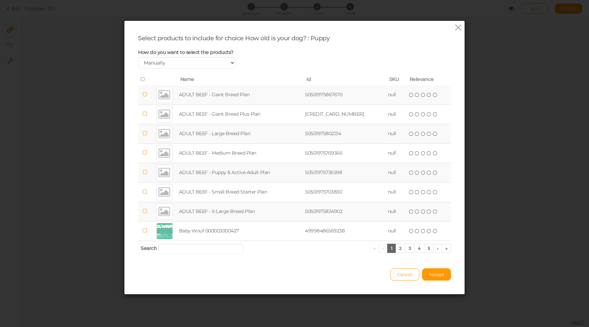
click at [226, 170] on td "ADULT BEEF - Puppy & Active Adult Plan" at bounding box center [241, 172] width 126 height 19
click at [437, 271] on span "Accept" at bounding box center [436, 273] width 15 height 5
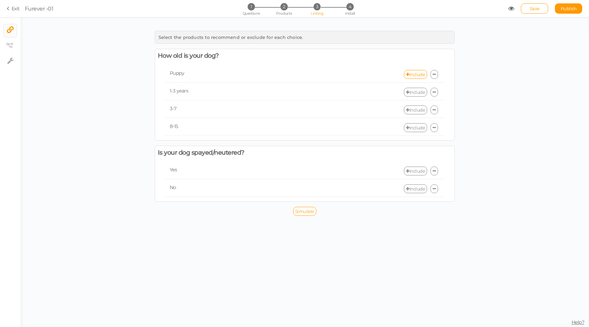
click at [419, 93] on link "Include" at bounding box center [415, 92] width 23 height 9
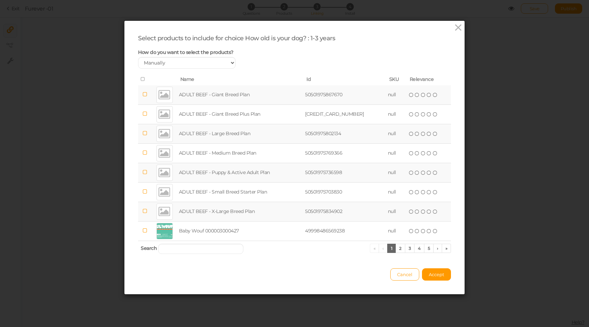
click at [145, 212] on icon at bounding box center [145, 210] width 5 height 5
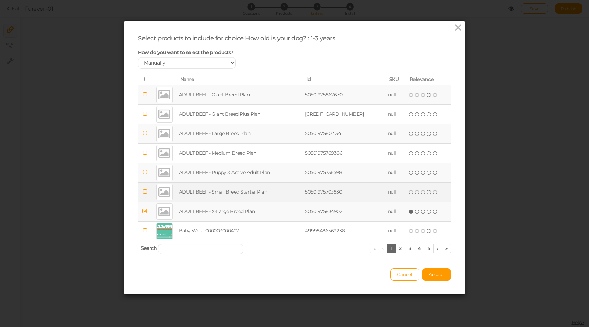
click at [147, 185] on td at bounding box center [145, 191] width 14 height 19
click at [147, 190] on icon at bounding box center [145, 191] width 5 height 5
click at [147, 187] on td at bounding box center [145, 191] width 14 height 19
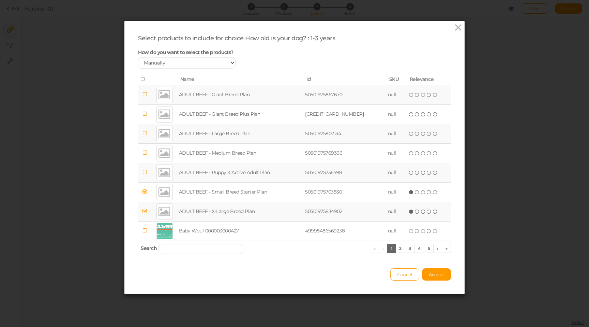
click at [146, 168] on td at bounding box center [145, 172] width 14 height 19
click at [144, 173] on icon at bounding box center [145, 171] width 5 height 5
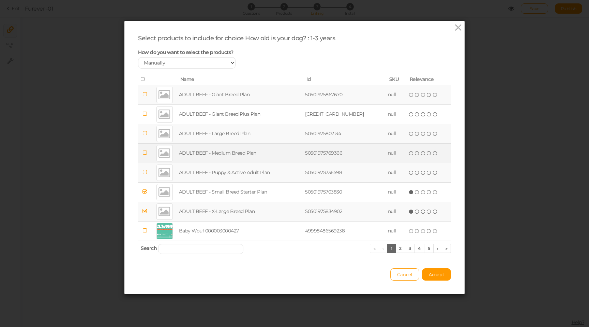
click at [145, 155] on span at bounding box center [145, 152] width 5 height 6
click at [437, 272] on span "Accept" at bounding box center [436, 273] width 15 height 5
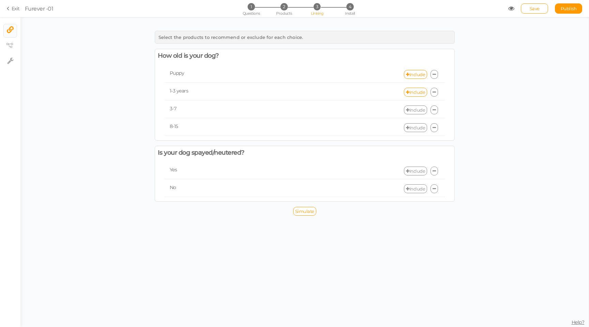
click at [414, 110] on link "Include" at bounding box center [415, 109] width 23 height 9
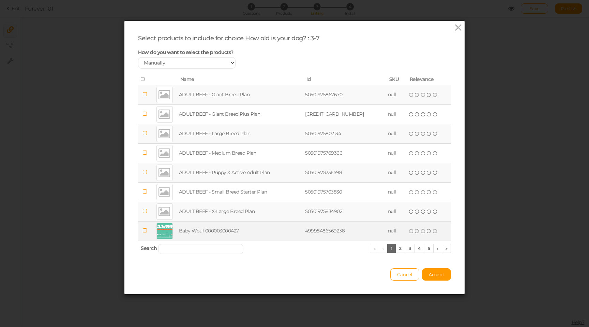
click at [146, 231] on icon at bounding box center [145, 230] width 5 height 5
click at [146, 213] on icon at bounding box center [145, 210] width 5 height 5
click at [147, 229] on icon at bounding box center [145, 230] width 5 height 5
click at [147, 209] on icon at bounding box center [145, 210] width 5 height 5
click at [145, 94] on icon at bounding box center [145, 94] width 5 height 5
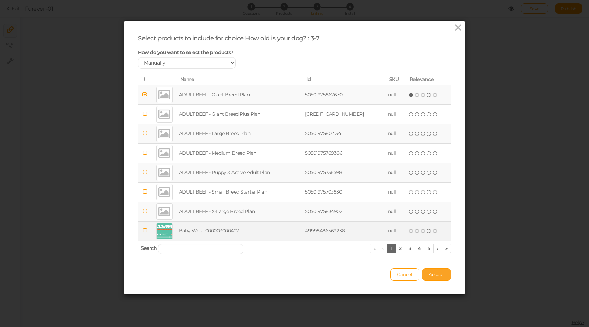
click at [436, 270] on button "Accept" at bounding box center [436, 274] width 29 height 12
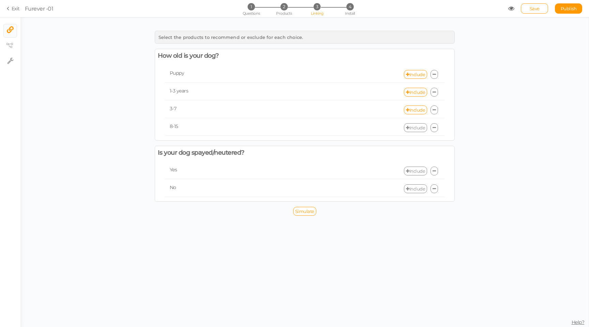
click at [417, 127] on link "Include" at bounding box center [415, 127] width 23 height 9
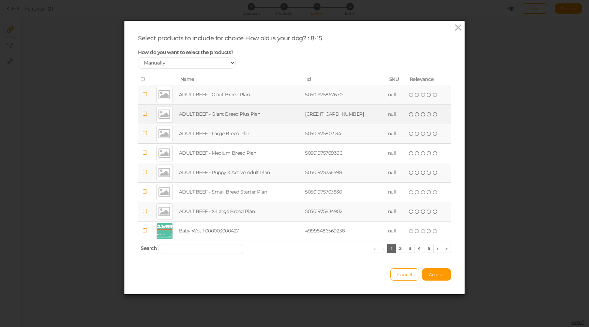
click at [193, 114] on td "ADULT BEEF - Giant Breed Plus Plan" at bounding box center [241, 113] width 126 height 19
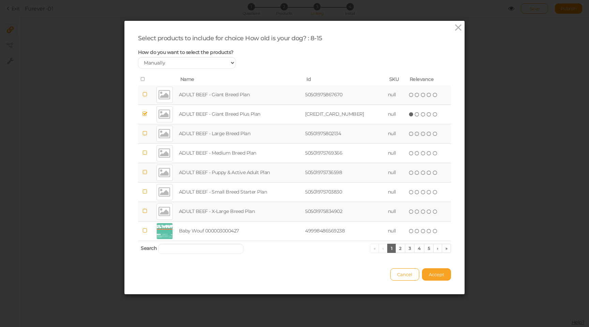
click at [433, 274] on span "Accept" at bounding box center [436, 273] width 15 height 5
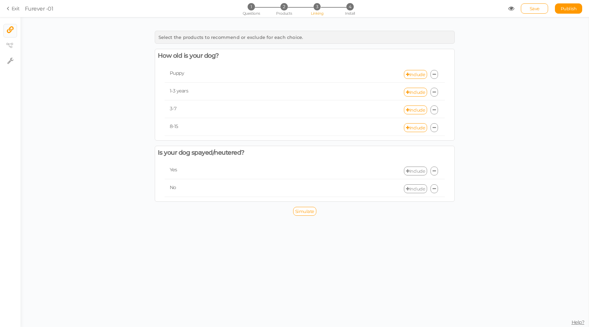
click at [421, 172] on link "Include" at bounding box center [415, 170] width 23 height 9
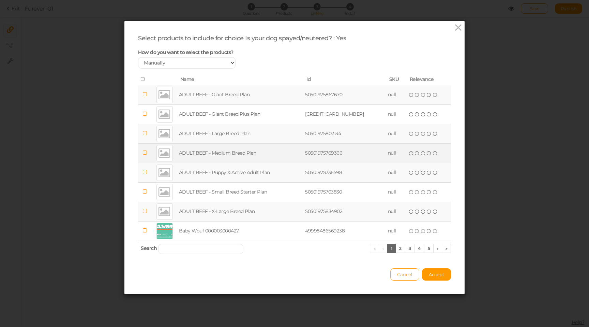
click at [148, 152] on td at bounding box center [145, 152] width 14 height 19
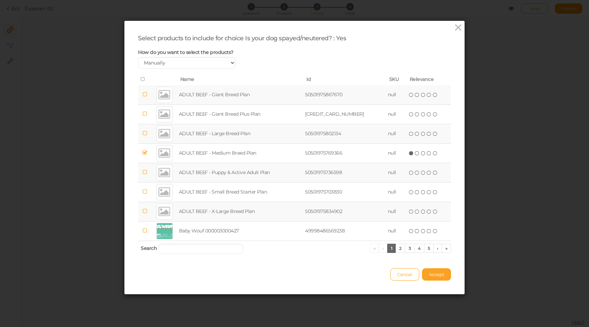
click at [442, 272] on span "Accept" at bounding box center [436, 273] width 15 height 5
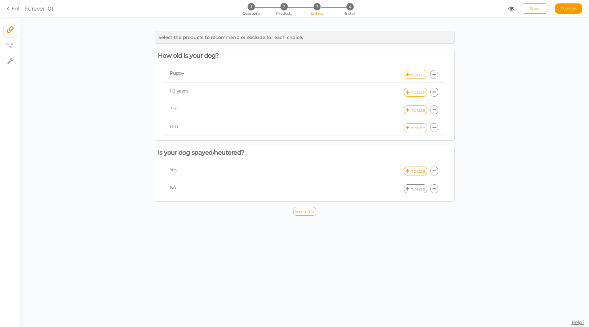
click at [421, 189] on link "Include" at bounding box center [415, 188] width 23 height 9
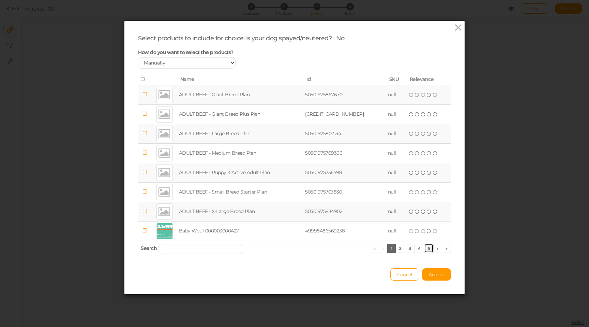
click at [430, 249] on link "5" at bounding box center [429, 247] width 10 height 9
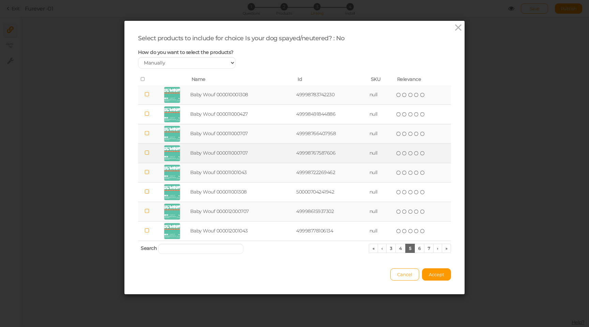
click at [143, 152] on td at bounding box center [147, 152] width 18 height 19
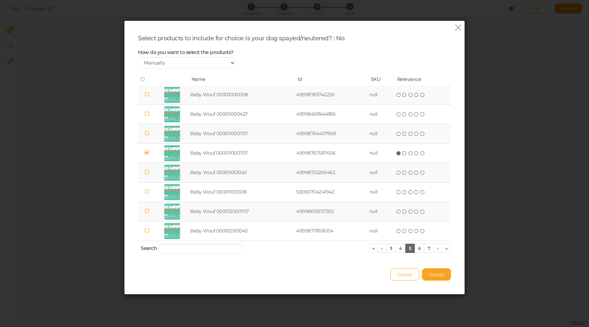
click at [440, 273] on span "Accept" at bounding box center [436, 273] width 15 height 5
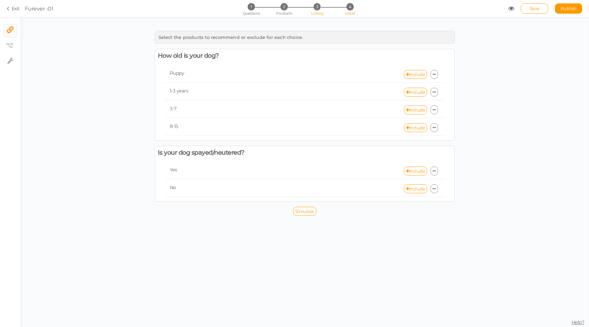
click at [346, 8] on span "4" at bounding box center [349, 6] width 7 height 7
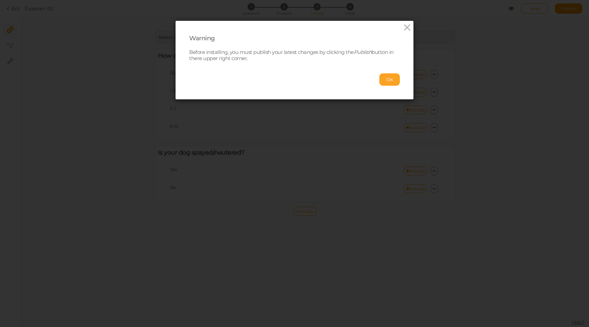
click at [388, 78] on button "OK" at bounding box center [389, 79] width 20 height 12
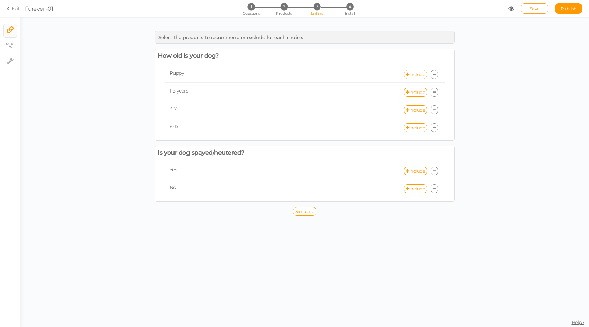
click at [525, 12] on link "Save" at bounding box center [534, 8] width 27 height 10
click at [285, 6] on span "2" at bounding box center [284, 6] width 7 height 7
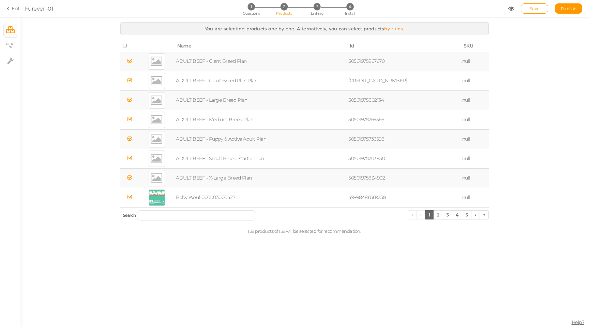
click at [518, 9] on div "Save Publish" at bounding box center [545, 8] width 74 height 10
click at [511, 9] on icon at bounding box center [511, 8] width 6 height 6
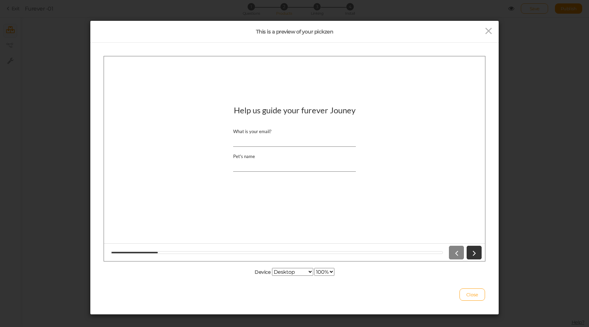
click at [250, 168] on input "Pet's name" at bounding box center [294, 165] width 123 height 13
type input "[PERSON_NAME]"
click at [272, 142] on input "What is your email?" at bounding box center [294, 140] width 123 height 13
type input "[PERSON_NAME][EMAIL_ADDRESS][DOMAIN_NAME]"
click at [472, 249] on icon at bounding box center [474, 252] width 9 height 9
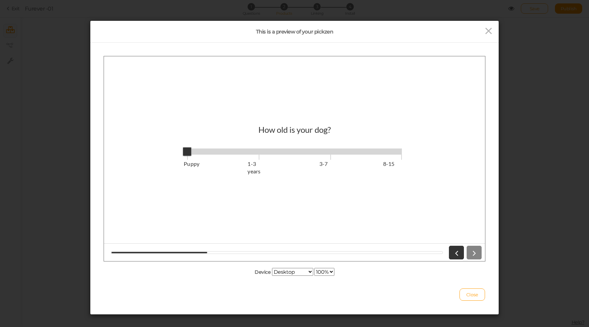
click at [262, 156] on div "Puppy 1-3 years 3-7 8-15" at bounding box center [295, 163] width 222 height 34
click at [258, 155] on span "Puppy 1-3 years 3-7 8-15" at bounding box center [294, 151] width 215 height 10
click at [476, 254] on div at bounding box center [463, 252] width 35 height 14
click at [474, 250] on div at bounding box center [463, 252] width 35 height 14
click at [330, 156] on div "Puppy 1-3 years 3-7 8-15" at bounding box center [295, 163] width 222 height 34
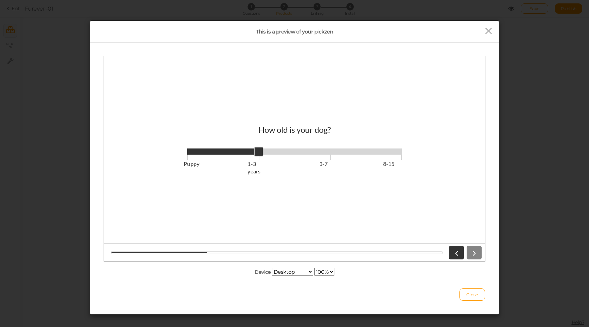
click at [475, 251] on div at bounding box center [463, 252] width 35 height 14
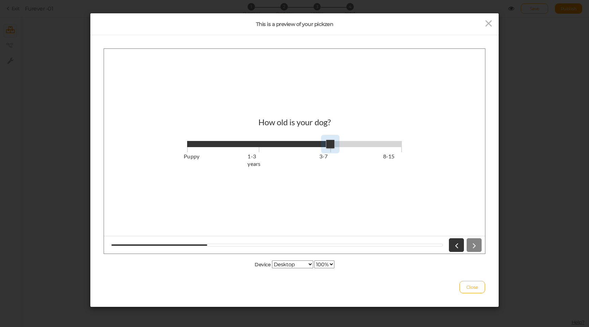
click at [330, 147] on span "Puppy 1-3 years 3-7 8-15" at bounding box center [294, 143] width 215 height 10
click at [256, 145] on span "Puppy 1-3 years 3-7 8-15" at bounding box center [294, 143] width 215 height 10
click at [476, 257] on div "Device Desktop Small mobile Large mobile 100% 75% 50% 25%" at bounding box center [294, 159] width 381 height 220
click at [330, 141] on span "Puppy 1-3 years 3-7 8-15" at bounding box center [294, 143] width 215 height 10
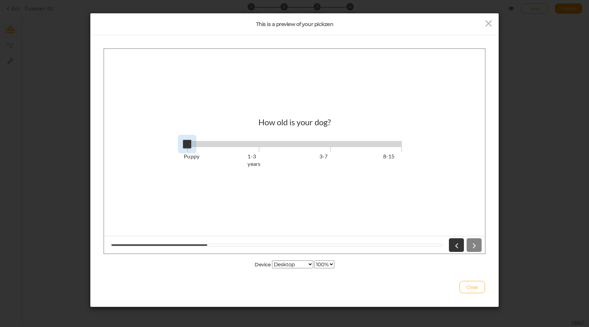
click at [194, 144] on span "Puppy 1-3 years 3-7 8-15" at bounding box center [294, 143] width 215 height 10
click at [257, 144] on span "Puppy 1-3 years 3-7 8-15" at bounding box center [294, 143] width 215 height 10
type input "2"
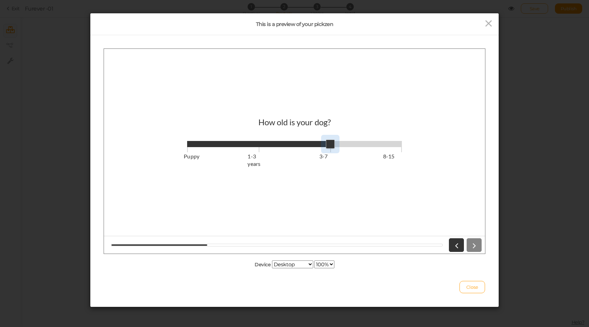
click at [327, 143] on span "Puppy 1-3 years 3-7 8-15" at bounding box center [294, 143] width 215 height 10
click at [472, 246] on div at bounding box center [463, 245] width 35 height 14
click at [463, 245] on link at bounding box center [456, 245] width 15 height 14
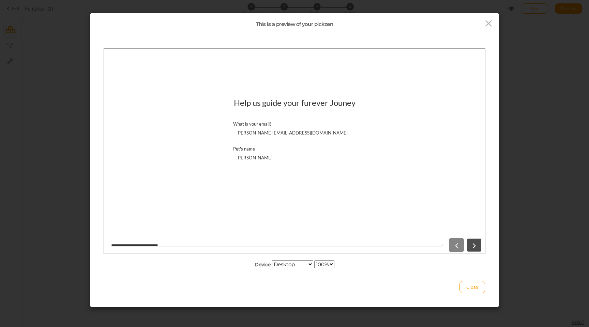
click at [476, 244] on icon at bounding box center [474, 244] width 9 height 9
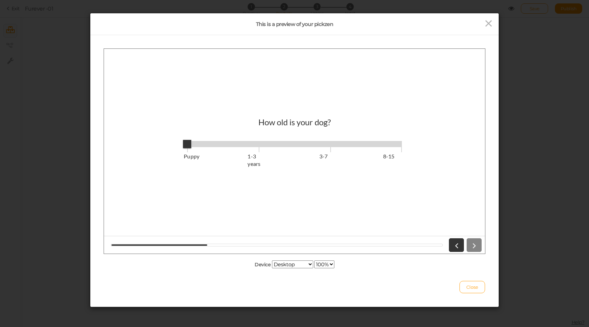
type input "1"
click at [261, 148] on span "Puppy 1-3 years 3-7 8-15" at bounding box center [294, 143] width 215 height 10
click at [475, 286] on span "Close" at bounding box center [472, 286] width 12 height 5
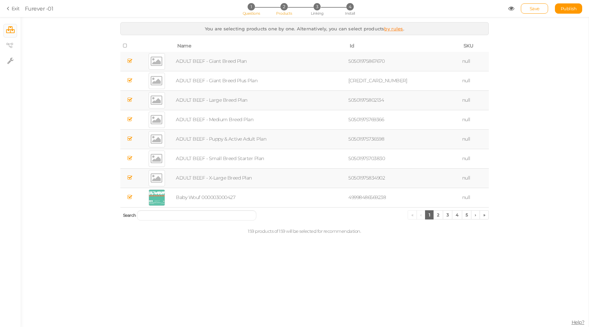
click at [256, 9] on li "1 Questions" at bounding box center [251, 6] width 32 height 7
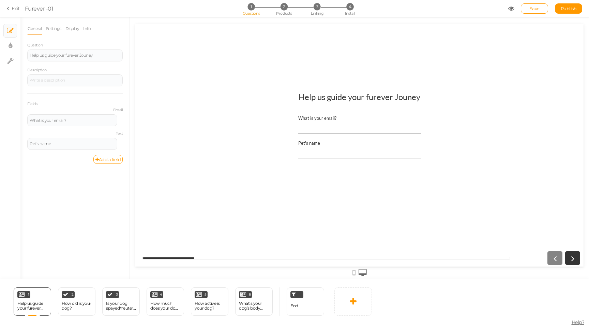
scroll to position [0, 0]
click at [74, 301] on div "How old is your dog?" at bounding box center [77, 306] width 30 height 10
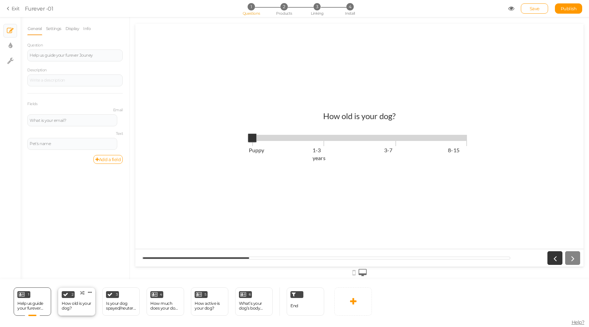
select select "1001"
type input "1"
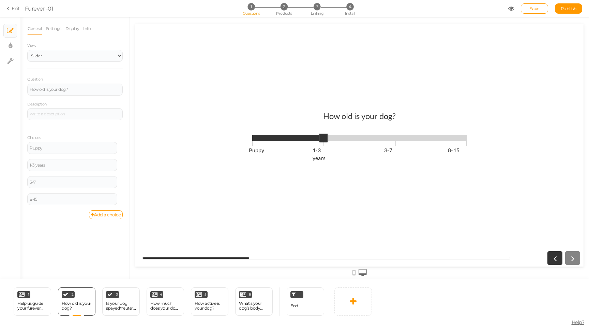
click at [325, 135] on span at bounding box center [359, 138] width 215 height 6
click at [510, 11] on icon at bounding box center [511, 8] width 6 height 6
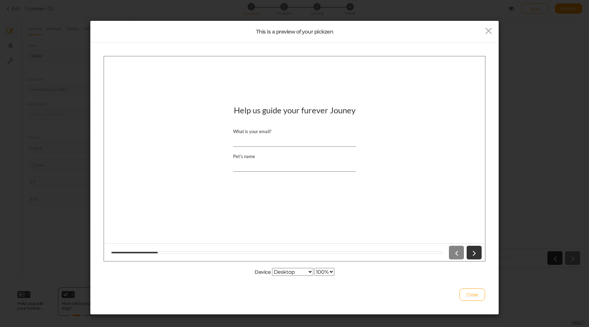
click at [292, 166] on input "Pet's name" at bounding box center [294, 165] width 123 height 13
click at [296, 142] on input "What is your email?" at bounding box center [294, 140] width 123 height 13
type input "[PERSON_NAME][EMAIL_ADDRESS][PERSON_NAME][DOMAIN_NAME]"
type input "[PERSON_NAME]"
click at [474, 252] on icon at bounding box center [474, 252] width 9 height 9
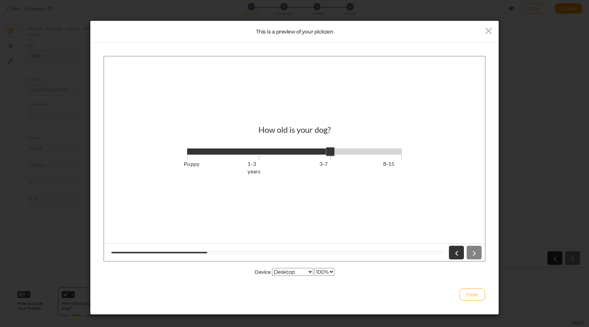
click at [332, 149] on span at bounding box center [294, 151] width 215 height 6
click at [474, 260] on div at bounding box center [294, 252] width 381 height 18
click at [474, 253] on div at bounding box center [463, 252] width 35 height 14
click at [190, 157] on div "Puppy 1-3 years 3-7 8-15" at bounding box center [295, 163] width 222 height 34
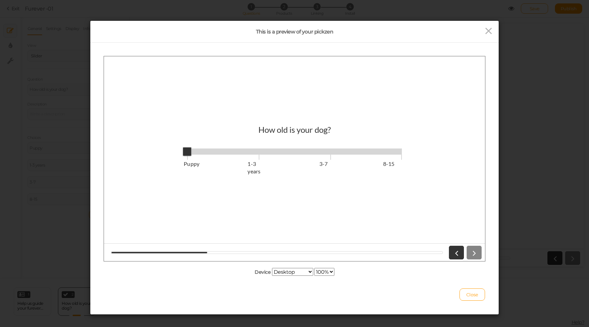
click at [189, 153] on span "Puppy 1-3 years 3-7 8-15" at bounding box center [294, 151] width 215 height 10
click at [475, 255] on div at bounding box center [463, 252] width 35 height 14
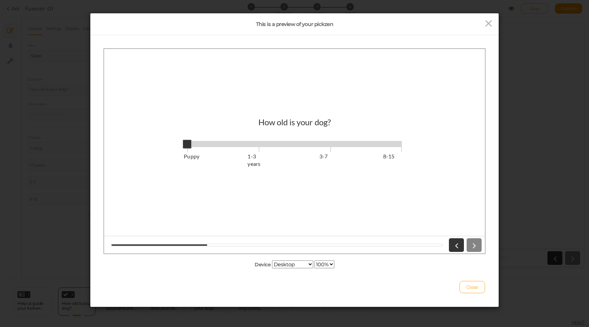
type input "2"
click at [307, 139] on span "Puppy 1-3 years 3-7 8-15" at bounding box center [294, 143] width 215 height 10
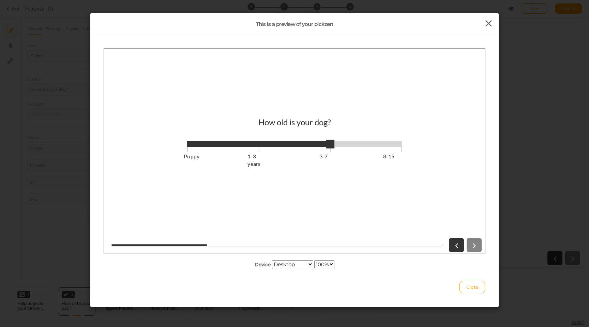
click at [489, 21] on icon at bounding box center [489, 23] width 10 height 10
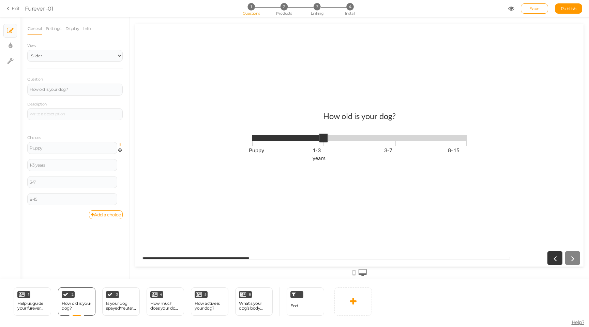
click at [121, 144] on icon at bounding box center [122, 145] width 4 height 4
click at [104, 152] on link "Settings" at bounding box center [96, 154] width 54 height 7
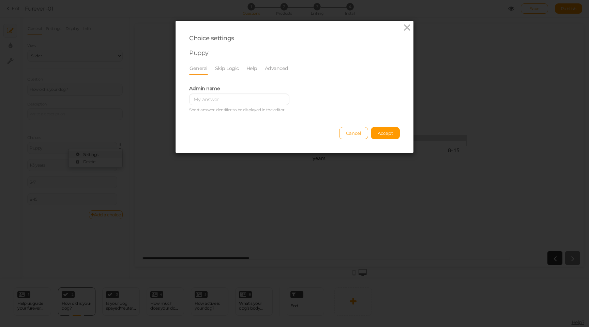
scroll to position [0, 0]
click at [220, 70] on link "Skip Logic" at bounding box center [227, 68] width 25 height 13
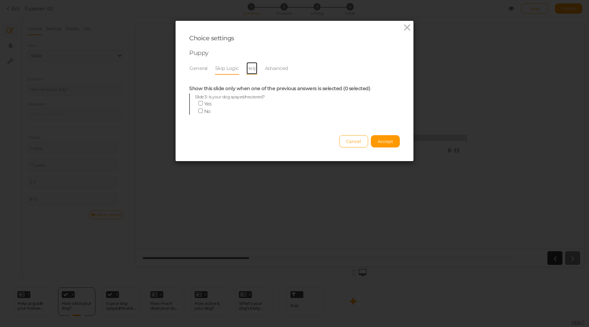
click at [252, 70] on link "Help" at bounding box center [252, 68] width 12 height 13
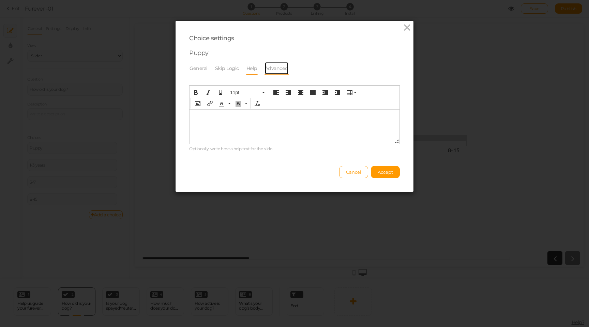
click at [281, 66] on link "Advanced" at bounding box center [277, 68] width 24 height 13
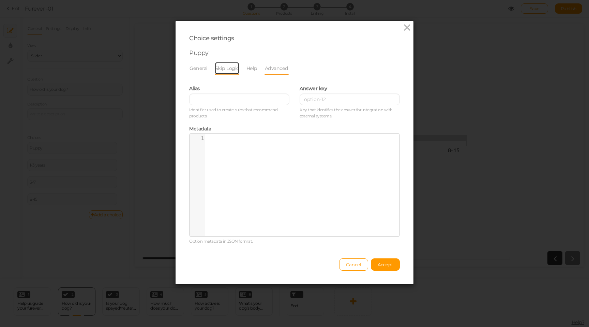
click at [235, 67] on link "Skip Logic" at bounding box center [227, 68] width 25 height 13
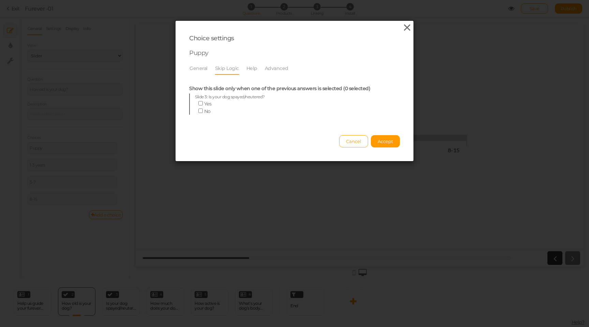
click at [411, 25] on icon at bounding box center [407, 28] width 10 height 10
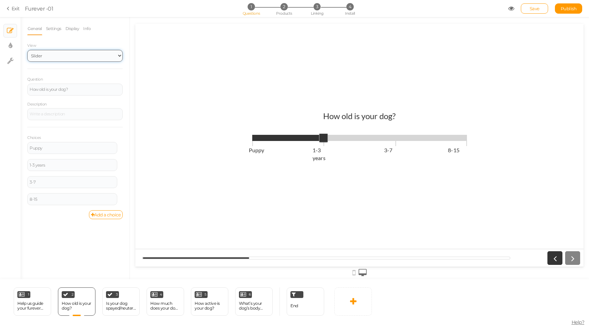
click at [60, 56] on select "Text Images Slider Dropdown" at bounding box center [74, 56] width 95 height 12
select select "1"
click at [27, 50] on select "Text Images Slider Dropdown" at bounding box center [74, 56] width 95 height 12
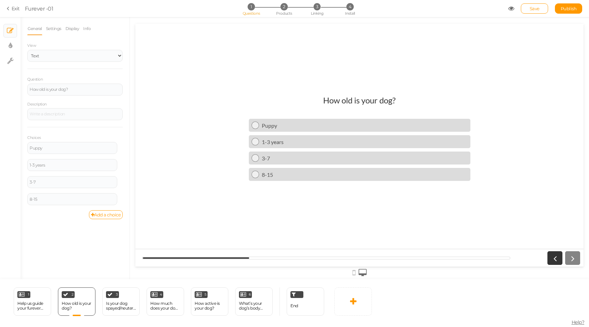
click at [510, 8] on icon at bounding box center [511, 8] width 6 height 6
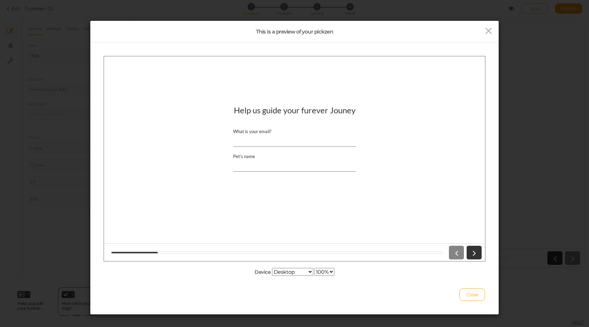
click at [267, 143] on input "What is your email?" at bounding box center [294, 140] width 123 height 13
type input "[PERSON_NAME]@[PERSON_NAME]"
type input "teds"
click at [477, 253] on icon at bounding box center [474, 252] width 9 height 9
click at [258, 142] on input "[PERSON_NAME]@[PERSON_NAME]" at bounding box center [294, 140] width 123 height 13
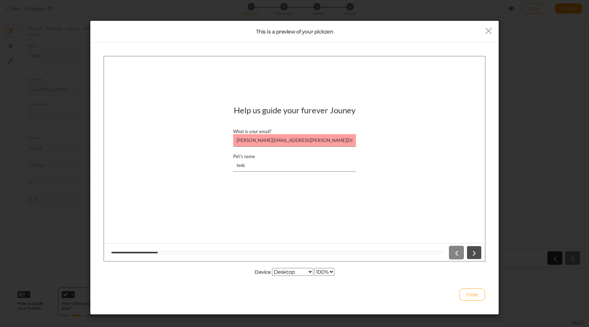
type input "[PERSON_NAME][EMAIL_ADDRESS][PERSON_NAME][DOMAIN_NAME]"
click at [476, 251] on icon at bounding box center [474, 252] width 9 height 9
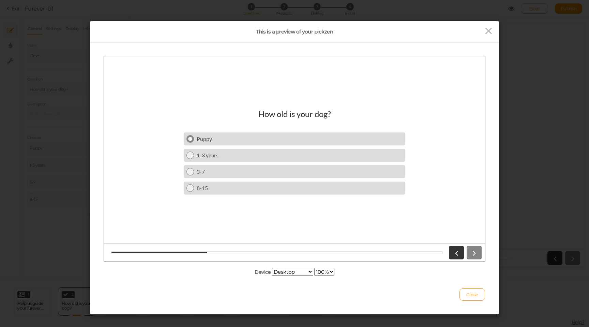
click at [224, 138] on div "Puppy" at bounding box center [300, 138] width 206 height 6
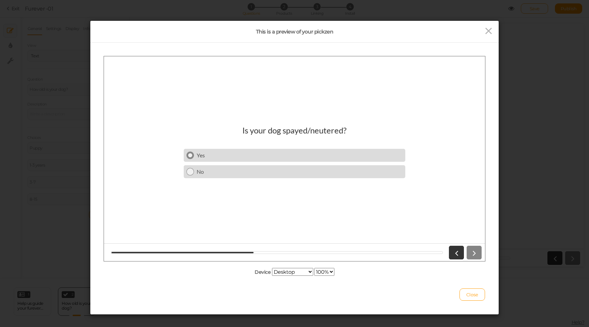
click at [215, 154] on div "Yes" at bounding box center [300, 154] width 206 height 6
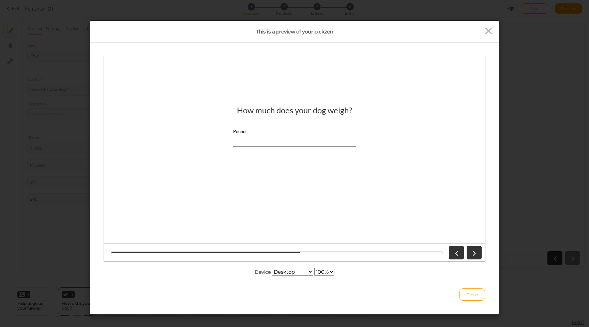
click at [287, 142] on input "Pounds" at bounding box center [294, 140] width 123 height 13
type input "12"
click at [473, 256] on link at bounding box center [474, 252] width 15 height 14
click at [288, 144] on div "Low Modirate High" at bounding box center [294, 141] width 123 height 18
click at [291, 141] on div "Low Modirate High" at bounding box center [294, 141] width 123 height 18
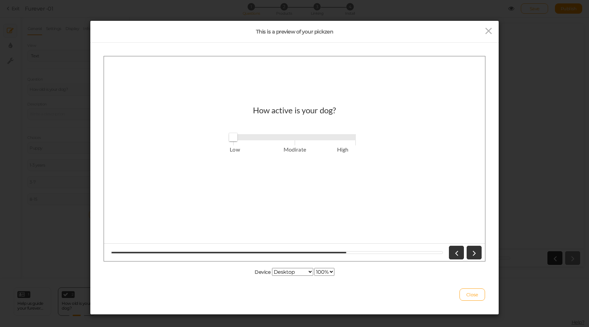
type input "1"
click at [297, 141] on span "Low Modirate High" at bounding box center [294, 137] width 123 height 10
click at [471, 253] on icon at bounding box center [474, 252] width 9 height 9
type input "1"
click at [292, 140] on span "[MEDICAL_DATA] Ideal Overweight" at bounding box center [294, 137] width 123 height 10
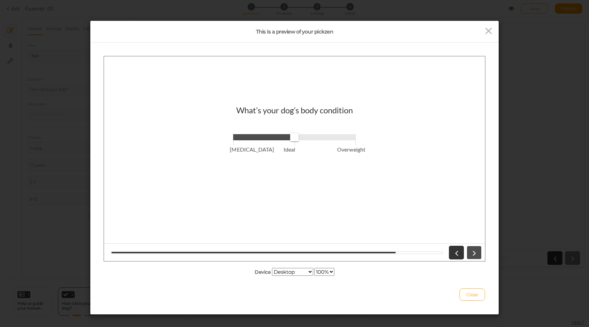
click at [474, 251] on icon at bounding box center [474, 252] width 9 height 9
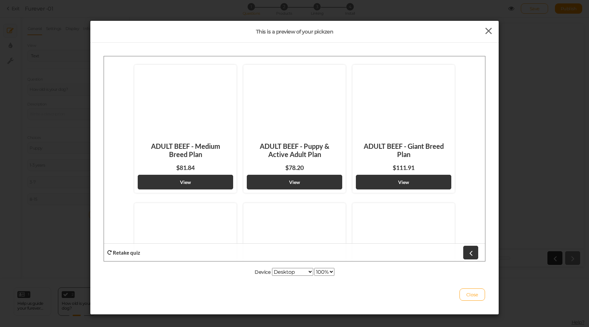
click at [489, 30] on icon at bounding box center [489, 31] width 10 height 10
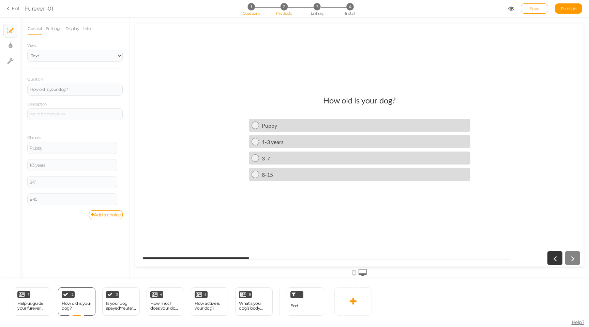
click at [284, 5] on span "2" at bounding box center [284, 6] width 7 height 7
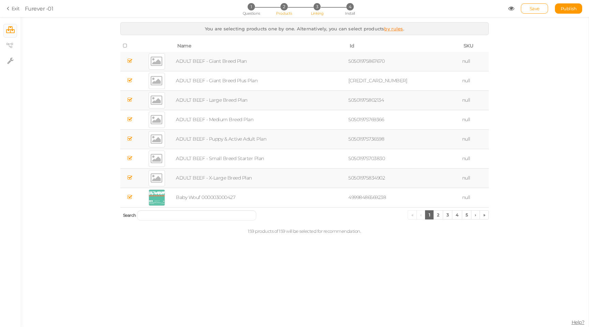
click at [328, 9] on li "3 Linking" at bounding box center [317, 6] width 32 height 7
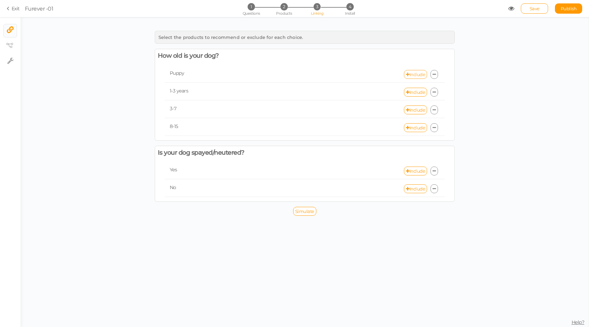
click at [418, 73] on link "Include" at bounding box center [415, 74] width 23 height 9
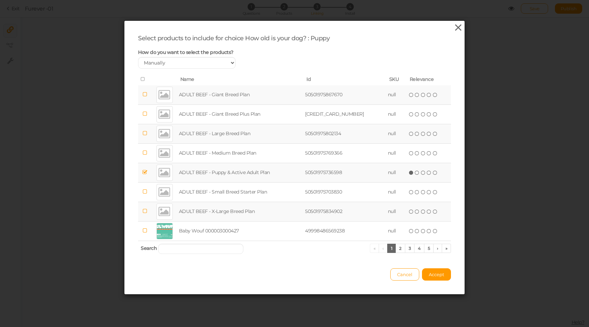
click at [457, 29] on icon at bounding box center [458, 28] width 10 height 10
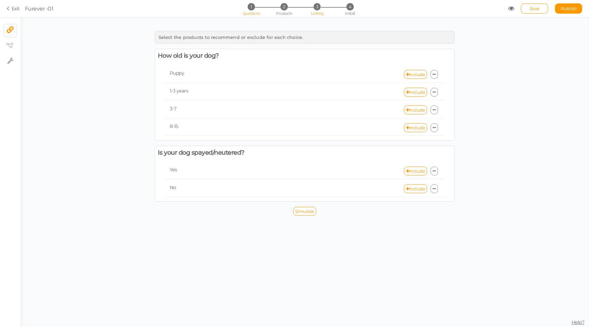
click at [250, 10] on span "1" at bounding box center [251, 6] width 7 height 7
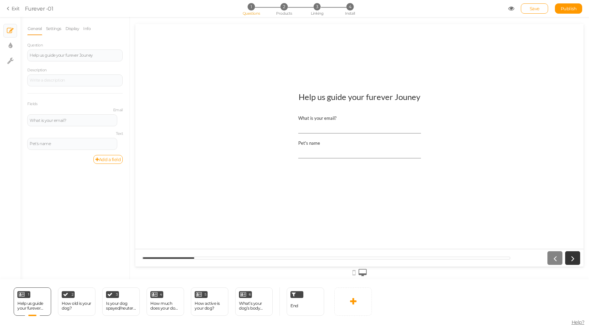
click at [510, 9] on icon at bounding box center [511, 8] width 6 height 6
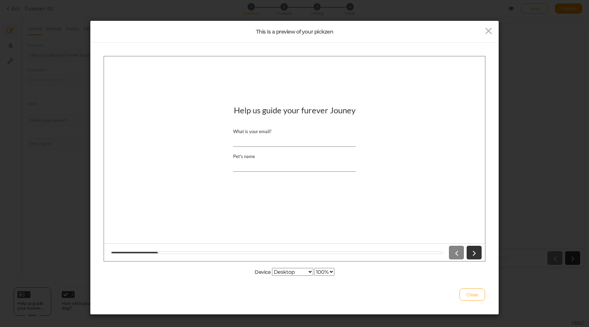
click at [294, 142] on input "What is your email?" at bounding box center [294, 140] width 123 height 13
click at [294, 142] on input "[PERSON_NAME]" at bounding box center [294, 140] width 123 height 13
type input "[PERSON_NAME][EMAIL_ADDRESS][PERSON_NAME][DOMAIN_NAME]"
type input "[PERSON_NAME]"
click at [471, 253] on icon at bounding box center [474, 252] width 9 height 9
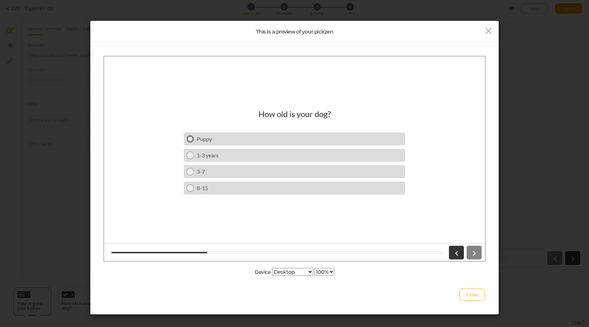
click at [211, 140] on div "Puppy" at bounding box center [300, 138] width 206 height 6
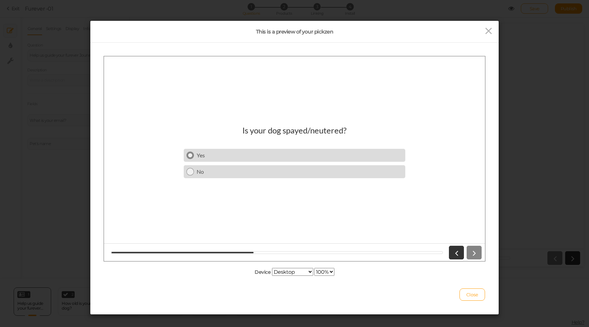
click at [319, 156] on div "Yes" at bounding box center [300, 154] width 206 height 6
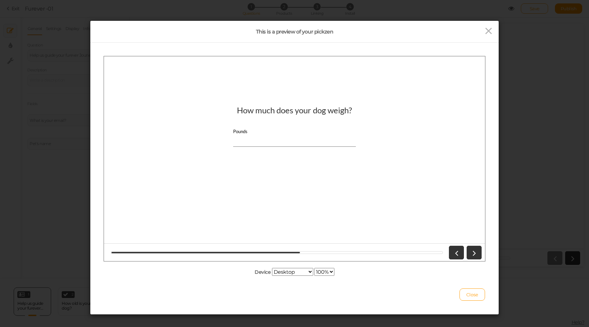
click at [322, 138] on input "Pounds" at bounding box center [294, 140] width 123 height 13
type input "12"
click at [474, 251] on icon at bounding box center [474, 252] width 9 height 9
type input "1"
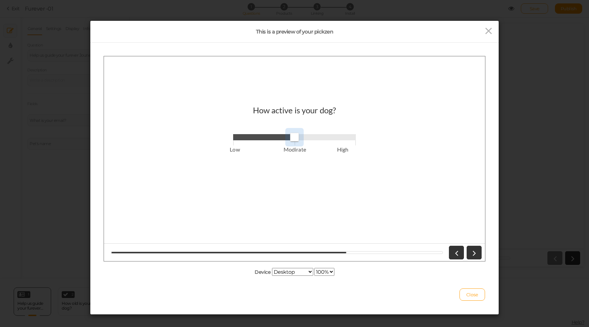
click at [295, 141] on span "Low Modirate High" at bounding box center [294, 137] width 123 height 10
click at [479, 249] on link at bounding box center [474, 252] width 15 height 14
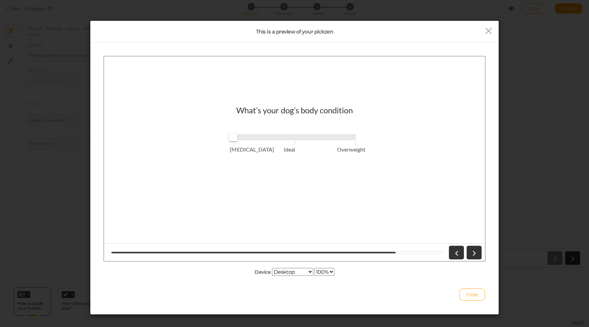
type input "1"
click at [298, 140] on span "[MEDICAL_DATA] Ideal Overweight" at bounding box center [294, 137] width 123 height 10
click at [468, 247] on link at bounding box center [474, 252] width 15 height 14
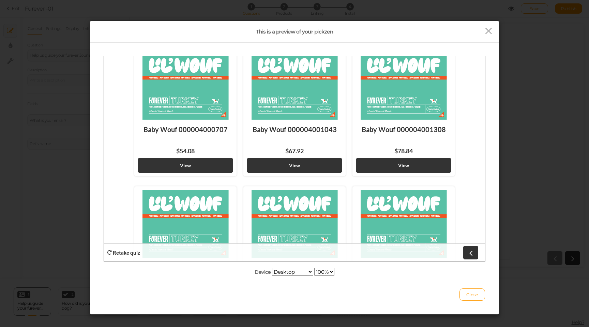
scroll to position [785, 0]
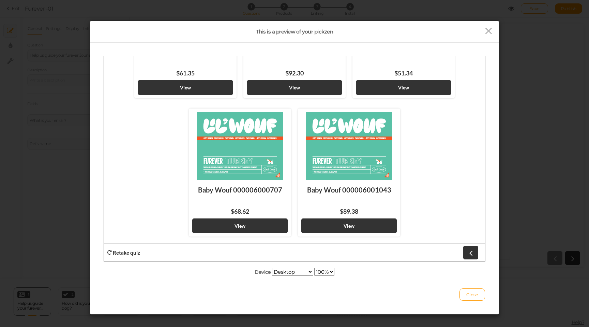
click at [490, 24] on div "This is a preview of your pickzen" at bounding box center [294, 32] width 408 height 22
click at [490, 29] on icon at bounding box center [489, 31] width 10 height 10
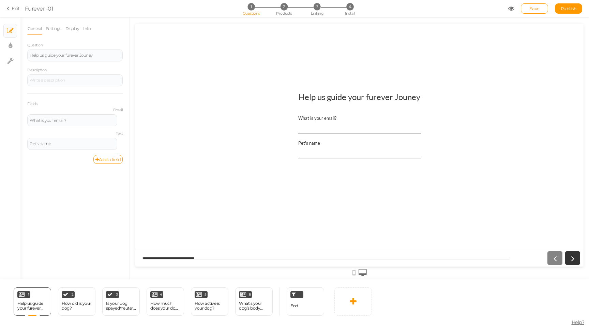
click at [340, 101] on div "Help us guide your furever Jouney" at bounding box center [360, 97] width 122 height 10
click at [287, 3] on li "2 Products" at bounding box center [284, 6] width 32 height 7
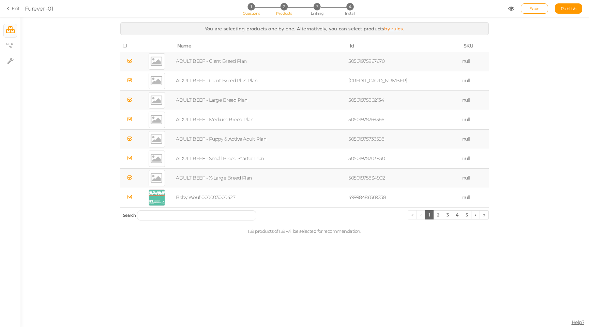
click at [248, 9] on span "1" at bounding box center [251, 6] width 7 height 7
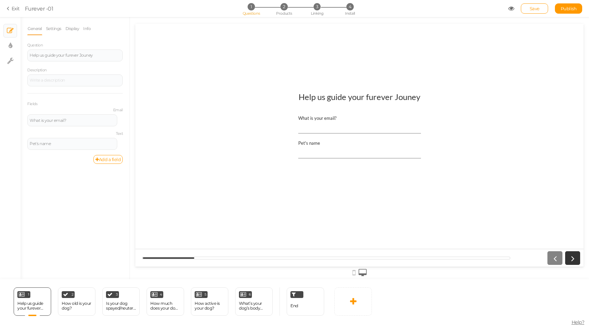
scroll to position [0, 0]
click at [283, 8] on span "2" at bounding box center [284, 6] width 7 height 7
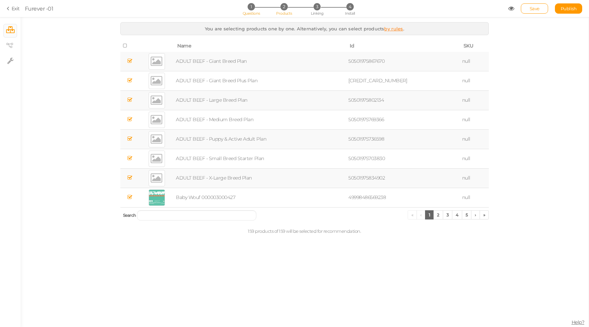
click at [247, 9] on li "1 Questions" at bounding box center [251, 6] width 32 height 7
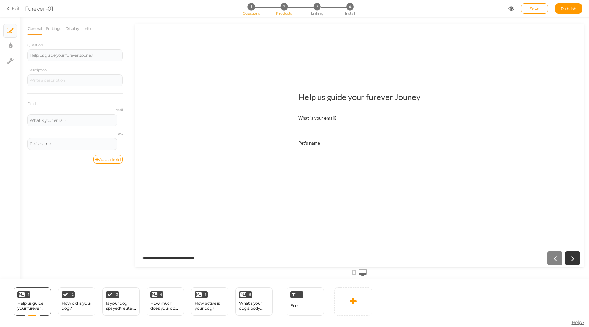
click at [284, 10] on span "2" at bounding box center [284, 6] width 7 height 7
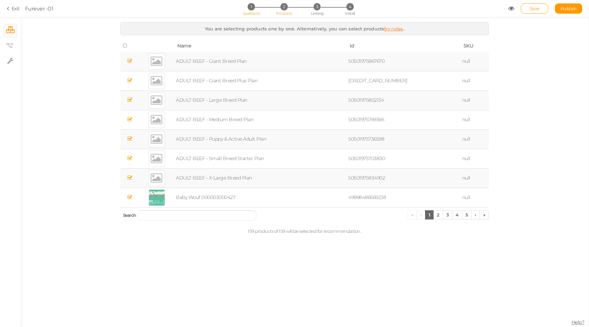
click at [249, 8] on span "1" at bounding box center [251, 6] width 7 height 7
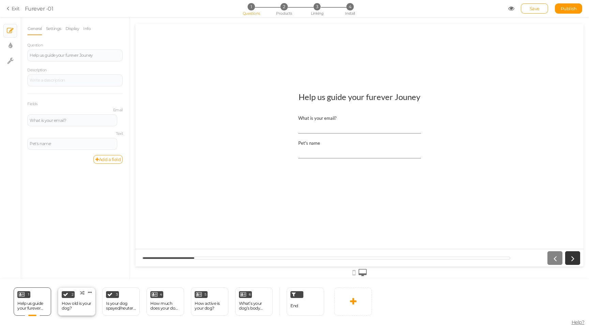
click at [78, 297] on div "2 How old is your dog? × Define the conditions to show this slide. Clone Change…" at bounding box center [77, 301] width 38 height 28
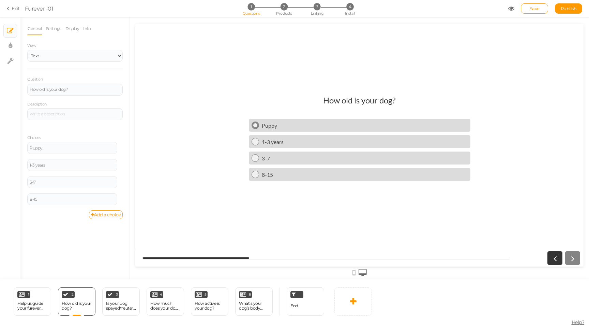
click at [272, 123] on div "Puppy" at bounding box center [365, 125] width 206 height 6
click at [318, 12] on span "Linking" at bounding box center [317, 13] width 12 height 5
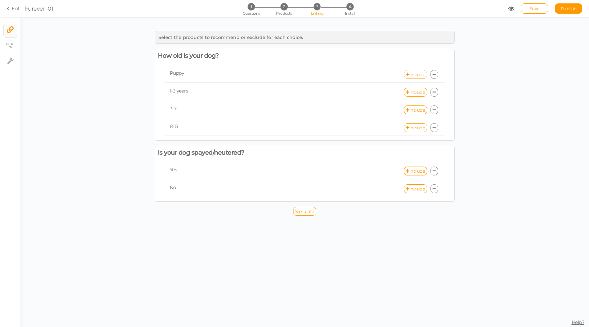
click at [419, 74] on link "Include" at bounding box center [415, 74] width 23 height 9
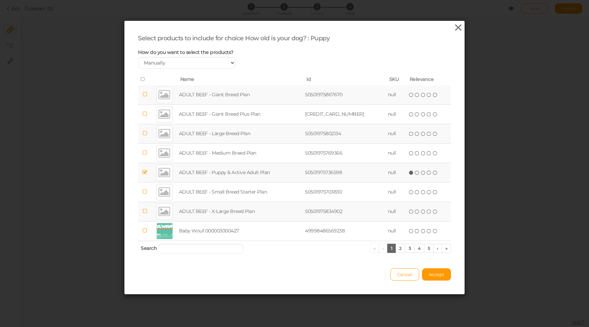
click at [457, 29] on icon at bounding box center [458, 28] width 10 height 10
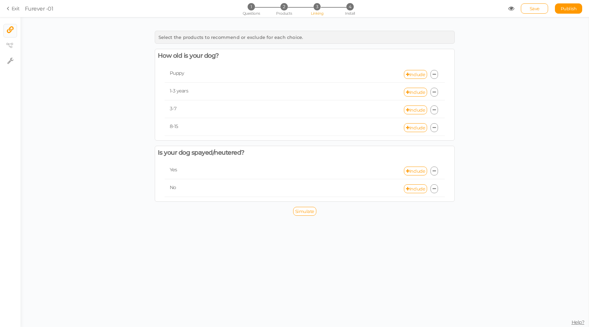
click at [239, 170] on div "Yes" at bounding box center [235, 169] width 140 height 6
click at [433, 171] on icon at bounding box center [434, 171] width 3 height 4
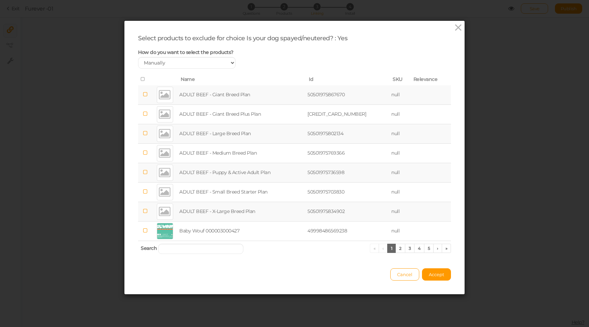
click at [141, 80] on icon at bounding box center [143, 79] width 5 height 5
click at [146, 172] on icon at bounding box center [145, 171] width 5 height 5
click at [142, 78] on icon at bounding box center [143, 79] width 5 height 5
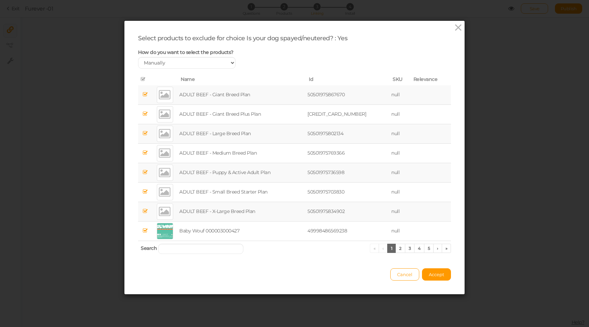
click at [146, 172] on icon at bounding box center [145, 171] width 5 height 5
click at [439, 268] on button "Accept" at bounding box center [436, 274] width 29 height 12
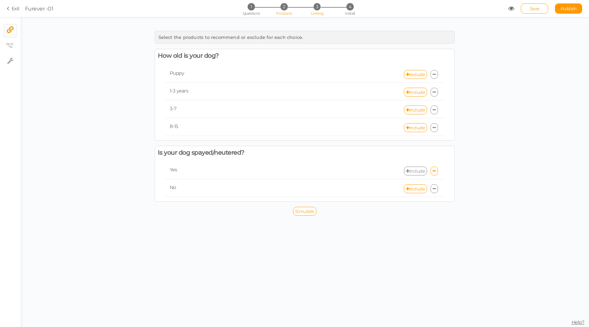
click at [293, 9] on li "2 Products" at bounding box center [284, 6] width 32 height 7
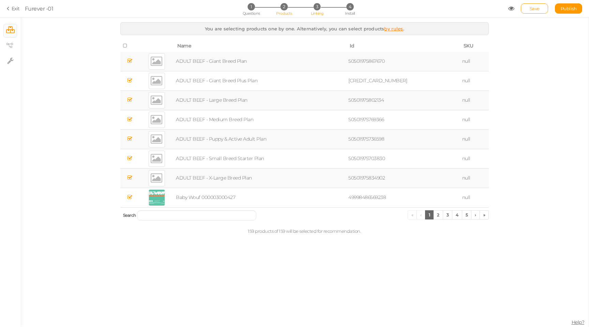
click at [309, 9] on li "3 Linking" at bounding box center [317, 6] width 32 height 7
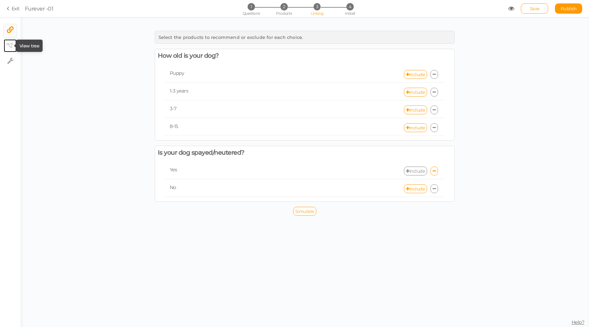
click at [7, 47] on icon at bounding box center [9, 45] width 7 height 5
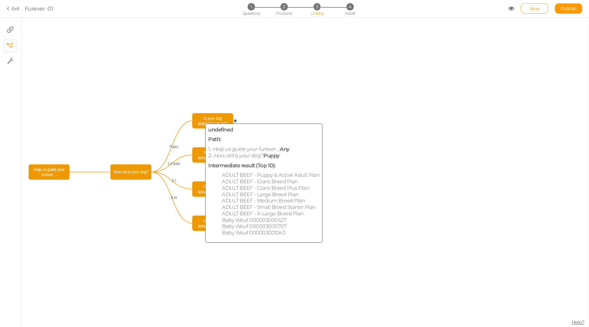
click at [200, 120] on span "Is your dog spayed/neutered?" at bounding box center [213, 121] width 38 height 12
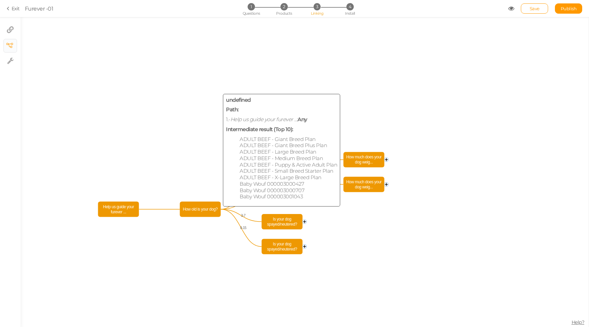
click at [197, 209] on span "How old is your dog?" at bounding box center [201, 209] width 38 height 12
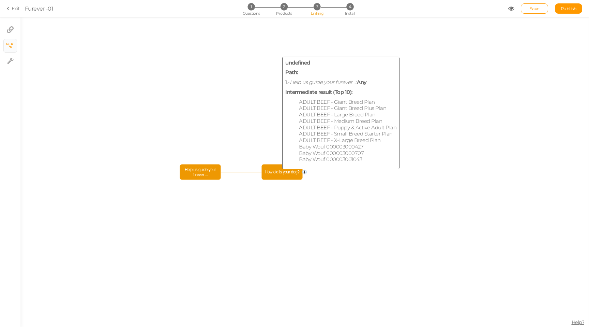
click at [291, 169] on span "How old is your dog?" at bounding box center [283, 172] width 38 height 12
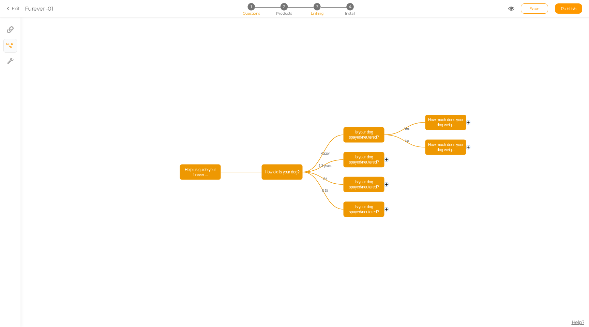
click at [257, 11] on span "Questions" at bounding box center [251, 13] width 17 height 5
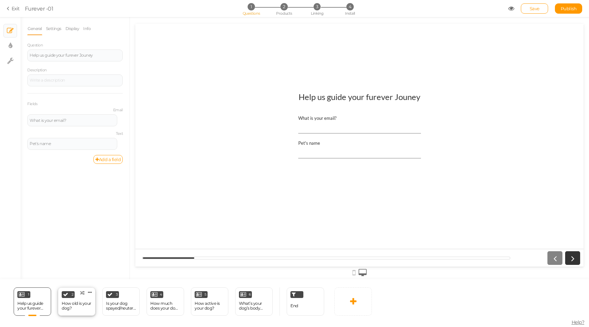
click at [73, 304] on div "How old is your dog?" at bounding box center [77, 306] width 30 height 10
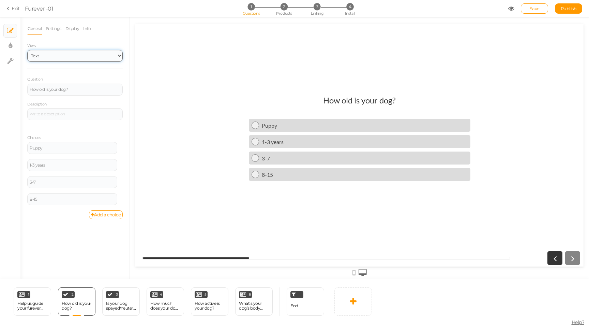
click at [80, 51] on select "Text Images Slider Dropdown" at bounding box center [74, 56] width 95 height 12
click at [50, 28] on link "Settings" at bounding box center [54, 28] width 16 height 13
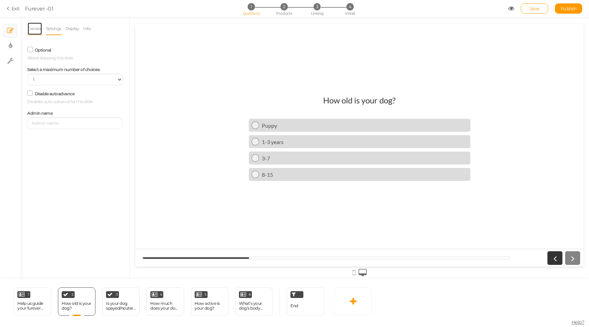
click at [29, 27] on link "General" at bounding box center [34, 28] width 15 height 13
click at [61, 45] on label "View" at bounding box center [74, 45] width 95 height 5
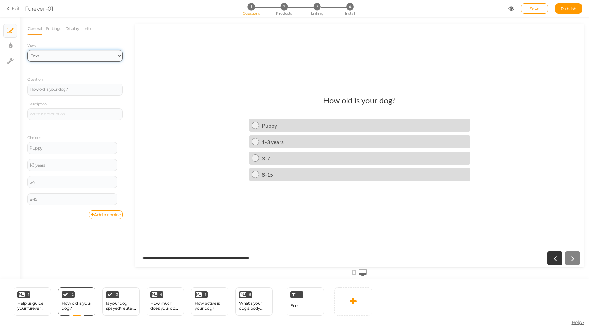
click at [57, 57] on select "Text Images Slider Dropdown" at bounding box center [74, 56] width 95 height 12
click at [92, 290] on link at bounding box center [90, 292] width 7 height 6
click at [77, 304] on span "Delete" at bounding box center [77, 304] width 12 height 5
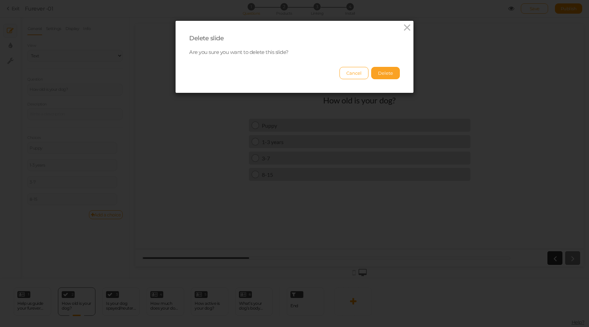
click at [388, 73] on button "Delete" at bounding box center [385, 73] width 29 height 12
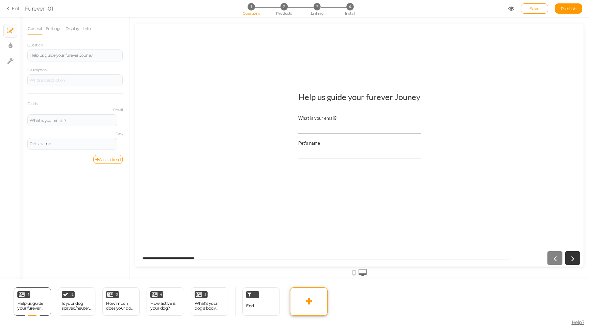
click at [309, 301] on icon at bounding box center [309, 301] width 6 height 8
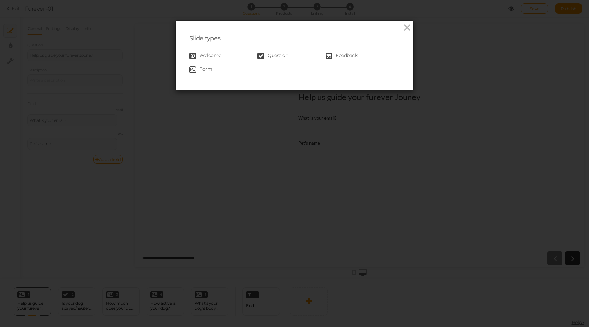
click at [278, 55] on span "Question" at bounding box center [278, 56] width 20 height 7
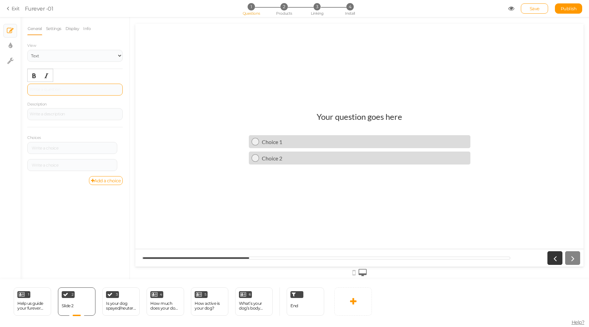
click at [77, 89] on div at bounding box center [75, 89] width 91 height 4
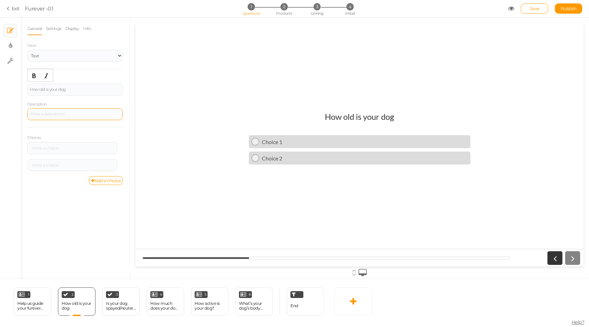
click at [64, 111] on div at bounding box center [74, 114] width 95 height 12
click at [57, 148] on div at bounding box center [72, 148] width 85 height 4
click at [57, 164] on div at bounding box center [72, 165] width 85 height 4
click at [540, 9] on link "Save" at bounding box center [534, 8] width 27 height 10
click at [512, 9] on icon at bounding box center [511, 8] width 6 height 6
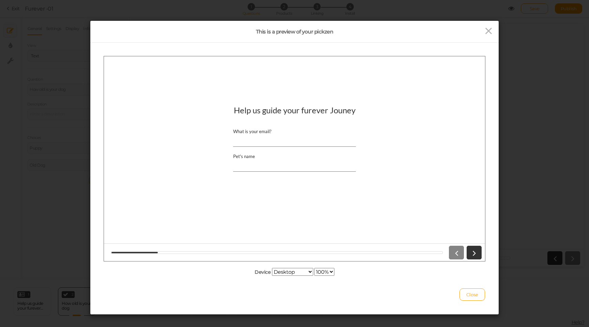
click at [297, 139] on input "What is your email?" at bounding box center [294, 140] width 123 height 13
click at [497, 28] on div at bounding box center [431, 31] width 136 height 11
click at [492, 27] on icon at bounding box center [489, 31] width 10 height 10
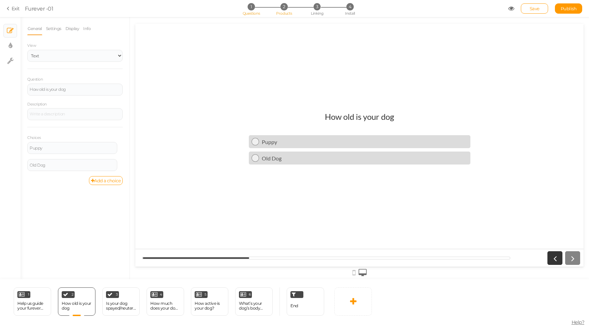
click at [286, 7] on span "2" at bounding box center [284, 6] width 7 height 7
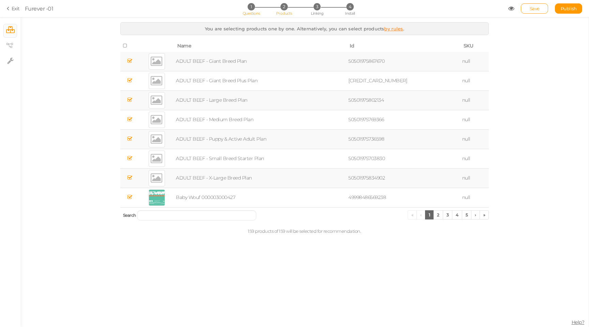
click at [252, 6] on span "1" at bounding box center [251, 6] width 7 height 7
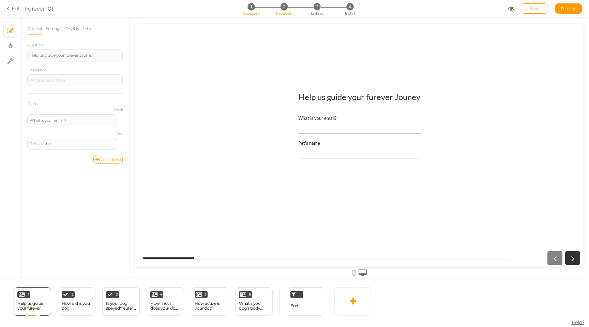
click at [286, 6] on span "2" at bounding box center [284, 6] width 7 height 7
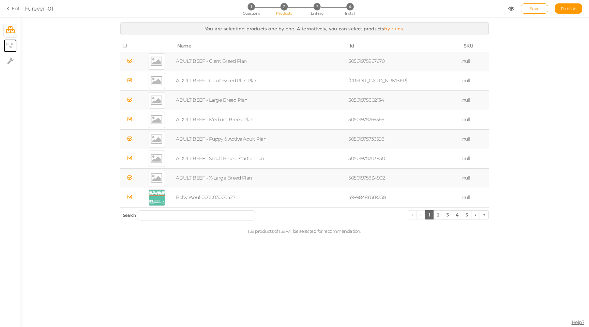
click at [10, 46] on icon at bounding box center [9, 45] width 7 height 5
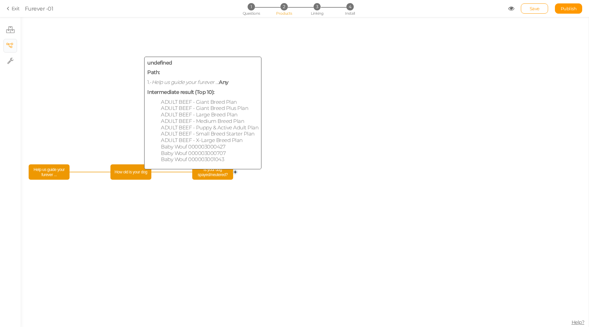
click at [135, 174] on span "How old is your dog" at bounding box center [131, 172] width 38 height 12
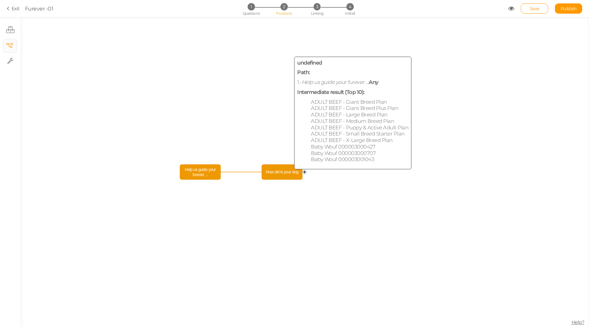
click at [270, 174] on span "How old is your dog" at bounding box center [283, 172] width 38 height 12
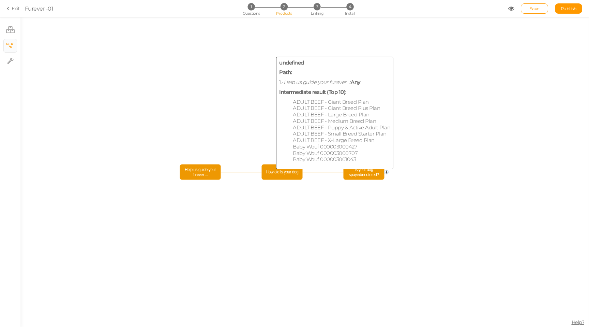
click at [292, 175] on span "How old is your dog" at bounding box center [283, 172] width 38 height 12
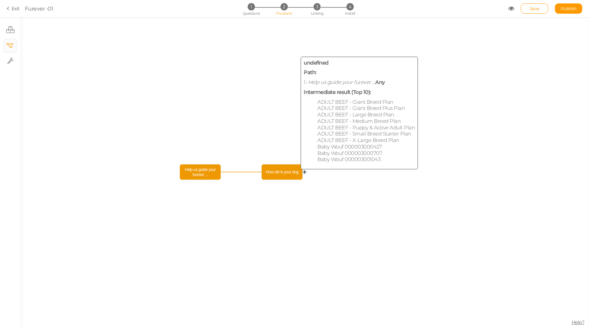
click at [287, 173] on span "How old is your dog" at bounding box center [283, 172] width 38 height 12
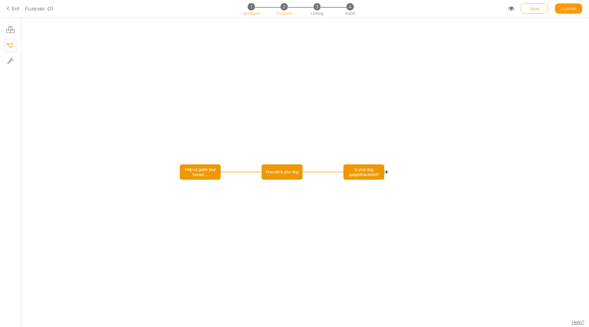
click at [252, 6] on span "1" at bounding box center [251, 6] width 7 height 7
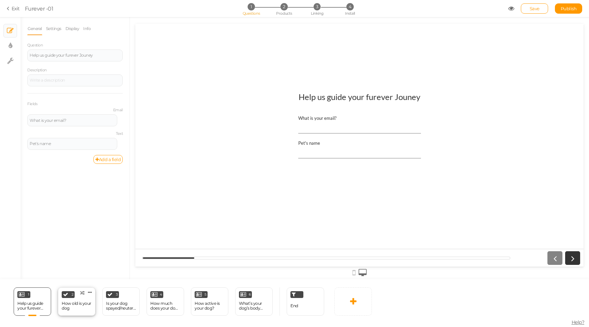
click at [71, 307] on div "How old is your dog" at bounding box center [77, 306] width 30 height 10
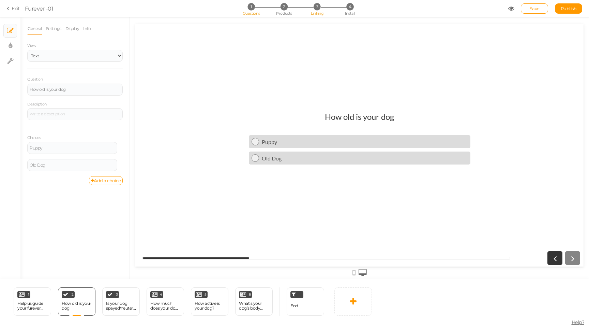
click at [313, 8] on li "3 Linking" at bounding box center [317, 6] width 32 height 7
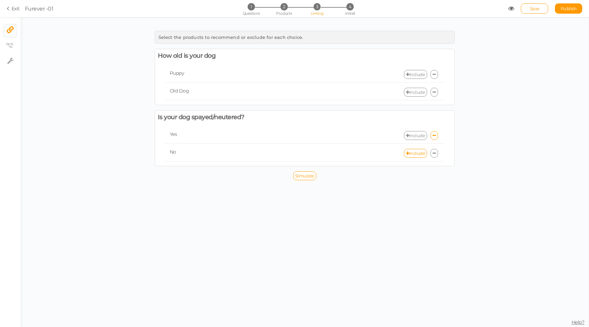
click at [415, 76] on link "Include" at bounding box center [415, 74] width 23 height 9
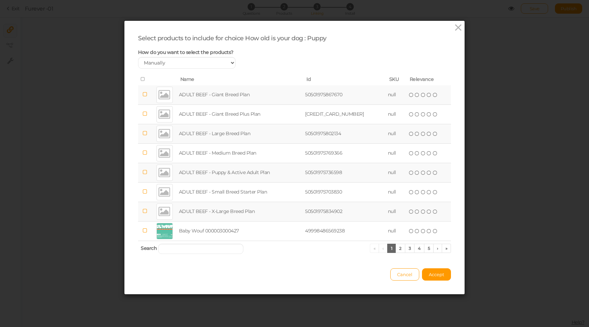
click at [147, 173] on icon at bounding box center [145, 171] width 5 height 5
click at [438, 270] on button "Accept" at bounding box center [436, 274] width 29 height 12
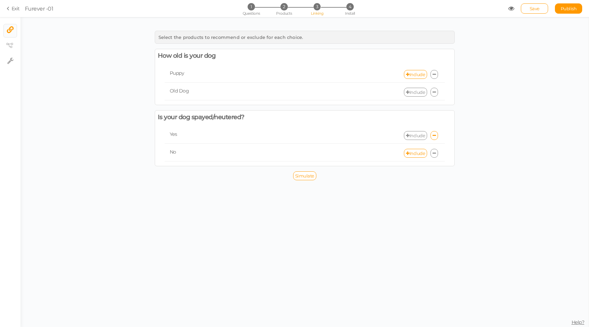
click at [422, 91] on link "Include" at bounding box center [415, 92] width 23 height 9
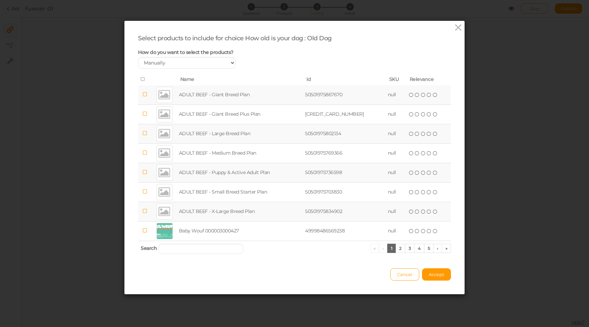
click at [143, 79] on icon at bounding box center [143, 79] width 5 height 5
click at [145, 173] on icon at bounding box center [145, 171] width 5 height 5
click at [432, 270] on button "Accept" at bounding box center [436, 274] width 29 height 12
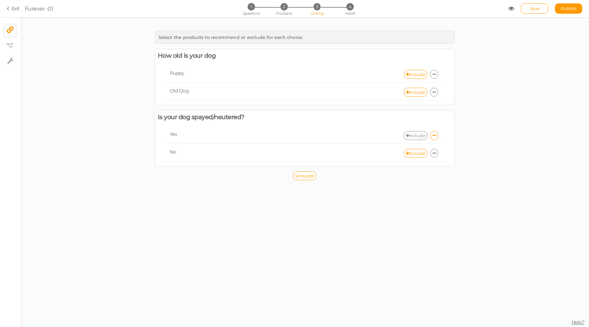
click at [513, 9] on icon at bounding box center [511, 8] width 6 height 6
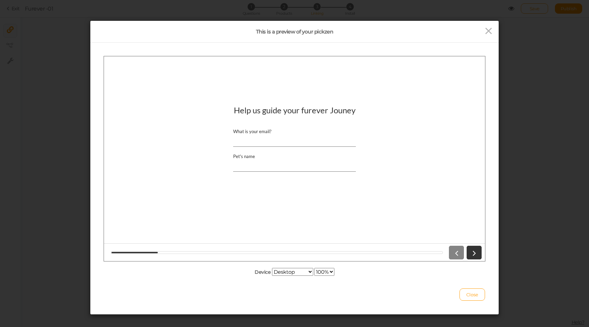
click at [531, 121] on div "This is a preview of your pickzen Device Desktop Small mobile Large mobile 100%…" at bounding box center [294, 163] width 589 height 327
click at [490, 33] on icon at bounding box center [489, 31] width 10 height 10
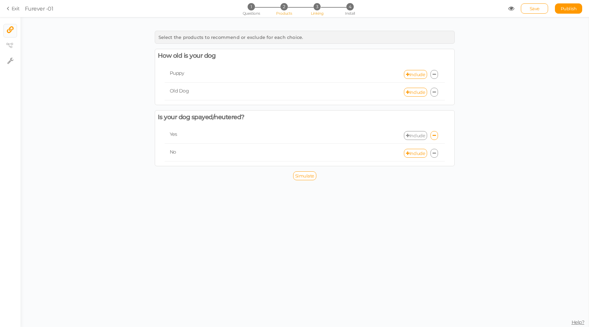
click at [287, 9] on li "2 Products" at bounding box center [284, 6] width 32 height 7
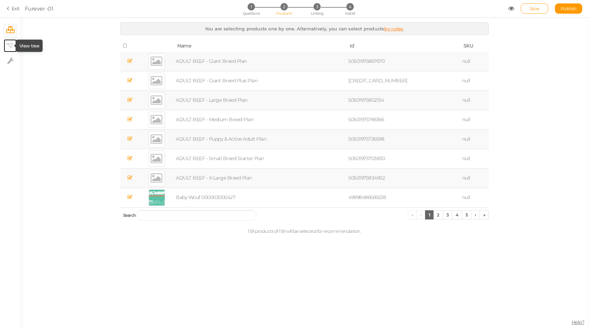
click at [10, 48] on tip-cont at bounding box center [10, 46] width 5 height 8
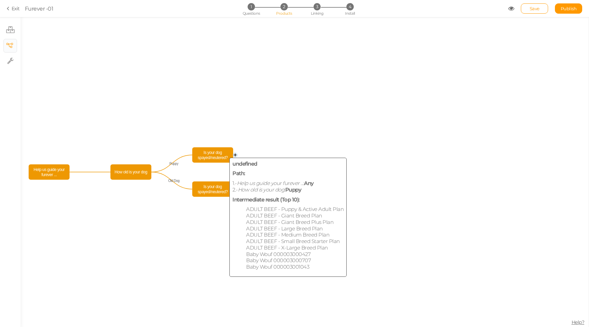
click at [220, 150] on span "Is your dog spayed/neutered?" at bounding box center [213, 155] width 38 height 12
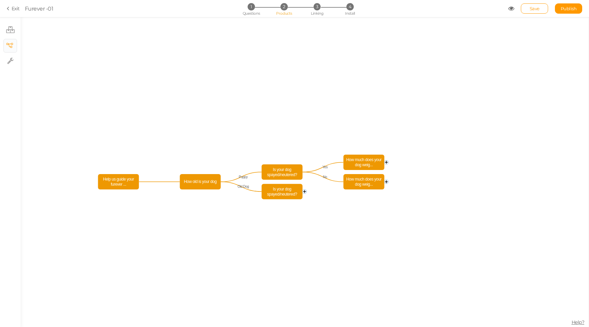
click at [17, 22] on ul "× Products × View tree × Settings" at bounding box center [10, 42] width 20 height 51
click at [11, 30] on icon at bounding box center [10, 29] width 9 height 7
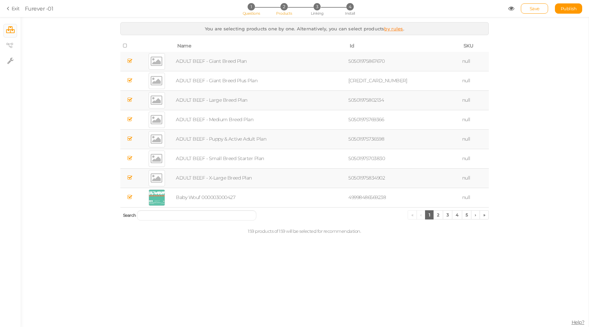
click at [246, 9] on li "1 Questions" at bounding box center [251, 6] width 32 height 7
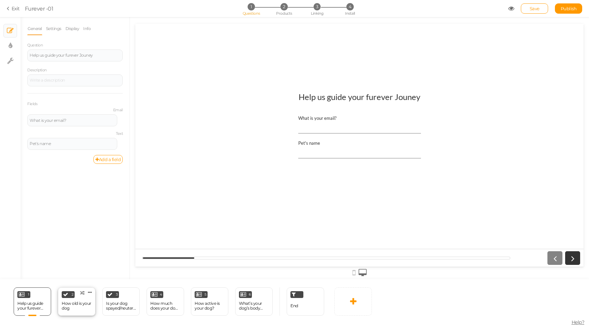
click at [79, 302] on div "How old is your dog" at bounding box center [77, 306] width 30 height 10
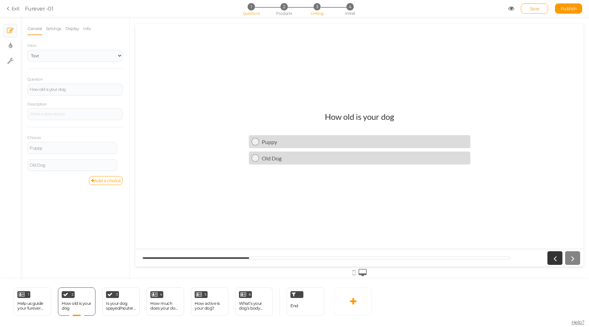
click at [314, 6] on span "3" at bounding box center [317, 6] width 7 height 7
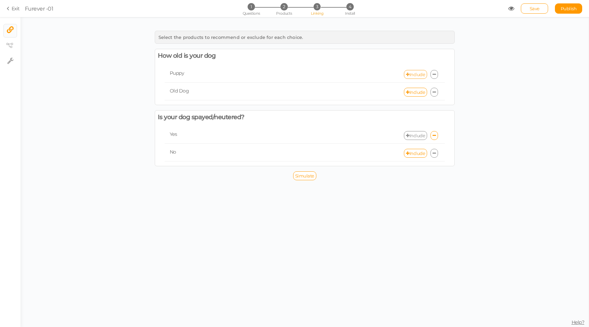
click at [414, 72] on link "Include" at bounding box center [415, 74] width 23 height 9
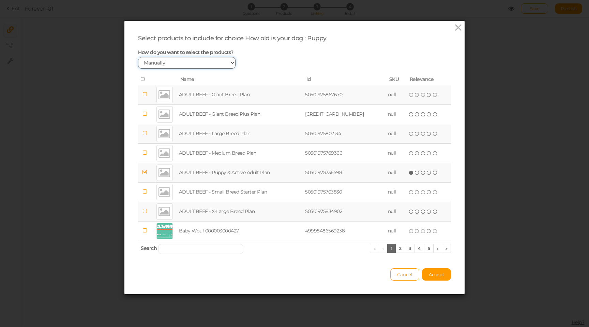
click at [219, 61] on select "Manually By tags By price" at bounding box center [187, 63] width 98 height 12
click at [138, 57] on select "Manually By tags By price" at bounding box center [187, 63] width 98 height 12
click at [145, 77] on icon at bounding box center [143, 79] width 5 height 5
click at [148, 171] on td at bounding box center [145, 172] width 14 height 19
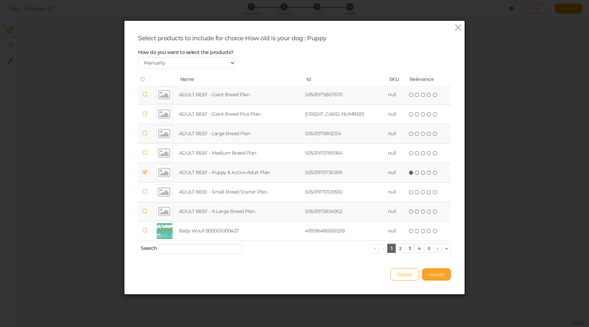
click at [447, 277] on button "Accept" at bounding box center [436, 274] width 29 height 12
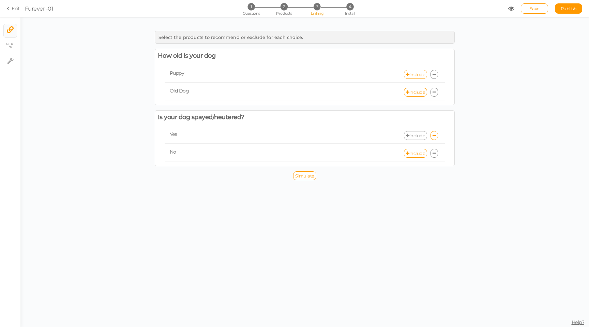
click at [435, 74] on icon at bounding box center [434, 74] width 3 height 4
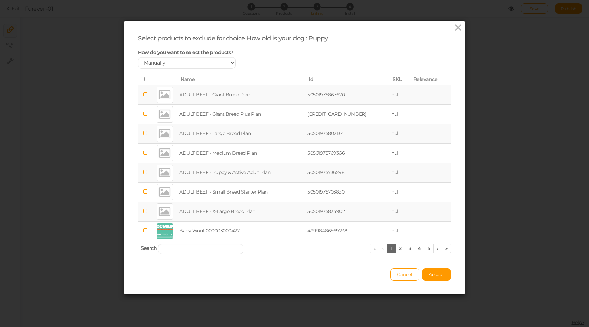
click at [142, 82] on span at bounding box center [143, 79] width 5 height 6
click at [444, 274] on span "Accept" at bounding box center [436, 273] width 15 height 5
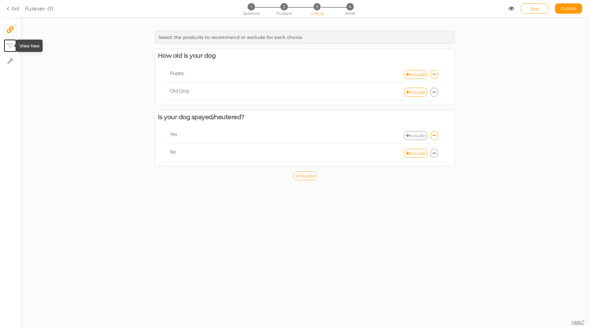
click at [7, 47] on icon at bounding box center [9, 45] width 7 height 5
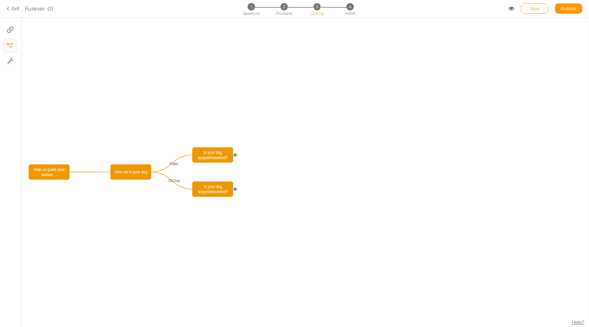
click at [150, 235] on icon "Is your dog spayed/neutered? Is your dog spayed/neutered? How old is your dog H…" at bounding box center [304, 172] width 568 height 310
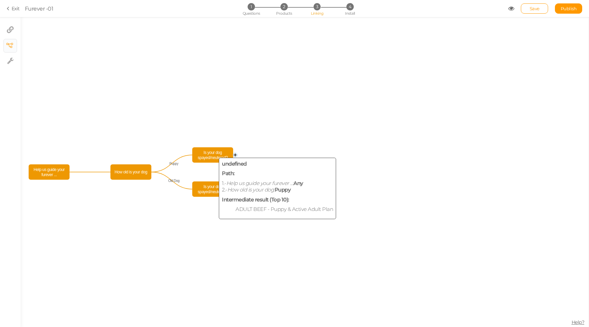
click at [211, 156] on span "Is your dog spayed/neutered?" at bounding box center [213, 155] width 38 height 12
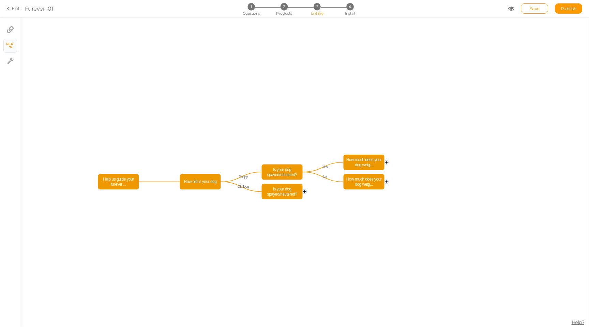
click at [510, 10] on icon at bounding box center [511, 8] width 6 height 6
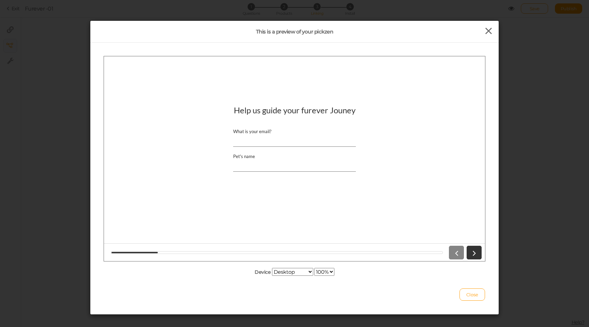
click at [492, 27] on icon at bounding box center [489, 31] width 10 height 10
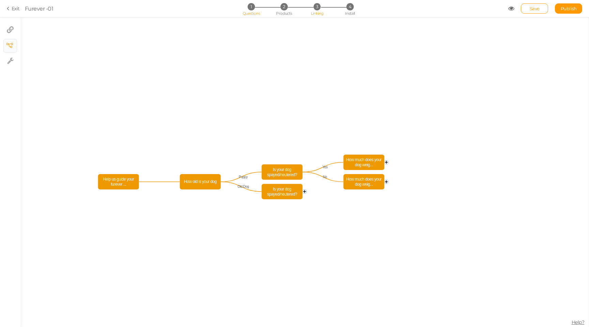
click at [250, 7] on span "1" at bounding box center [251, 6] width 7 height 7
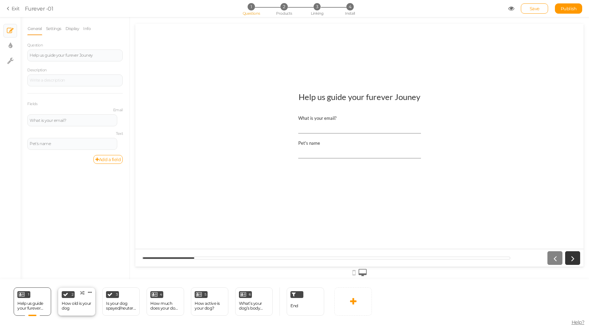
click at [72, 307] on div "How old is your dog" at bounding box center [77, 306] width 30 height 10
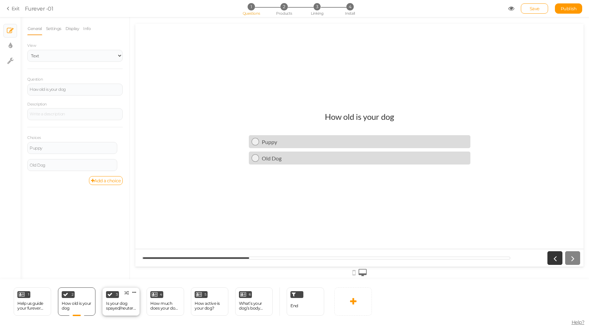
click at [121, 303] on div "Is your dog spayed/neutered?" at bounding box center [121, 306] width 30 height 10
click at [161, 302] on div "How much does your dog weigh?" at bounding box center [165, 306] width 30 height 10
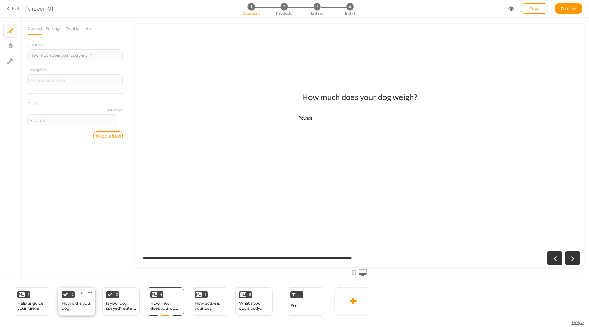
click at [67, 306] on div "How old is your dog" at bounding box center [77, 306] width 30 height 10
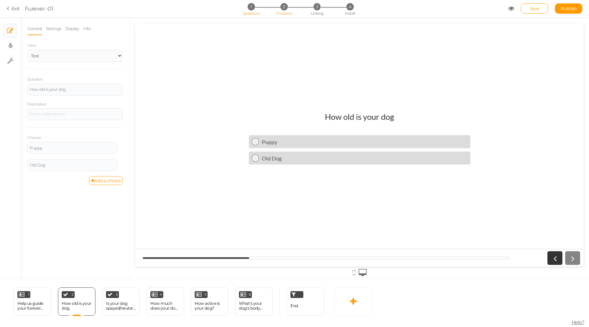
click at [281, 9] on li "2 Products" at bounding box center [284, 6] width 32 height 7
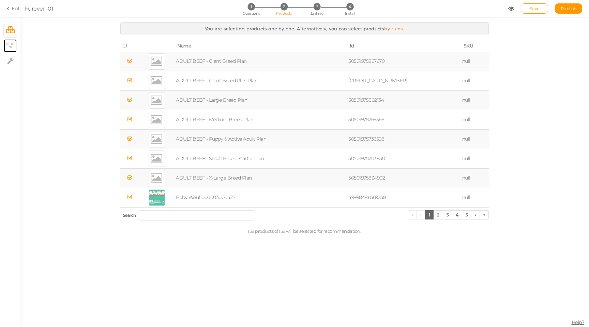
click at [13, 45] on icon at bounding box center [9, 45] width 7 height 5
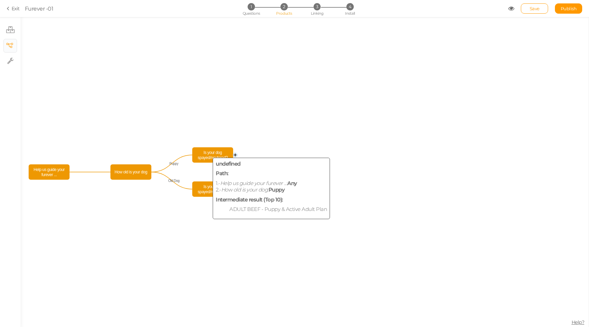
click at [208, 156] on span "Is your dog spayed/neutered?" at bounding box center [213, 155] width 38 height 12
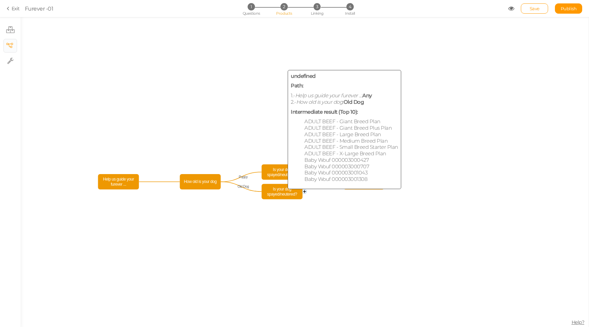
click at [281, 195] on span "Is your dog spayed/neutered?" at bounding box center [283, 191] width 38 height 12
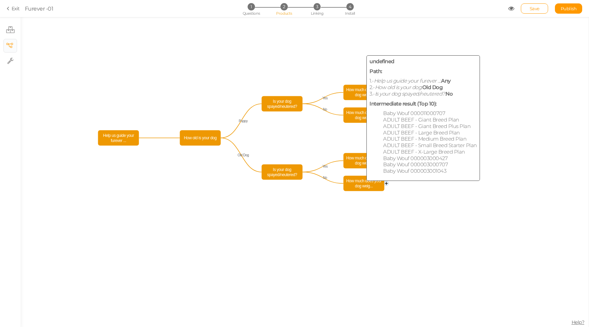
click at [363, 187] on span "How much does your dog weig..." at bounding box center [364, 183] width 38 height 12
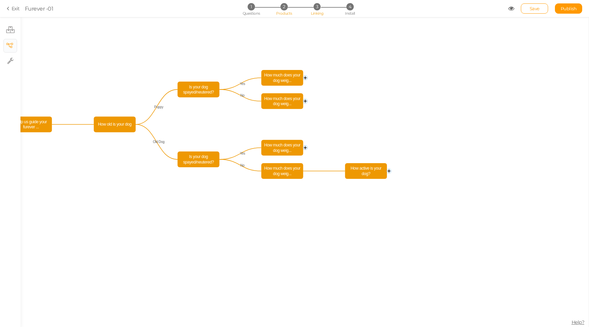
click at [316, 11] on span "Linking" at bounding box center [317, 13] width 12 height 5
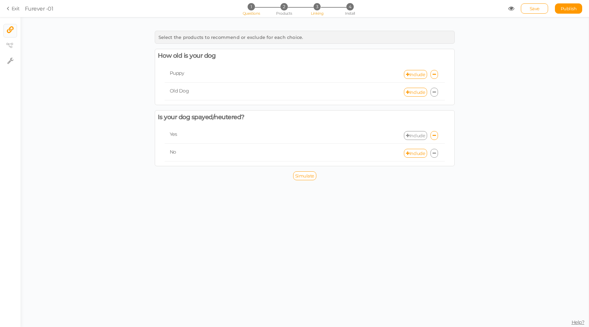
click at [249, 10] on li "1 Questions" at bounding box center [251, 6] width 32 height 7
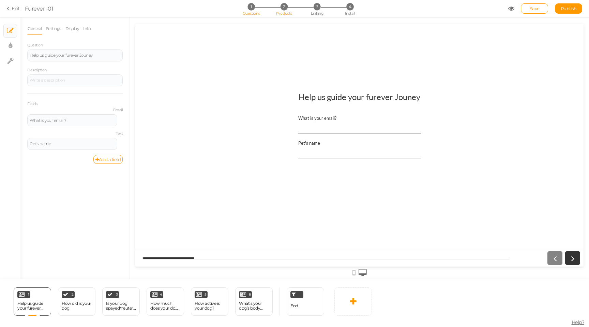
click at [283, 8] on span "2" at bounding box center [284, 6] width 7 height 7
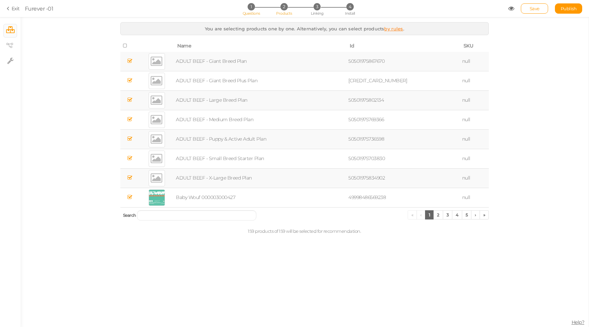
click at [253, 10] on span "1" at bounding box center [251, 6] width 7 height 7
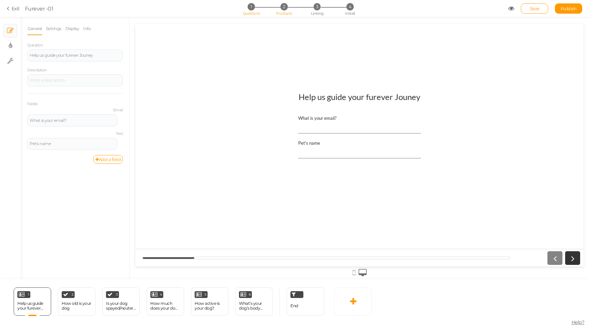
click at [285, 10] on span "2" at bounding box center [284, 6] width 7 height 7
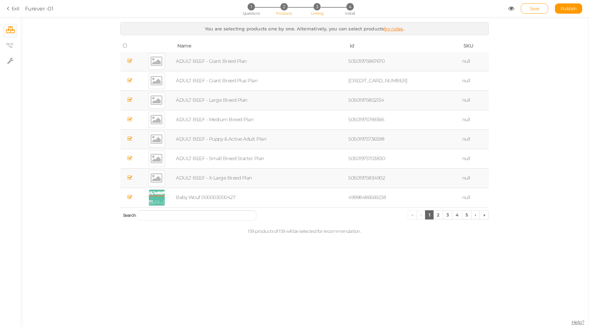
click at [316, 10] on span "3" at bounding box center [317, 6] width 7 height 7
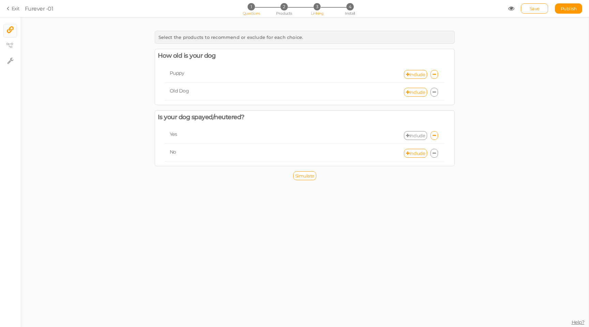
click at [250, 7] on span "1" at bounding box center [251, 6] width 7 height 7
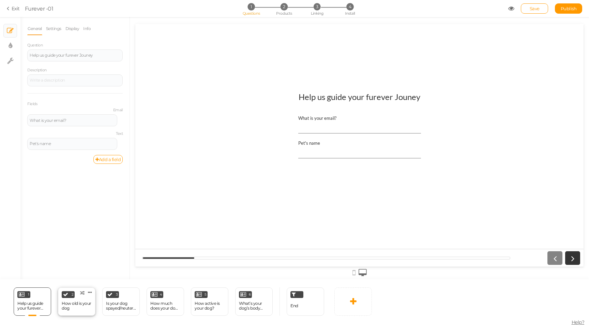
click at [68, 307] on div "How old is your dog" at bounding box center [77, 306] width 30 height 10
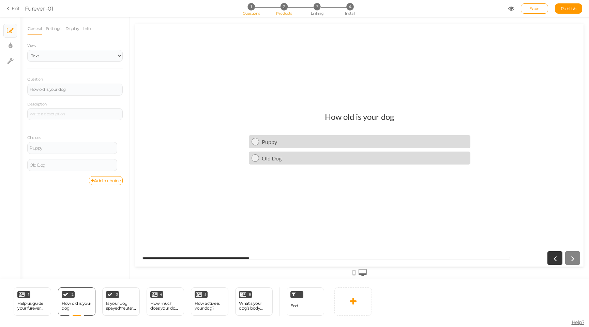
click at [287, 10] on li "2 Products" at bounding box center [284, 6] width 32 height 7
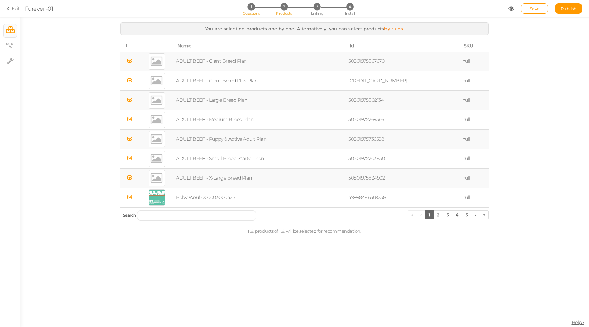
click at [250, 9] on span "1" at bounding box center [251, 6] width 7 height 7
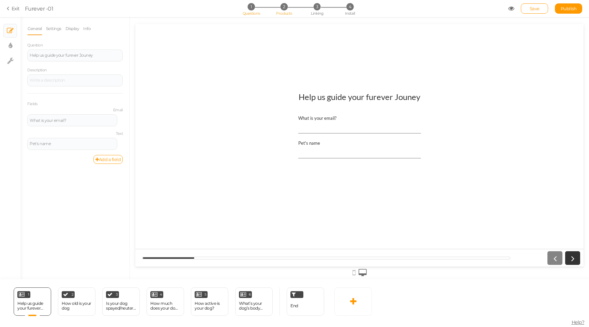
click at [275, 10] on li "2 Products" at bounding box center [284, 6] width 32 height 7
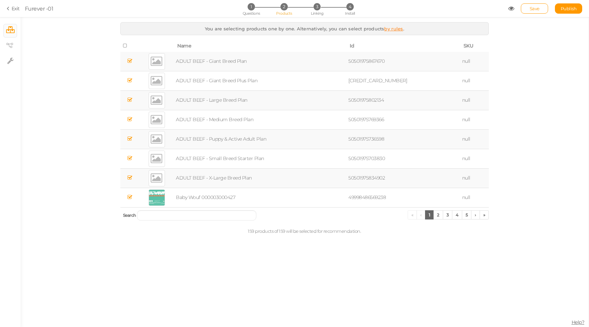
click at [315, 3] on section "Exit Furever -01 1 Questions 2 Products 3 Linking 4 Install Save Publish" at bounding box center [294, 8] width 589 height 17
click at [315, 6] on span "3" at bounding box center [317, 6] width 7 height 7
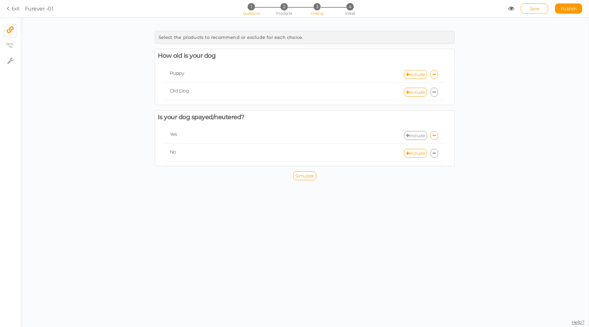
click at [250, 6] on span "1" at bounding box center [251, 6] width 7 height 7
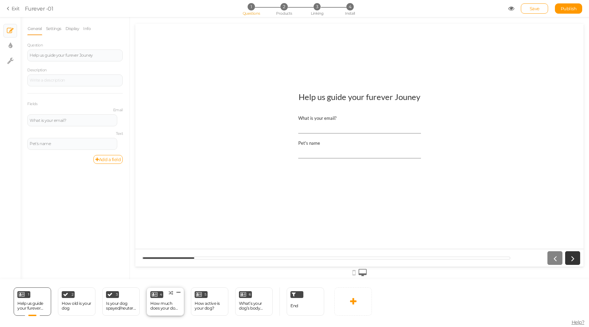
click at [166, 307] on div "How much does your dog weigh?" at bounding box center [165, 306] width 30 height 10
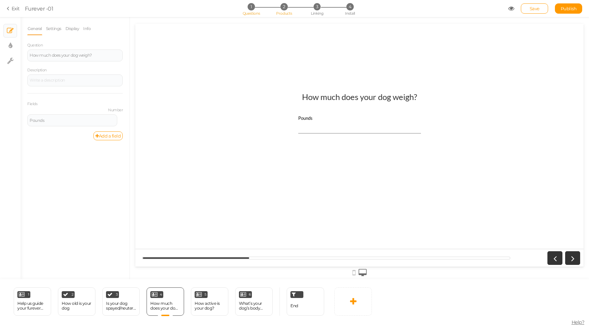
click at [286, 12] on span "Products" at bounding box center [284, 13] width 16 height 5
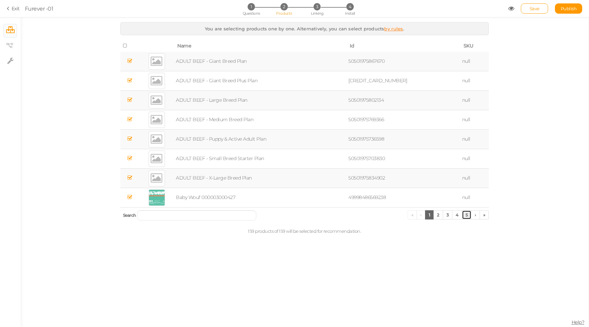
click at [464, 212] on link "5" at bounding box center [467, 214] width 10 height 9
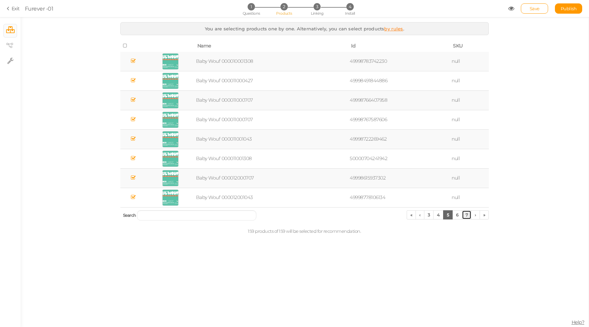
click at [465, 215] on link "7" at bounding box center [467, 214] width 10 height 9
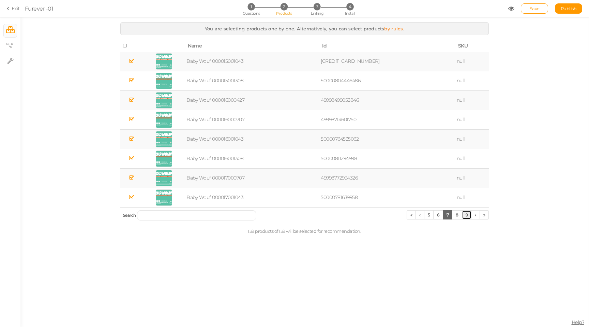
click at [465, 214] on link "9" at bounding box center [467, 214] width 10 height 9
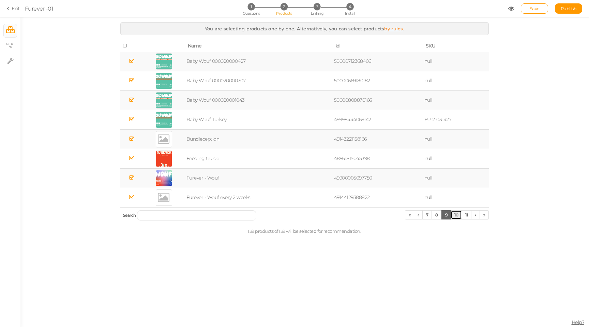
click at [459, 216] on link "10" at bounding box center [456, 214] width 11 height 9
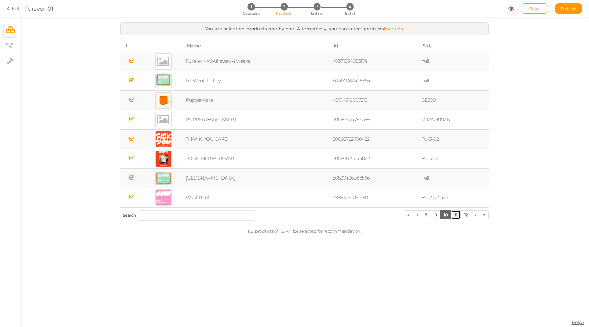
click at [458, 212] on link "11" at bounding box center [456, 214] width 10 height 9
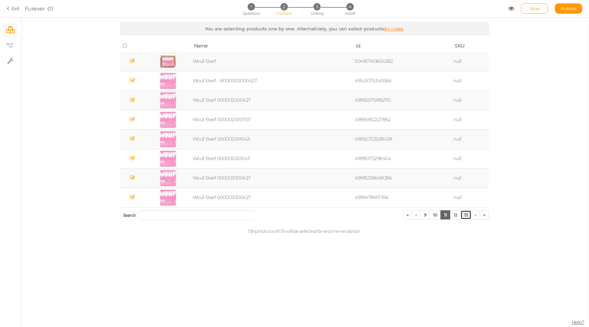
click at [466, 214] on link "13" at bounding box center [466, 214] width 11 height 9
click at [468, 216] on link "15" at bounding box center [466, 214] width 11 height 9
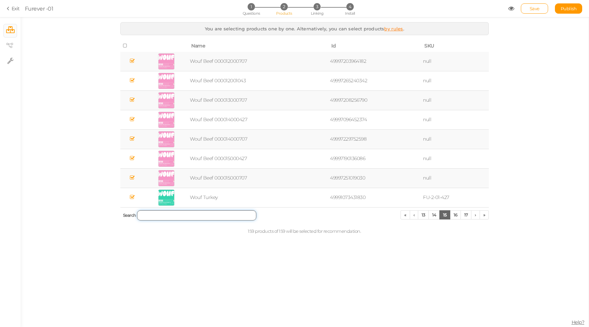
click at [162, 212] on input "search" at bounding box center [196, 215] width 119 height 10
click at [175, 217] on input "search" at bounding box center [196, 215] width 119 height 10
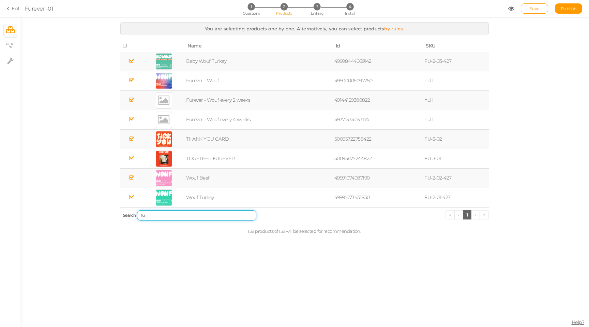
type input "fu"
click at [315, 11] on div "1 Questions 2 Products 3 Linking 4 Install" at bounding box center [294, 9] width 143 height 12
click at [317, 10] on span "3" at bounding box center [317, 6] width 7 height 7
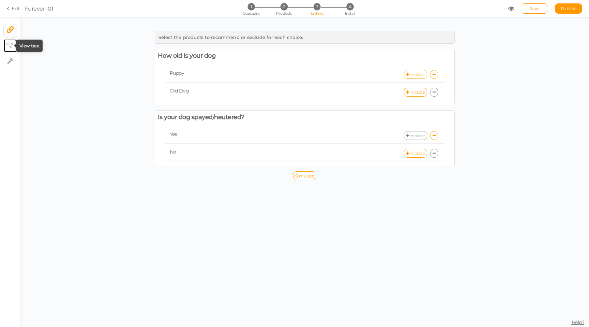
click at [7, 46] on icon at bounding box center [9, 45] width 7 height 5
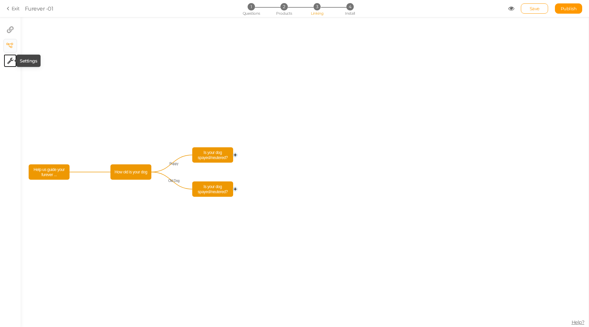
click at [9, 59] on icon at bounding box center [10, 60] width 6 height 7
select select "en"
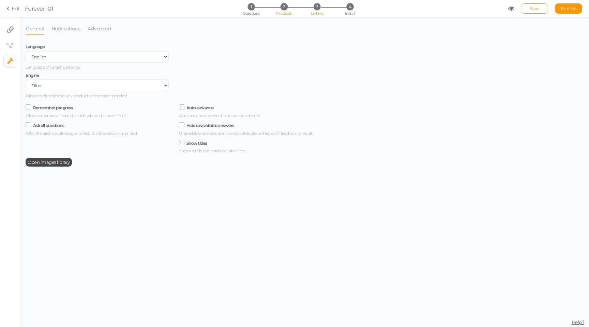
click at [281, 12] on span "Products" at bounding box center [284, 13] width 16 height 5
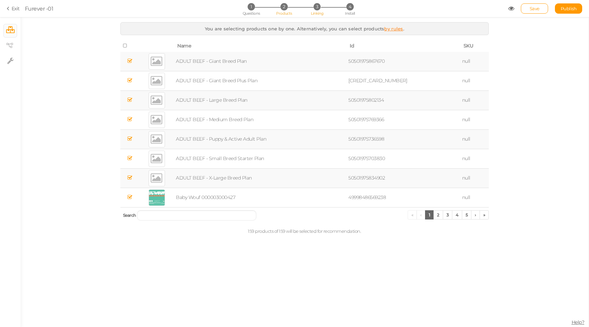
click at [332, 9] on li "3 Linking" at bounding box center [317, 6] width 32 height 7
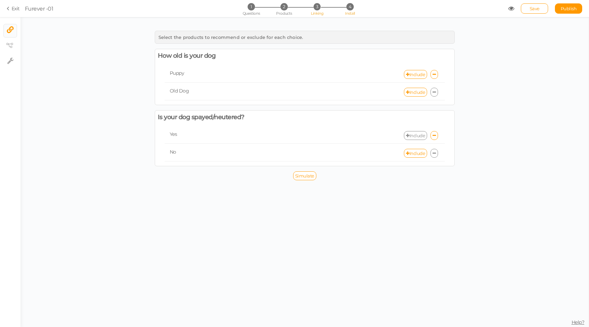
click at [352, 6] on span "4" at bounding box center [349, 6] width 7 height 7
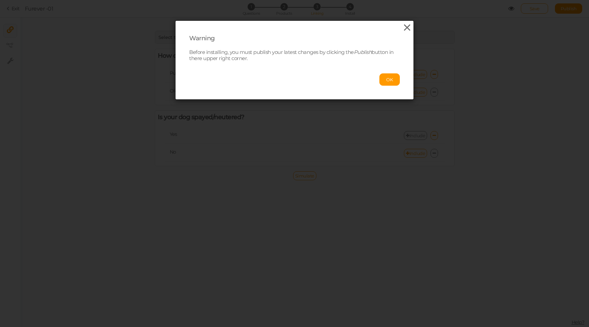
click at [405, 28] on icon at bounding box center [407, 28] width 10 height 10
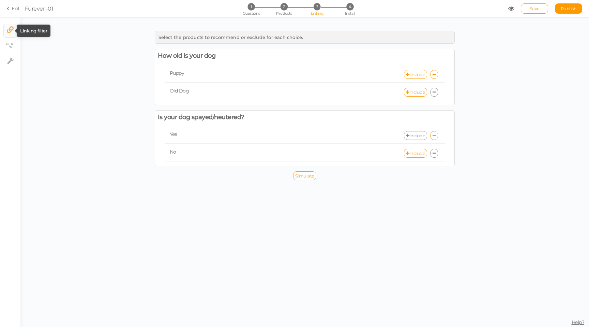
click at [8, 31] on icon at bounding box center [10, 29] width 7 height 7
click at [9, 50] on tip-cont at bounding box center [10, 46] width 5 height 8
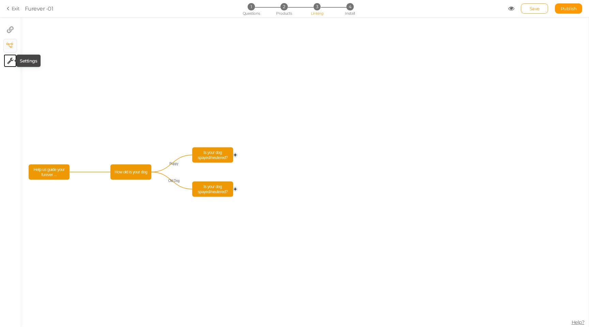
click at [11, 58] on icon at bounding box center [10, 60] width 6 height 7
select select "en"
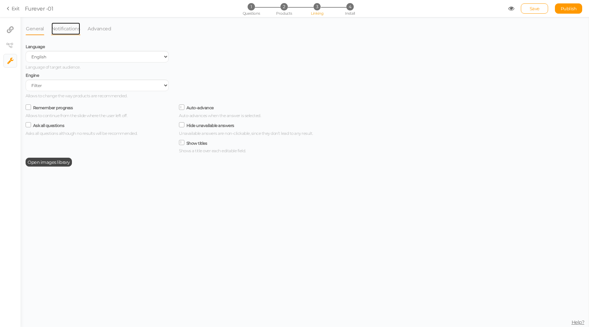
click at [62, 32] on link "Notifications" at bounding box center [66, 28] width 30 height 13
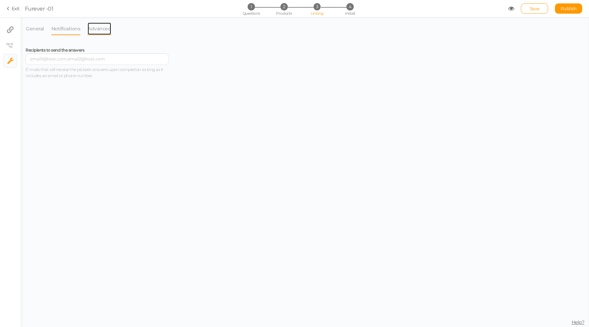
click at [88, 28] on link "Advanced" at bounding box center [99, 28] width 24 height 13
click at [16, 33] on link "× Linking filter" at bounding box center [10, 30] width 13 height 13
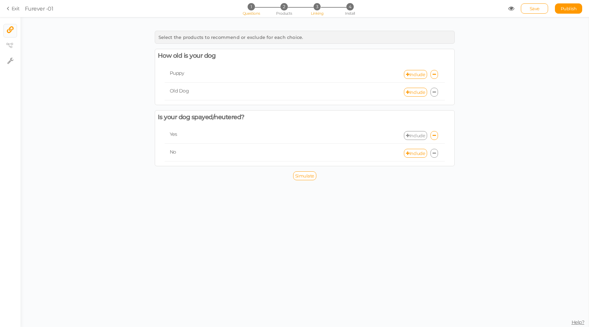
click at [252, 10] on span "1" at bounding box center [251, 6] width 7 height 7
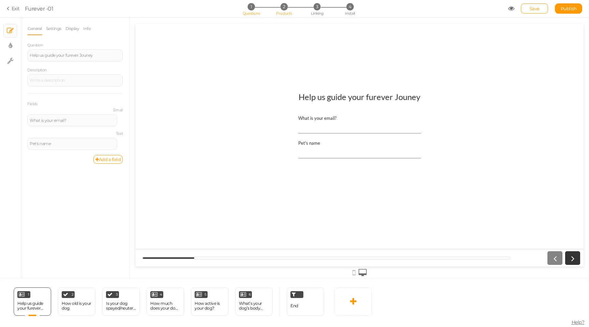
click at [286, 9] on span "2" at bounding box center [284, 6] width 7 height 7
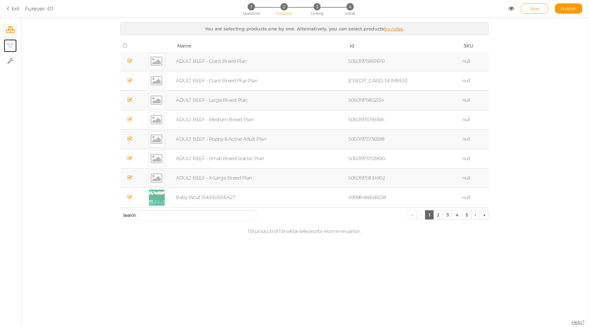
click at [5, 50] on link "× View tree" at bounding box center [10, 45] width 13 height 13
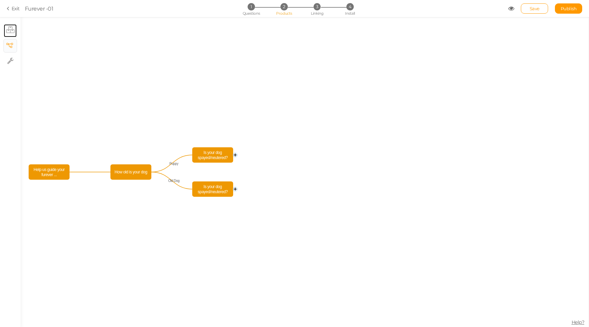
click at [8, 27] on icon at bounding box center [10, 29] width 9 height 7
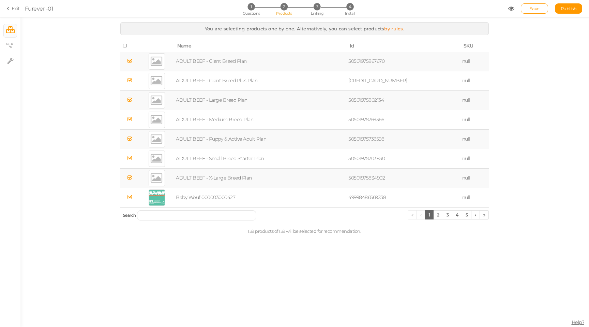
click at [392, 30] on link "by rules" at bounding box center [393, 28] width 19 height 5
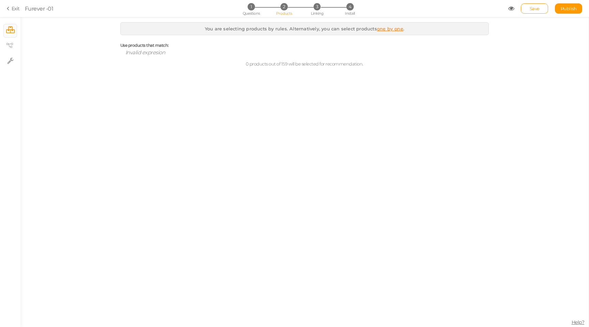
click at [389, 29] on link "one by one" at bounding box center [390, 28] width 26 height 5
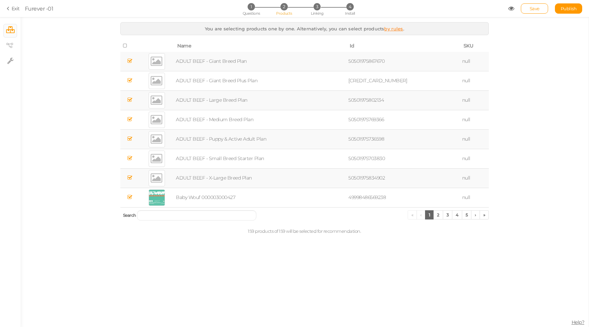
click at [389, 29] on link "by rules" at bounding box center [393, 28] width 19 height 5
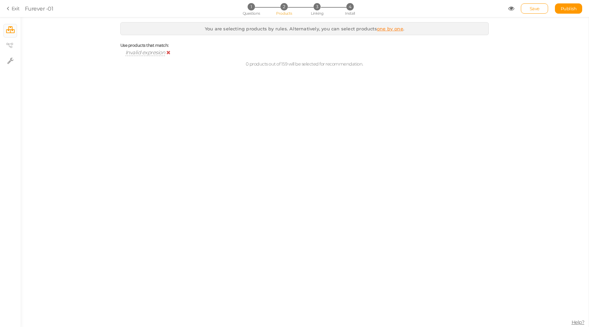
click at [153, 54] on span "Invalid expresion" at bounding box center [145, 52] width 40 height 6
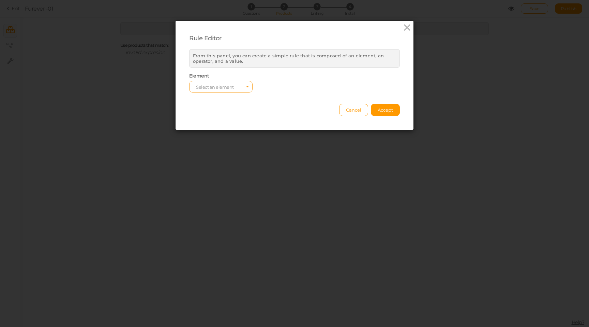
click at [226, 83] on span "Select an element" at bounding box center [220, 87] width 63 height 12
click at [203, 98] on span "col" at bounding box center [221, 98] width 63 height 8
click at [274, 88] on select "equals contains not contains different less than greater than less than or equa…" at bounding box center [294, 87] width 63 height 12
click at [368, 83] on span "Select a value" at bounding box center [368, 87] width 63 height 12
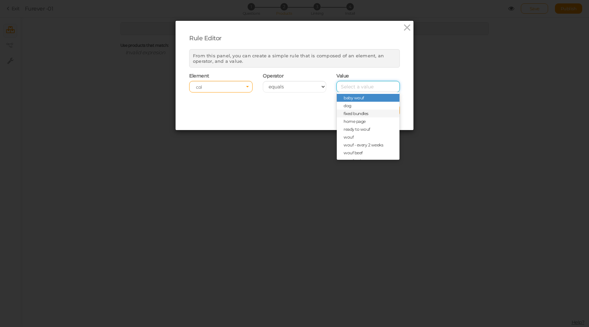
scroll to position [7, 0]
click at [368, 117] on span "home page" at bounding box center [368, 114] width 63 height 8
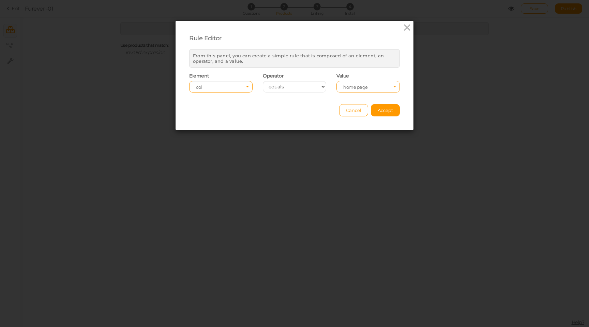
click at [366, 90] on span "home page" at bounding box center [368, 87] width 50 height 5
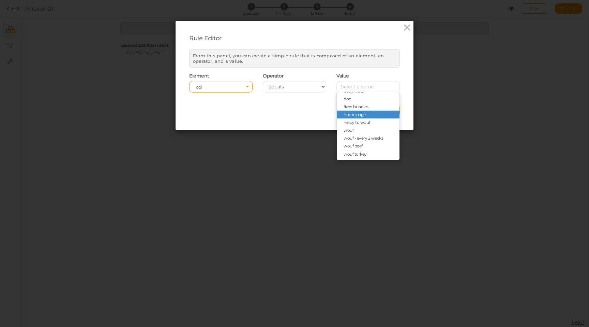
click at [314, 122] on div "Rule Editor From this panel, you can create a simple rule that is composed of a…" at bounding box center [295, 75] width 238 height 109
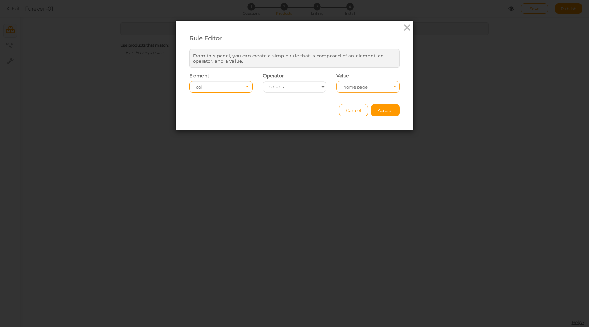
click at [353, 91] on span "Select a value home page" at bounding box center [368, 87] width 63 height 12
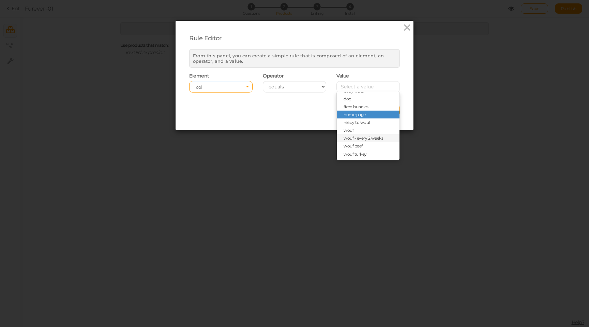
click at [359, 136] on span "wouf - every 2 weeks" at bounding box center [364, 137] width 40 height 5
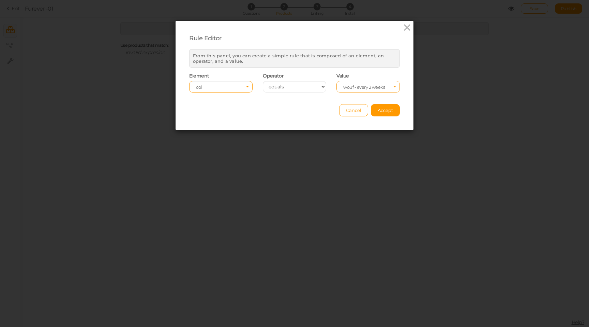
click at [366, 90] on span "wouf - every 2 weeks" at bounding box center [368, 87] width 50 height 5
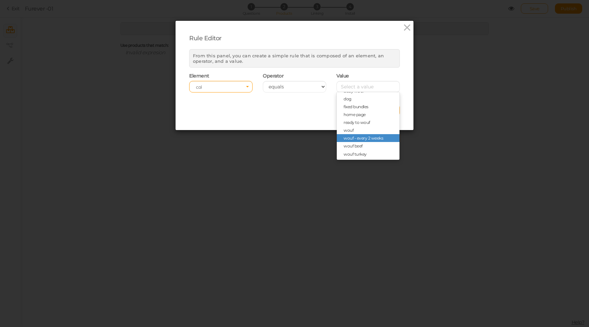
click at [293, 113] on div "Cancel Accept" at bounding box center [294, 107] width 211 height 19
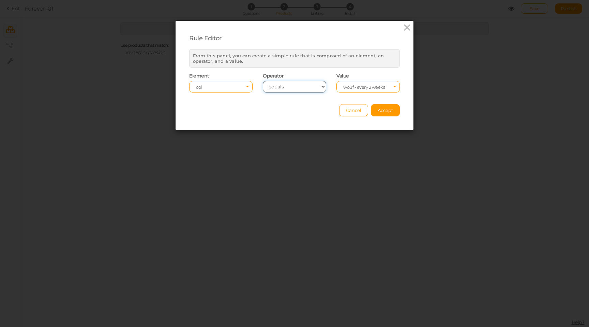
click at [297, 88] on select "equals contains not contains different less than greater than less than or equa…" at bounding box center [294, 87] width 63 height 12
click at [263, 81] on select "equals contains not contains different less than greater than less than or equa…" at bounding box center [294, 87] width 63 height 12
click at [345, 87] on span "wouf - every 2 weeks" at bounding box center [365, 87] width 45 height 5
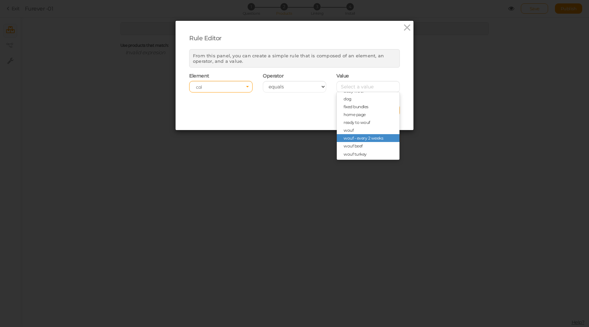
click at [318, 103] on div "Cancel Accept" at bounding box center [294, 107] width 211 height 19
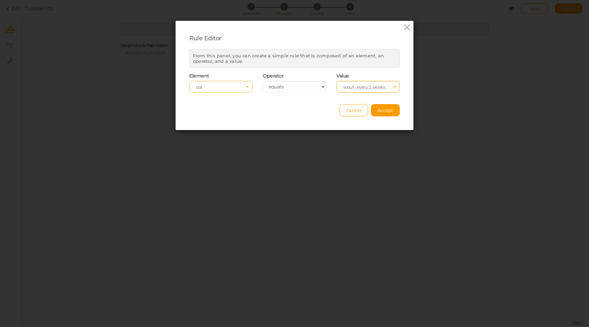
click at [242, 89] on span "col" at bounding box center [221, 87] width 50 height 5
click at [207, 107] on span "tag" at bounding box center [221, 106] width 63 height 8
click at [305, 87] on select "equals contains not contains different less than greater than less than or equa…" at bounding box center [294, 87] width 63 height 12
click at [410, 26] on icon at bounding box center [407, 28] width 10 height 10
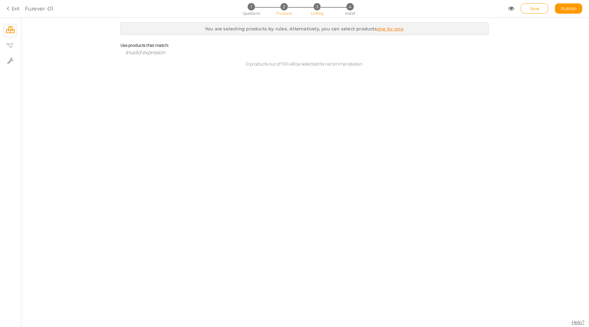
click at [317, 5] on span "3" at bounding box center [317, 6] width 7 height 7
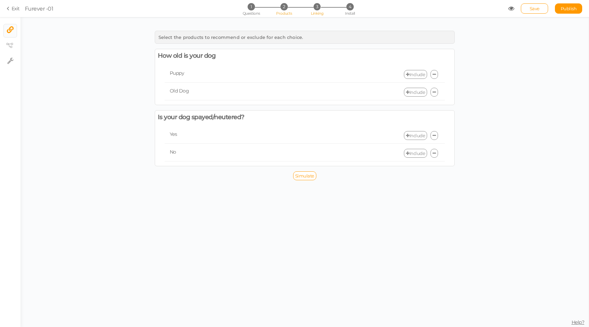
click at [282, 9] on span "2" at bounding box center [284, 6] width 7 height 7
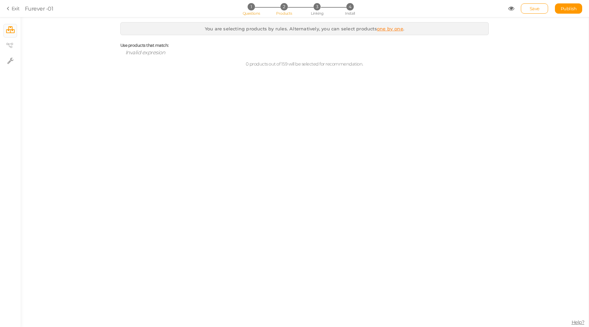
click at [257, 9] on li "1 Questions" at bounding box center [251, 6] width 32 height 7
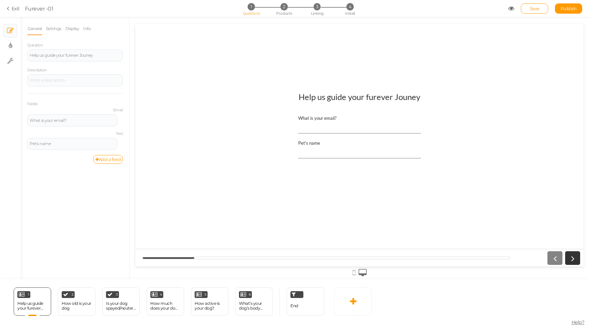
scroll to position [0, 0]
click at [179, 291] on icon at bounding box center [179, 291] width 4 height 5
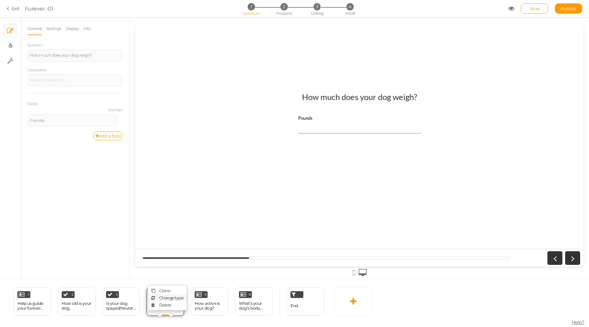
click at [168, 297] on span "Change type" at bounding box center [171, 297] width 25 height 5
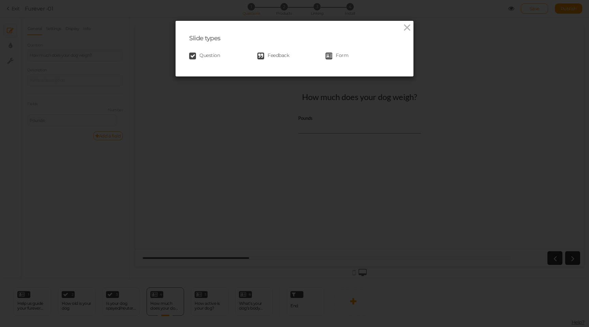
click at [208, 49] on div "Question Feedback Form" at bounding box center [294, 56] width 211 height 14
click at [208, 50] on div "Question Feedback Form" at bounding box center [294, 56] width 211 height 14
click at [208, 56] on span "Question" at bounding box center [209, 56] width 20 height 7
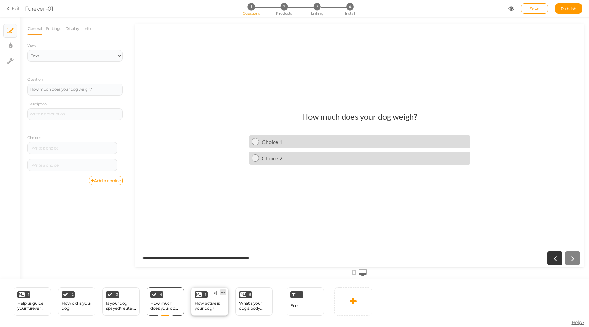
click at [224, 291] on icon at bounding box center [223, 291] width 4 height 5
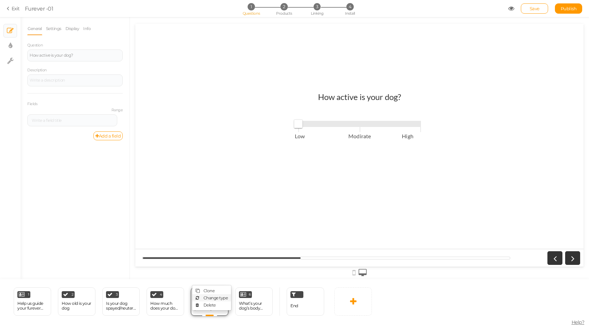
click at [214, 297] on span "Change type" at bounding box center [216, 297] width 25 height 5
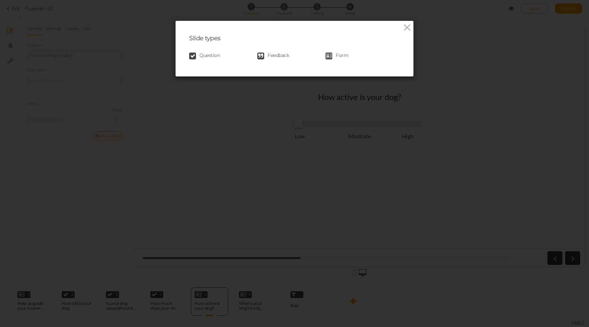
click at [219, 55] on span "Question" at bounding box center [209, 56] width 20 height 7
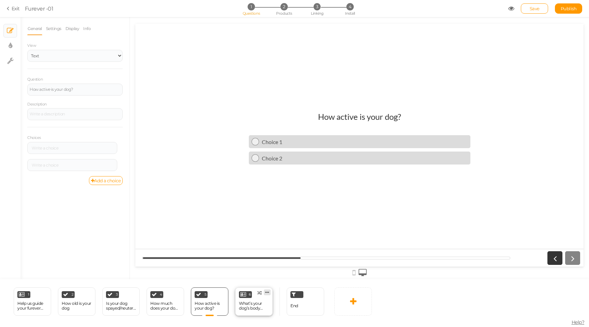
click at [269, 293] on link at bounding box center [267, 292] width 7 height 6
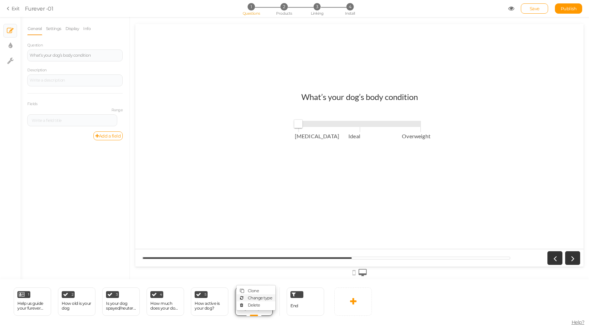
click at [253, 296] on span "Change type" at bounding box center [260, 297] width 25 height 5
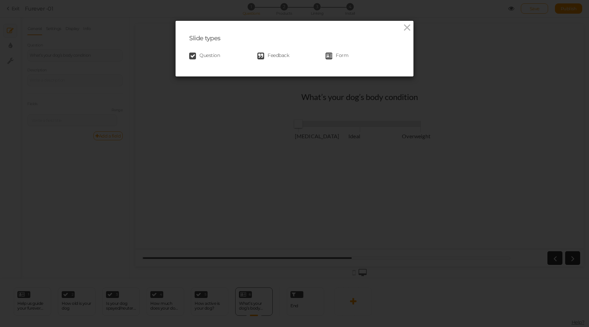
click at [214, 57] on span "Question" at bounding box center [209, 56] width 20 height 7
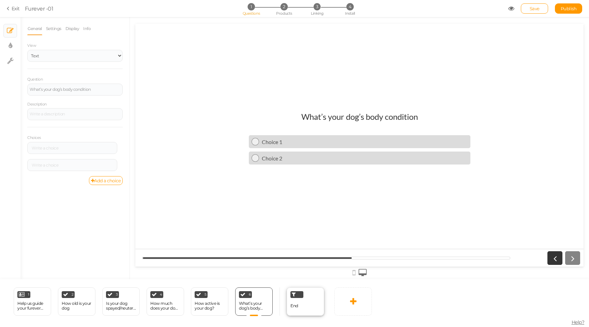
click at [306, 300] on div "End" at bounding box center [306, 301] width 38 height 28
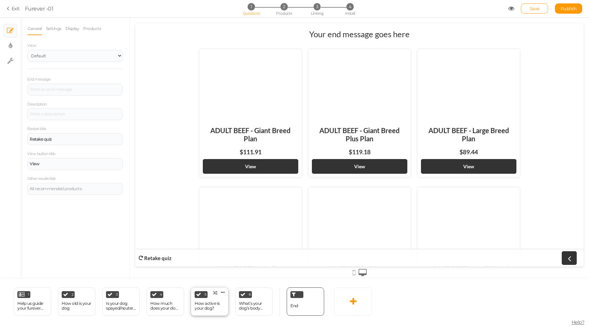
click at [204, 304] on div "How active is your dog?" at bounding box center [210, 306] width 30 height 10
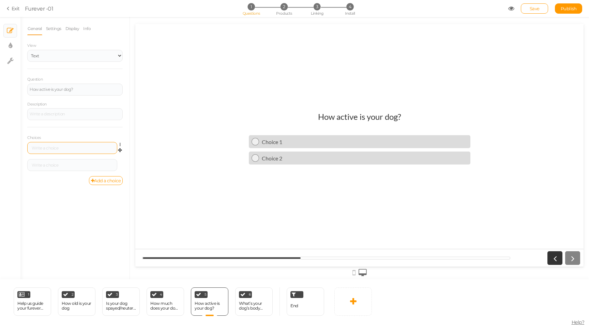
click at [83, 146] on div at bounding box center [72, 148] width 85 height 4
click at [157, 303] on div "How much does your dog weigh?" at bounding box center [165, 306] width 30 height 10
click at [66, 147] on div at bounding box center [72, 148] width 85 height 4
click at [56, 147] on div "15-17" at bounding box center [72, 148] width 85 height 4
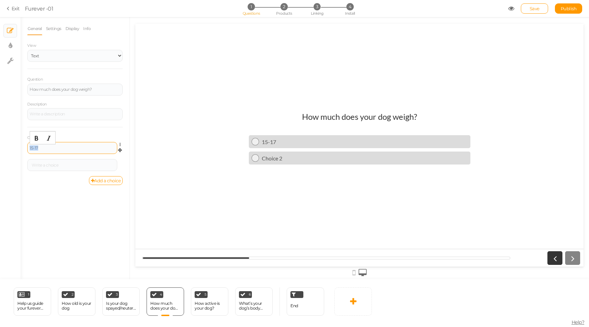
click at [56, 147] on div "15-17" at bounding box center [72, 148] width 85 height 4
click at [57, 164] on div at bounding box center [72, 165] width 85 height 4
click at [71, 148] on div "1-5" at bounding box center [72, 148] width 85 height 4
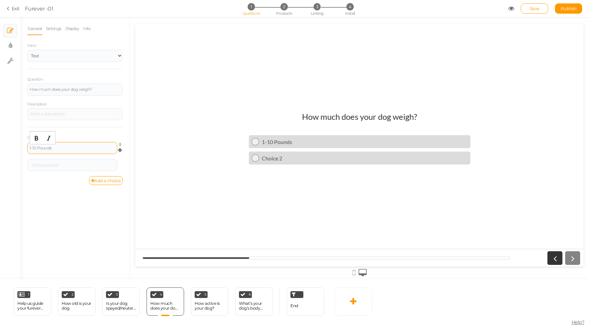
click at [58, 151] on div "1-10 Pounds" at bounding box center [72, 148] width 90 height 12
copy div "Choices"
click at [50, 148] on div "1-10 Pounds" at bounding box center [72, 148] width 85 height 4
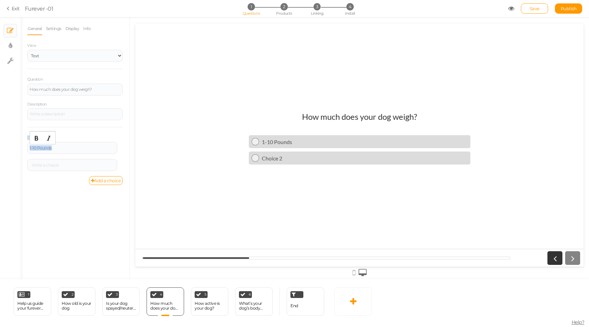
click at [50, 148] on div "1-10 Pounds" at bounding box center [72, 148] width 85 height 4
copy div "1-10 Pounds"
click at [53, 165] on div at bounding box center [72, 165] width 85 height 4
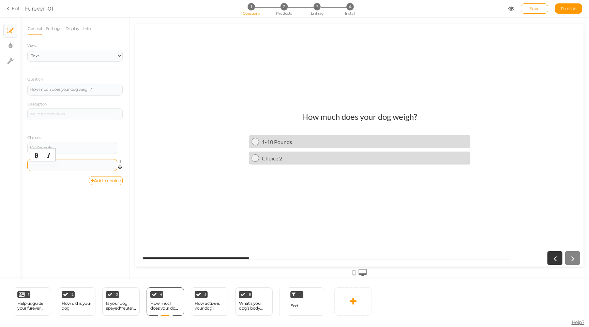
click at [53, 165] on div at bounding box center [72, 165] width 85 height 4
paste div
drag, startPoint x: 36, startPoint y: 165, endPoint x: 26, endPoint y: 165, distance: 9.9
click at [26, 165] on div "General Settings Display Info View Text Images Slider Dropdown Question How muc…" at bounding box center [74, 150] width 109 height 257
click at [97, 182] on link "Add a choice" at bounding box center [106, 180] width 34 height 9
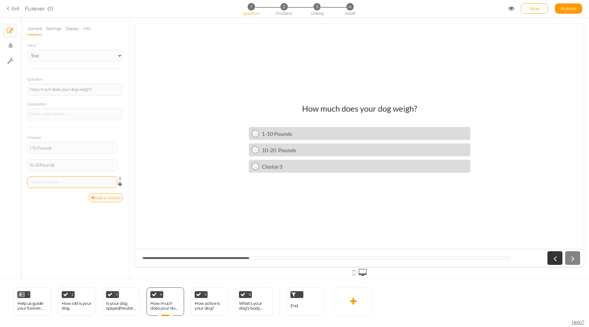
click at [70, 183] on div at bounding box center [72, 182] width 85 height 4
click at [107, 198] on link "Add a choice" at bounding box center [106, 197] width 34 height 9
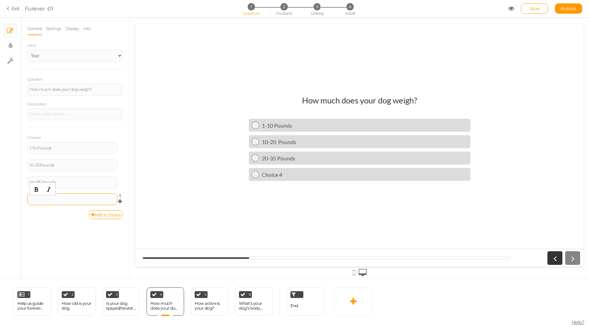
click at [67, 200] on div at bounding box center [72, 199] width 85 height 4
click at [69, 241] on div "General Settings Display Info View Text Images Slider Dropdown Question How muc…" at bounding box center [74, 150] width 109 height 257
click at [61, 197] on div "35-45" at bounding box center [72, 199] width 85 height 4
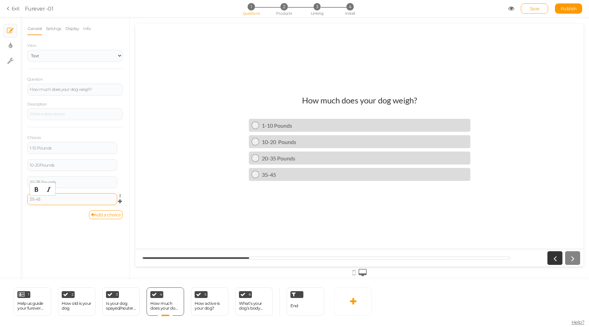
click at [61, 197] on div "35-45" at bounding box center [72, 199] width 85 height 4
click at [58, 197] on div "35-45" at bounding box center [72, 199] width 85 height 4
click at [62, 236] on div "General Settings Display Info View Text Images Slider Dropdown Question How muc…" at bounding box center [74, 150] width 109 height 257
click at [102, 213] on link "Add a choice" at bounding box center [106, 214] width 34 height 9
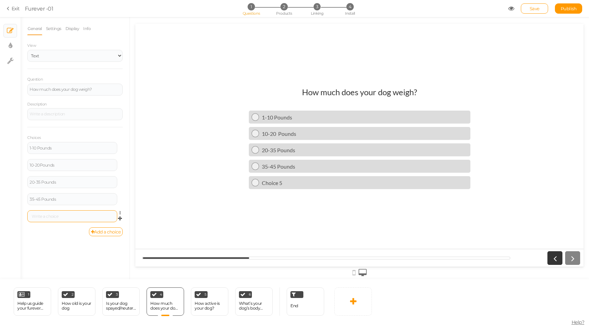
click at [63, 218] on div at bounding box center [72, 216] width 90 height 12
click at [63, 218] on div at bounding box center [72, 216] width 85 height 4
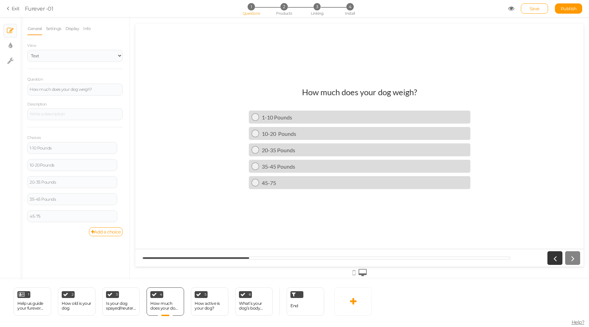
click at [69, 242] on div "General Settings Display Info View Text Images Slider Dropdown Question How muc…" at bounding box center [74, 150] width 109 height 257
click at [58, 216] on div "45-75" at bounding box center [72, 216] width 85 height 4
click at [114, 230] on link "Add a choice" at bounding box center [106, 231] width 34 height 9
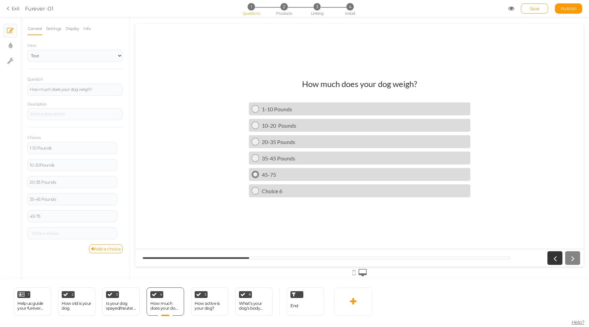
click at [280, 175] on div "45-75" at bounding box center [365, 174] width 206 height 6
click at [76, 217] on div "45-75" at bounding box center [72, 216] width 85 height 4
click at [60, 236] on div at bounding box center [72, 233] width 90 height 12
click at [55, 234] on div at bounding box center [72, 233] width 85 height 4
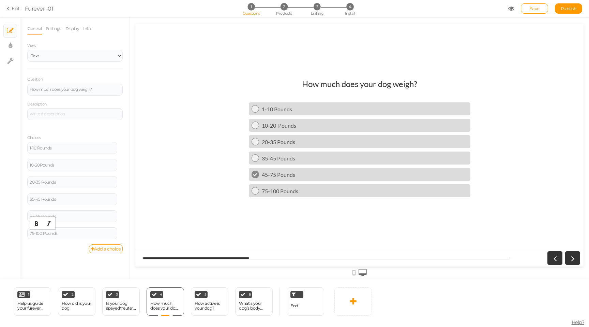
click at [75, 254] on div "General Settings Display Info View Text Images Slider Dropdown Question How muc…" at bounding box center [74, 150] width 109 height 257
click at [208, 305] on div "How active is your dog?" at bounding box center [210, 306] width 30 height 10
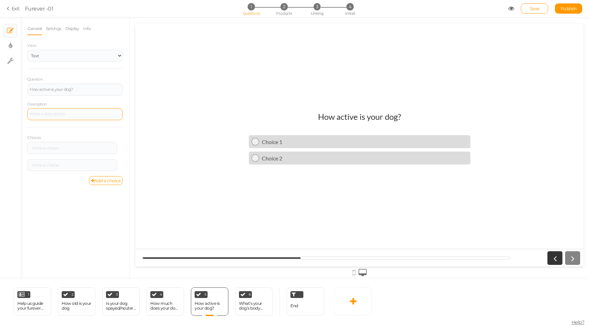
click at [48, 115] on div at bounding box center [74, 114] width 95 height 12
click at [39, 148] on div at bounding box center [72, 148] width 85 height 4
click at [50, 164] on div at bounding box center [72, 165] width 85 height 4
click at [62, 197] on div "General Settings Display Info View Text Images Slider Dropdown Question How act…" at bounding box center [74, 150] width 109 height 257
click at [58, 165] on div "Modirate" at bounding box center [72, 165] width 85 height 4
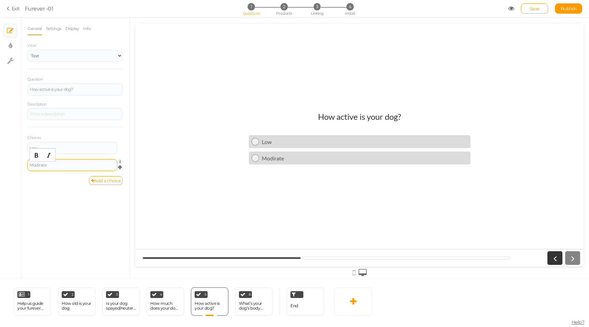
click at [58, 165] on div "Modirate" at bounding box center [72, 165] width 85 height 4
click at [119, 168] on icon at bounding box center [120, 168] width 4 height 6
click at [120, 167] on icon at bounding box center [120, 168] width 4 height 6
click at [112, 179] on link "Add a choice" at bounding box center [106, 180] width 34 height 9
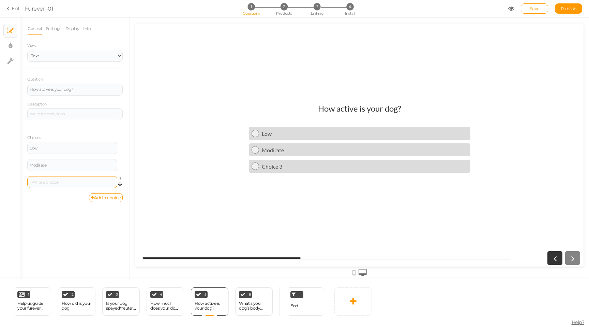
click at [73, 183] on div at bounding box center [72, 182] width 85 height 4
click at [255, 306] on div "What’s your dog’s body condition" at bounding box center [254, 306] width 30 height 10
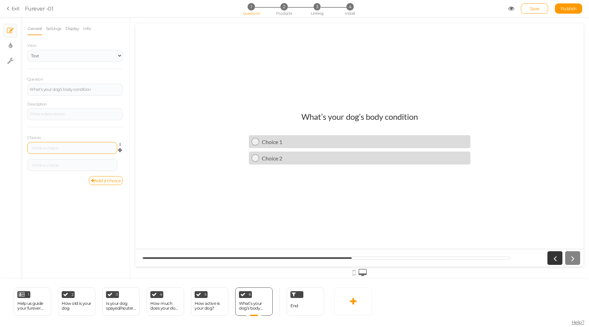
click at [54, 150] on div at bounding box center [72, 148] width 90 height 12
click at [52, 146] on div at bounding box center [72, 148] width 85 height 4
click at [43, 164] on div at bounding box center [72, 165] width 85 height 4
click at [95, 182] on link "Add a choice" at bounding box center [106, 180] width 34 height 9
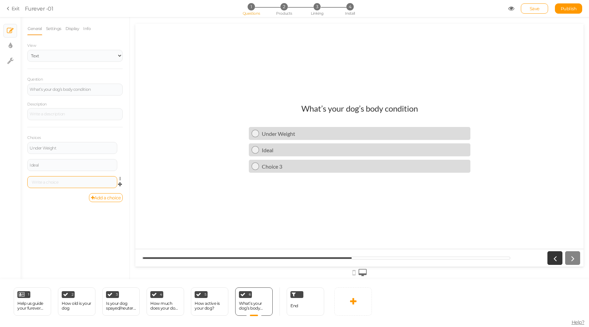
click at [69, 180] on div at bounding box center [72, 182] width 85 height 4
click at [59, 207] on div "General Settings Display Info View Text Images Slider Dropdown Question What’s …" at bounding box center [74, 150] width 109 height 257
click at [43, 147] on div "Under Weight" at bounding box center [72, 148] width 85 height 4
click at [57, 223] on div "General Settings Display Info View Text Images Slider Dropdown Question What’s …" at bounding box center [74, 150] width 109 height 257
click at [316, 5] on span "3" at bounding box center [317, 6] width 7 height 7
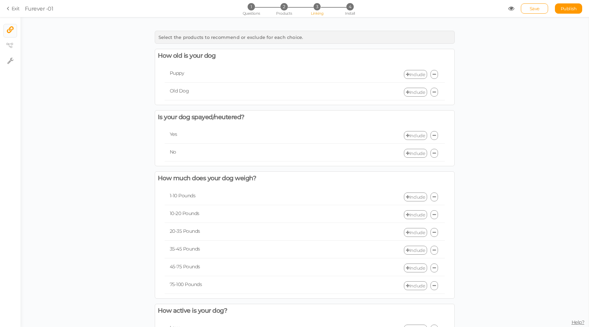
click at [416, 77] on link "Include" at bounding box center [415, 74] width 23 height 9
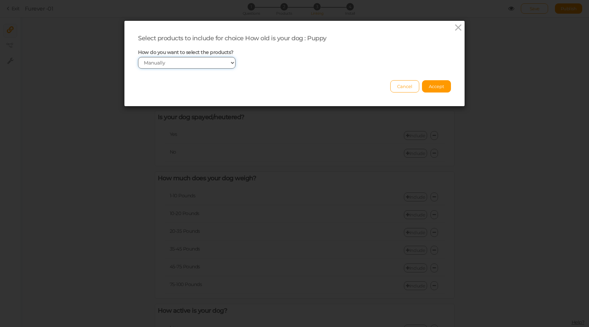
click at [223, 64] on select "Manually By tags By price" at bounding box center [187, 63] width 98 height 12
select select "expr"
click at [138, 57] on select "Manually By tags By price" at bounding box center [187, 63] width 98 height 12
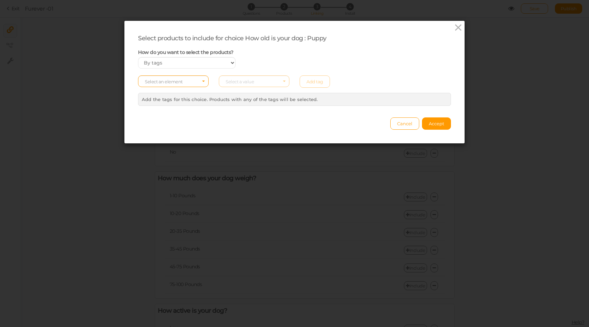
click at [245, 76] on div "Select an element Select a value Add tag" at bounding box center [294, 81] width 323 height 12
click at [254, 80] on div "Select an element Select a value Add tag" at bounding box center [294, 81] width 323 height 12
click at [309, 83] on div "Select an element Select a value Add tag" at bounding box center [294, 81] width 323 height 12
click at [170, 86] on span "Select an element" at bounding box center [173, 81] width 71 height 12
click at [159, 102] on span "tag" at bounding box center [173, 100] width 70 height 8
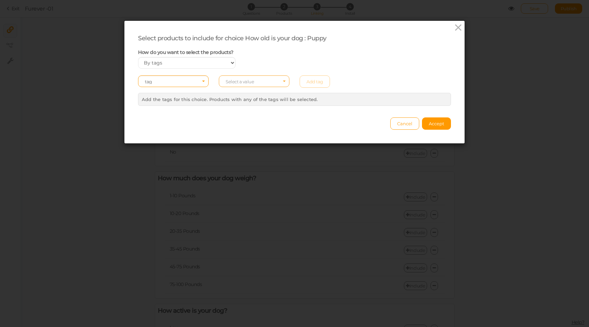
click at [253, 85] on span "Select a value" at bounding box center [254, 81] width 71 height 12
click at [253, 82] on input "Select box" at bounding box center [254, 81] width 71 height 12
click at [278, 92] on div "Select an element tag Select a value Add tag × Close Add the tags for this choi…" at bounding box center [294, 90] width 313 height 32
click at [284, 79] on span "Select a value" at bounding box center [254, 81] width 71 height 12
click at [284, 79] on input "Select box" at bounding box center [254, 81] width 71 height 12
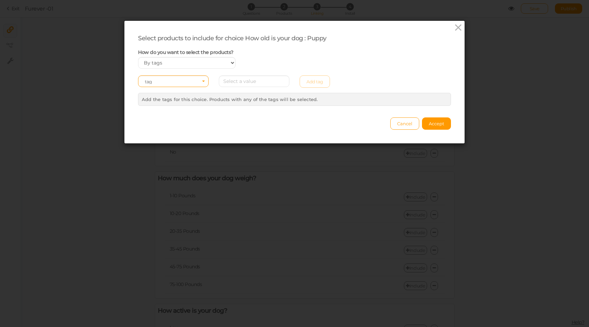
click at [316, 78] on div "Select an element tag Select a value Add tag" at bounding box center [294, 81] width 323 height 12
click at [316, 80] on div "Select an element tag Select a value Add tag" at bounding box center [294, 81] width 323 height 12
click at [198, 81] on span "tag" at bounding box center [173, 81] width 57 height 5
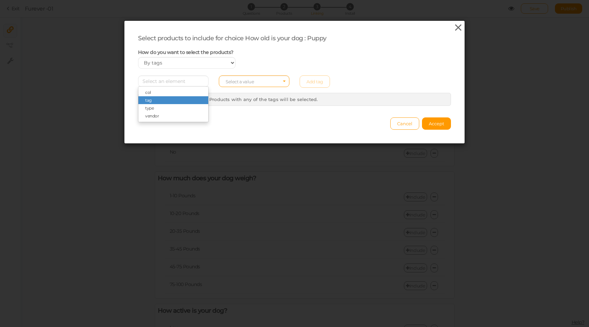
click at [456, 26] on icon at bounding box center [458, 28] width 10 height 10
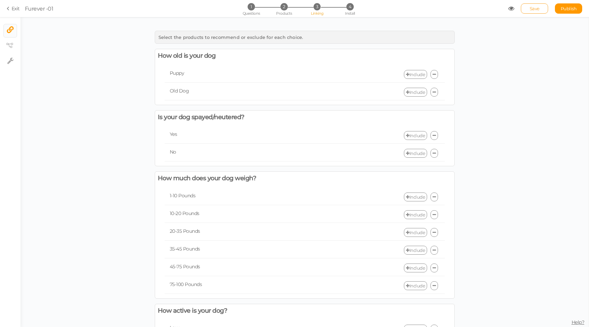
click at [533, 8] on span "Save" at bounding box center [535, 8] width 10 height 5
click at [12, 9] on link "Exit" at bounding box center [13, 8] width 13 height 7
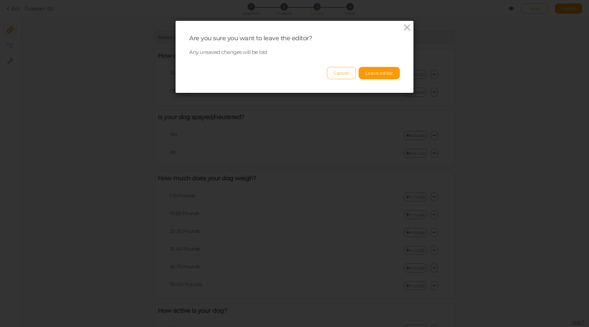
click at [342, 73] on button "Cancel" at bounding box center [341, 73] width 29 height 12
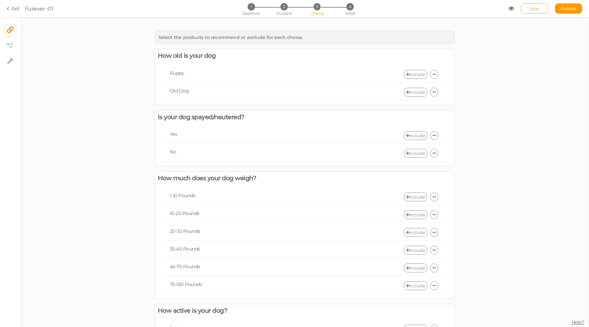
click at [533, 8] on span "Save" at bounding box center [535, 8] width 10 height 5
click at [10, 9] on icon at bounding box center [9, 8] width 5 height 6
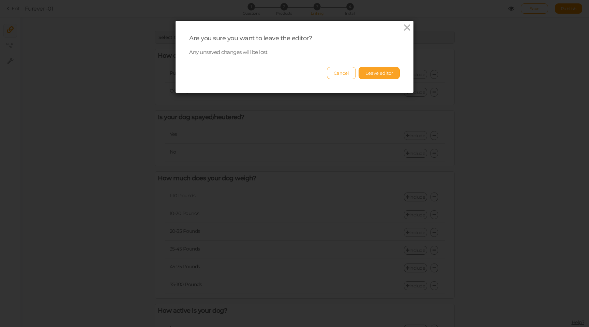
click at [372, 70] on button "Leave editor" at bounding box center [379, 73] width 41 height 12
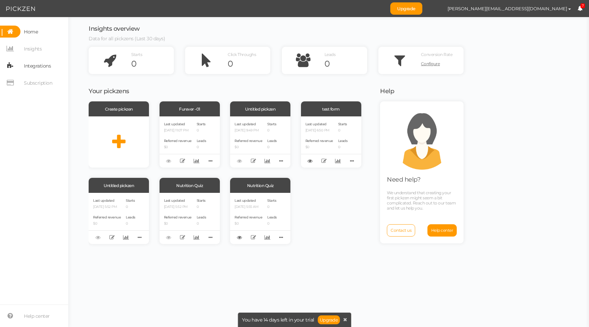
click at [39, 67] on span "Integrations" at bounding box center [37, 65] width 27 height 11
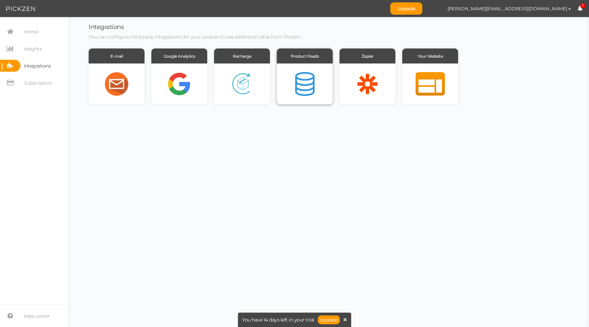
click at [305, 80] on div at bounding box center [305, 83] width 56 height 41
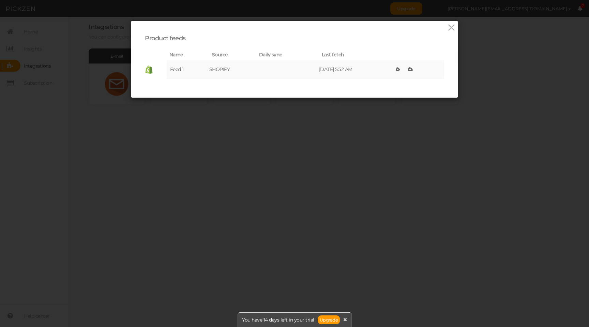
click at [190, 73] on td "Feed 1" at bounding box center [188, 69] width 43 height 18
click at [413, 69] on icon at bounding box center [410, 69] width 5 height 5
drag, startPoint x: 451, startPoint y: 23, endPoint x: 410, endPoint y: 46, distance: 46.9
click at [410, 46] on div "Product feeds Name Source Daily sync Last fetch Feed 1 SHOPIFY [DATE] 11:07 PM …" at bounding box center [294, 56] width 299 height 44
click at [354, 78] on td "[DATE] 11:07 PM" at bounding box center [355, 69] width 75 height 18
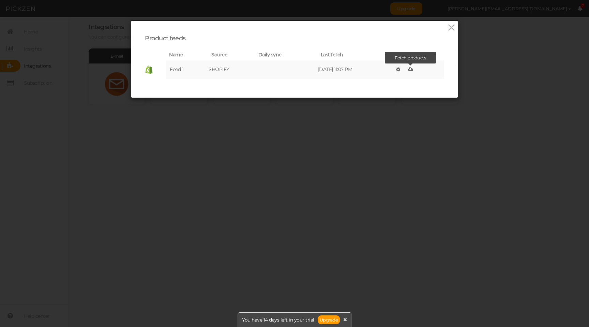
click at [413, 69] on icon at bounding box center [410, 69] width 5 height 5
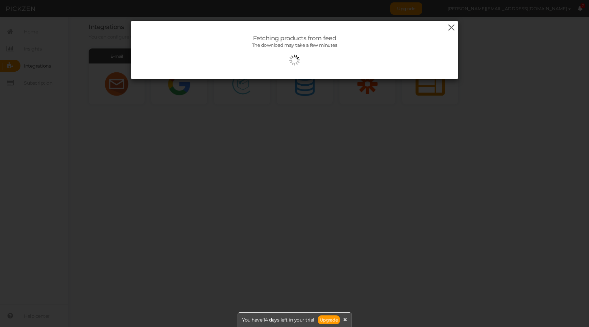
click at [452, 26] on icon at bounding box center [452, 28] width 10 height 10
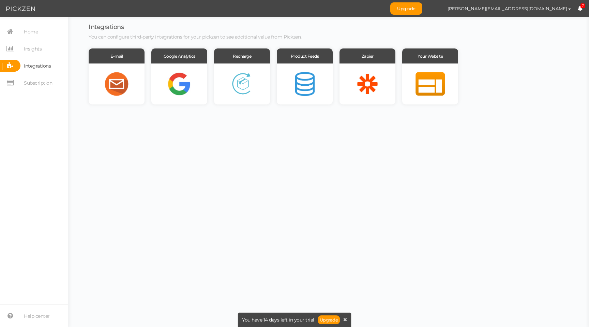
click at [234, 174] on body "Upgrade [PERSON_NAME][EMAIL_ADDRESS][DOMAIN_NAME] Preferences Help Log out 7 × …" at bounding box center [294, 163] width 589 height 327
click at [26, 49] on span "Insights" at bounding box center [33, 48] width 18 height 11
select select "14060"
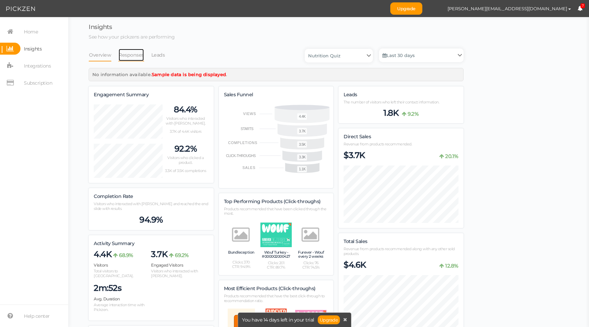
click at [134, 55] on link "Responses" at bounding box center [131, 54] width 26 height 13
select select "14060"
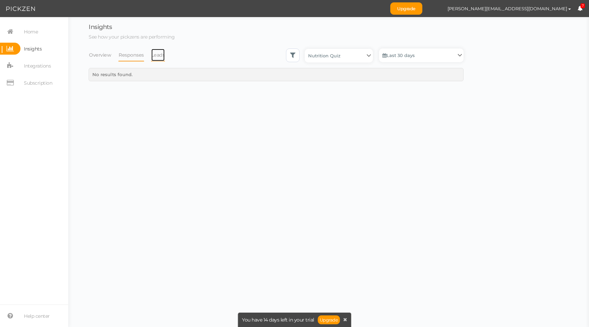
click at [158, 55] on link "Leads" at bounding box center [158, 54] width 14 height 13
select select "14060"
click at [103, 56] on link "Overview" at bounding box center [100, 54] width 23 height 13
select select "14060"
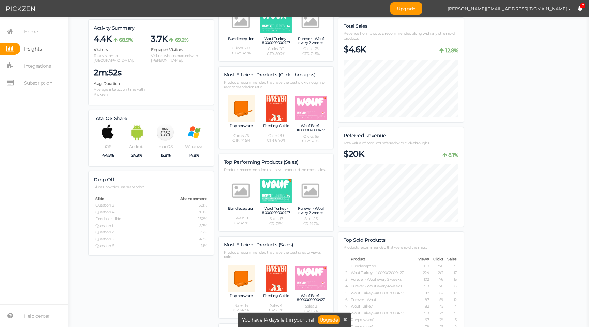
scroll to position [215, 0]
click at [27, 31] on span "Home" at bounding box center [31, 31] width 14 height 11
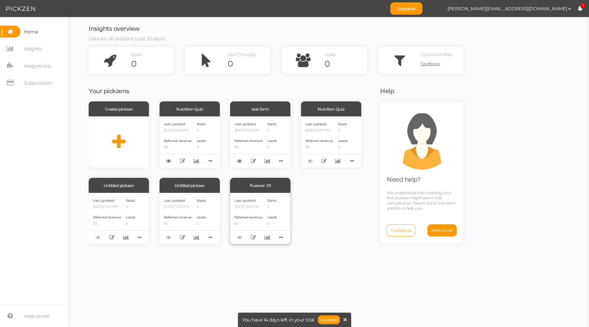
click at [267, 209] on div "Last updated [DATE] 11:07 PM Referred revenue $0 Starts 0 Leads 0" at bounding box center [260, 218] width 60 height 51
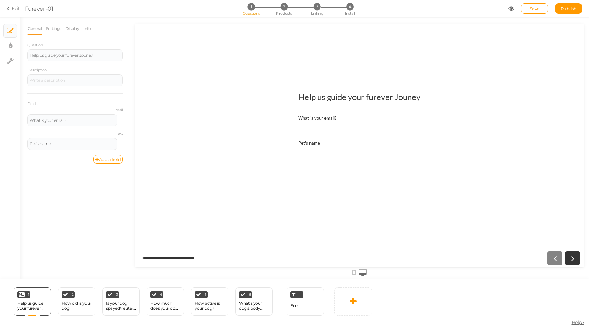
click at [312, 11] on div "1 Questions 2 Products 3 Linking 4 Install" at bounding box center [294, 9] width 143 height 12
click at [316, 6] on span "3" at bounding box center [317, 6] width 7 height 7
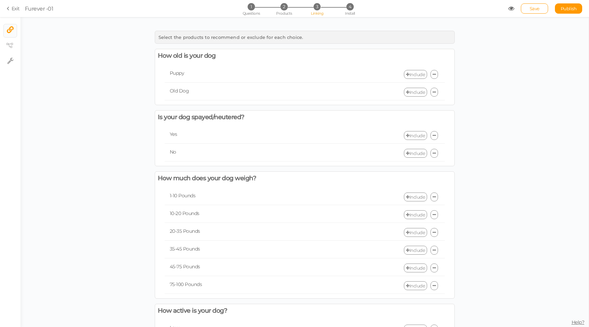
click at [416, 73] on link "Include" at bounding box center [415, 74] width 23 height 9
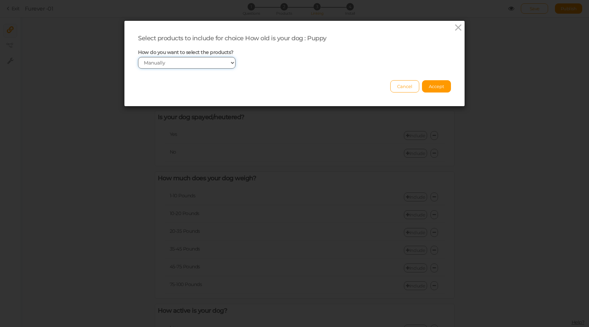
click at [179, 59] on select "Manually By tags By price" at bounding box center [187, 63] width 98 height 12
select select "expr"
click at [138, 57] on select "Manually By tags By price" at bounding box center [187, 63] width 98 height 12
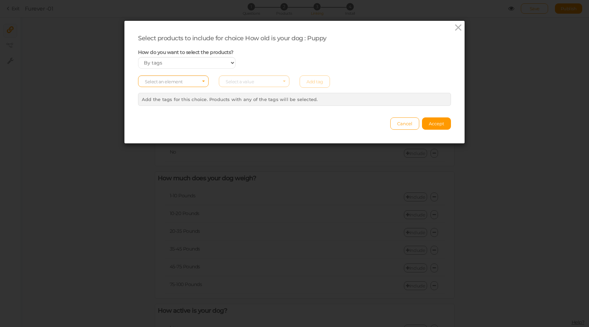
click at [305, 84] on div "Select an element Select a value Add tag" at bounding box center [294, 81] width 323 height 12
click at [252, 84] on div "Select an element Select a value Add tag" at bounding box center [294, 81] width 323 height 12
click at [178, 80] on span "Select an element" at bounding box center [164, 81] width 38 height 5
click at [163, 99] on span "tag" at bounding box center [173, 100] width 70 height 8
click at [236, 87] on div "Select an element tag Select a value Add tag" at bounding box center [294, 81] width 323 height 12
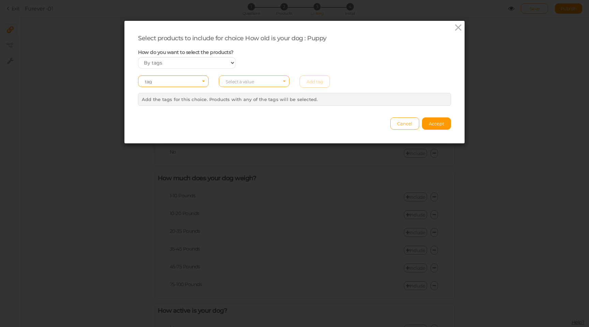
click at [236, 84] on span "Select a value" at bounding box center [240, 81] width 28 height 5
click at [244, 80] on input "Select box" at bounding box center [254, 81] width 71 height 12
click at [312, 81] on div "Select an element tag Select a value Add tag" at bounding box center [294, 81] width 323 height 12
click at [314, 81] on div "Select an element tag Select a value Add tag" at bounding box center [294, 81] width 323 height 12
click at [282, 81] on span "Select a value" at bounding box center [254, 81] width 71 height 12
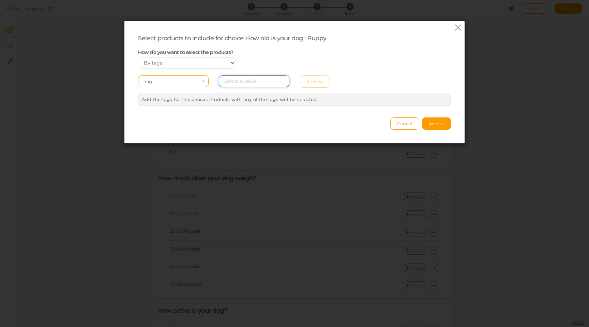
click at [287, 81] on input "Select box" at bounding box center [254, 81] width 71 height 12
click at [285, 80] on input "Select box" at bounding box center [254, 81] width 71 height 12
click at [293, 62] on div "How do you want to select the products? Manually By tags By price" at bounding box center [294, 59] width 323 height 20
click at [287, 80] on span "Select a value" at bounding box center [254, 81] width 71 height 12
click at [272, 80] on input "Select box" at bounding box center [254, 81] width 71 height 12
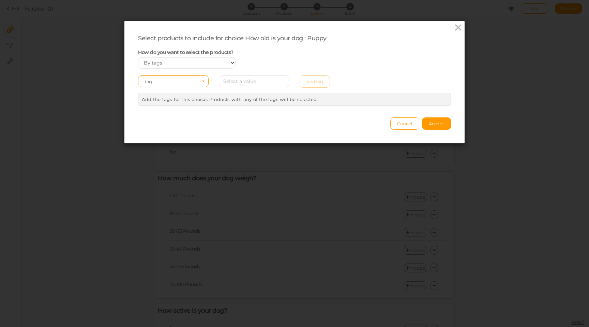
click at [298, 65] on div "How do you want to select the products? Manually By tags By price" at bounding box center [294, 59] width 323 height 20
click at [325, 81] on div "Select an element tag Select a value Add tag" at bounding box center [294, 81] width 323 height 12
click at [268, 81] on span "Select a value" at bounding box center [254, 81] width 71 height 12
type input "puppy"
click at [219, 56] on div "How do you want to select the products? Manually By tags By price" at bounding box center [187, 59] width 108 height 20
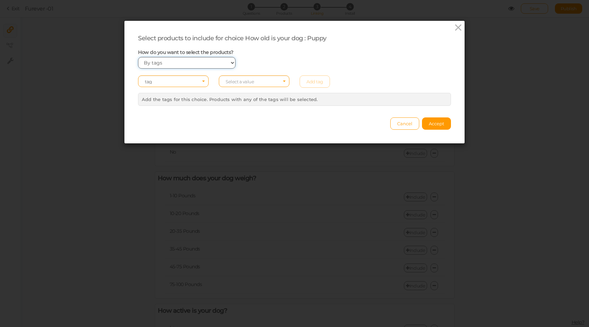
click at [217, 59] on select "Manually By tags By price" at bounding box center [187, 63] width 98 height 12
select select "manual"
click at [138, 57] on select "Manually By tags By price" at bounding box center [187, 63] width 98 height 12
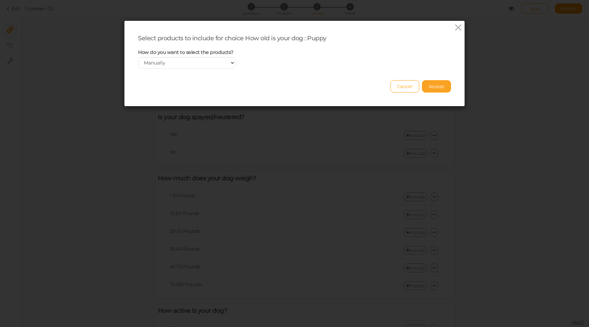
click at [443, 86] on span "Accept" at bounding box center [436, 86] width 15 height 5
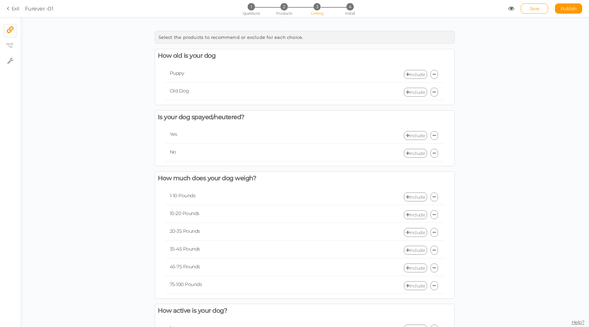
click at [418, 74] on link "Include" at bounding box center [415, 74] width 23 height 9
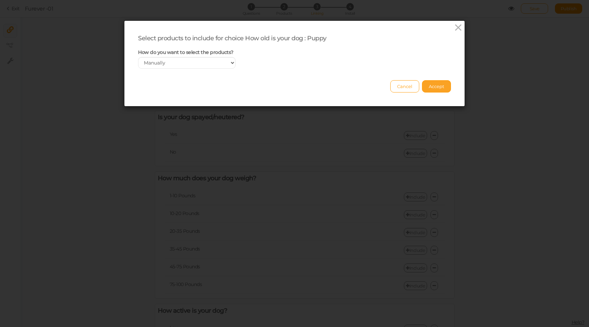
click at [442, 83] on button "Accept" at bounding box center [436, 86] width 29 height 12
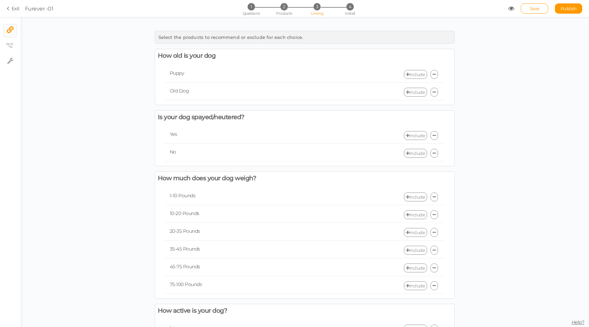
click at [406, 75] on icon at bounding box center [407, 74] width 3 height 4
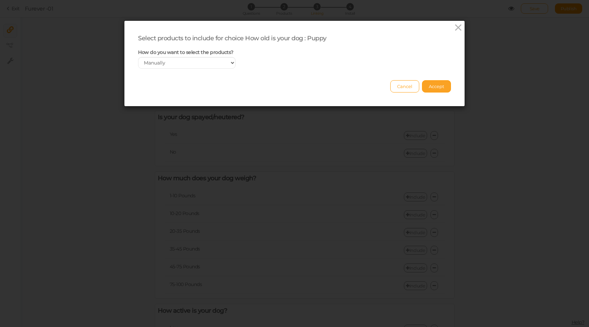
click at [444, 86] on span "Accept" at bounding box center [436, 86] width 15 height 5
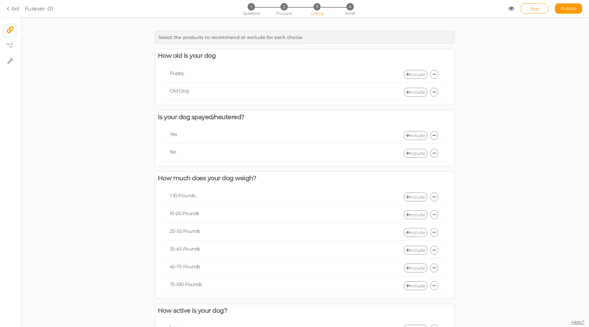
click at [263, 71] on div "Puppy" at bounding box center [235, 73] width 140 height 6
click at [286, 8] on span "2" at bounding box center [284, 6] width 7 height 7
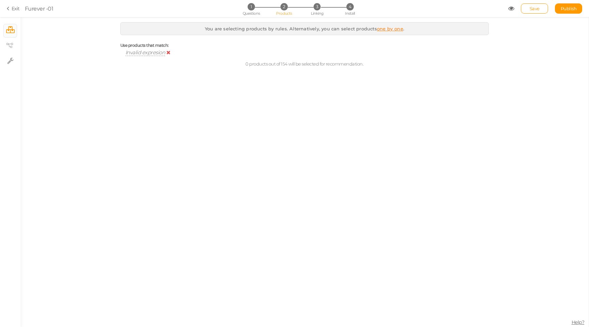
click at [130, 53] on span "Invalid expresion" at bounding box center [145, 52] width 40 height 6
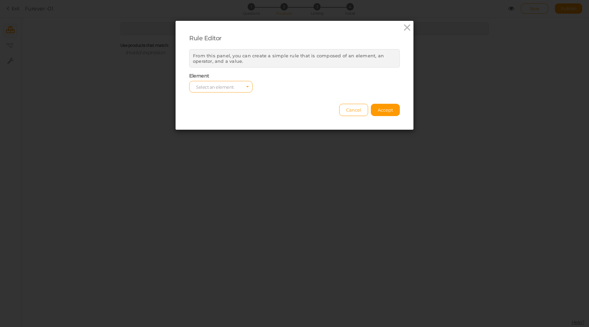
click at [240, 85] on span "Select an element" at bounding box center [220, 87] width 63 height 12
click at [201, 103] on span "tag" at bounding box center [199, 105] width 6 height 5
click at [360, 90] on span "Select a value" at bounding box center [368, 87] width 63 height 12
click at [302, 84] on select "equals contains not contains different less than greater than less than or equa…" at bounding box center [294, 87] width 63 height 12
click at [263, 81] on select "equals contains not contains different less than greater than less than or equa…" at bounding box center [294, 87] width 63 height 12
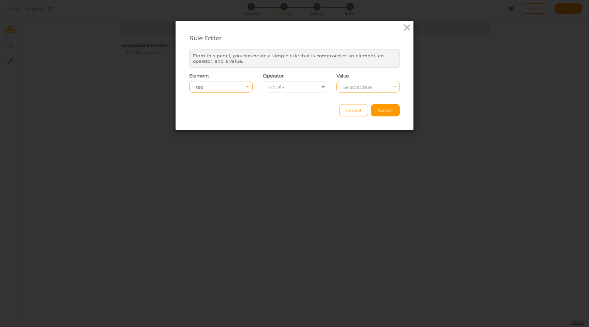
click at [357, 87] on span "Select a value" at bounding box center [357, 86] width 28 height 5
click at [400, 76] on div "Value Select a value" at bounding box center [368, 82] width 74 height 19
click at [352, 111] on span "Cancel" at bounding box center [353, 109] width 15 height 5
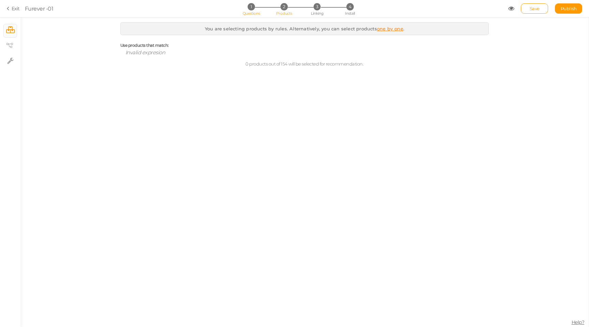
click at [249, 12] on span "Questions" at bounding box center [251, 13] width 17 height 5
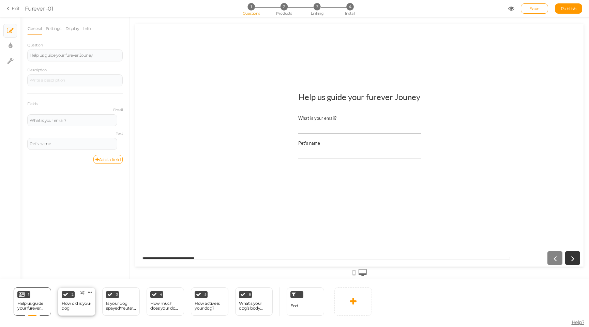
click at [70, 302] on div "How old is your dog" at bounding box center [77, 306] width 30 height 10
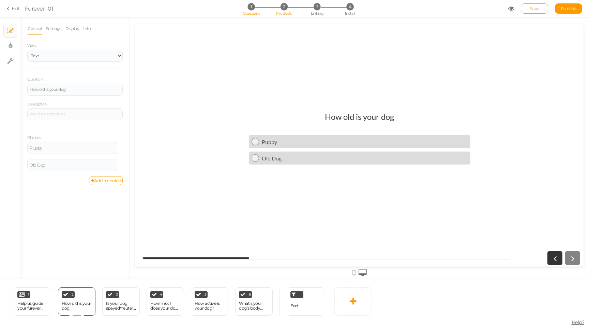
click at [283, 9] on span "2" at bounding box center [284, 6] width 7 height 7
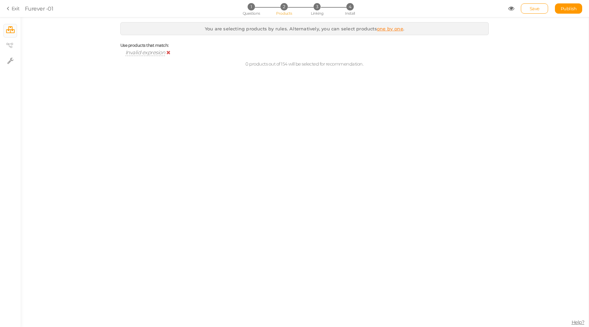
click at [144, 54] on span "Invalid expresion" at bounding box center [145, 52] width 40 height 6
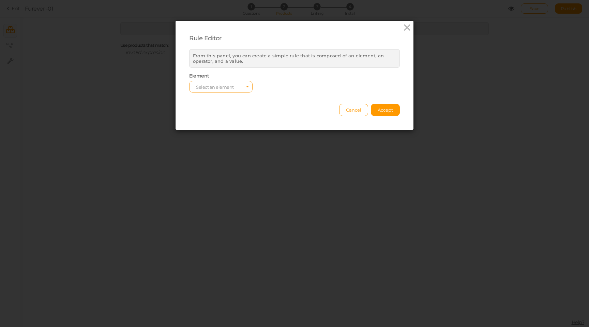
click at [222, 92] on span "Select an element" at bounding box center [220, 87] width 63 height 12
click at [200, 103] on span "tag" at bounding box center [199, 105] width 6 height 5
click at [352, 108] on span "Cancel" at bounding box center [353, 109] width 15 height 5
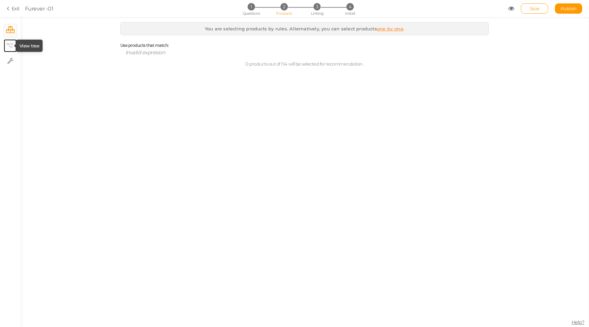
click at [11, 45] on icon at bounding box center [9, 45] width 7 height 5
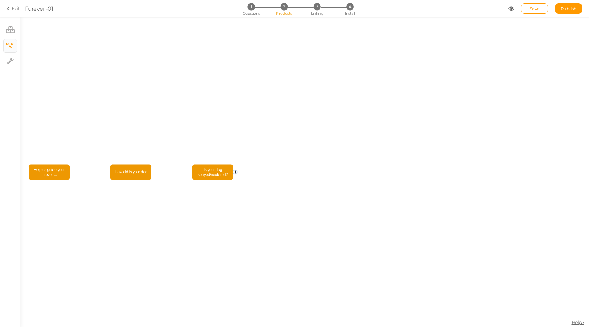
click at [131, 183] on icon "Is your dog spayed/neutered? How old is your dog Help us guide your furever ..." at bounding box center [304, 172] width 568 height 310
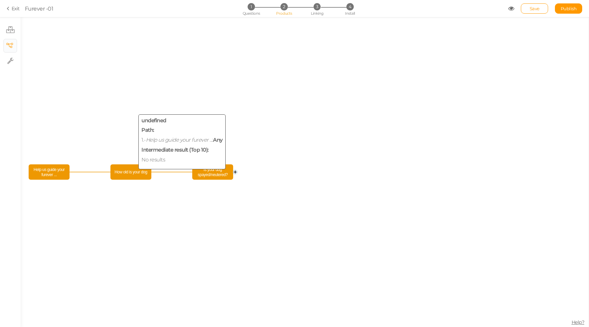
click at [129, 170] on span "How old is your dog" at bounding box center [131, 172] width 38 height 12
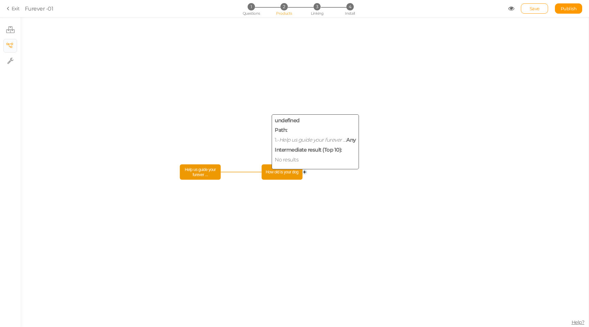
click at [267, 176] on span "How old is your dog" at bounding box center [283, 172] width 38 height 12
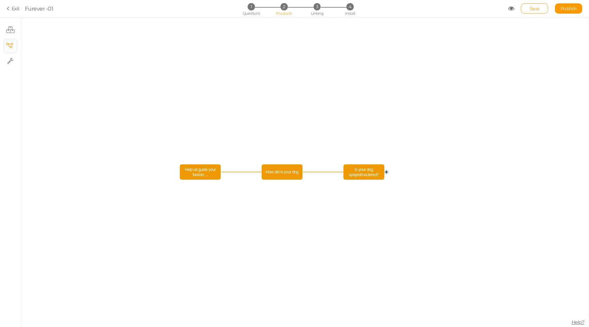
click at [286, 9] on span "2" at bounding box center [284, 6] width 7 height 7
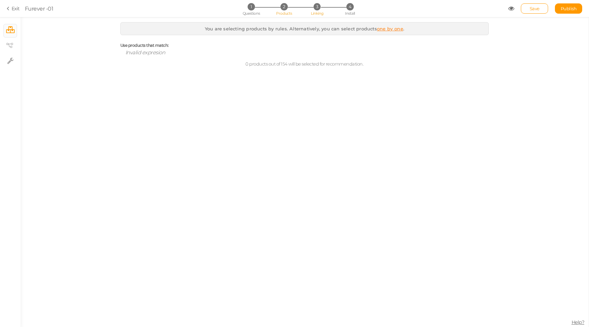
click at [316, 9] on span "3" at bounding box center [317, 6] width 7 height 7
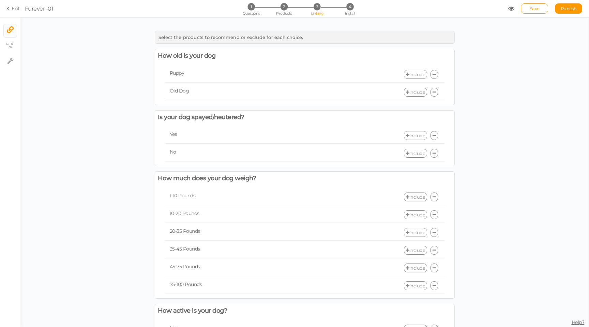
click at [417, 75] on link "Include" at bounding box center [415, 74] width 23 height 9
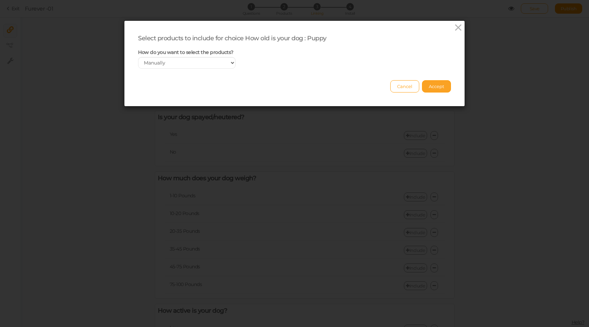
click at [438, 89] on button "Accept" at bounding box center [436, 86] width 29 height 12
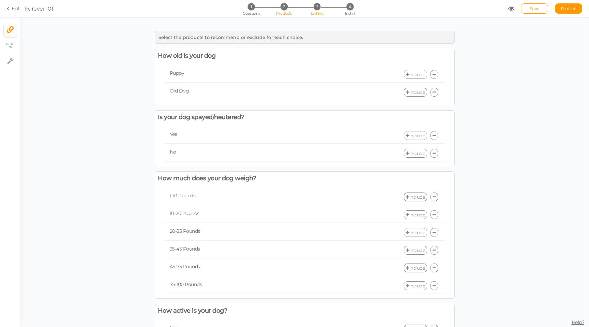
click at [290, 8] on li "2 Products" at bounding box center [284, 6] width 32 height 7
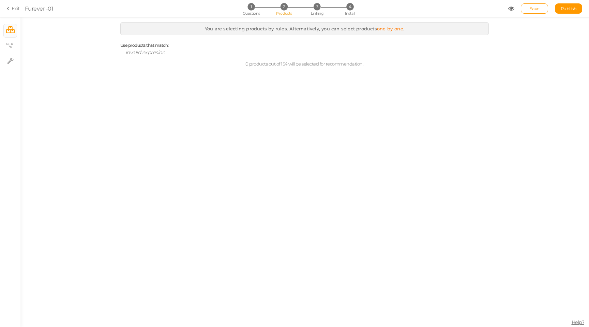
click at [394, 25] on div "You are selecting products by rules. Alternatively, you can select products one…" at bounding box center [304, 28] width 369 height 13
click at [392, 29] on link "one by one" at bounding box center [390, 28] width 26 height 5
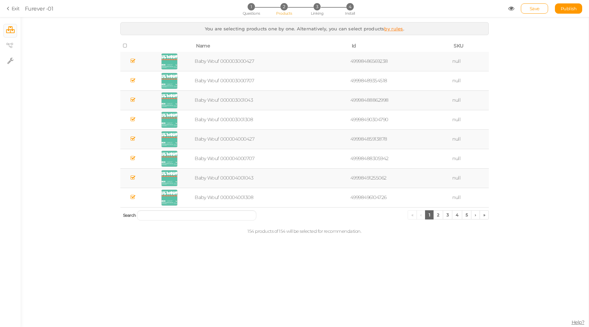
click at [123, 46] on icon at bounding box center [125, 45] width 5 height 5
click at [125, 46] on icon at bounding box center [125, 45] width 5 height 5
click at [437, 217] on link "2" at bounding box center [438, 214] width 10 height 9
click at [207, 213] on input "search" at bounding box center [196, 215] width 119 height 10
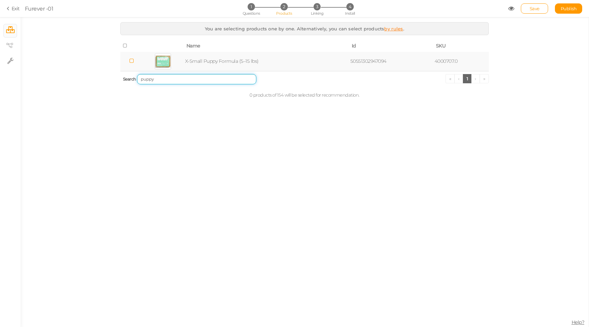
type input "puppy"
click at [131, 61] on icon at bounding box center [131, 60] width 5 height 5
click at [329, 4] on li "3 Linking" at bounding box center [317, 6] width 32 height 7
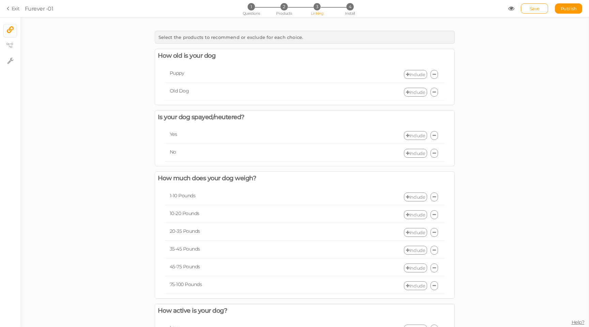
click at [416, 73] on link "Include" at bounding box center [415, 74] width 23 height 9
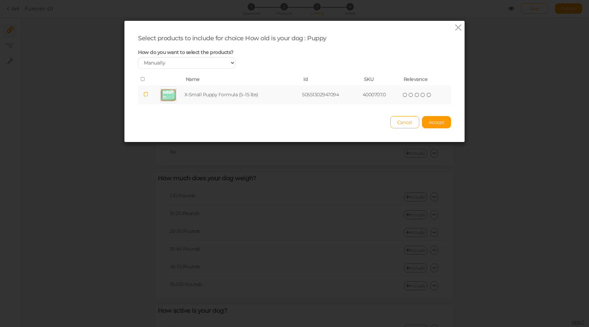
click at [140, 93] on td at bounding box center [146, 94] width 16 height 19
click at [188, 68] on select "Manually By tags By price" at bounding box center [187, 63] width 98 height 12
click at [138, 57] on select "Manually By tags By price" at bounding box center [187, 63] width 98 height 12
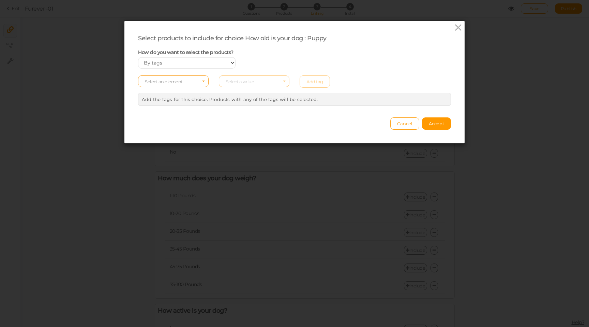
click at [194, 83] on span "Select an element" at bounding box center [173, 81] width 71 height 12
click at [166, 102] on span "tag" at bounding box center [173, 100] width 70 height 8
click at [253, 86] on span "Select a value" at bounding box center [254, 81] width 71 height 12
click at [289, 84] on input "Select box" at bounding box center [254, 81] width 71 height 12
click at [196, 60] on select "Manually By tags By price" at bounding box center [187, 63] width 98 height 12
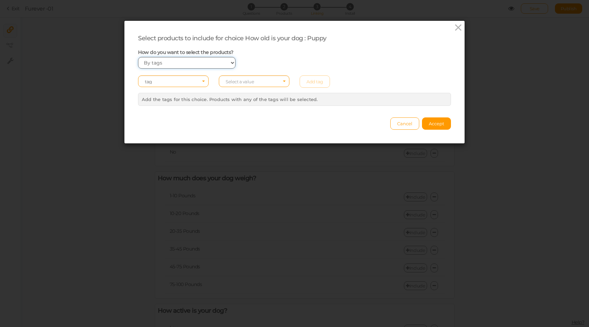
select select "manual"
click at [138, 57] on select "Manually By tags By price" at bounding box center [187, 63] width 98 height 12
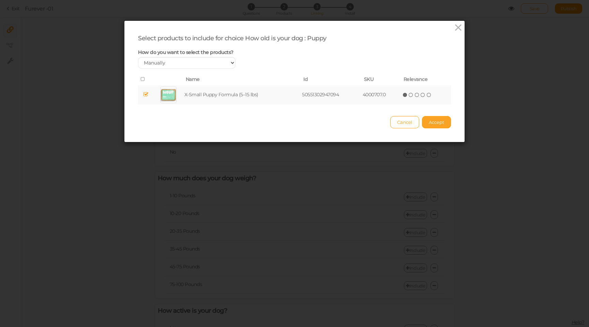
click at [447, 124] on button "Accept" at bounding box center [436, 122] width 29 height 12
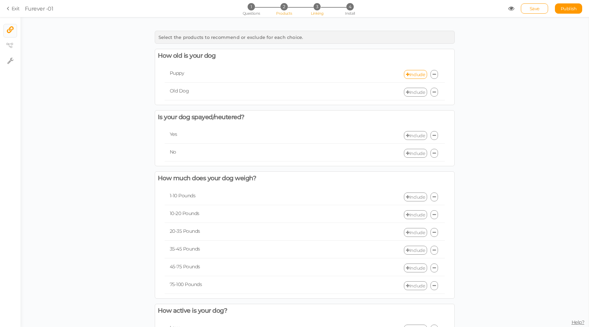
click at [286, 8] on span "2" at bounding box center [284, 6] width 7 height 7
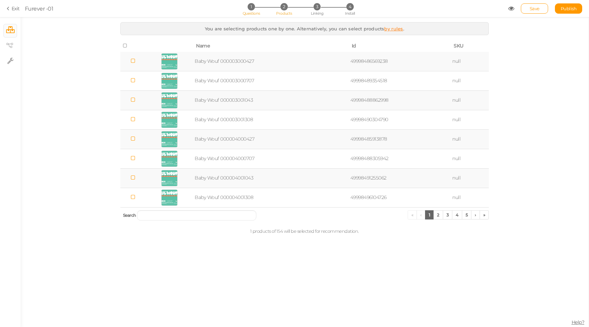
click at [239, 9] on li "1 Questions" at bounding box center [251, 6] width 32 height 7
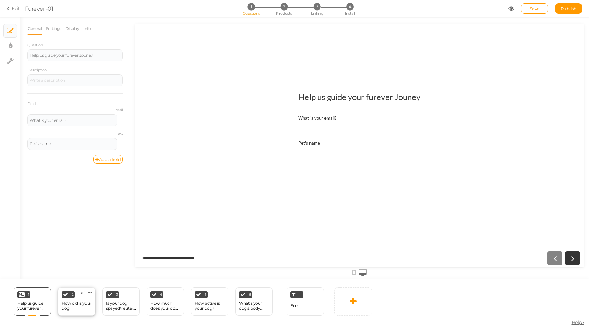
click at [70, 294] on div "2" at bounding box center [68, 294] width 13 height 7
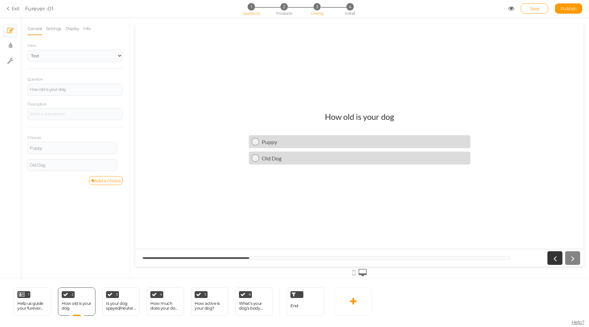
click at [323, 9] on li "3 Linking" at bounding box center [317, 6] width 32 height 7
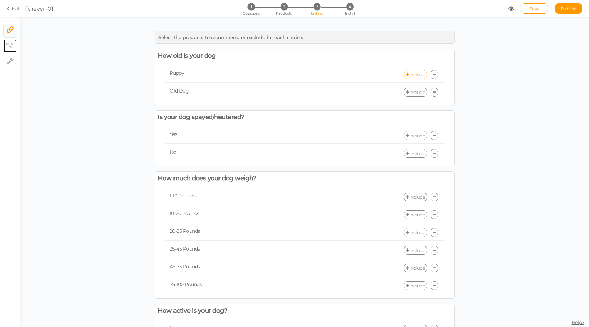
click at [14, 44] on link "× View tree" at bounding box center [10, 45] width 13 height 13
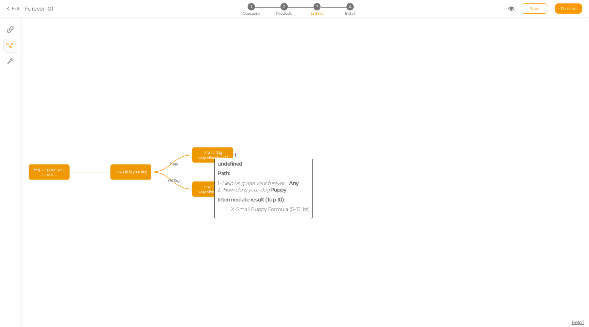
click at [209, 155] on span "Is your dog spayed/neutered?" at bounding box center [213, 155] width 38 height 12
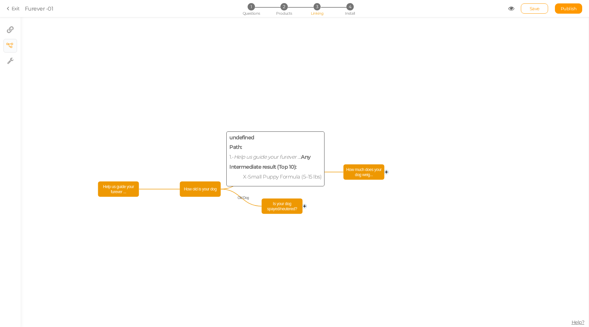
click at [212, 193] on span "How old is your dog" at bounding box center [201, 189] width 38 height 12
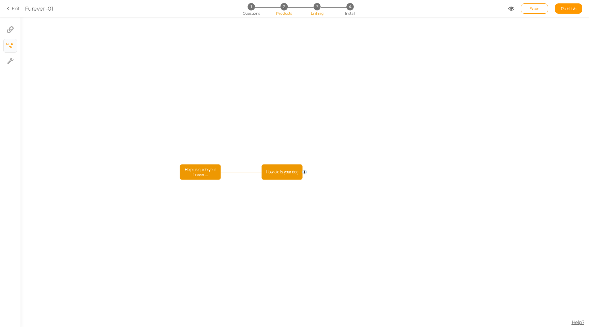
click at [289, 9] on li "2 Products" at bounding box center [284, 6] width 32 height 7
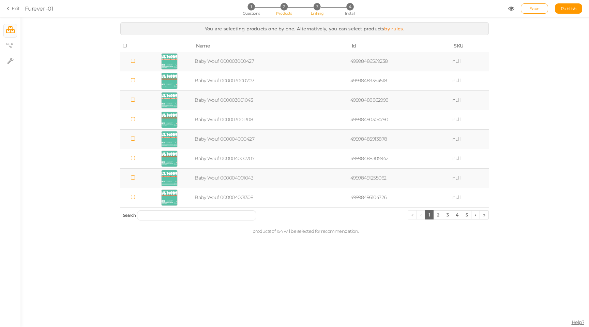
click at [308, 8] on li "3 Linking" at bounding box center [317, 6] width 32 height 7
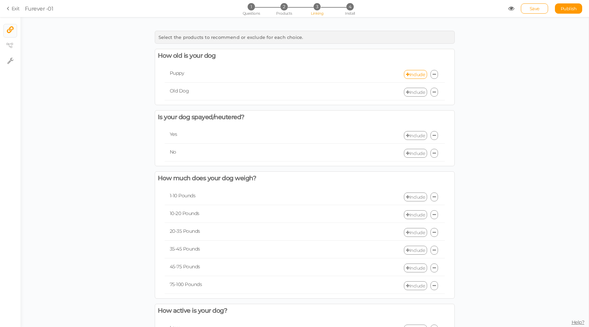
click at [422, 93] on link "Include" at bounding box center [415, 92] width 23 height 9
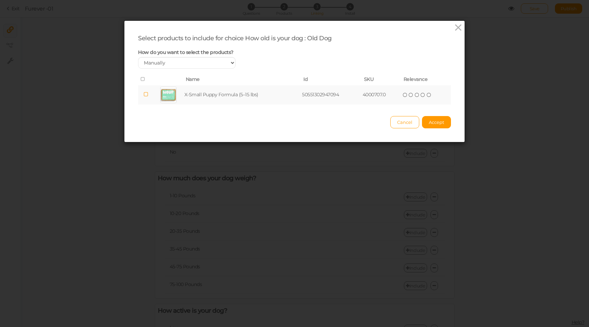
click at [143, 79] on icon at bounding box center [143, 79] width 5 height 5
click at [166, 64] on select "Manually By tags By price" at bounding box center [187, 63] width 98 height 12
click at [138, 57] on select "Manually By tags By price" at bounding box center [187, 63] width 98 height 12
click at [157, 64] on select "Manually By tags By price" at bounding box center [187, 63] width 98 height 12
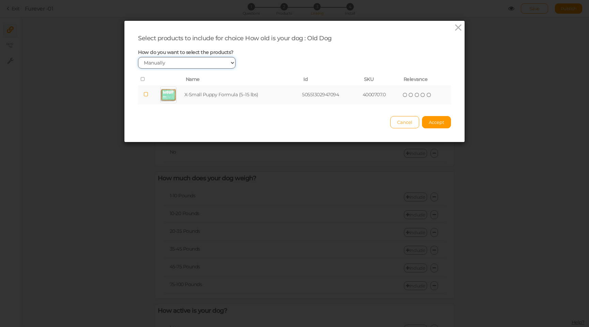
click at [138, 57] on select "Manually By tags By price" at bounding box center [187, 63] width 98 height 12
click at [460, 27] on icon at bounding box center [458, 28] width 10 height 10
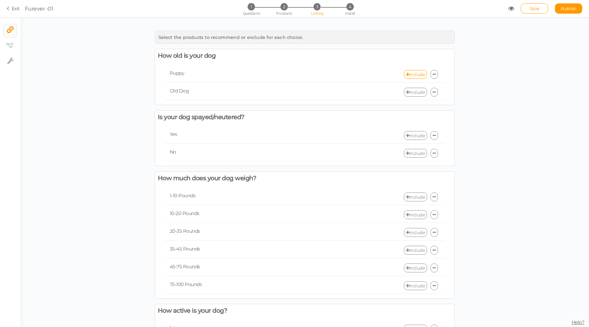
click at [407, 93] on icon at bounding box center [407, 92] width 3 height 4
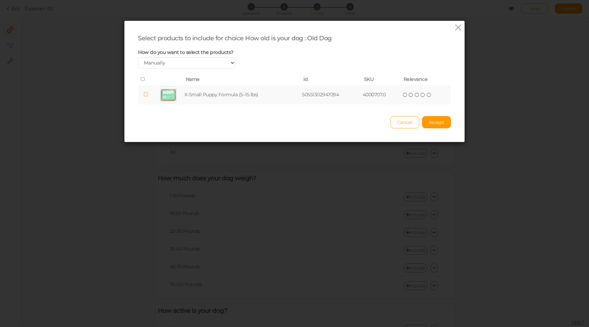
click at [201, 57] on div "How do you want to select the products? Manually By tags By price" at bounding box center [187, 59] width 108 height 20
click at [197, 64] on select "Manually By tags By price" at bounding box center [187, 63] width 98 height 12
click at [138, 57] on select "Manually By tags By price" at bounding box center [187, 63] width 98 height 12
click at [404, 122] on span "Cancel" at bounding box center [404, 121] width 15 height 5
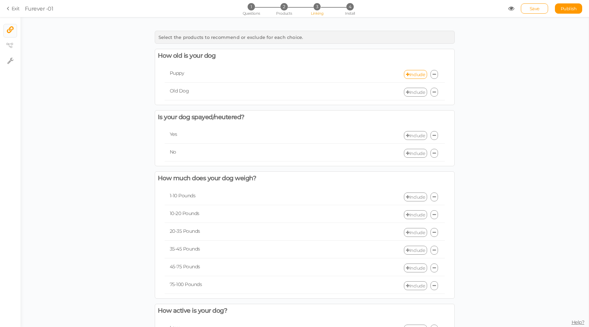
click at [347, 92] on div "Include" at bounding box center [375, 92] width 140 height 9
click at [416, 74] on link "Include" at bounding box center [415, 74] width 23 height 9
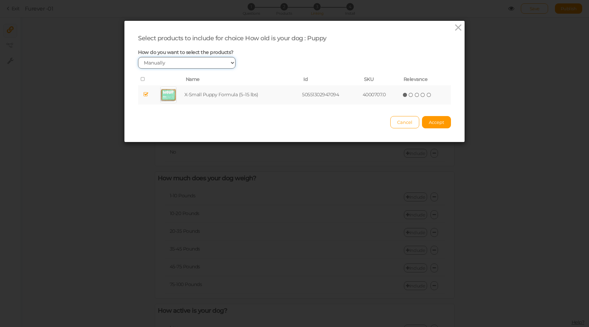
click at [161, 64] on select "Manually By tags By price" at bounding box center [187, 63] width 98 height 12
click at [138, 57] on select "Manually By tags By price" at bounding box center [187, 63] width 98 height 12
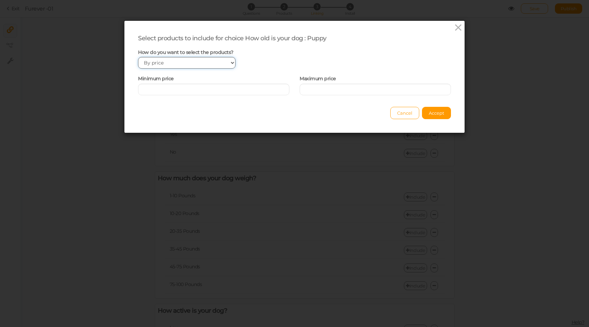
click at [160, 62] on select "Manually By tags By price" at bounding box center [187, 63] width 98 height 12
click at [138, 57] on select "Manually By tags By price" at bounding box center [187, 63] width 98 height 12
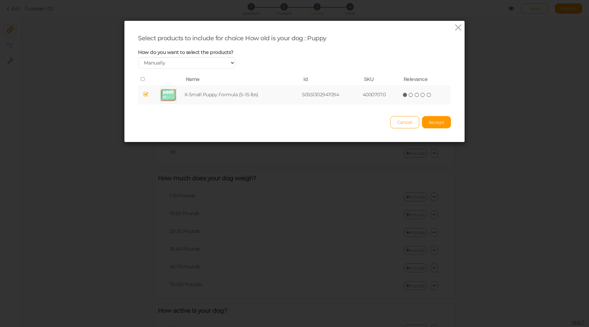
click at [143, 76] on span at bounding box center [143, 79] width 5 height 6
click at [144, 82] on th at bounding box center [146, 80] width 16 height 12
click at [394, 122] on button "Cancel" at bounding box center [404, 122] width 29 height 12
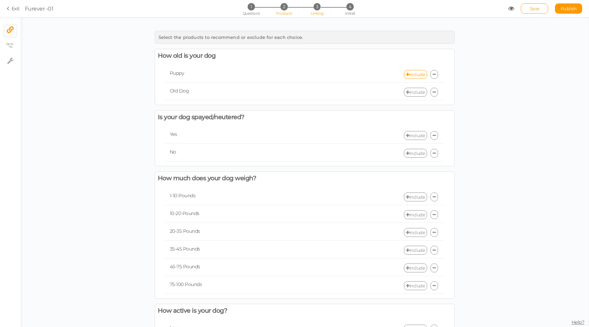
click at [286, 12] on span "Products" at bounding box center [284, 13] width 16 height 5
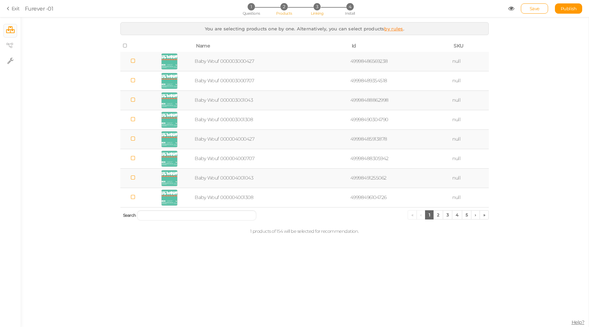
click at [320, 14] on span "Linking" at bounding box center [317, 13] width 12 height 5
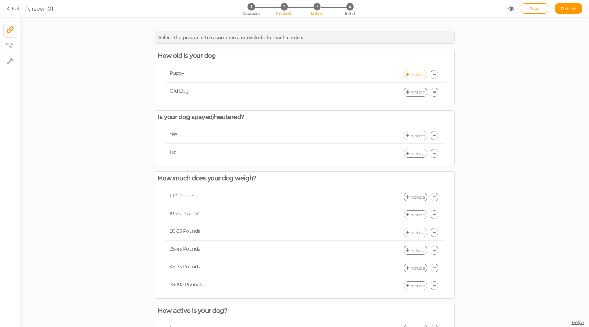
click at [275, 8] on li "2 Products" at bounding box center [284, 6] width 32 height 7
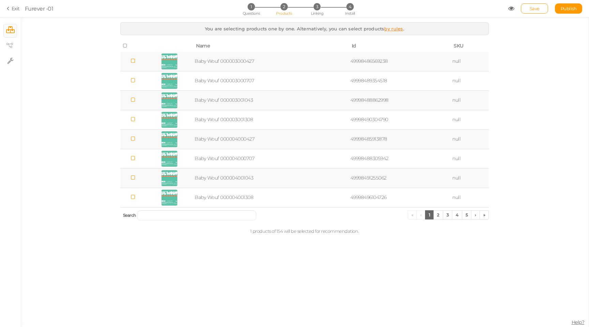
click at [125, 46] on icon at bounding box center [125, 45] width 5 height 5
click at [322, 16] on section "Exit Furever -01 1 Questions 2 Products 3 Linking 4 Install Save Publish" at bounding box center [294, 8] width 589 height 17
click at [318, 8] on span "3" at bounding box center [317, 6] width 7 height 7
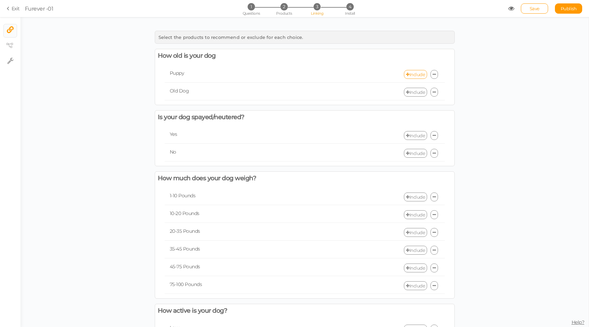
click at [419, 73] on link "Include" at bounding box center [415, 74] width 23 height 9
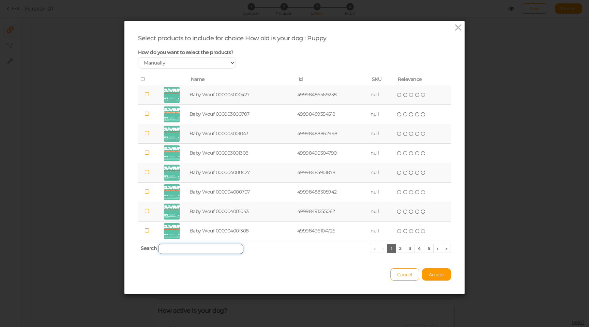
click at [184, 247] on input "search" at bounding box center [200, 248] width 85 height 10
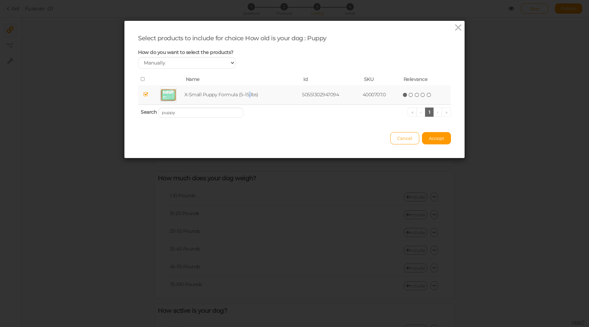
click at [249, 95] on td "X‑Small Puppy Formula (5–15 lbs)" at bounding box center [242, 94] width 118 height 19
click at [442, 138] on span "Accept" at bounding box center [436, 137] width 15 height 5
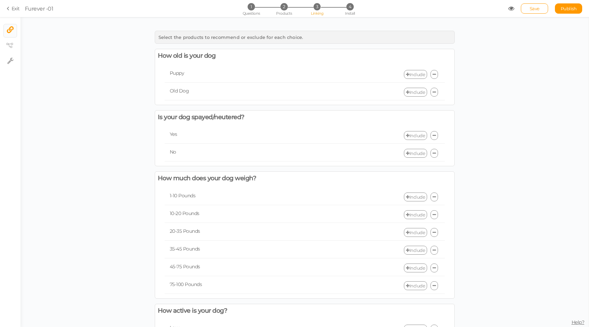
click at [417, 73] on link "Include" at bounding box center [415, 74] width 23 height 9
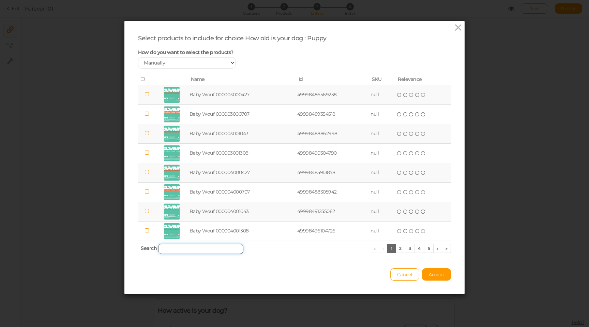
click at [182, 248] on input "search" at bounding box center [200, 248] width 85 height 10
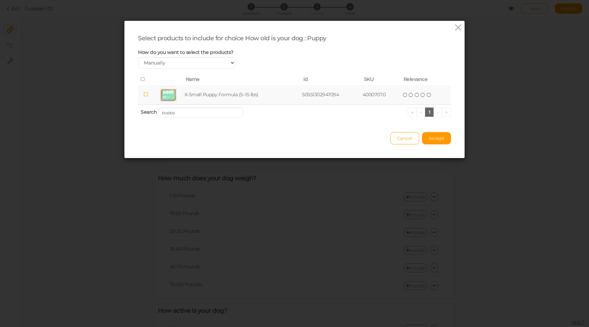
click at [146, 93] on icon at bounding box center [146, 94] width 5 height 5
click at [439, 142] on button "Accept" at bounding box center [436, 138] width 29 height 12
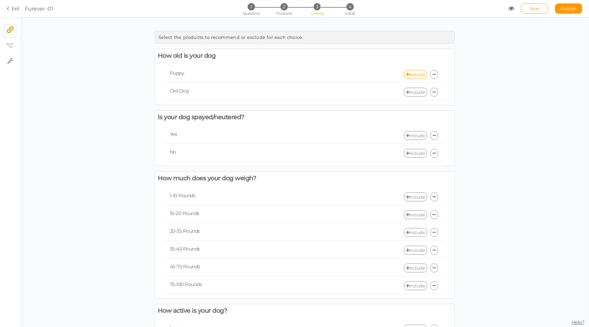
click at [419, 93] on link "Include" at bounding box center [415, 92] width 23 height 9
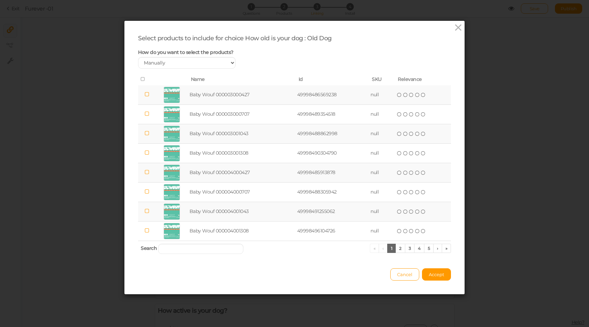
click at [204, 211] on td "Baby Wouf 000004001043" at bounding box center [242, 211] width 108 height 19
click at [191, 251] on input "search" at bounding box center [200, 248] width 85 height 10
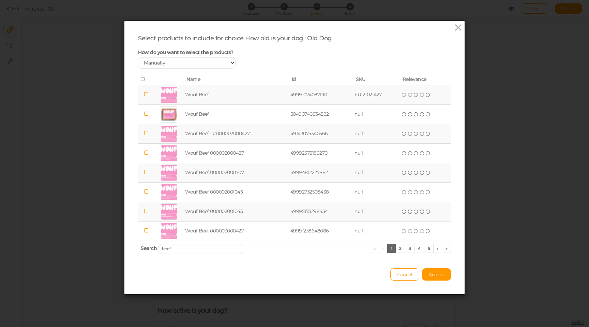
click at [203, 95] on td "Wouf Beef" at bounding box center [236, 94] width 105 height 19
click at [432, 276] on span "Accept" at bounding box center [436, 273] width 15 height 5
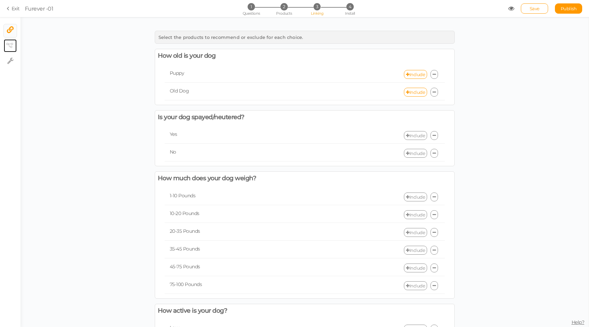
click at [11, 48] on icon at bounding box center [9, 45] width 7 height 5
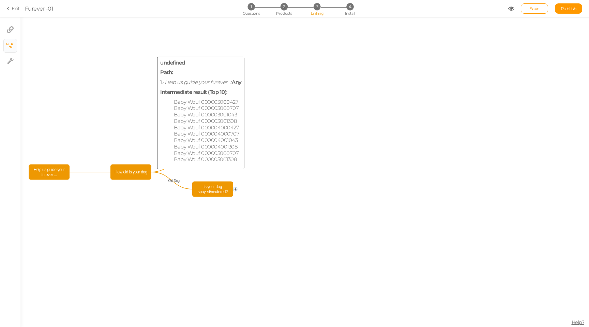
click at [135, 170] on span "How old is your dog" at bounding box center [131, 172] width 38 height 12
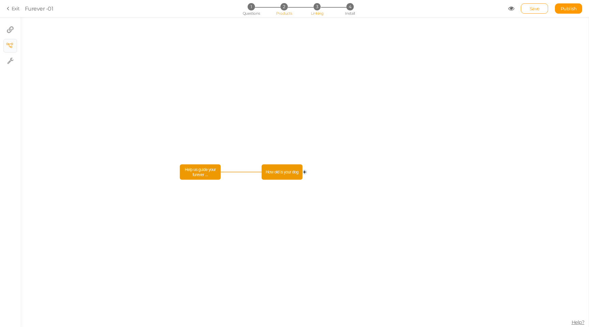
click at [280, 10] on li "2 Products" at bounding box center [284, 6] width 32 height 7
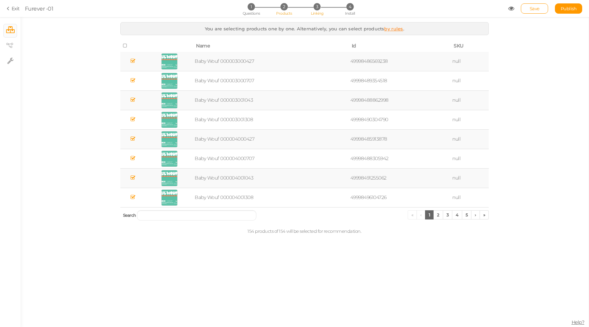
click at [326, 6] on li "3 Linking" at bounding box center [317, 6] width 32 height 7
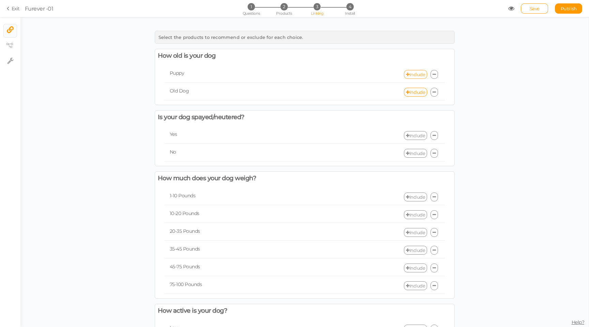
click at [419, 74] on link "Include" at bounding box center [415, 74] width 23 height 9
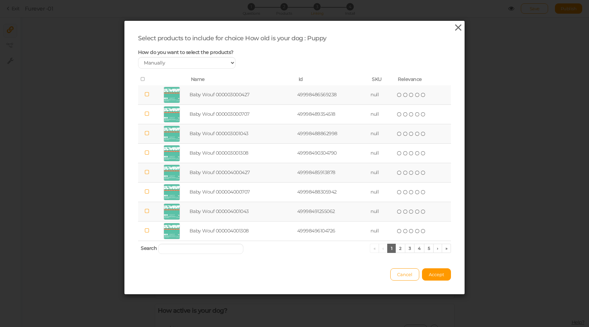
click at [461, 28] on icon at bounding box center [458, 28] width 10 height 10
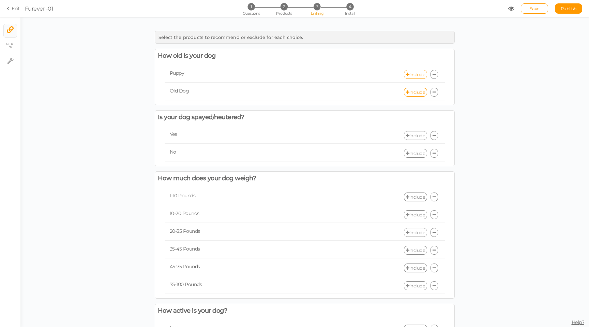
click at [435, 73] on icon at bounding box center [434, 74] width 3 height 4
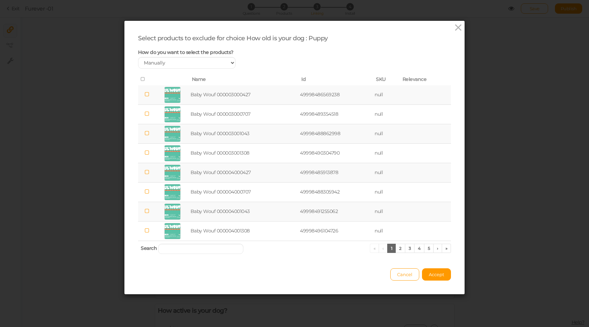
click at [145, 80] on icon at bounding box center [143, 79] width 5 height 5
click at [210, 249] on input "search" at bounding box center [200, 248] width 85 height 10
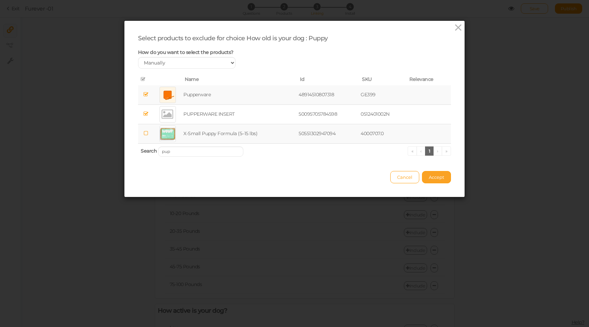
click at [443, 179] on span "Accept" at bounding box center [436, 176] width 15 height 5
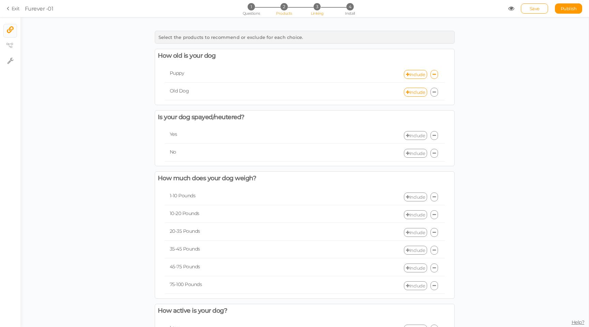
click at [291, 9] on li "2 Products" at bounding box center [284, 6] width 32 height 7
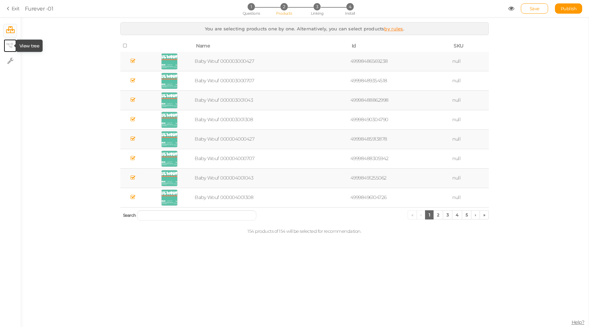
click at [8, 43] on icon at bounding box center [9, 45] width 7 height 5
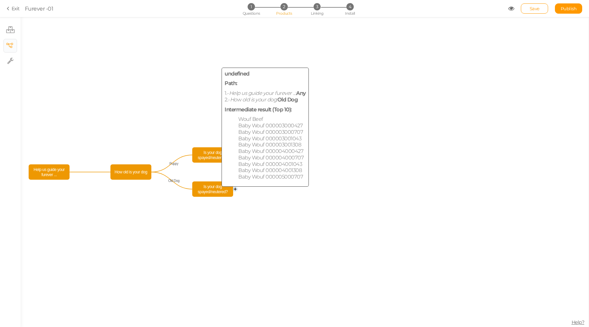
click at [212, 188] on span "Is your dog spayed/neutered?" at bounding box center [213, 189] width 38 height 12
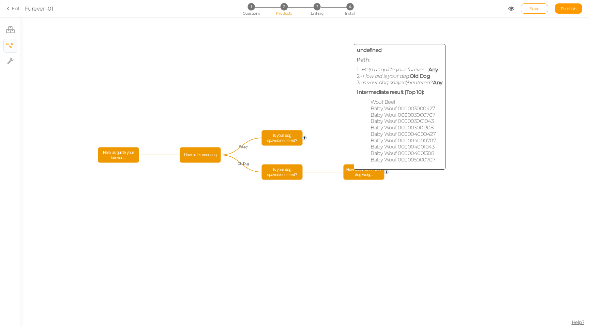
click at [352, 175] on span "How much does your dog weig..." at bounding box center [364, 172] width 38 height 12
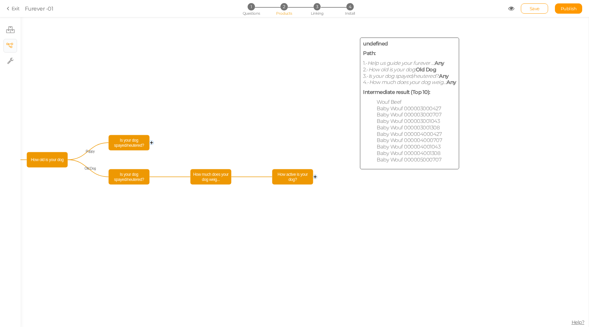
drag, startPoint x: 363, startPoint y: 174, endPoint x: 292, endPoint y: 179, distance: 71.4
click at [292, 179] on span "How active is your dog?" at bounding box center [293, 177] width 38 height 12
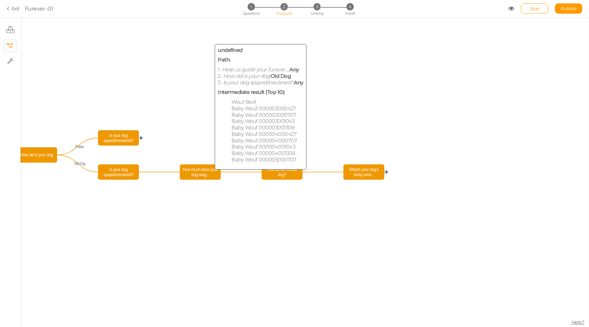
click at [205, 172] on span "How much does your dog weig..." at bounding box center [201, 172] width 38 height 12
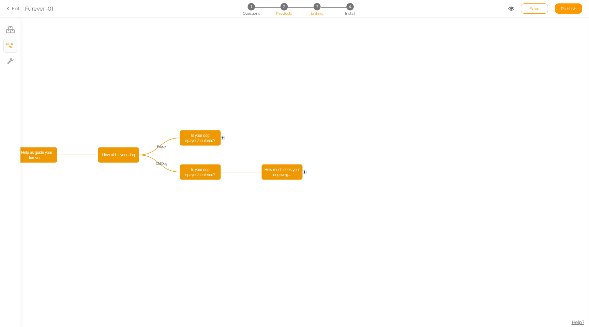
click at [317, 12] on span "Linking" at bounding box center [317, 13] width 12 height 5
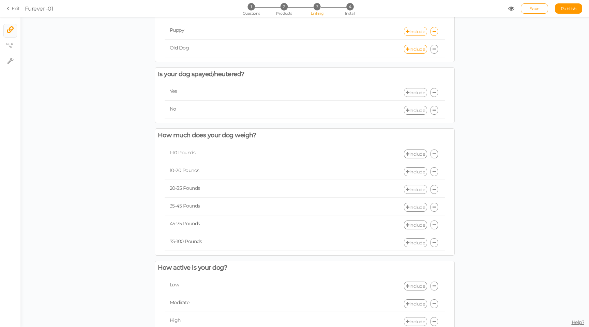
scroll to position [45, 0]
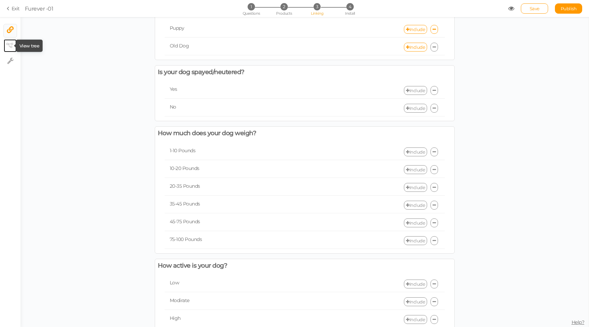
click at [9, 44] on icon at bounding box center [9, 45] width 7 height 5
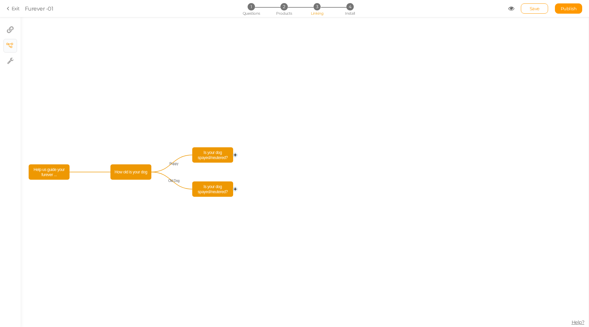
click at [343, 12] on div "1 Questions 2 Products 3 Linking 4 Install" at bounding box center [294, 9] width 143 height 12
click at [348, 9] on span "4" at bounding box center [349, 6] width 7 height 7
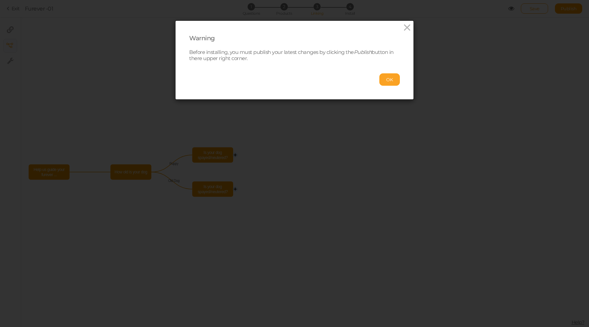
click at [389, 84] on button "OK" at bounding box center [389, 79] width 20 height 12
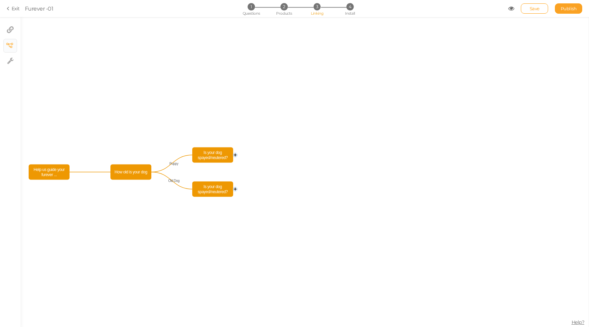
click at [569, 6] on span "Publish" at bounding box center [569, 8] width 16 height 5
click at [352, 6] on span "4" at bounding box center [349, 6] width 7 height 7
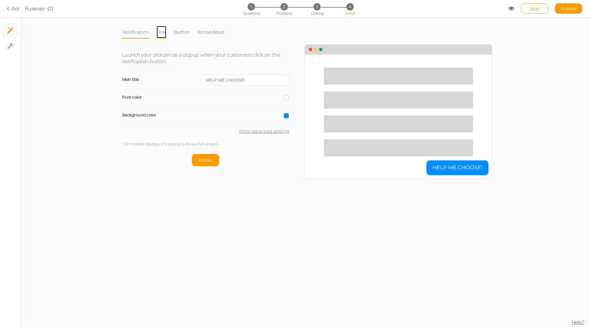
click at [156, 33] on link "Link" at bounding box center [161, 32] width 11 height 13
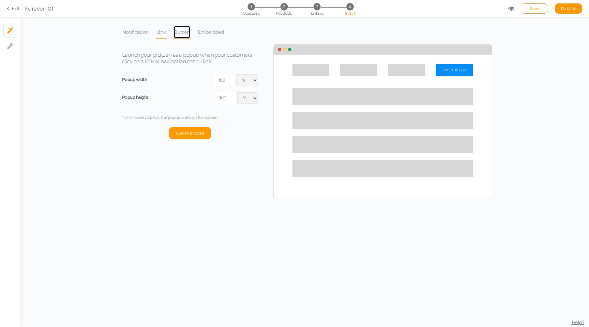
click at [181, 34] on link "Button" at bounding box center [182, 32] width 17 height 13
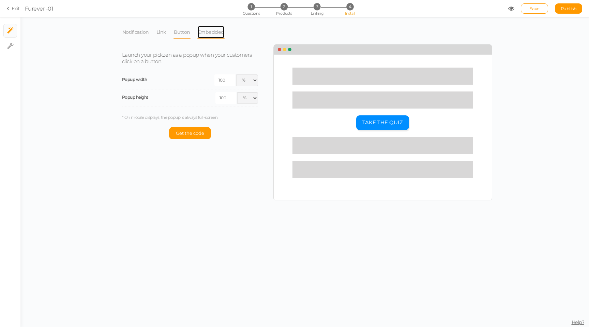
click at [213, 35] on link "Embedded" at bounding box center [210, 32] width 27 height 13
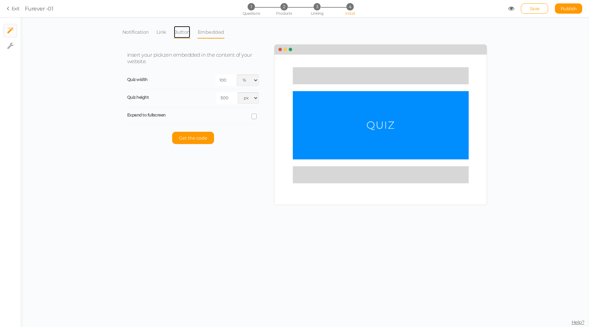
click at [187, 33] on link "Button" at bounding box center [182, 32] width 17 height 13
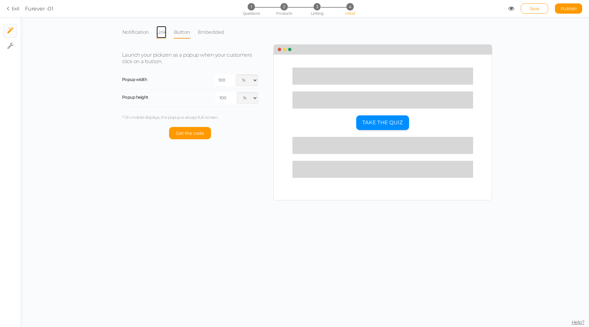
click at [161, 34] on link "Link" at bounding box center [161, 32] width 11 height 13
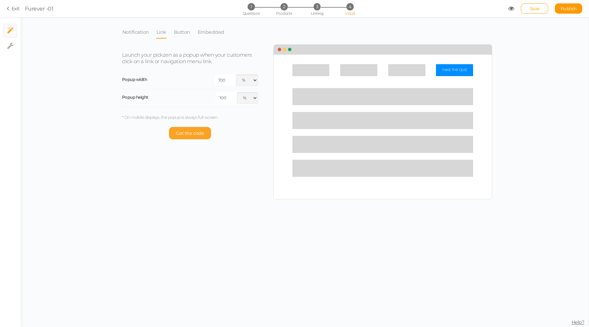
click at [193, 134] on span "Get the code" at bounding box center [190, 132] width 28 height 5
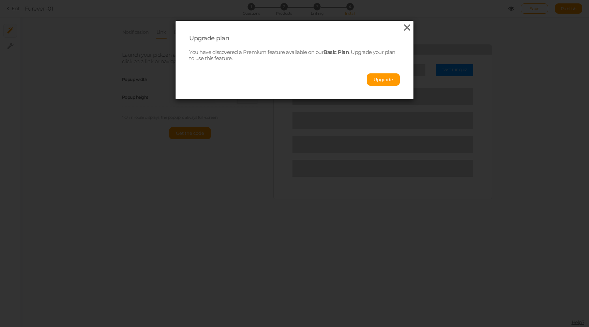
click at [405, 27] on icon at bounding box center [407, 28] width 10 height 10
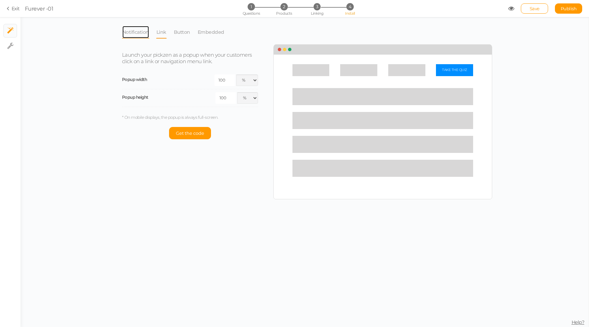
click at [132, 28] on link "Notification" at bounding box center [135, 32] width 27 height 13
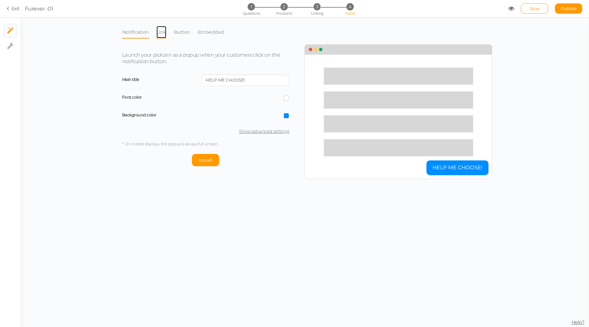
click at [159, 33] on link "Link" at bounding box center [161, 32] width 11 height 13
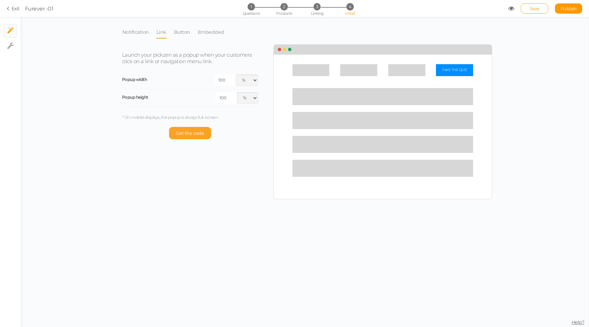
click at [191, 132] on span "Get the code" at bounding box center [190, 132] width 28 height 5
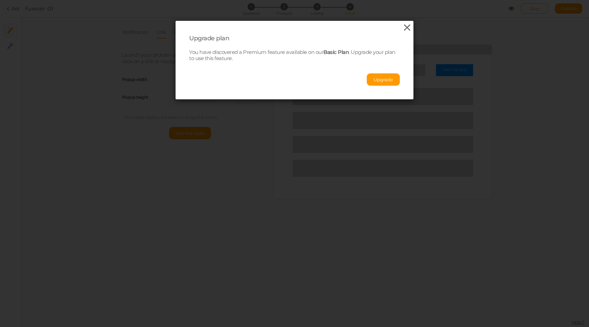
click at [405, 29] on icon at bounding box center [407, 28] width 10 height 10
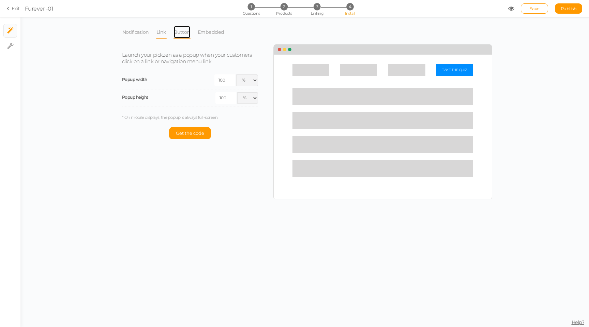
click at [187, 33] on link "Button" at bounding box center [182, 32] width 17 height 13
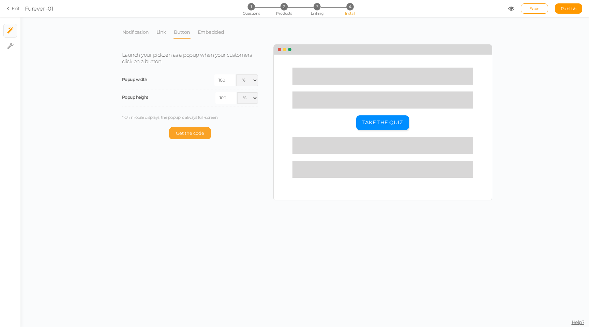
click at [190, 134] on span "Get the code" at bounding box center [190, 132] width 28 height 5
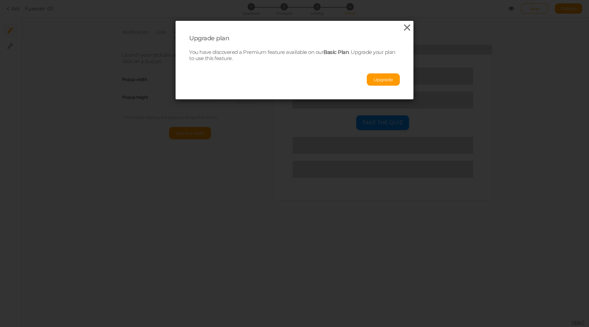
click at [410, 27] on icon at bounding box center [407, 28] width 10 height 10
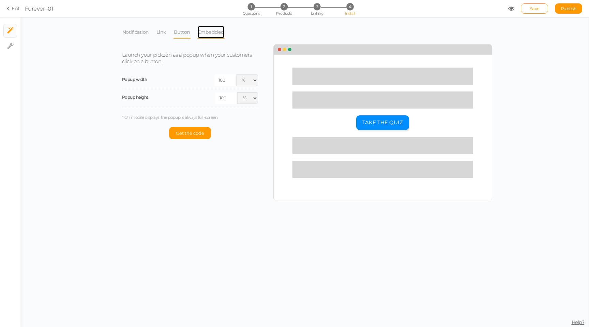
click at [221, 28] on link "Embedded" at bounding box center [210, 32] width 27 height 13
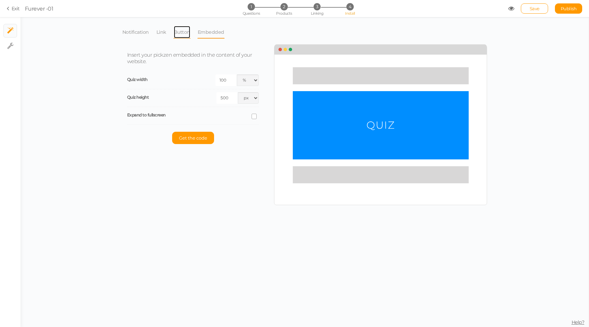
click at [182, 38] on link "Button" at bounding box center [182, 32] width 17 height 13
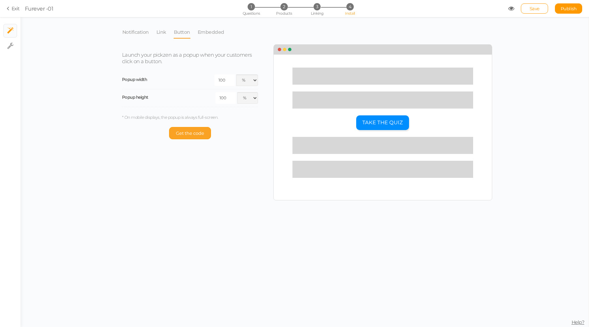
click at [197, 136] on button "Get the code" at bounding box center [190, 133] width 42 height 12
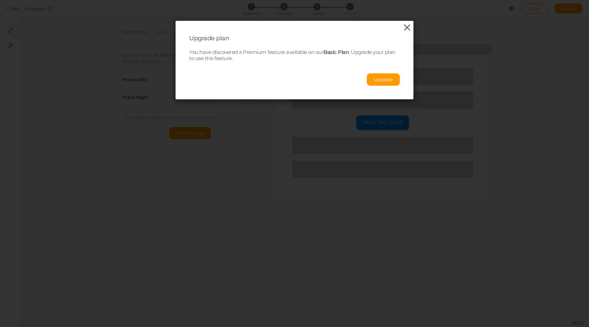
click at [405, 28] on icon at bounding box center [407, 28] width 10 height 10
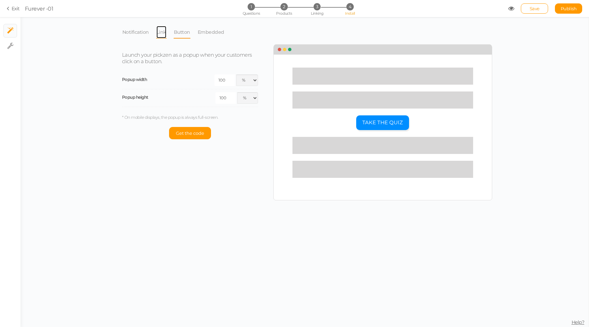
click at [156, 32] on link "Link" at bounding box center [161, 32] width 11 height 13
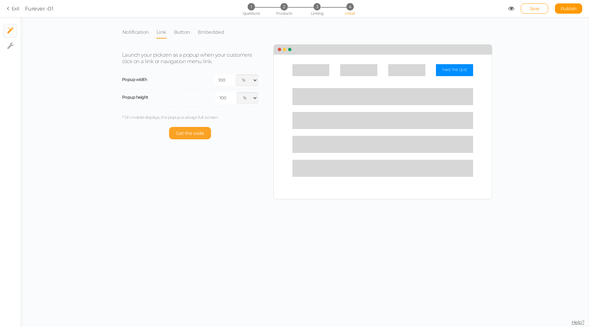
click at [192, 133] on span "Get the code" at bounding box center [190, 132] width 28 height 5
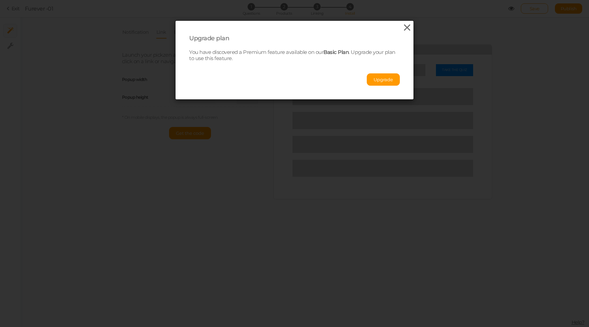
click at [405, 29] on icon at bounding box center [407, 28] width 10 height 10
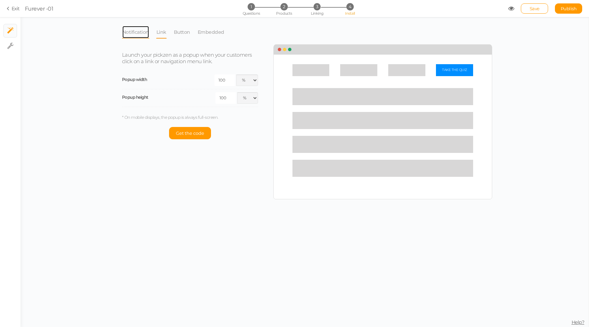
click at [136, 31] on link "Notification" at bounding box center [135, 32] width 27 height 13
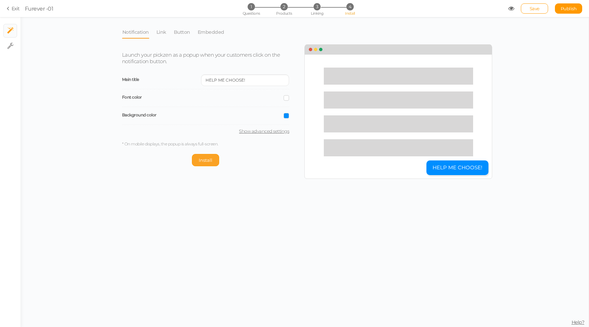
click at [209, 162] on span "Install" at bounding box center [206, 159] width 14 height 5
click at [191, 160] on span "Uninstall" at bounding box center [189, 159] width 20 height 5
click at [205, 161] on span "Install" at bounding box center [206, 159] width 14 height 5
click at [211, 31] on link "Embedded" at bounding box center [210, 32] width 27 height 13
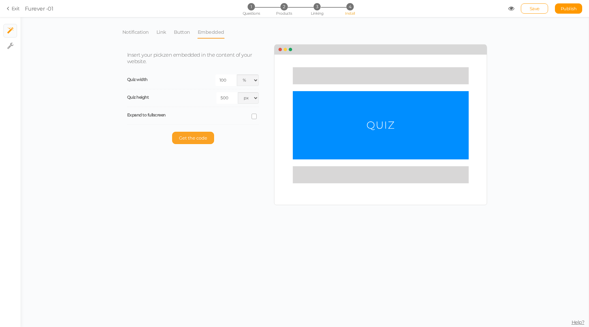
click at [195, 134] on button "Get the code" at bounding box center [193, 138] width 42 height 12
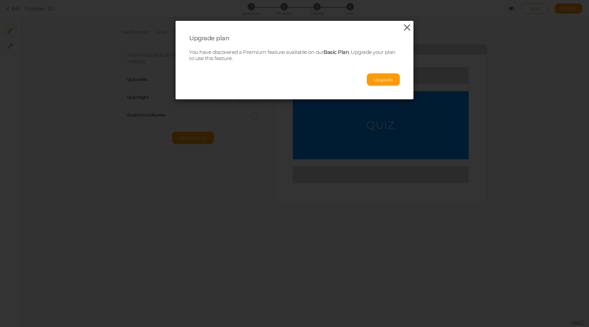
click at [404, 24] on icon at bounding box center [407, 28] width 10 height 10
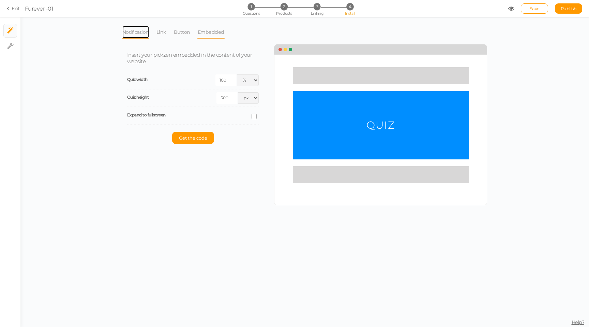
click at [132, 32] on link "Notification" at bounding box center [135, 32] width 27 height 13
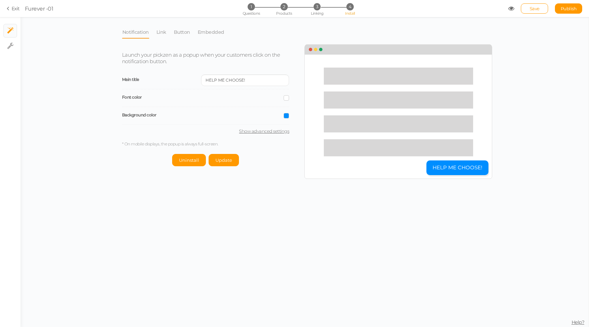
click at [288, 99] on span at bounding box center [286, 97] width 5 height 5
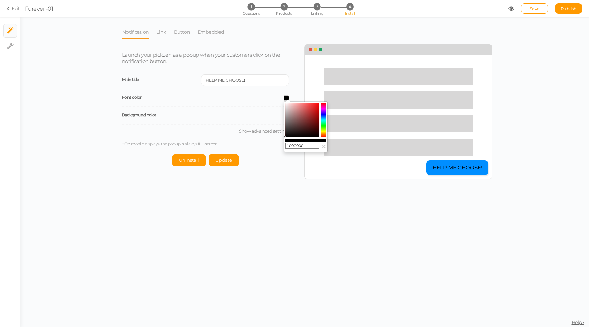
drag, startPoint x: 298, startPoint y: 119, endPoint x: 258, endPoint y: 169, distance: 63.4
click at [258, 169] on body "× Close A wider screen is needed to use the Pickzen builder Exit Furever -01 1 …" at bounding box center [294, 163] width 589 height 327
click at [203, 186] on div "Notification Link Button Embedded Launch your pickzen as a popup when your cust…" at bounding box center [304, 172] width 568 height 310
click at [221, 153] on div "Launch your pickzen as a popup when your customers click on the notification bu…" at bounding box center [211, 105] width 188 height 121
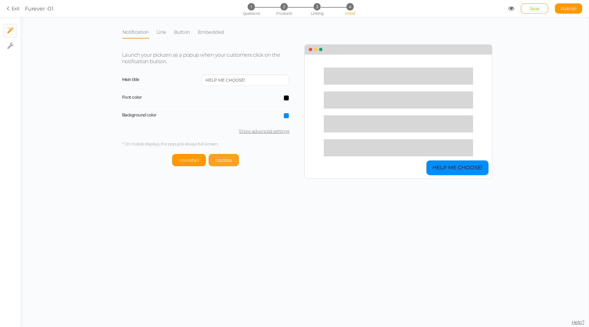
click at [223, 158] on span "Update" at bounding box center [223, 159] width 17 height 5
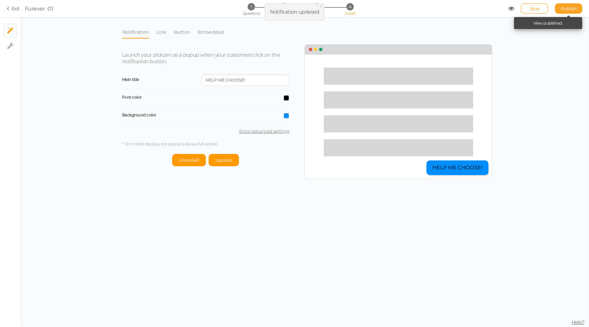
click at [569, 8] on span "Publish" at bounding box center [569, 8] width 16 height 5
click at [12, 6] on link "Exit" at bounding box center [13, 8] width 13 height 7
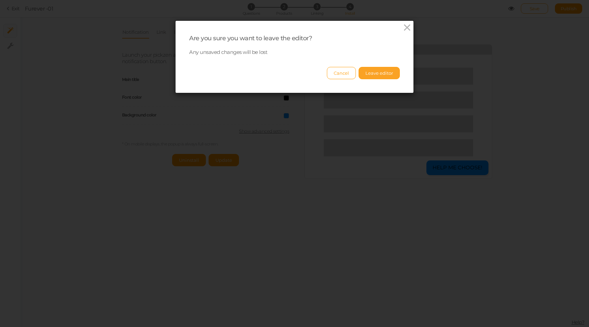
click at [387, 70] on button "Leave editor" at bounding box center [379, 73] width 41 height 12
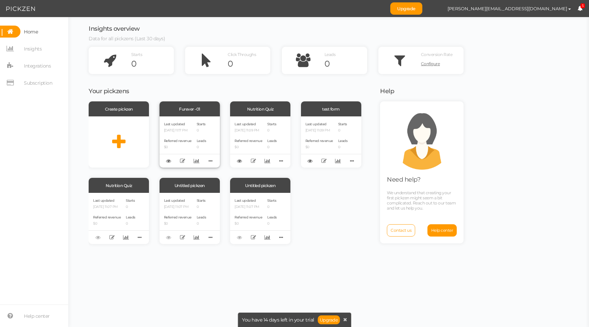
click at [188, 126] on div "Last updated [DATE] 11:17 PM" at bounding box center [178, 127] width 28 height 12
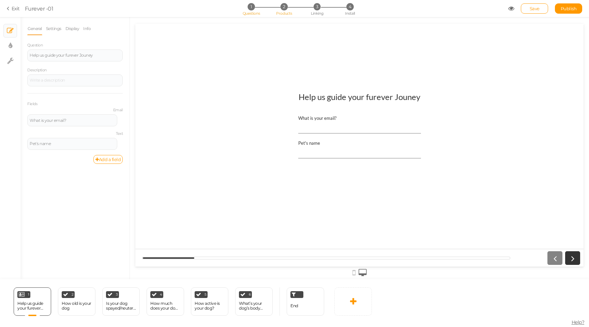
click at [281, 6] on span "2" at bounding box center [284, 6] width 7 height 7
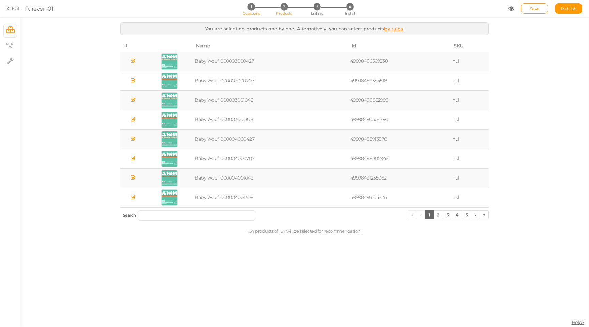
click at [250, 4] on span "1" at bounding box center [251, 6] width 7 height 7
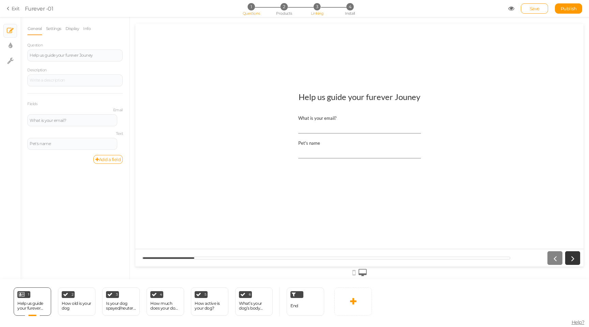
click at [318, 6] on span "3" at bounding box center [317, 6] width 7 height 7
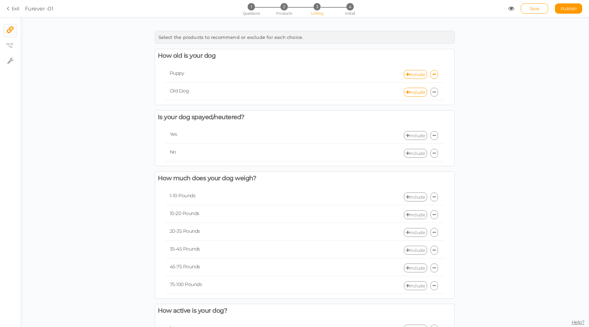
click at [331, 70] on div "Include" at bounding box center [375, 74] width 140 height 9
click at [417, 73] on link "Include" at bounding box center [415, 74] width 23 height 9
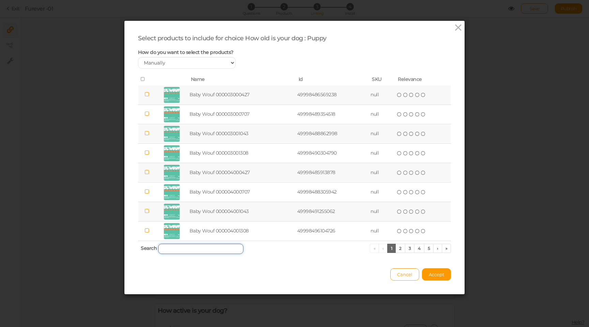
click at [195, 248] on input "search" at bounding box center [200, 248] width 85 height 10
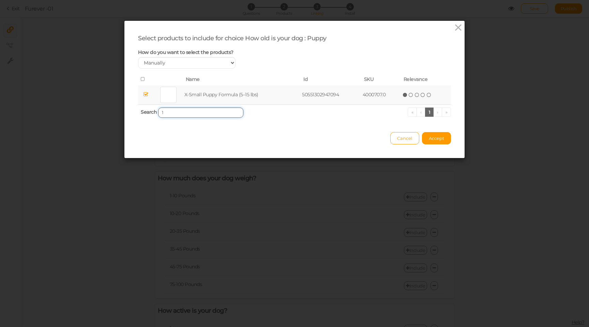
type input "12"
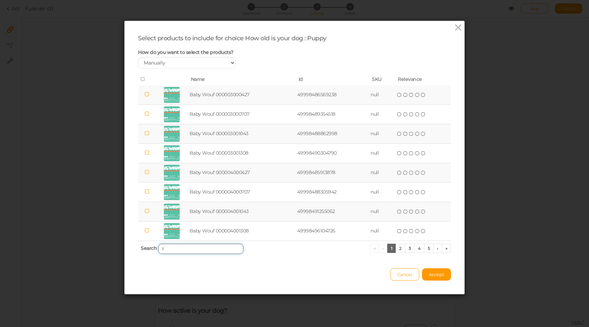
type input "lil"
type input "puppy"
